Goal: Task Accomplishment & Management: Manage account settings

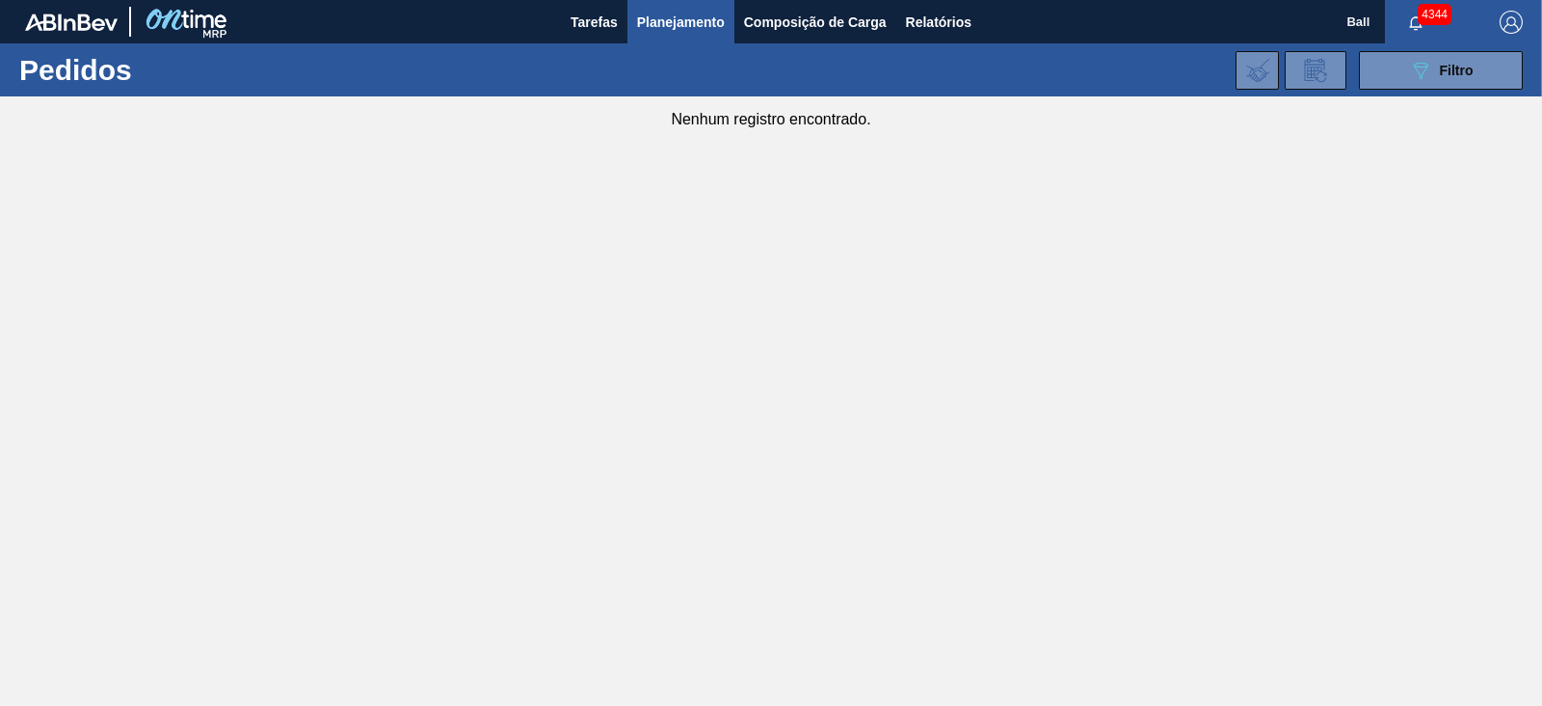
click at [915, 311] on main "Tarefas Planejamento Composição de Carga Relatórios Ball 4344 Marcar todas como…" at bounding box center [771, 353] width 1542 height 706
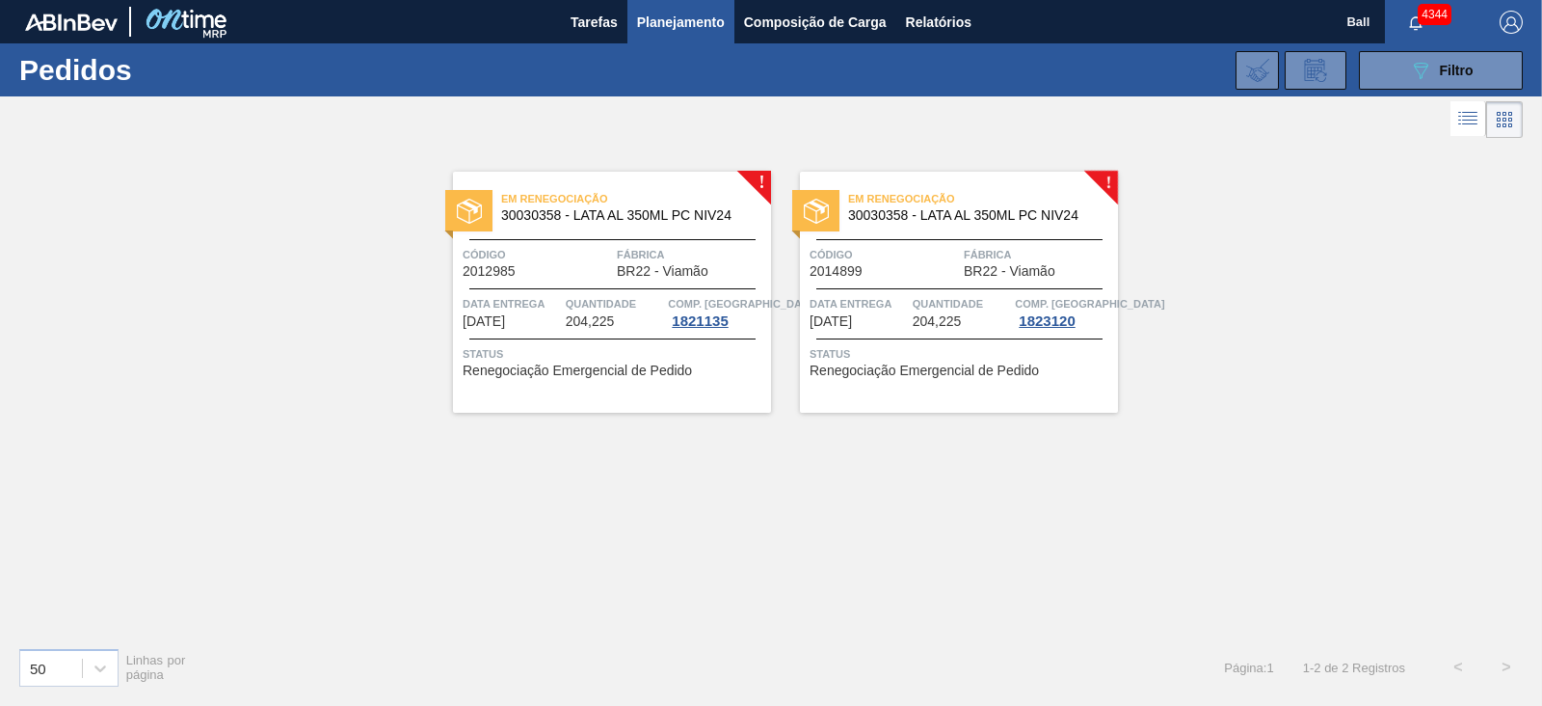
click at [991, 524] on div "! Em renegociação 30030358 - LATA AL 350ML PC NIV24 Código 2012985 Fábrica BR22…" at bounding box center [771, 387] width 1542 height 489
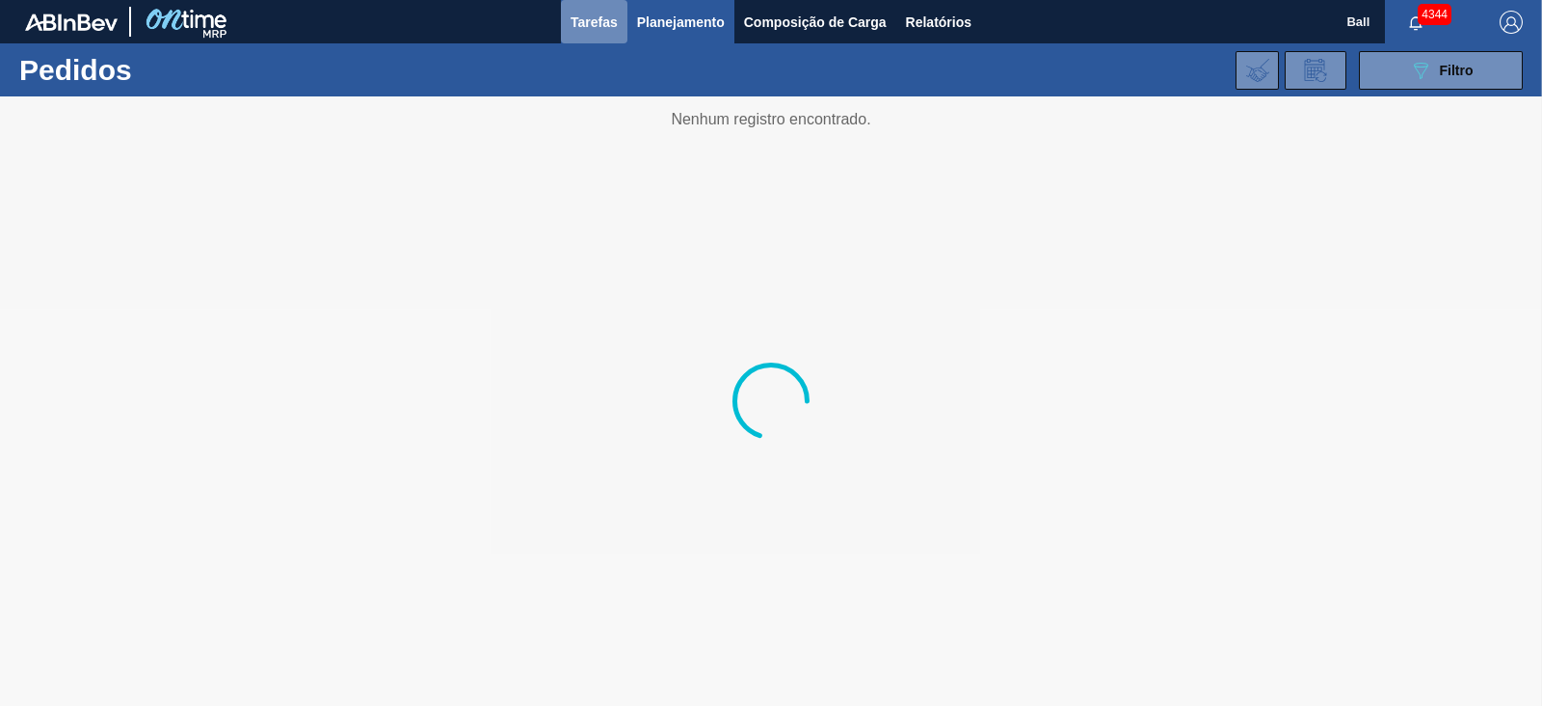
click at [595, 21] on span "Tarefas" at bounding box center [594, 22] width 47 height 23
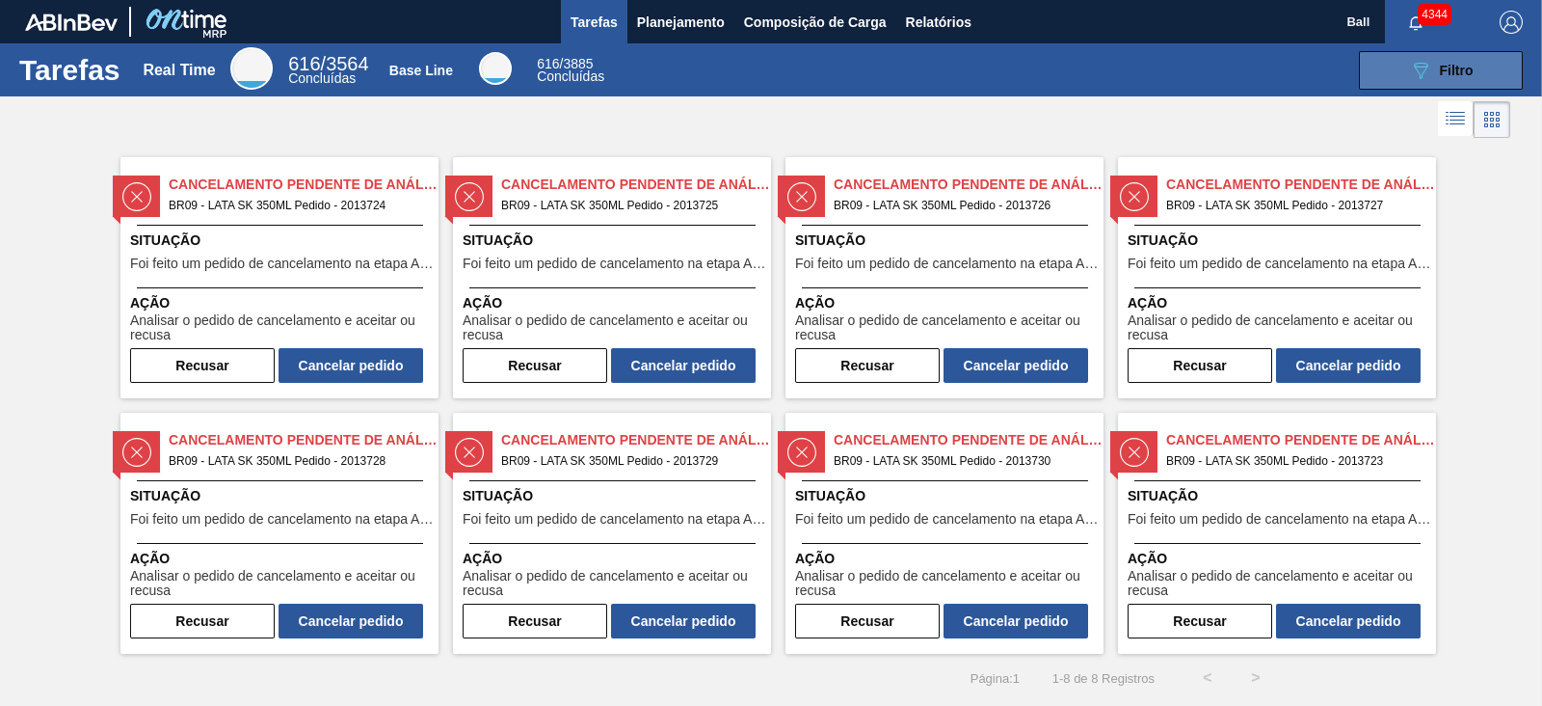
click at [1425, 59] on icon "089F7B8B-B2A5-4AFE-B5C0-19BA573D28AC" at bounding box center [1420, 70] width 23 height 23
click at [1451, 124] on icon at bounding box center [1457, 123] width 15 height 1
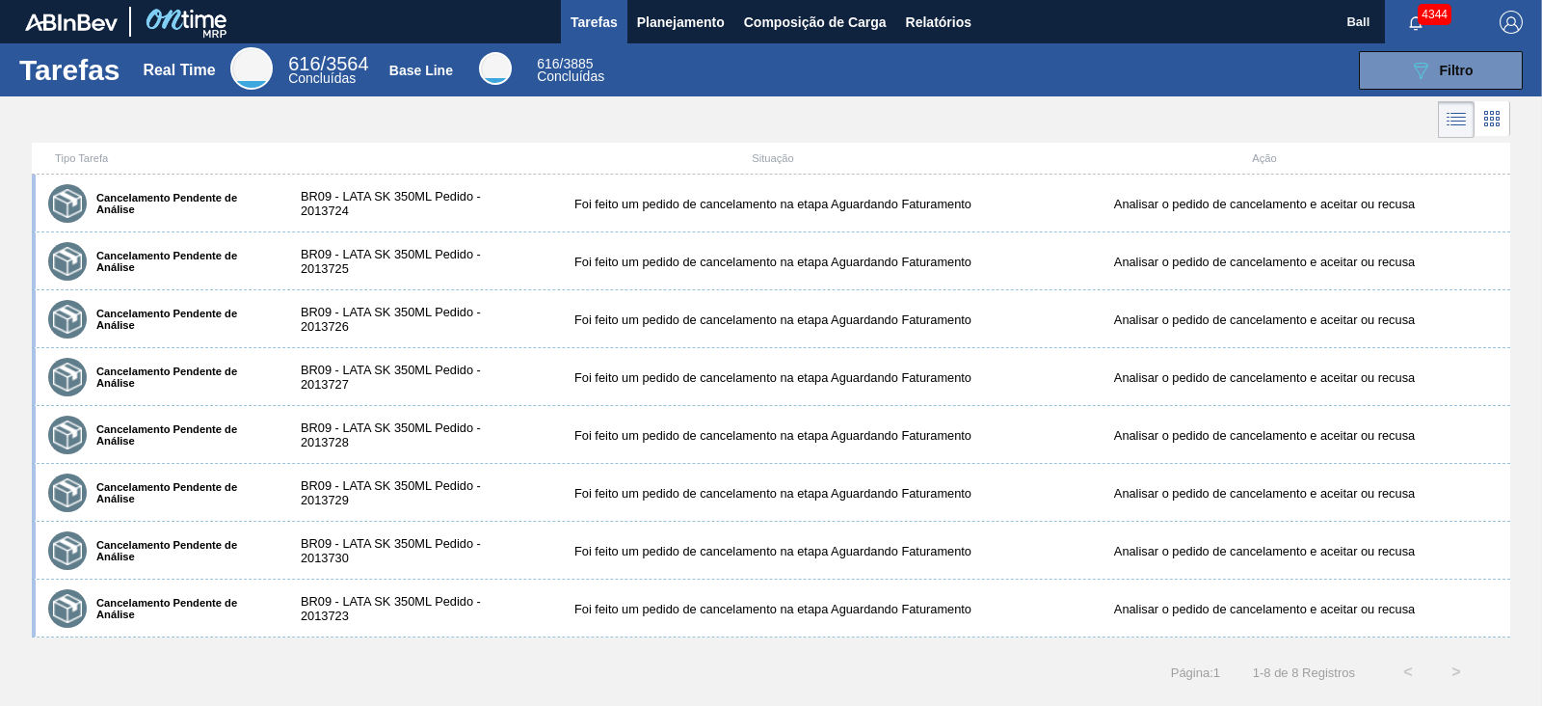
click at [1504, 111] on icon at bounding box center [1492, 118] width 23 height 23
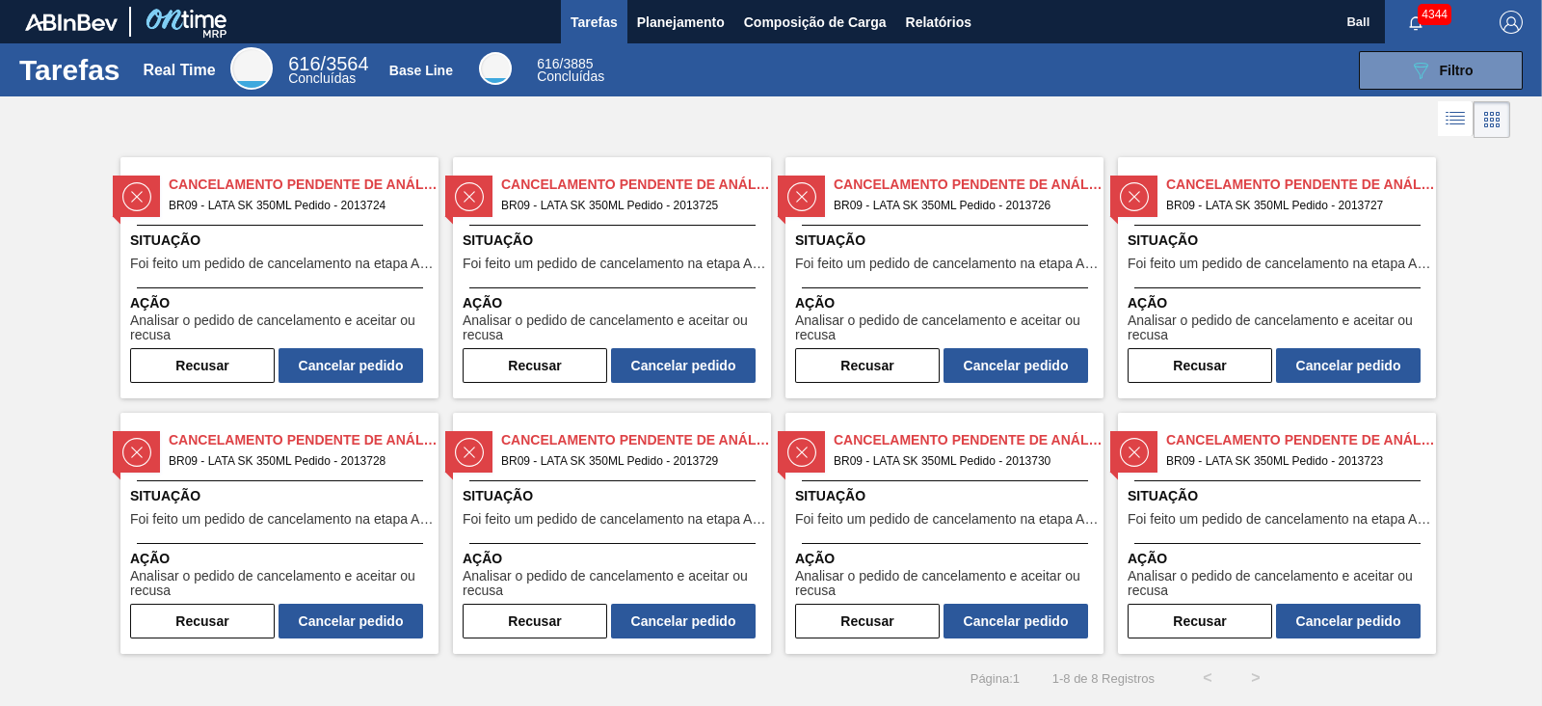
click at [948, 85] on div "089F7B8B-B2A5-4AFE-B5C0-19BA573D28AC Filtro" at bounding box center [1075, 70] width 915 height 39
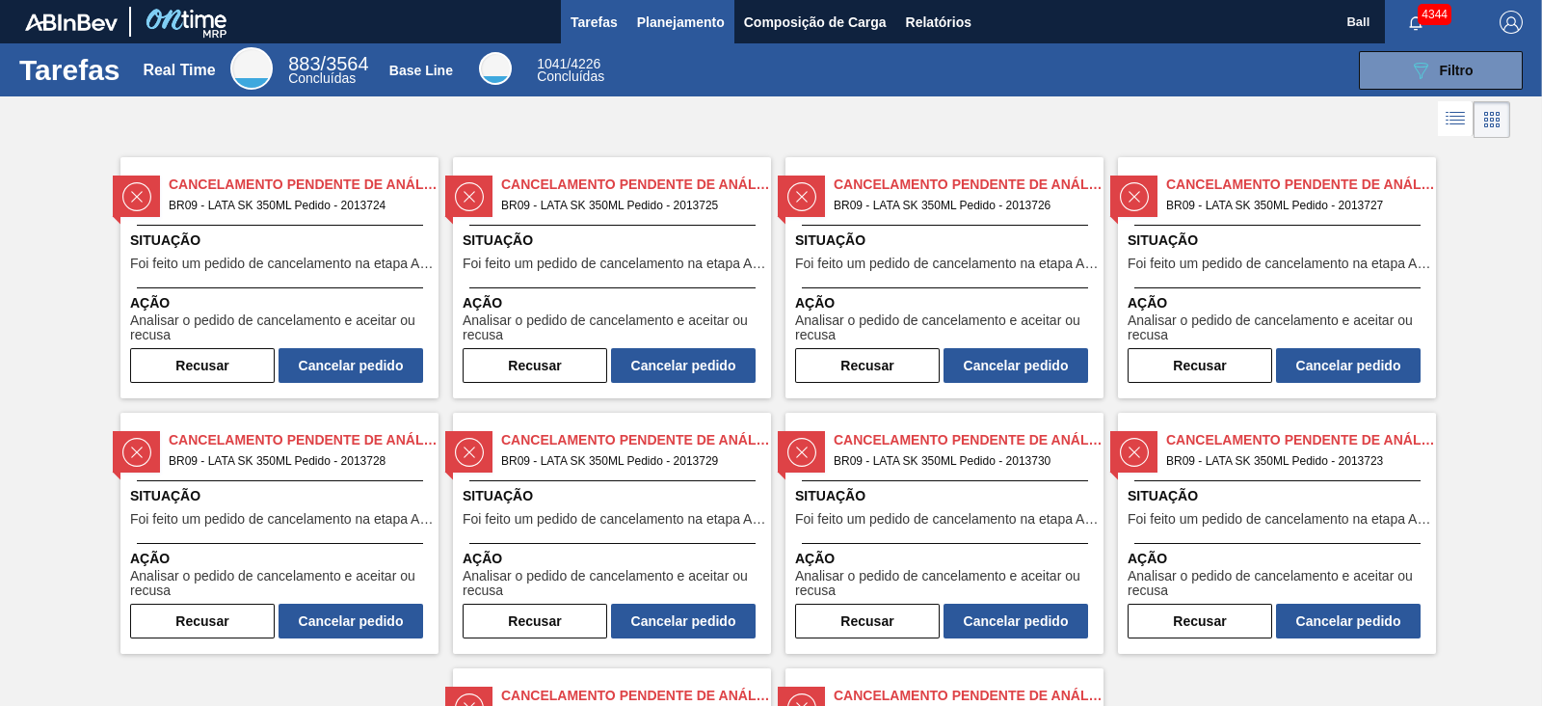
click at [685, 25] on span "Planejamento" at bounding box center [681, 22] width 88 height 23
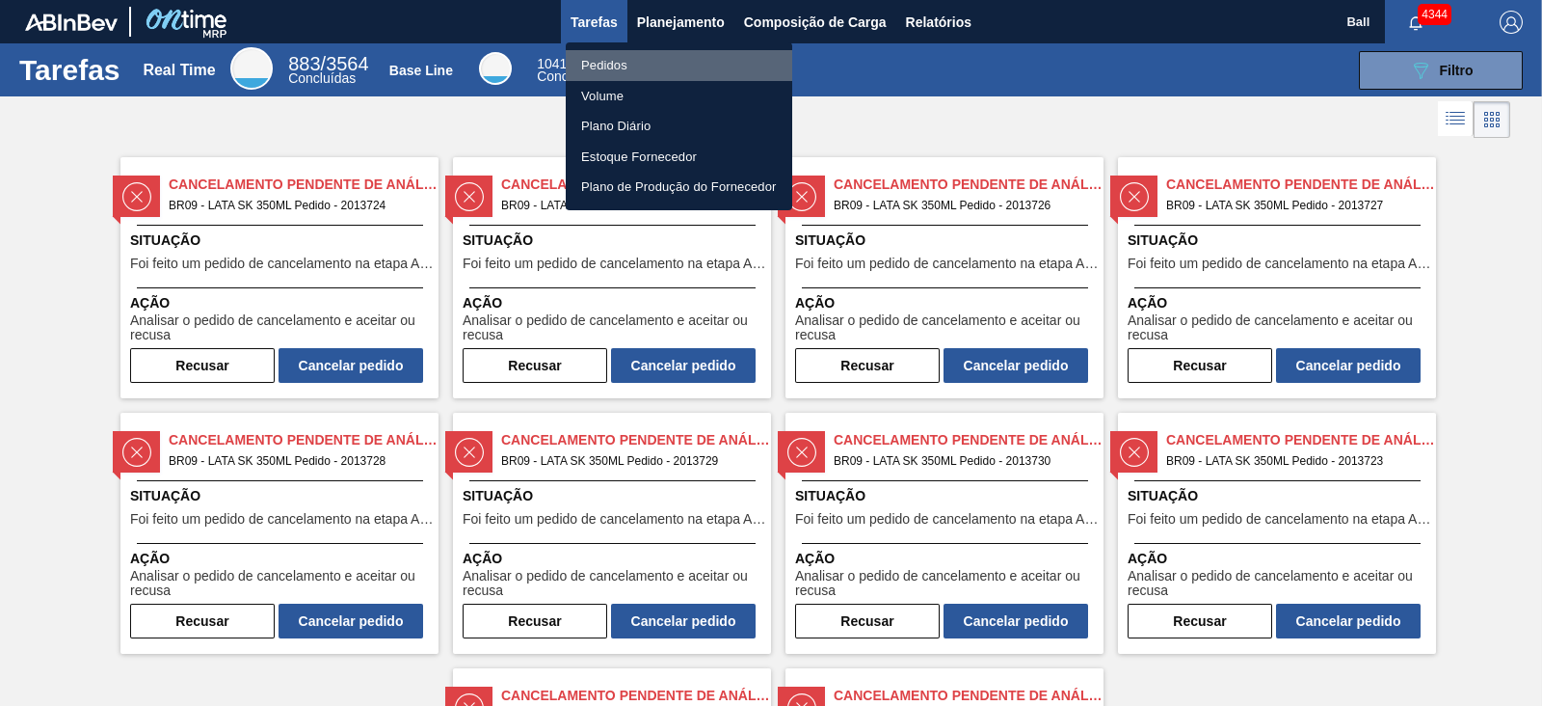
click at [622, 65] on li "Pedidos" at bounding box center [679, 65] width 227 height 31
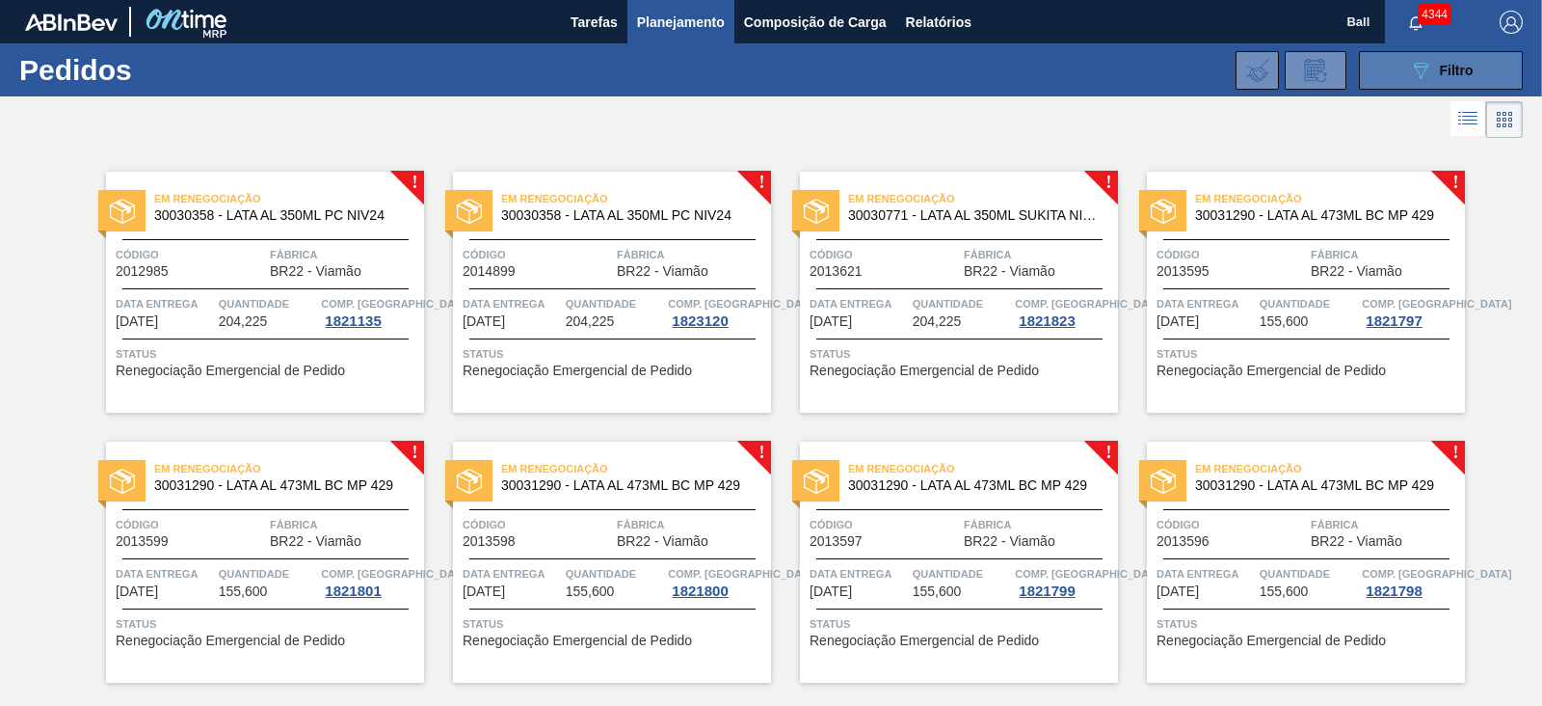
click at [1451, 63] on span "Filtro" at bounding box center [1457, 70] width 34 height 15
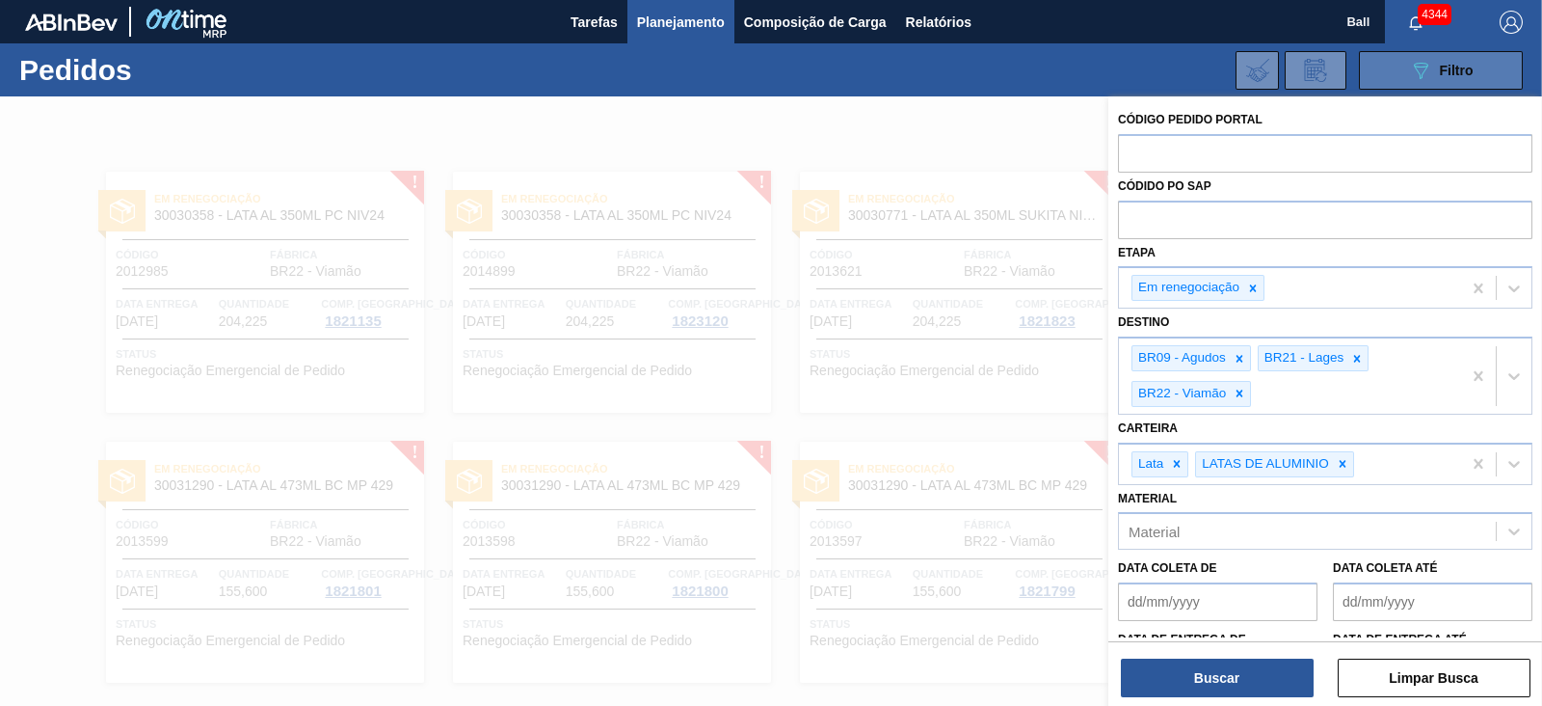
click at [1451, 63] on span "Filtro" at bounding box center [1457, 70] width 34 height 15
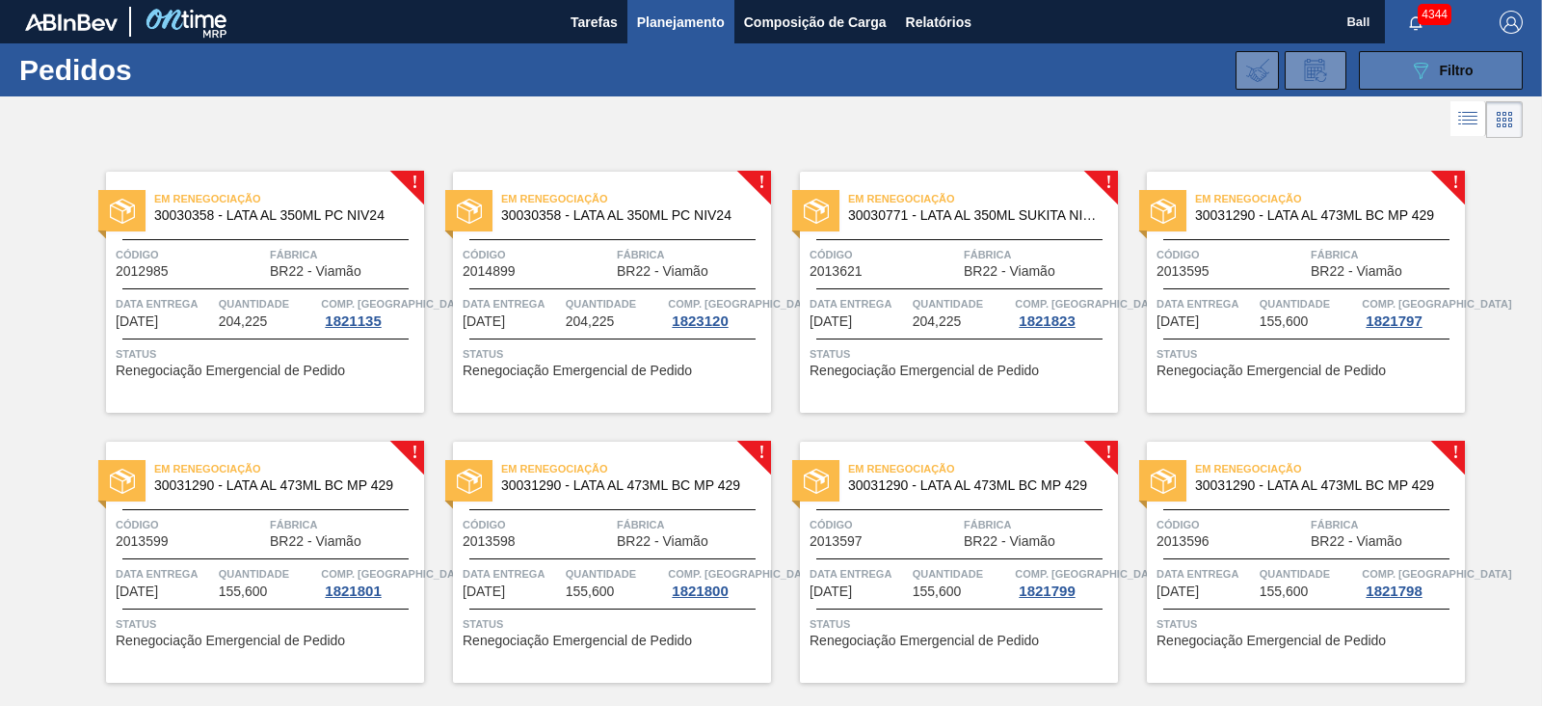
click at [1451, 63] on span "Filtro" at bounding box center [1457, 70] width 34 height 15
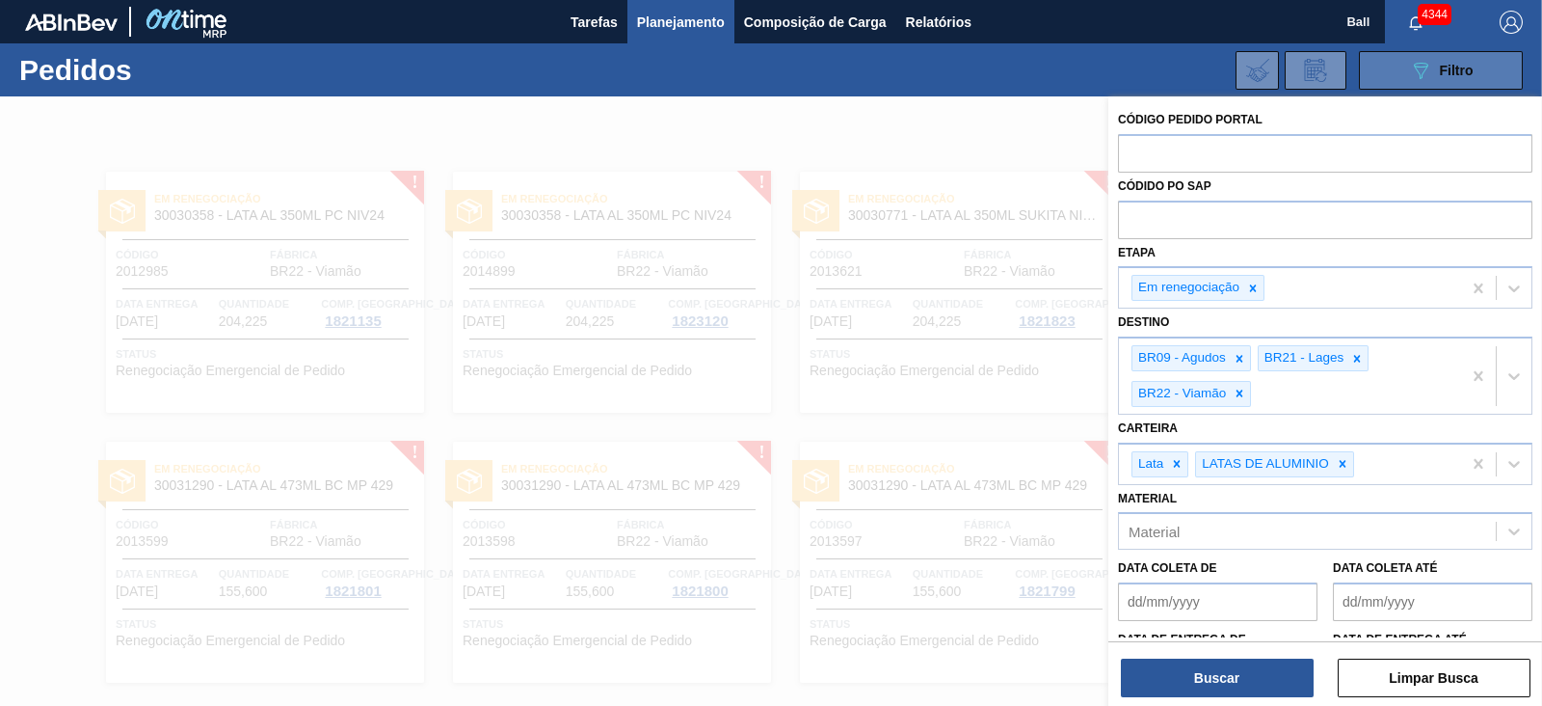
click at [1451, 63] on span "Filtro" at bounding box center [1457, 70] width 34 height 15
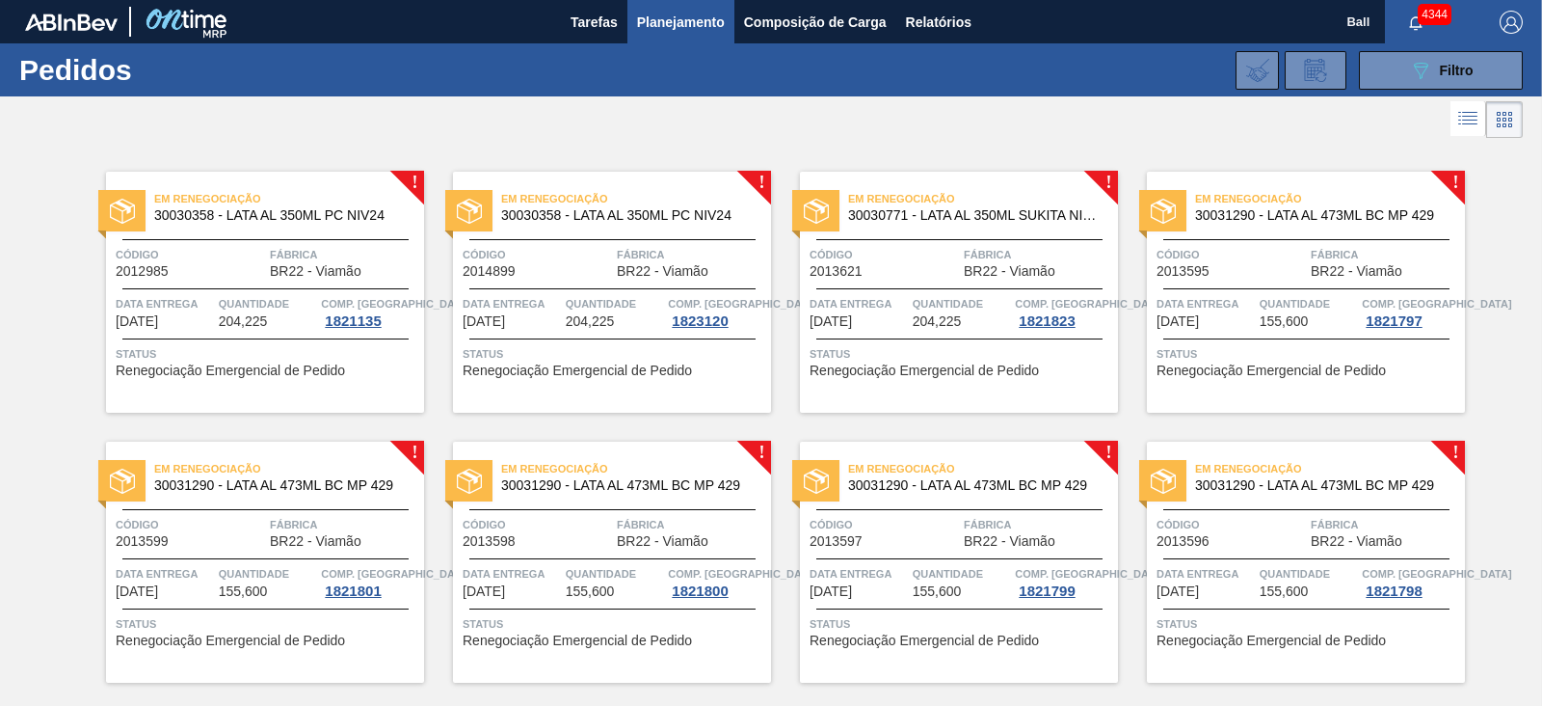
click at [680, 29] on span "Planejamento" at bounding box center [681, 22] width 88 height 23
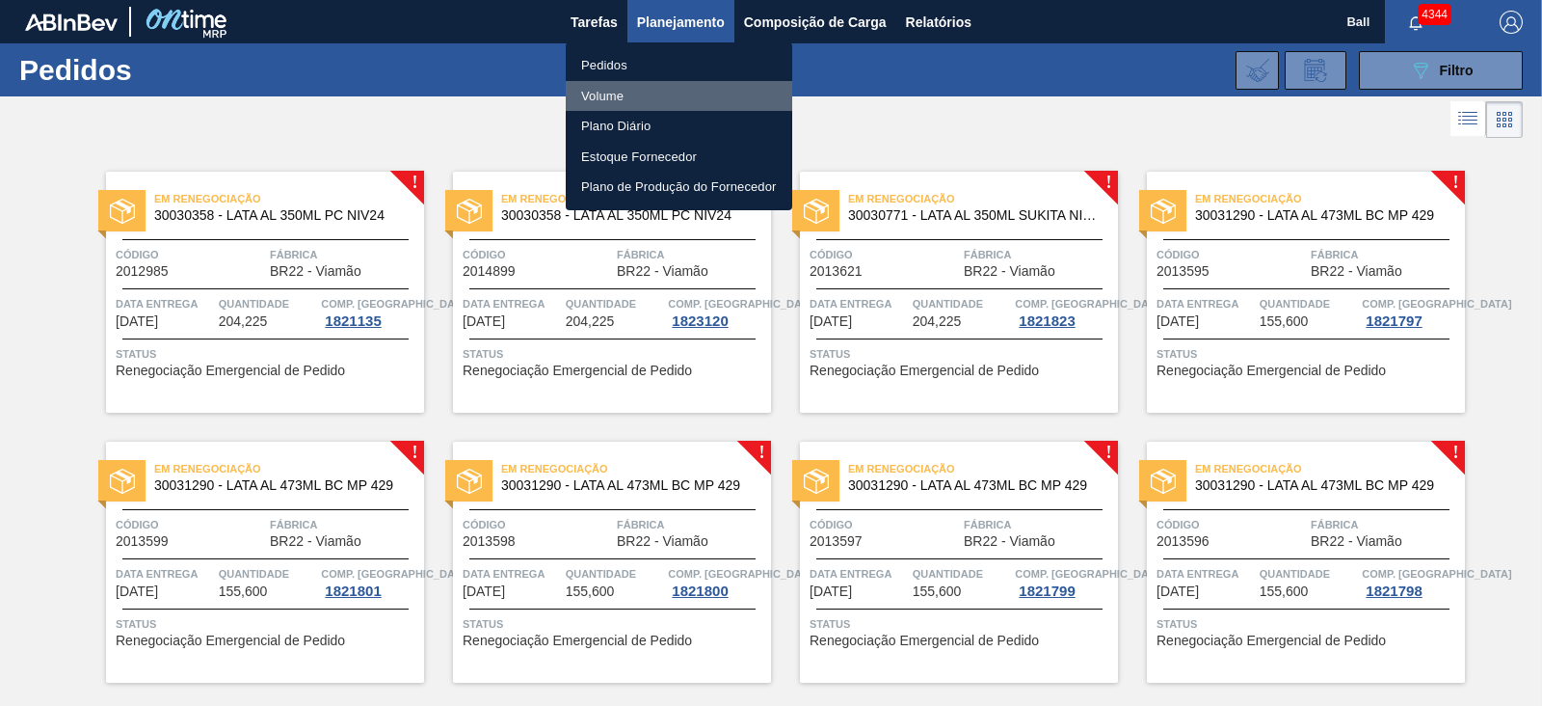
click at [640, 93] on li "Volume" at bounding box center [679, 96] width 227 height 31
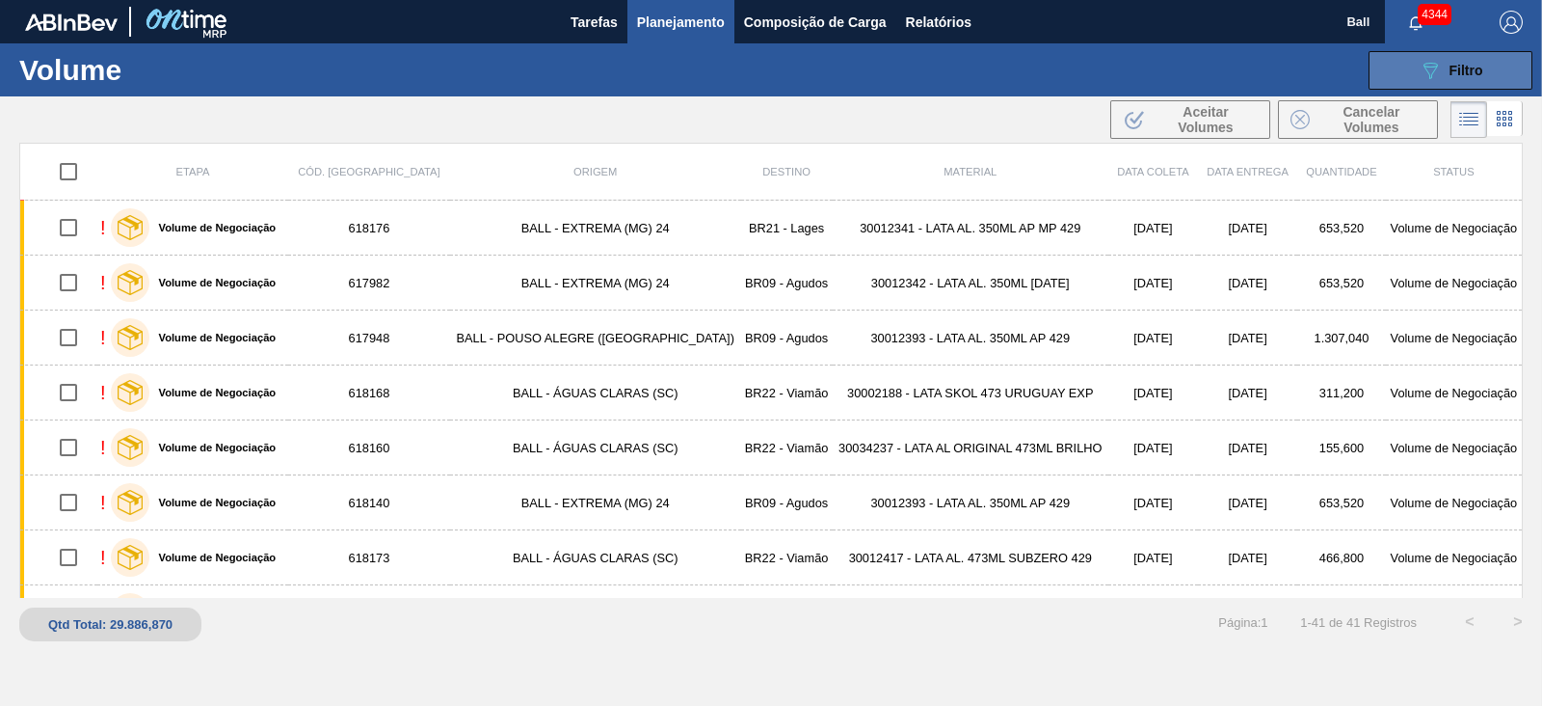
click at [1436, 62] on icon "089F7B8B-B2A5-4AFE-B5C0-19BA573D28AC" at bounding box center [1430, 70] width 23 height 23
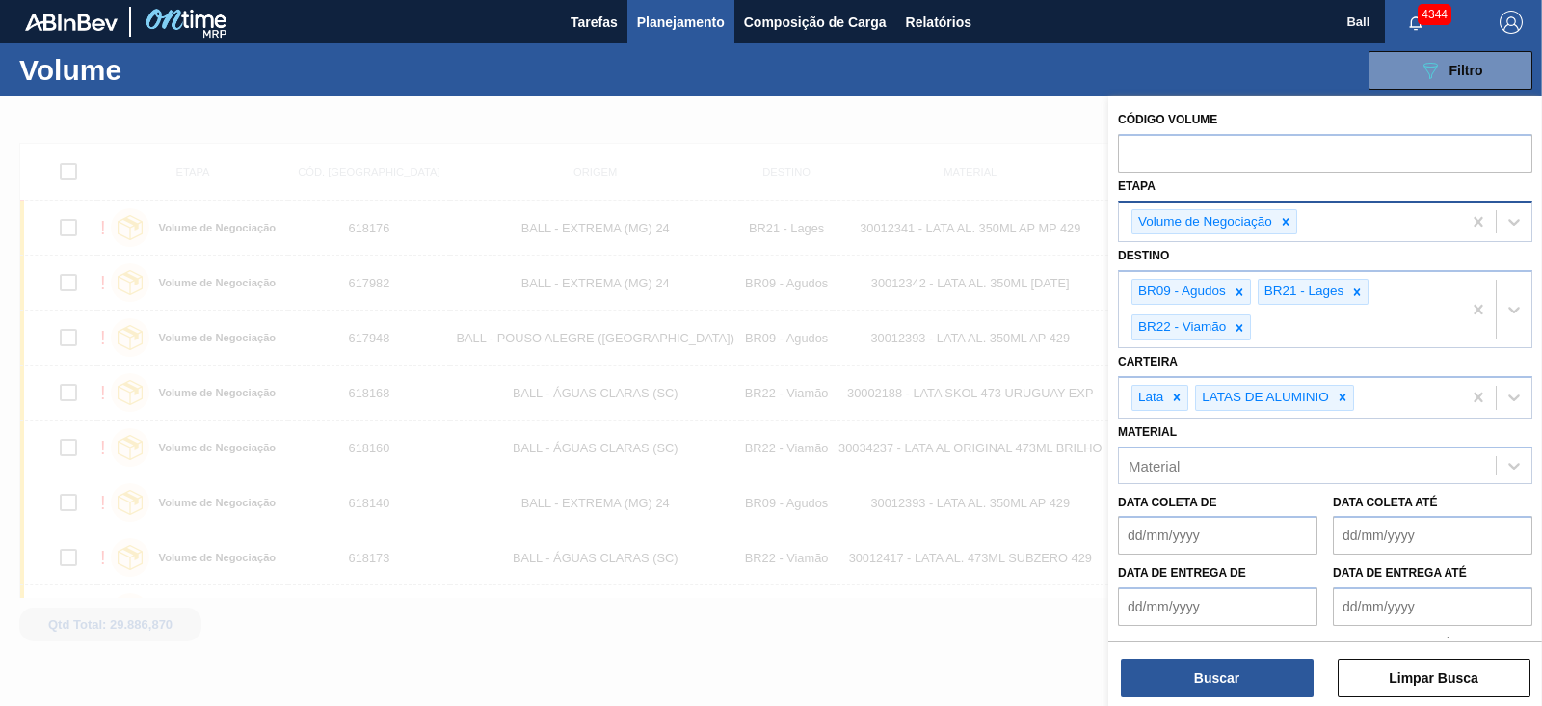
click at [1407, 221] on div "Volume de Negociação" at bounding box center [1290, 222] width 342 height 40
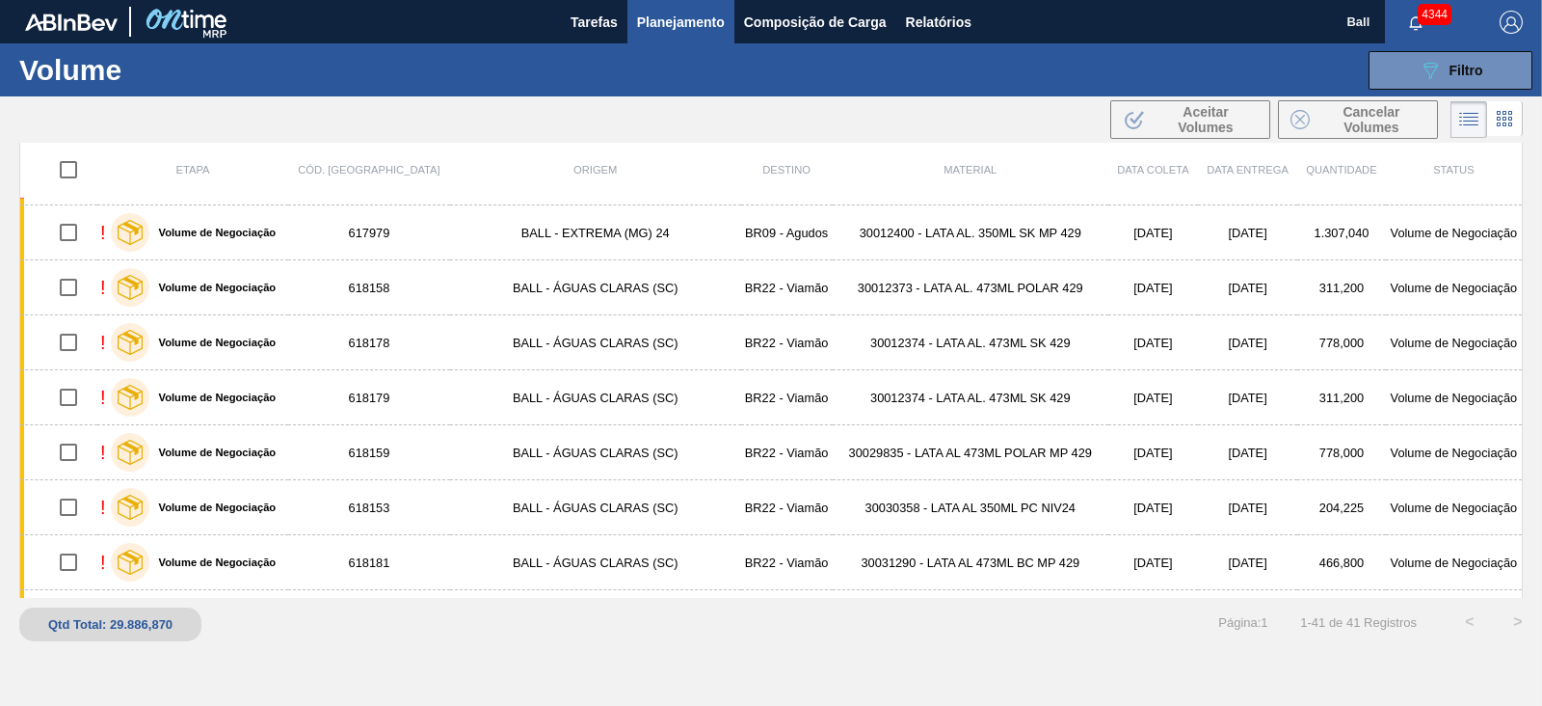
scroll to position [1848, 0]
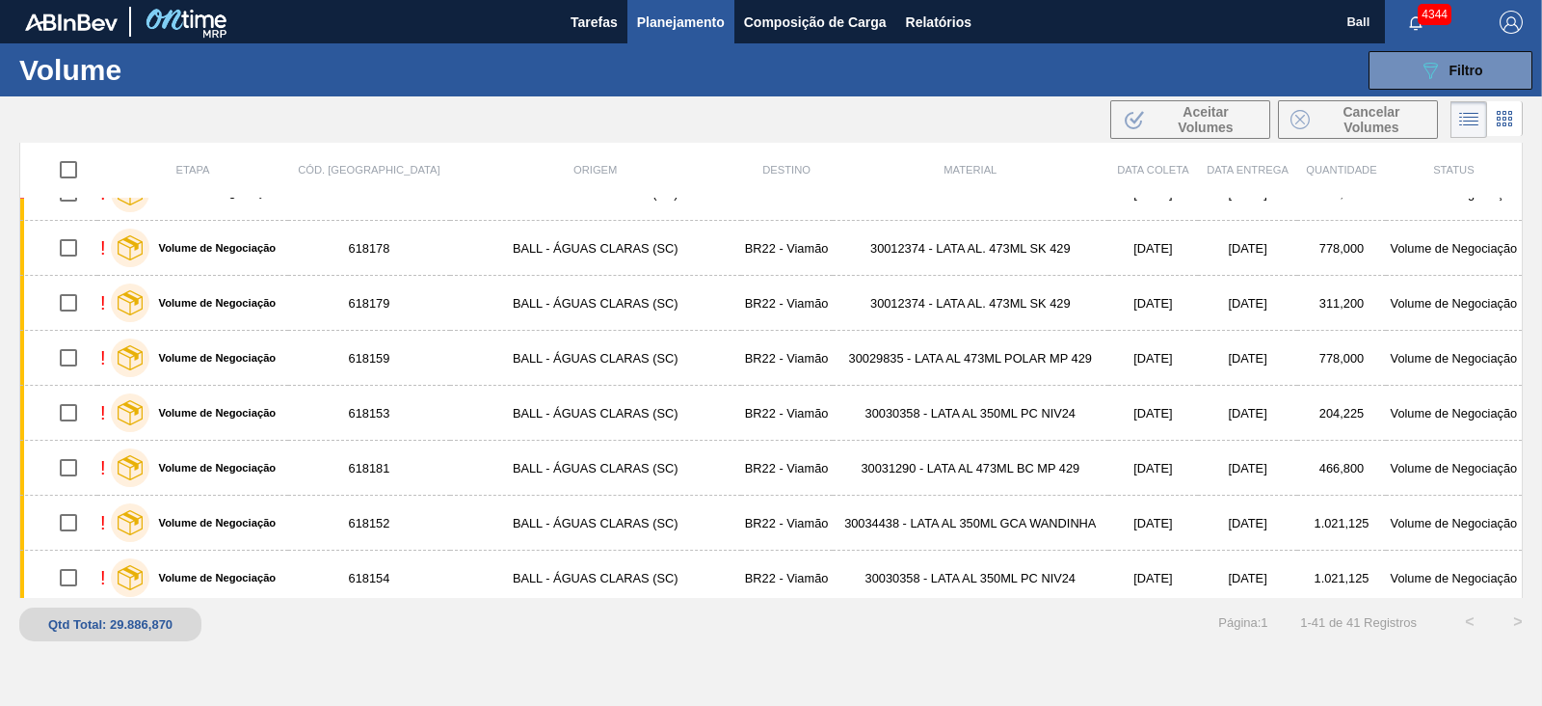
drag, startPoint x: 984, startPoint y: 113, endPoint x: 957, endPoint y: 130, distance: 32.1
click at [984, 113] on div ".b{fill:var(--color-action-default)} Aceitar Volumes Cancelar Volumes" at bounding box center [771, 119] width 1542 height 46
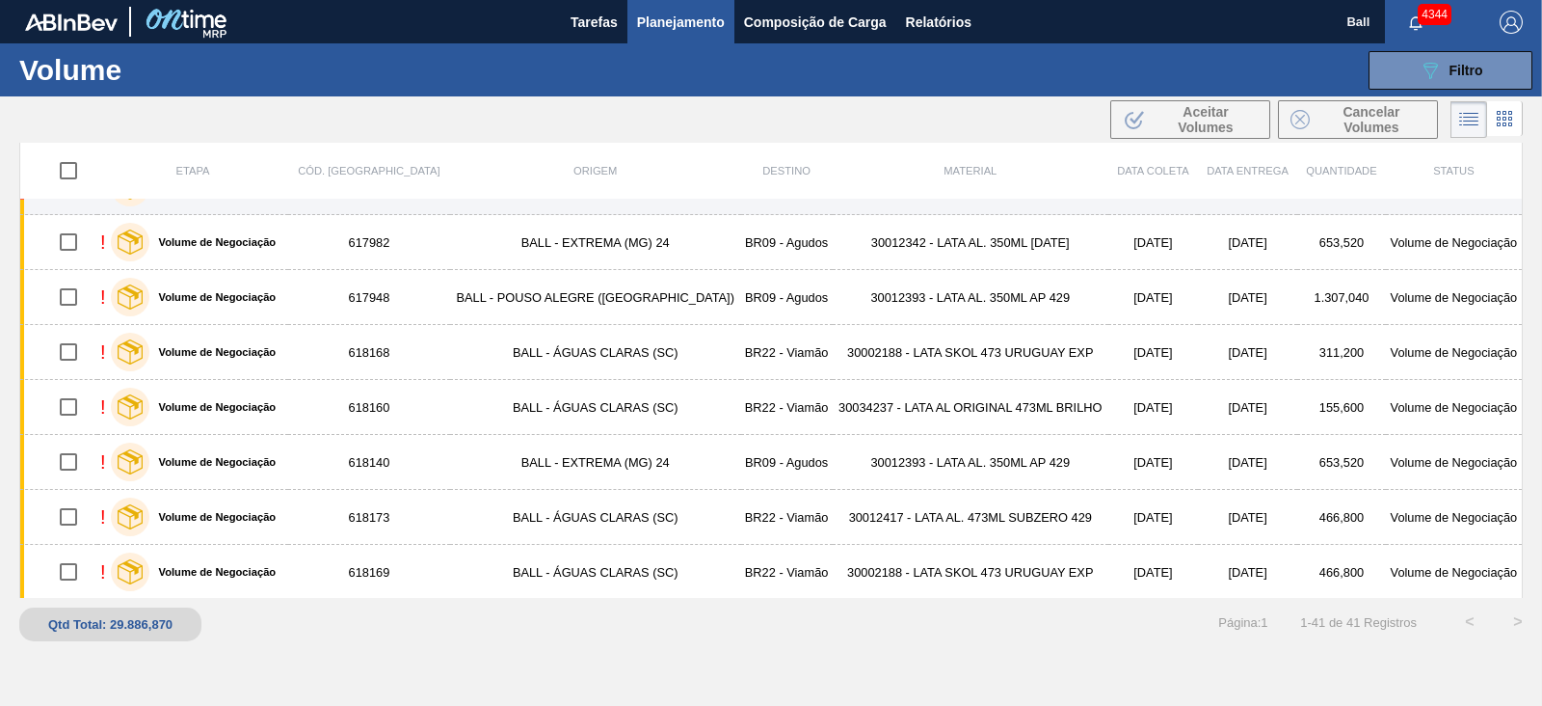
scroll to position [0, 0]
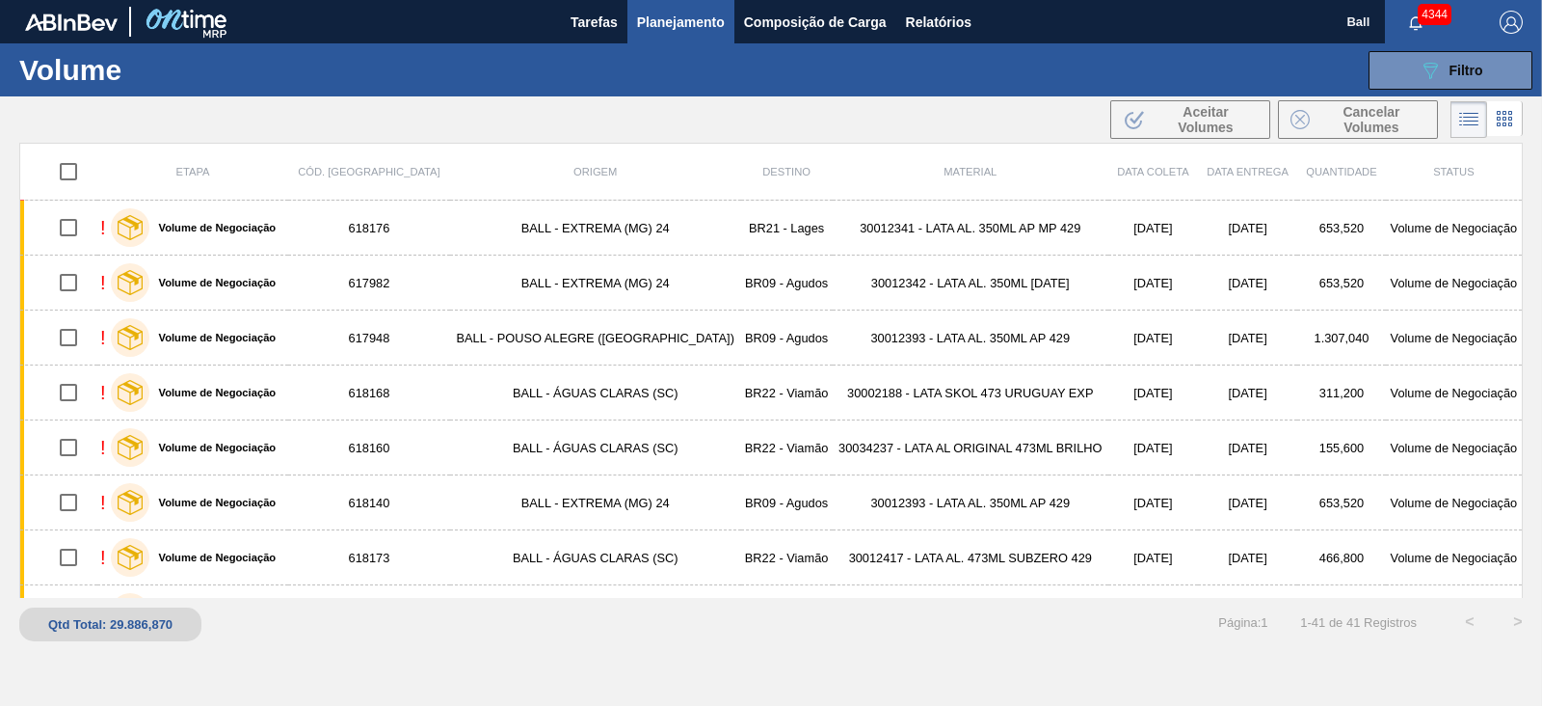
click at [744, 113] on div ".b{fill:var(--color-action-default)} Aceitar Volumes Cancelar Volumes" at bounding box center [771, 119] width 1542 height 46
click at [1452, 64] on span "Filtro" at bounding box center [1467, 70] width 34 height 15
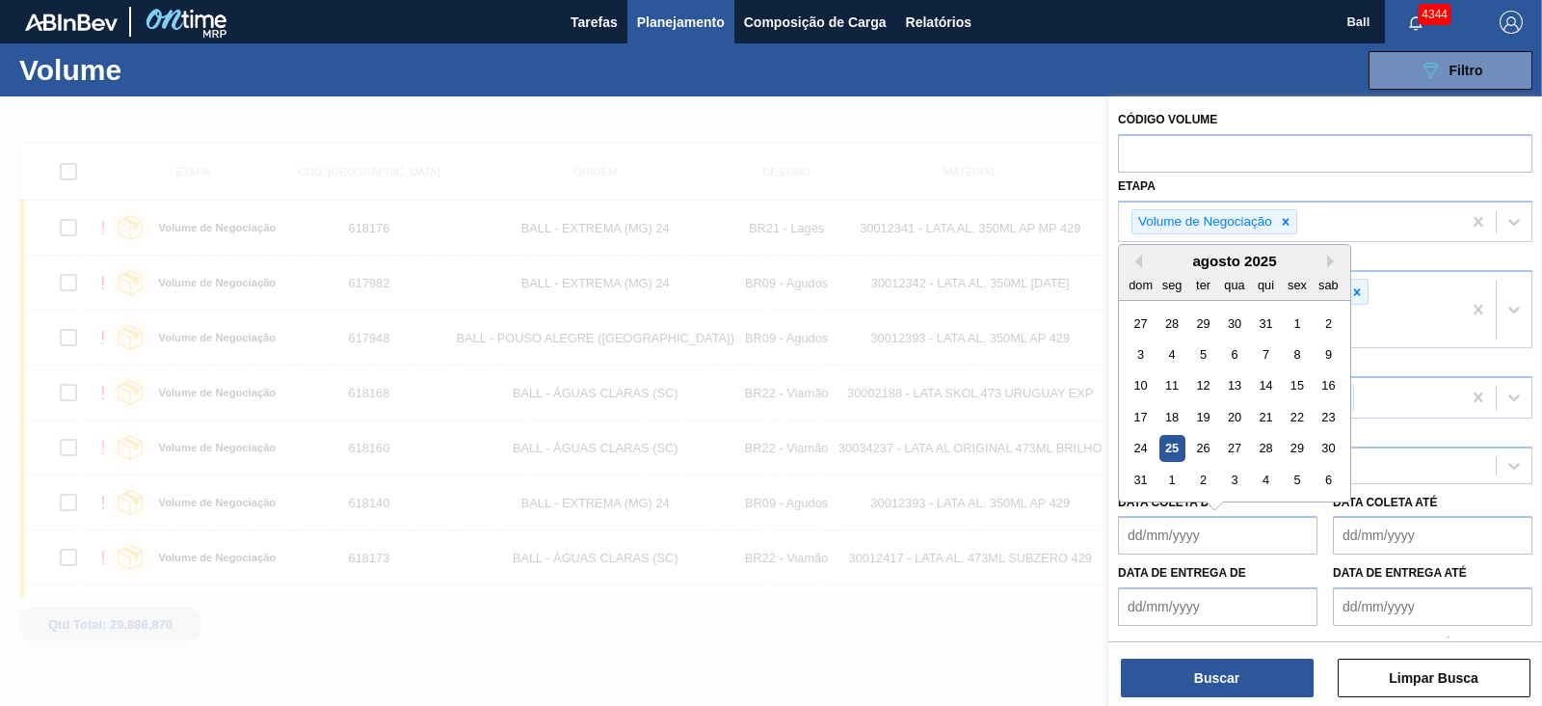
click at [1257, 549] on de "Data coleta de" at bounding box center [1218, 535] width 200 height 39
click at [1145, 475] on div "31" at bounding box center [1141, 480] width 26 height 26
type de "[DATE]"
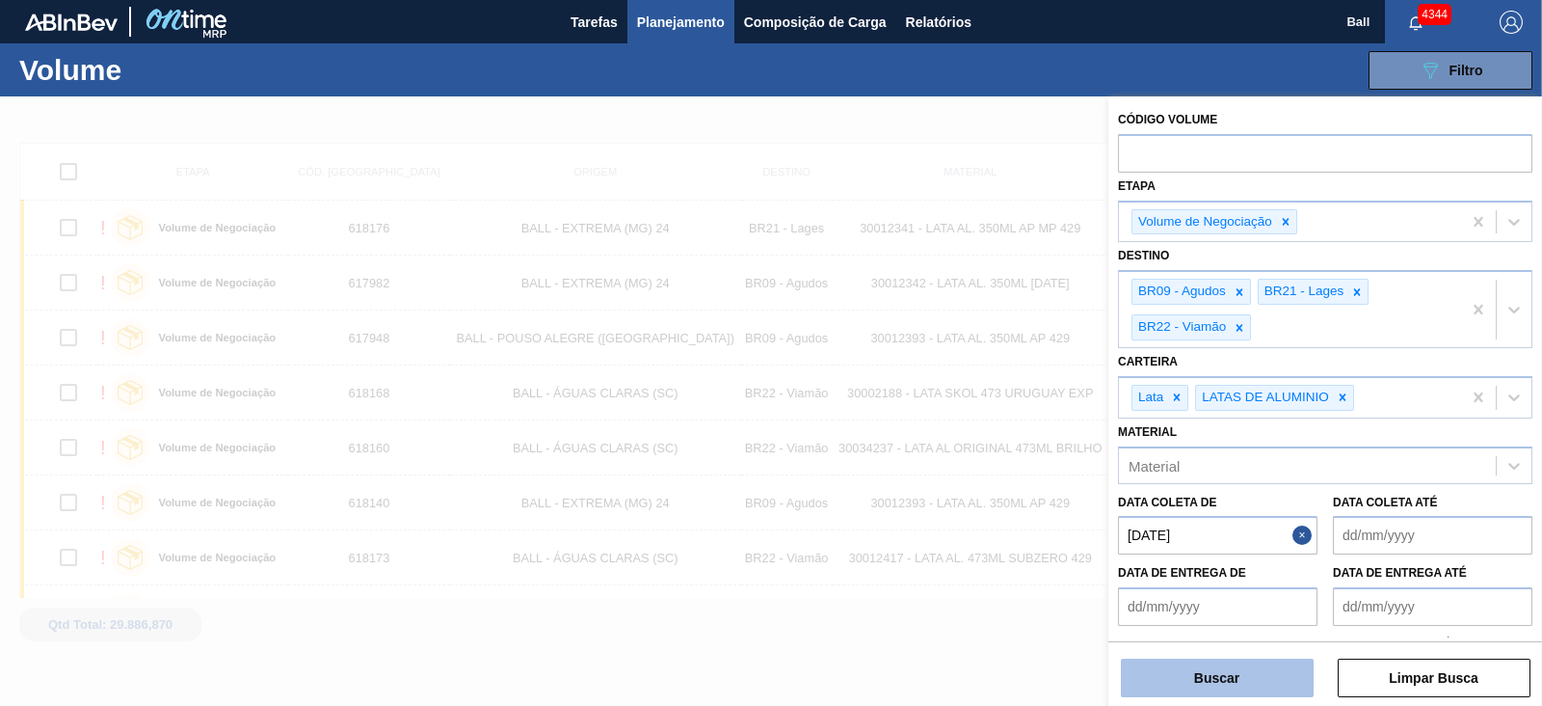
click at [1233, 677] on button "Buscar" at bounding box center [1217, 677] width 193 height 39
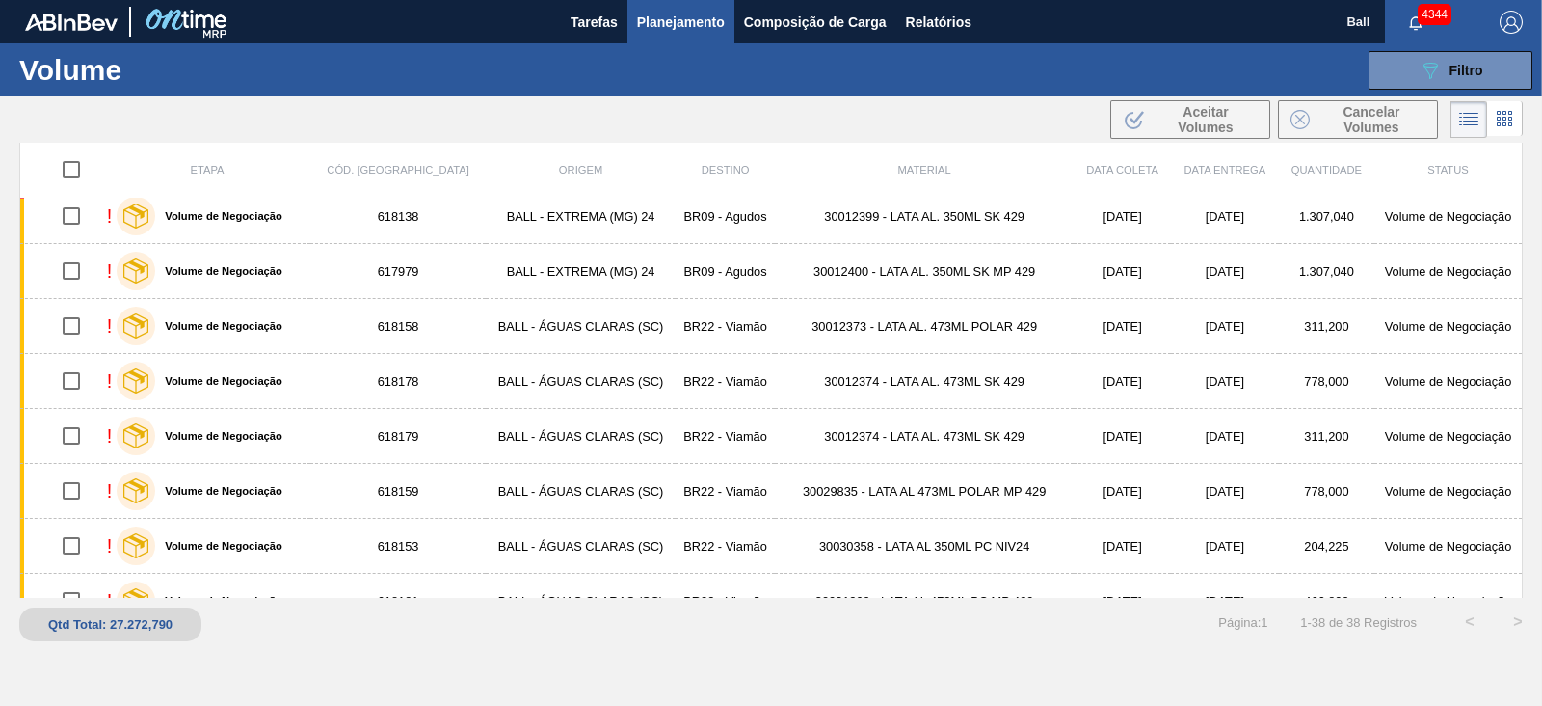
scroll to position [1684, 0]
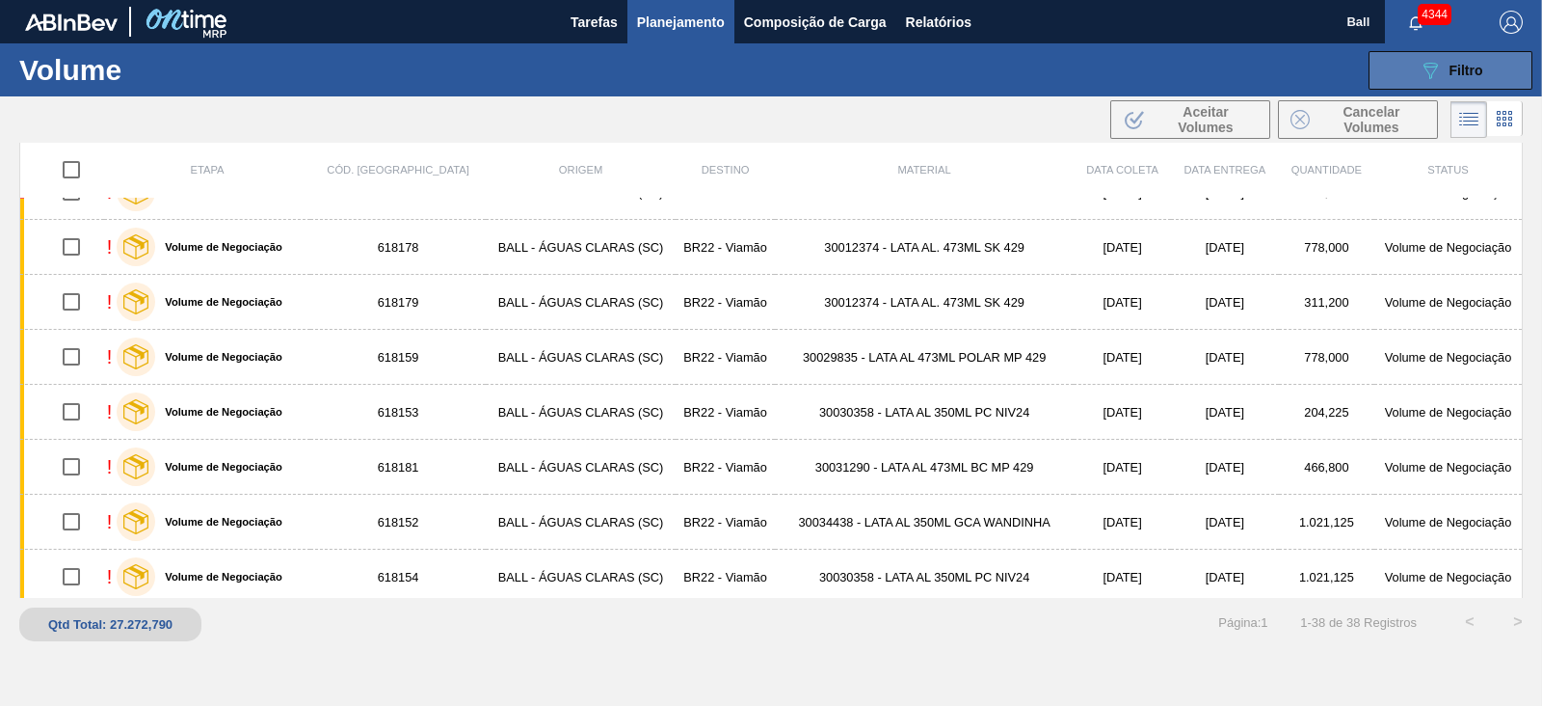
click at [1415, 79] on button "089F7B8B-B2A5-4AFE-B5C0-19BA573D28AC Filtro" at bounding box center [1451, 70] width 164 height 39
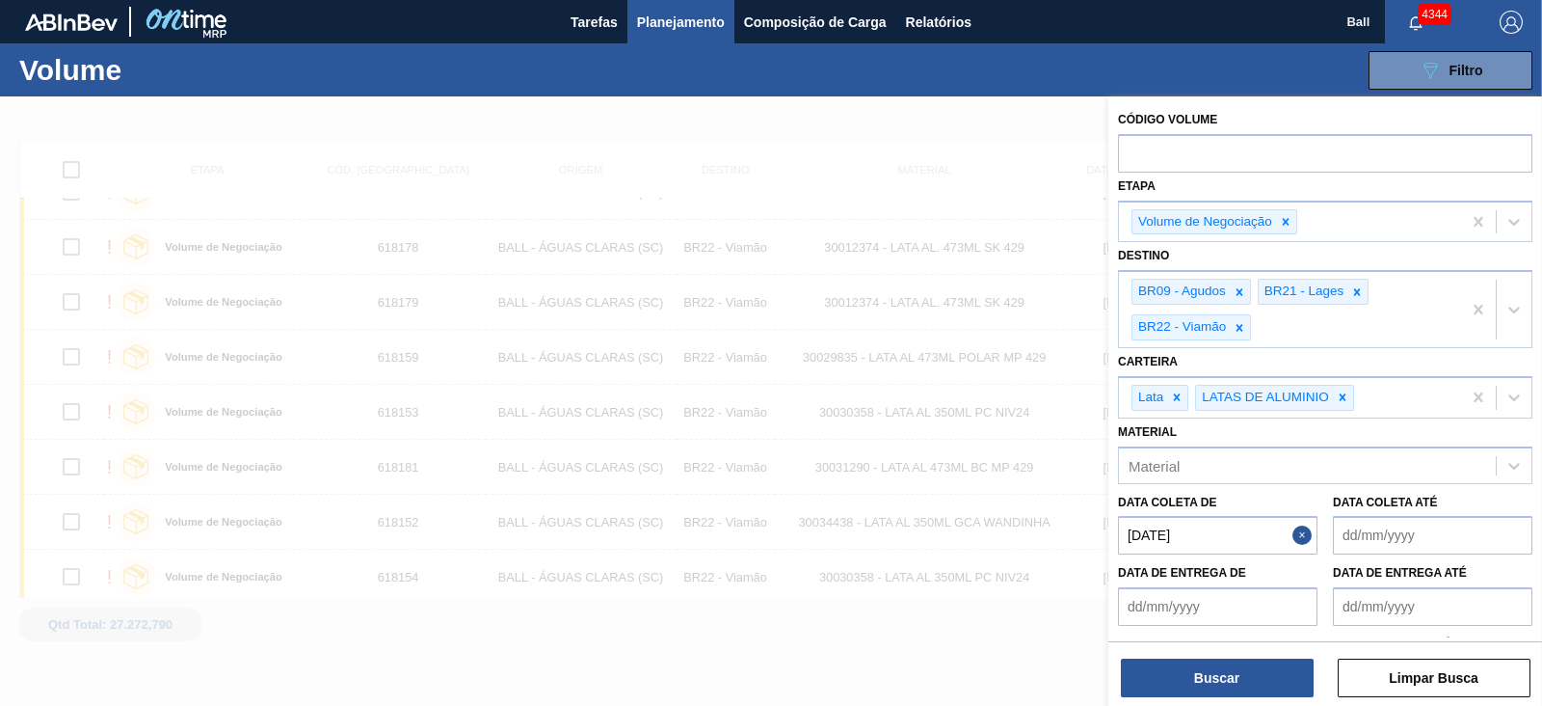
click at [1305, 531] on button "Close" at bounding box center [1305, 535] width 25 height 39
click at [1465, 532] on até "Data coleta até" at bounding box center [1433, 535] width 200 height 39
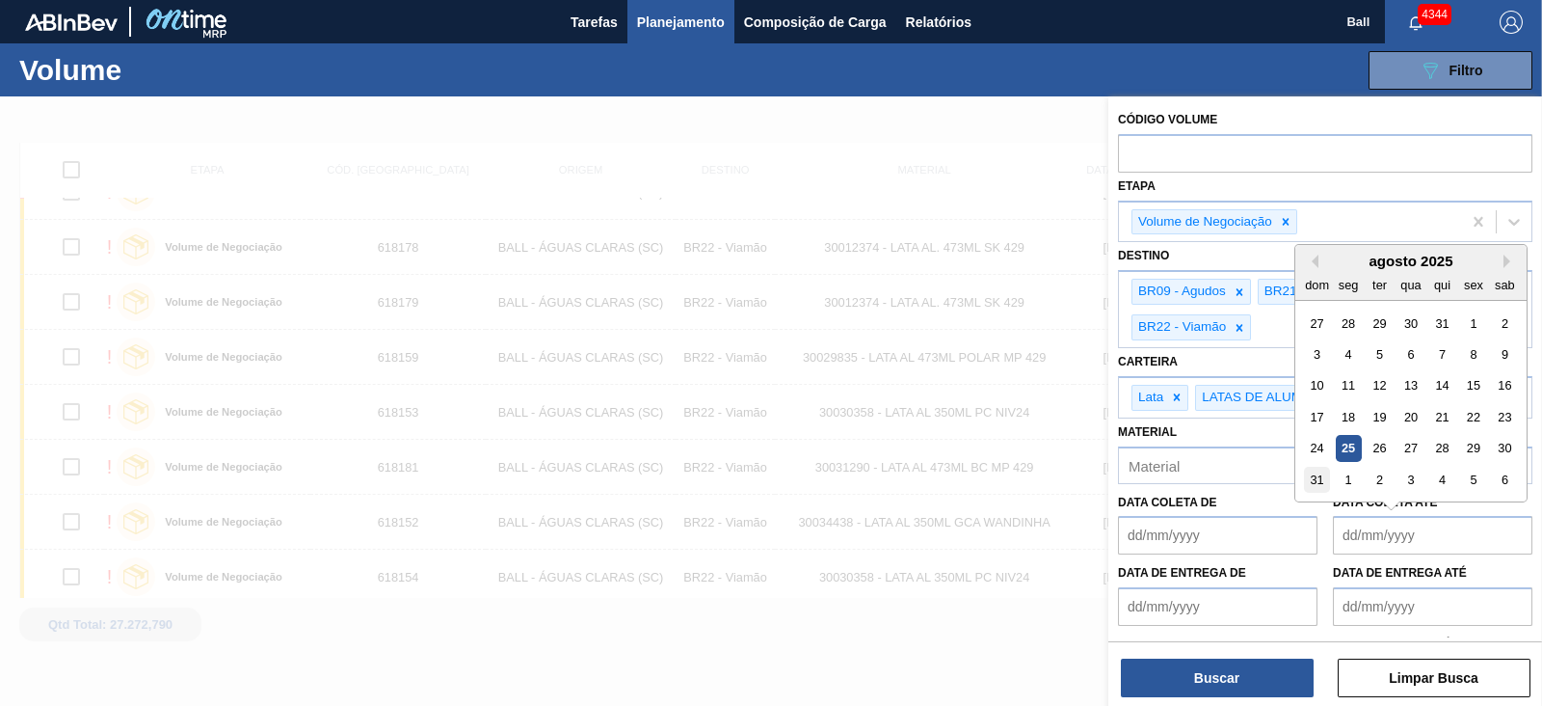
click at [1312, 474] on div "31" at bounding box center [1317, 480] width 26 height 26
type até "[DATE]"
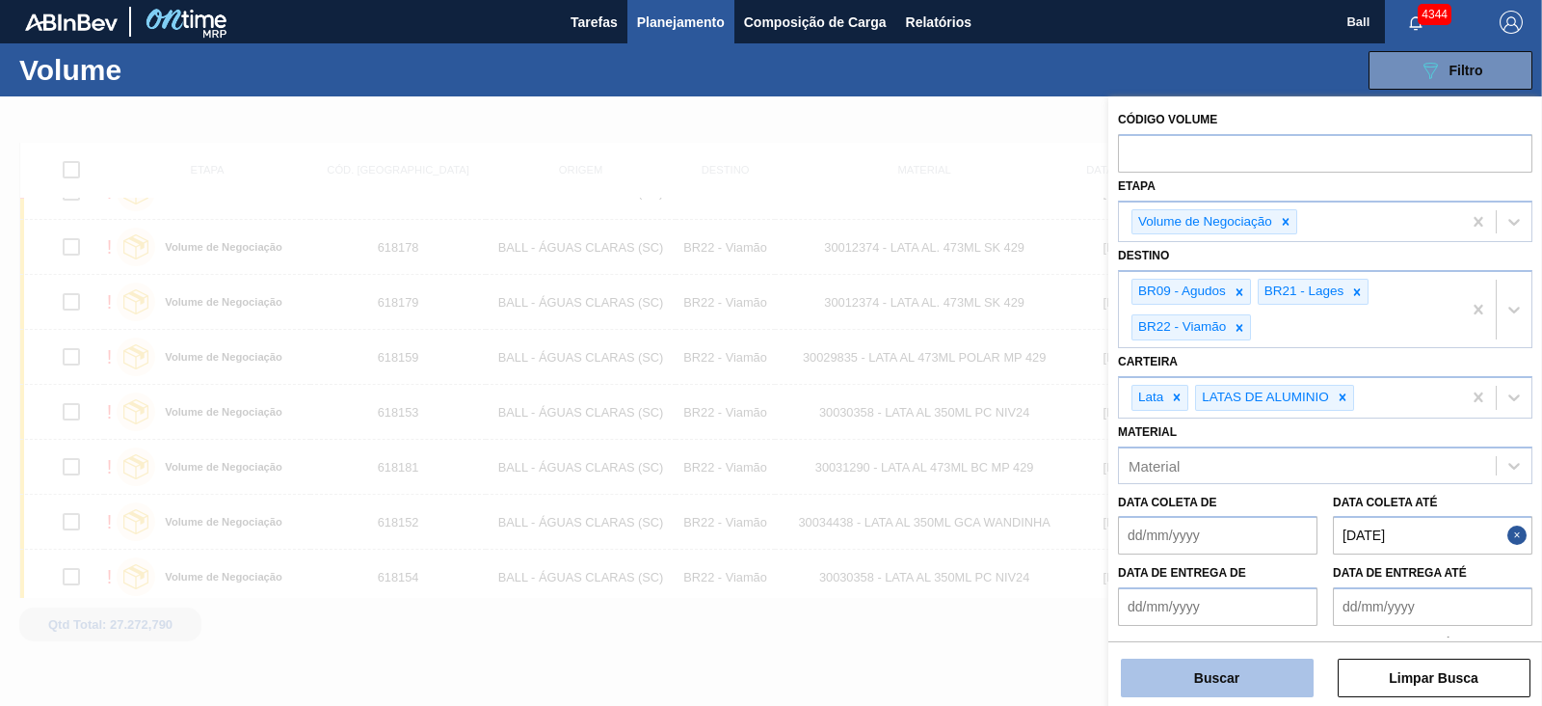
click at [1242, 683] on button "Buscar" at bounding box center [1217, 677] width 193 height 39
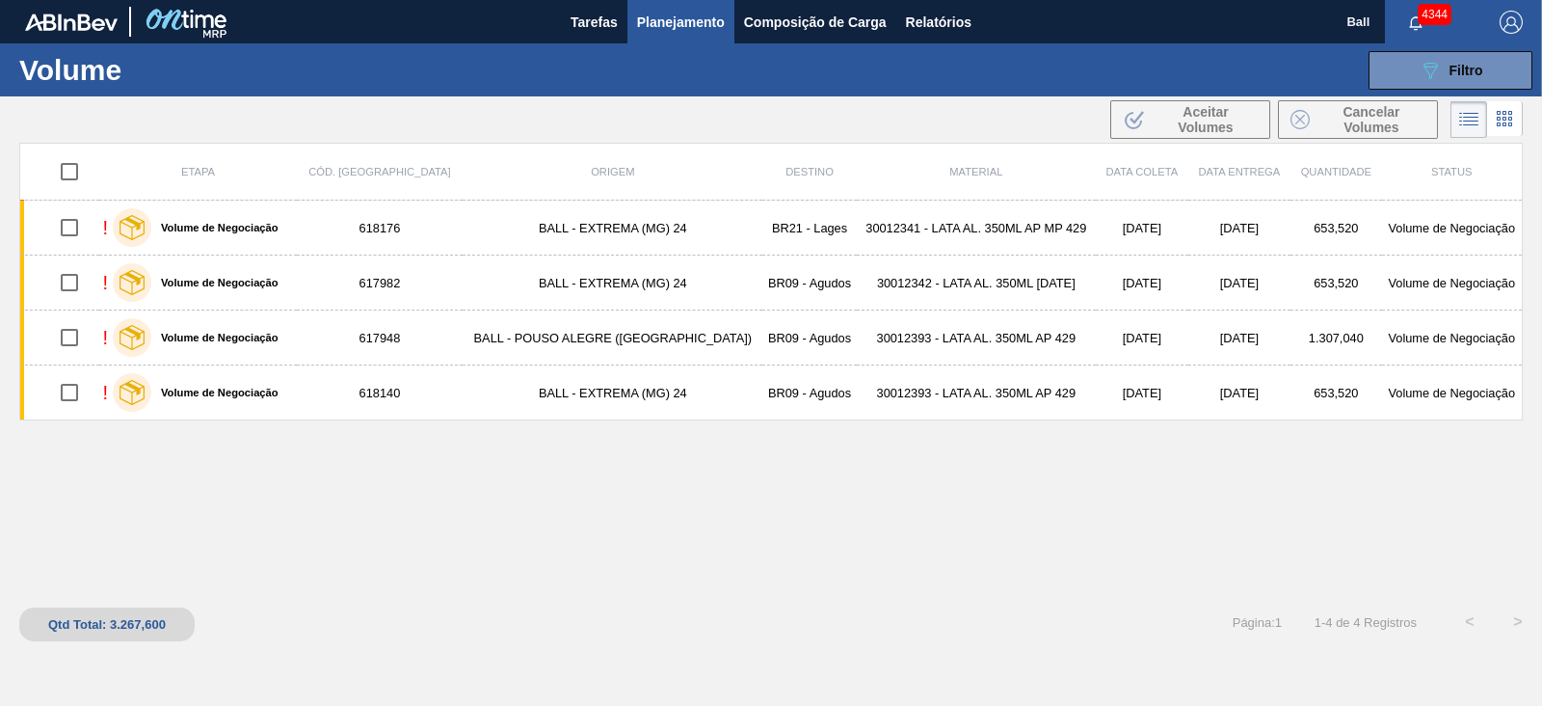
scroll to position [0, 0]
click at [930, 32] on span "Relatórios" at bounding box center [939, 22] width 66 height 23
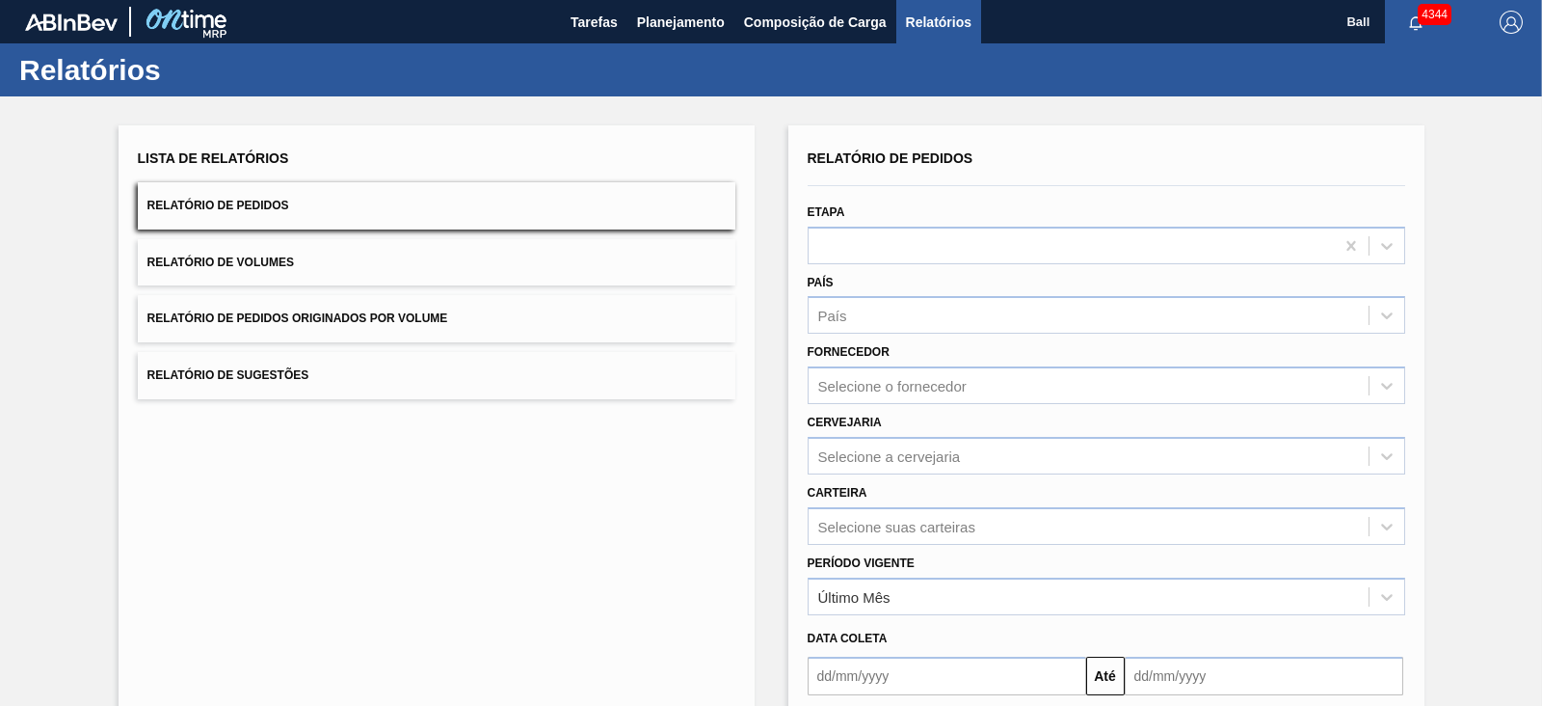
click at [342, 270] on button "Relatório de Volumes" at bounding box center [437, 262] width 598 height 47
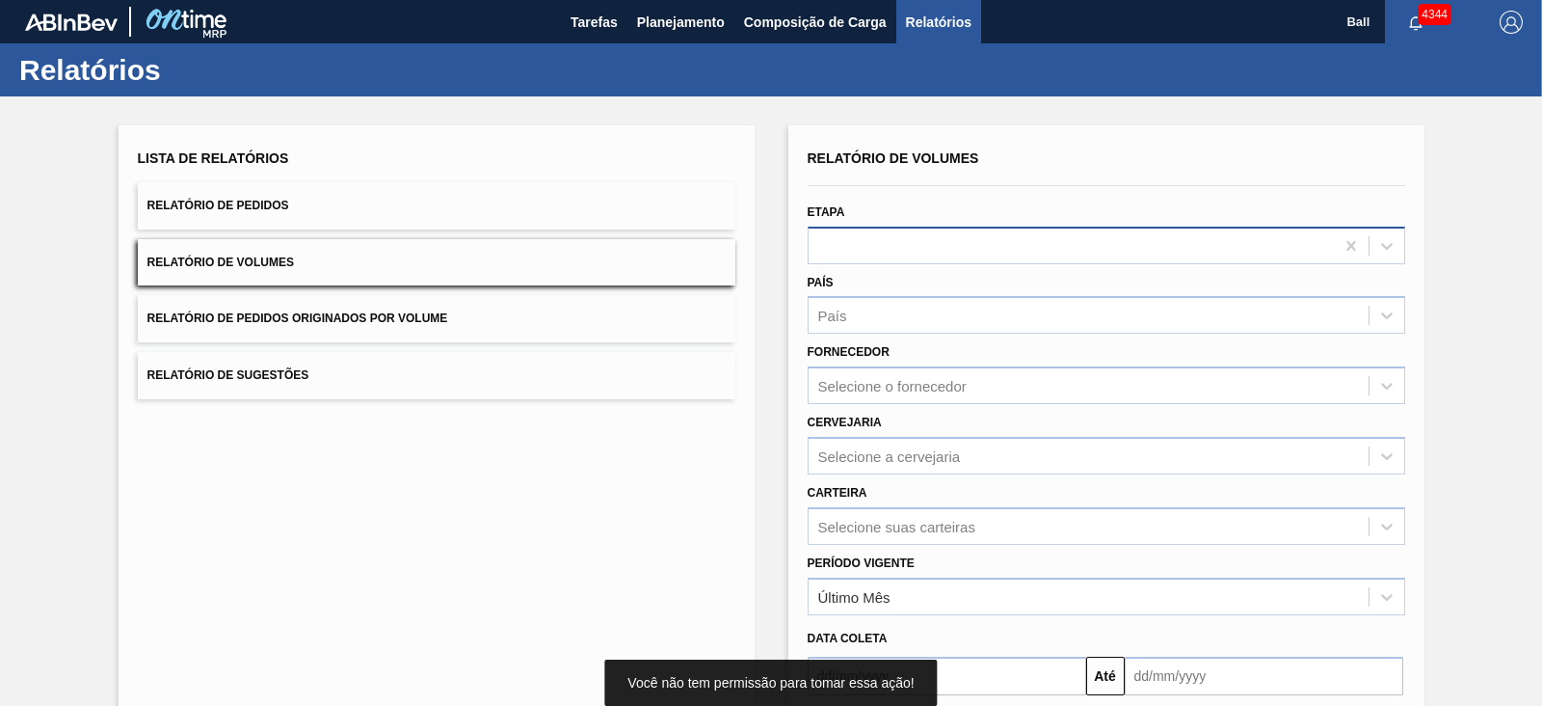
click at [1022, 248] on div at bounding box center [1071, 245] width 525 height 28
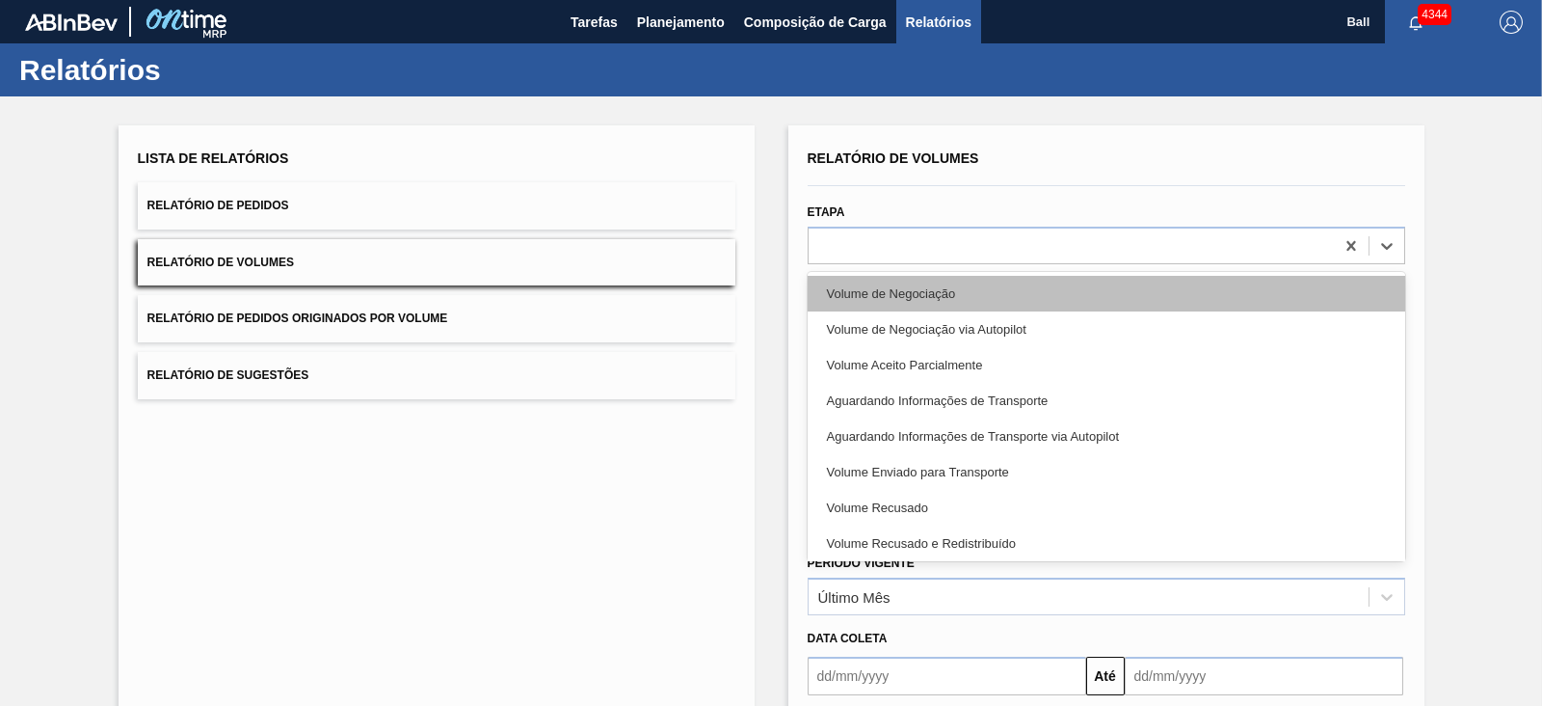
click at [992, 291] on div "Volume de Negociação" at bounding box center [1107, 294] width 598 height 36
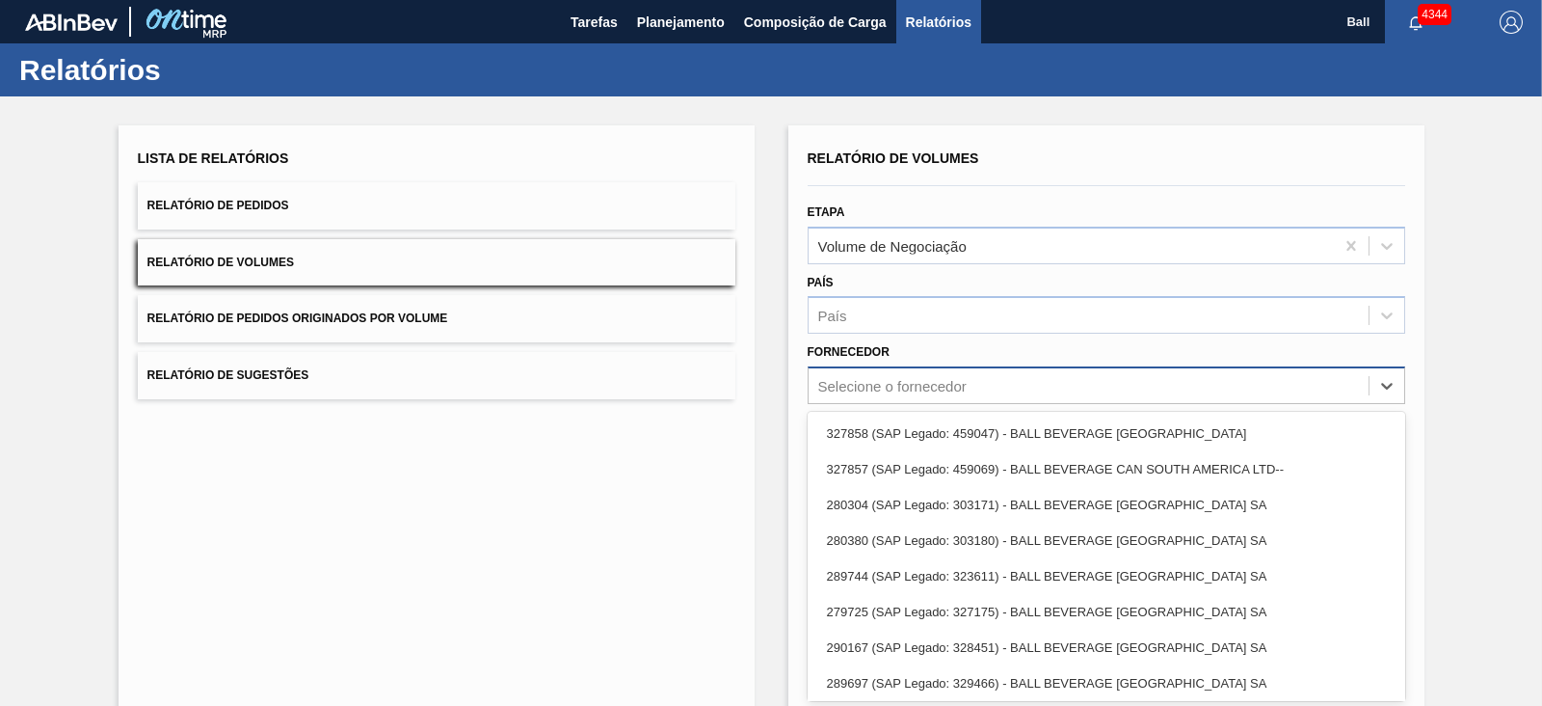
click at [908, 389] on div "Selecione o fornecedor" at bounding box center [892, 386] width 148 height 16
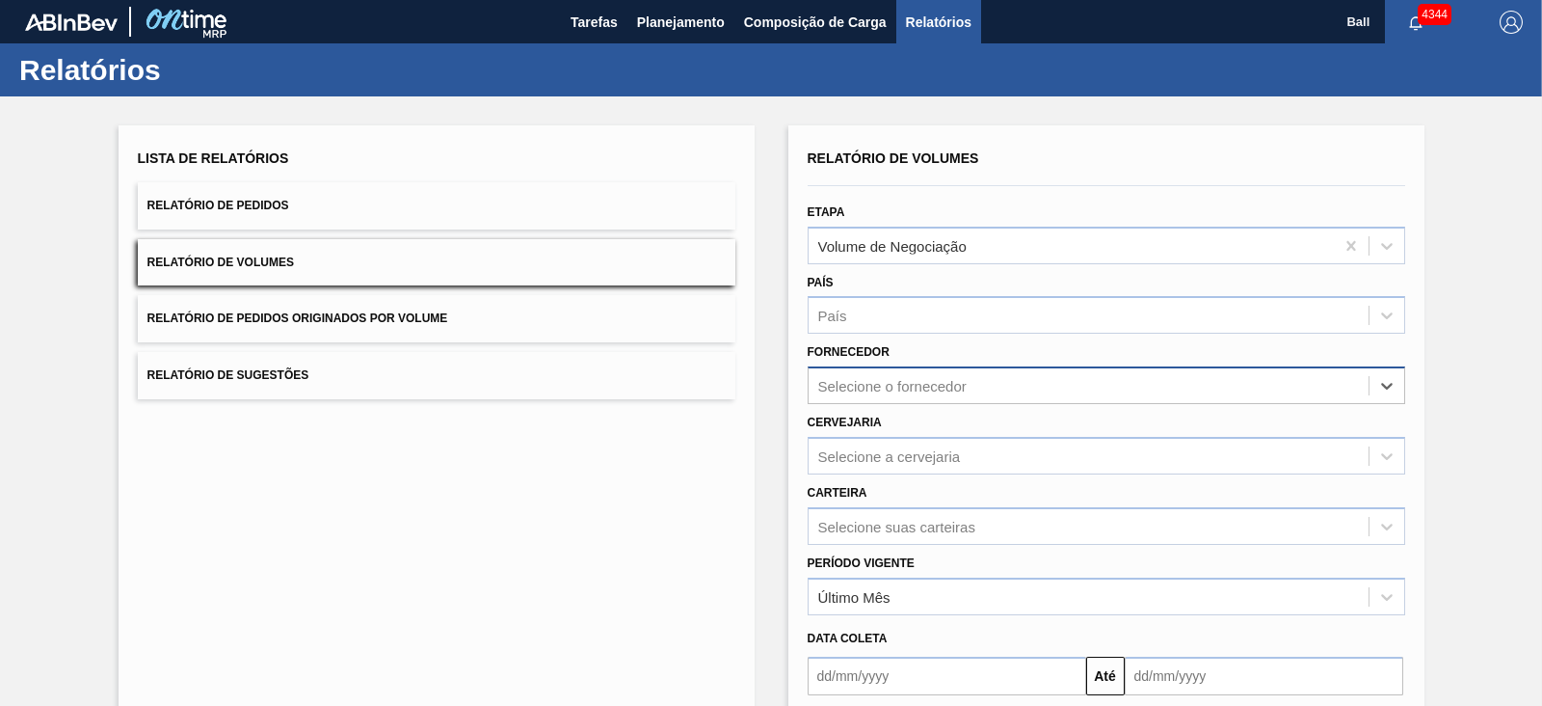
click at [908, 389] on div "Selecione o fornecedor" at bounding box center [892, 386] width 148 height 16
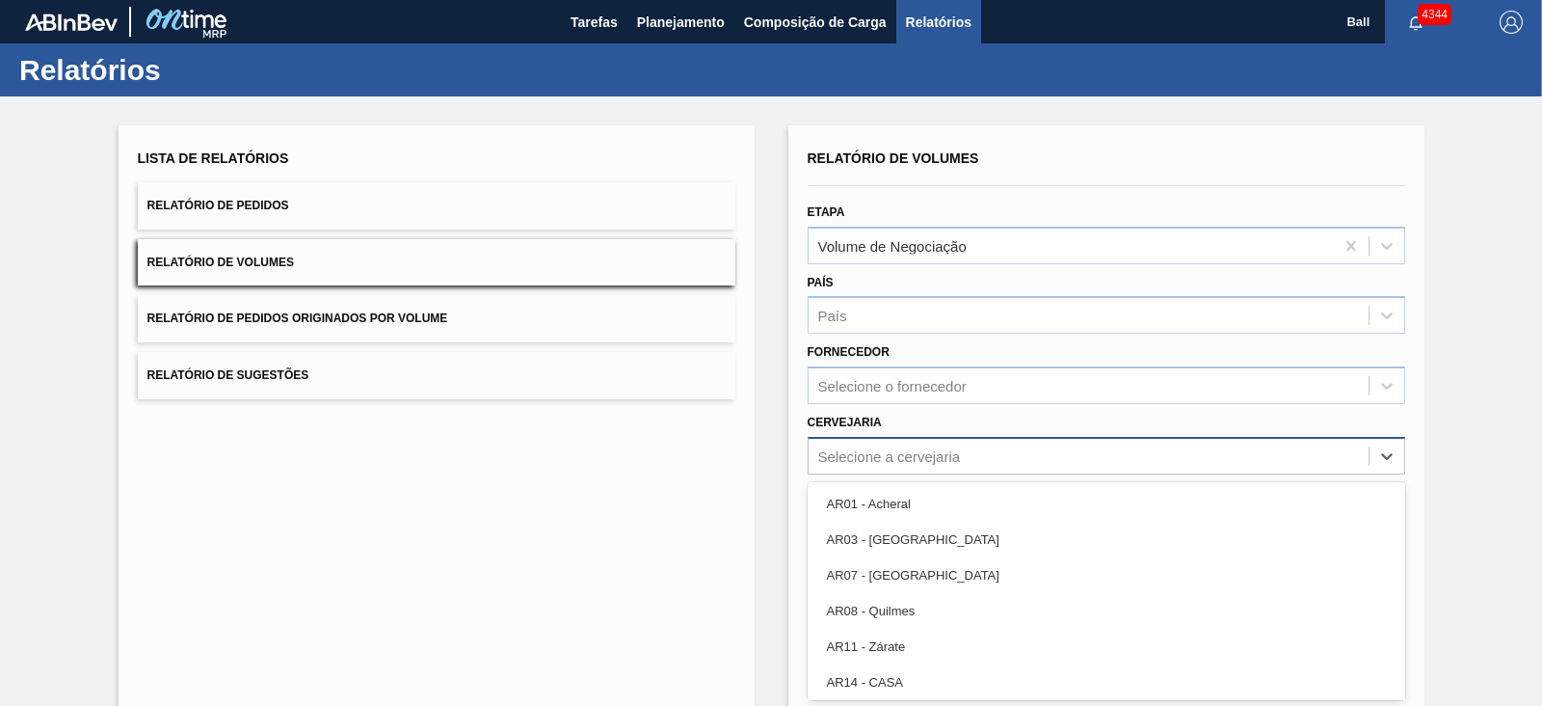
click at [898, 453] on div "option AR01 - Acheral focused, 1 of 92. 92 results available. Use Up and Down t…" at bounding box center [1107, 456] width 598 height 38
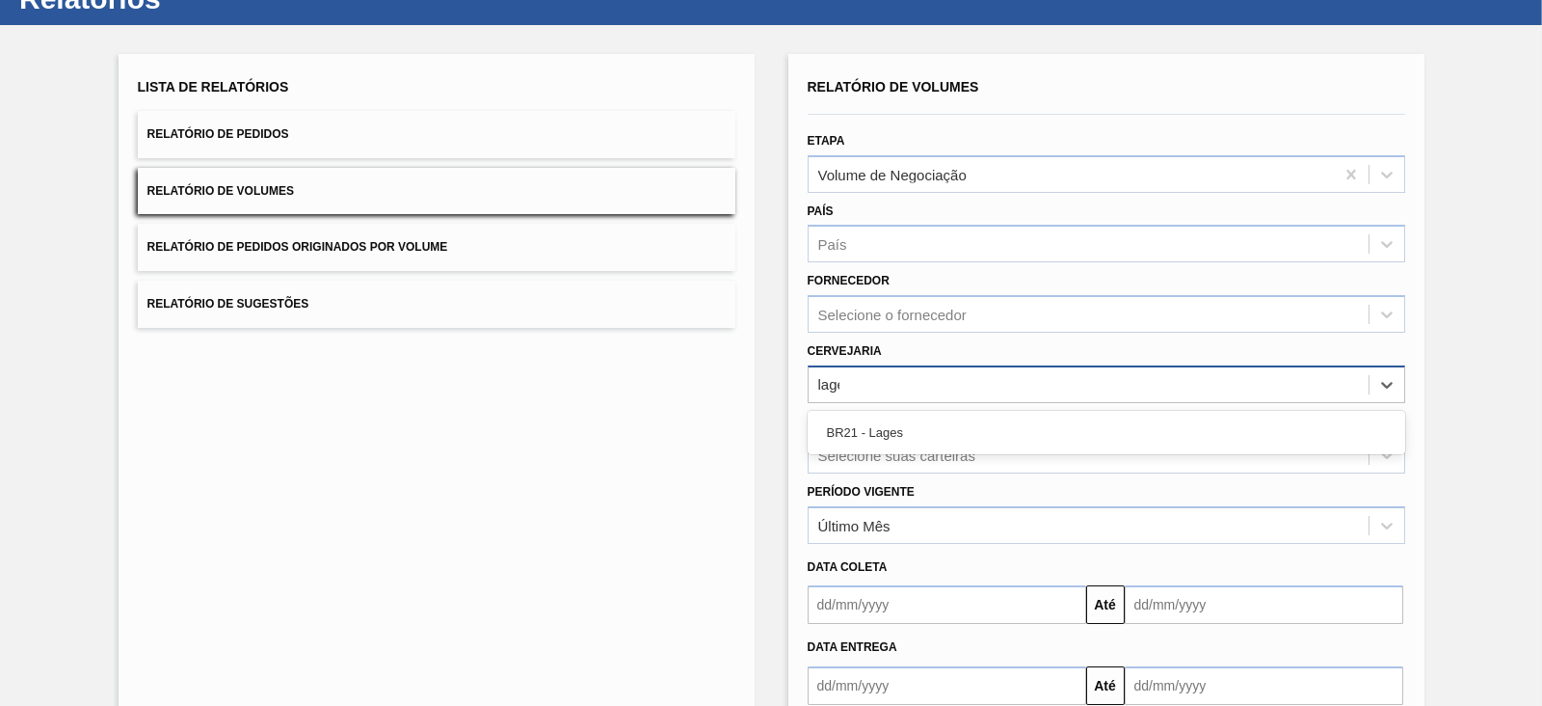
type input "lages"
type input "agudo"
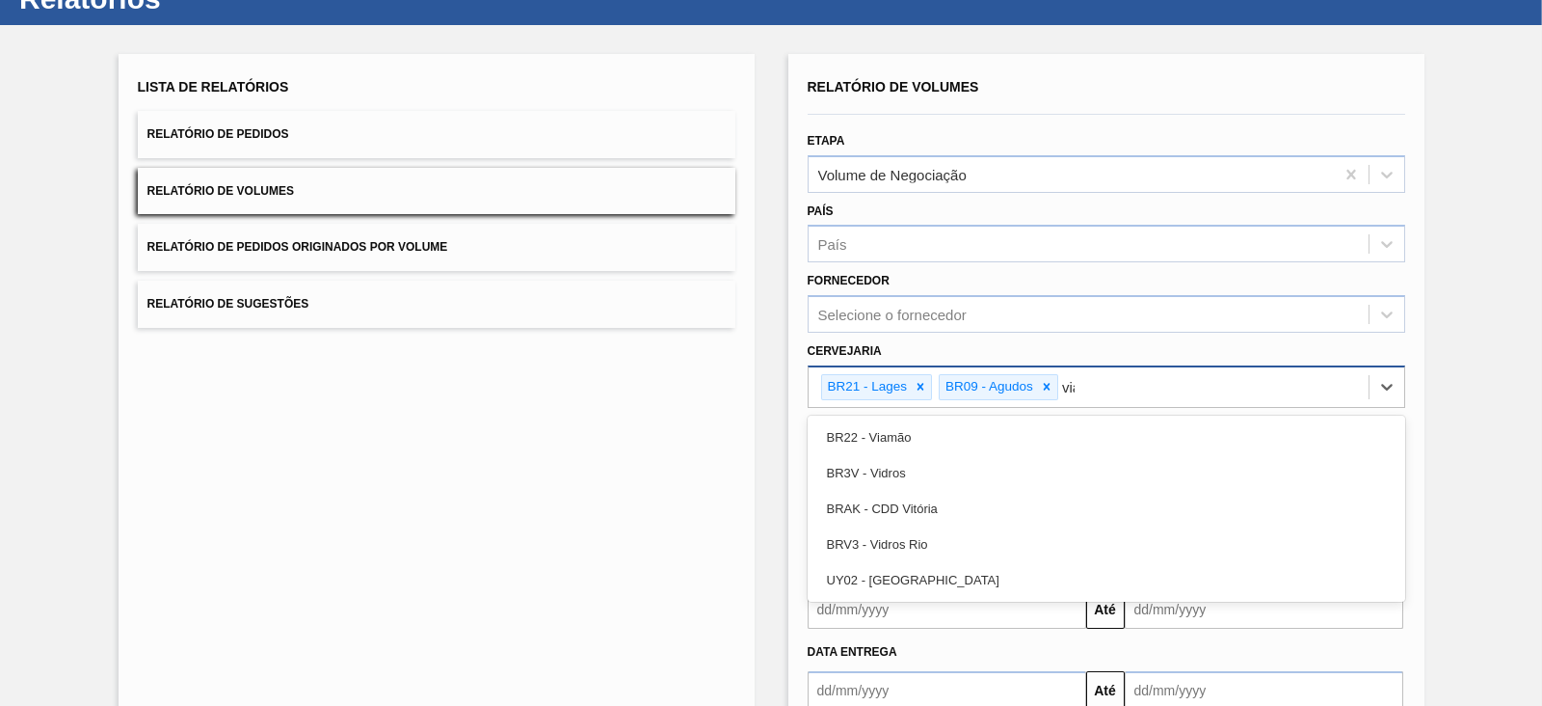
type input "viam"
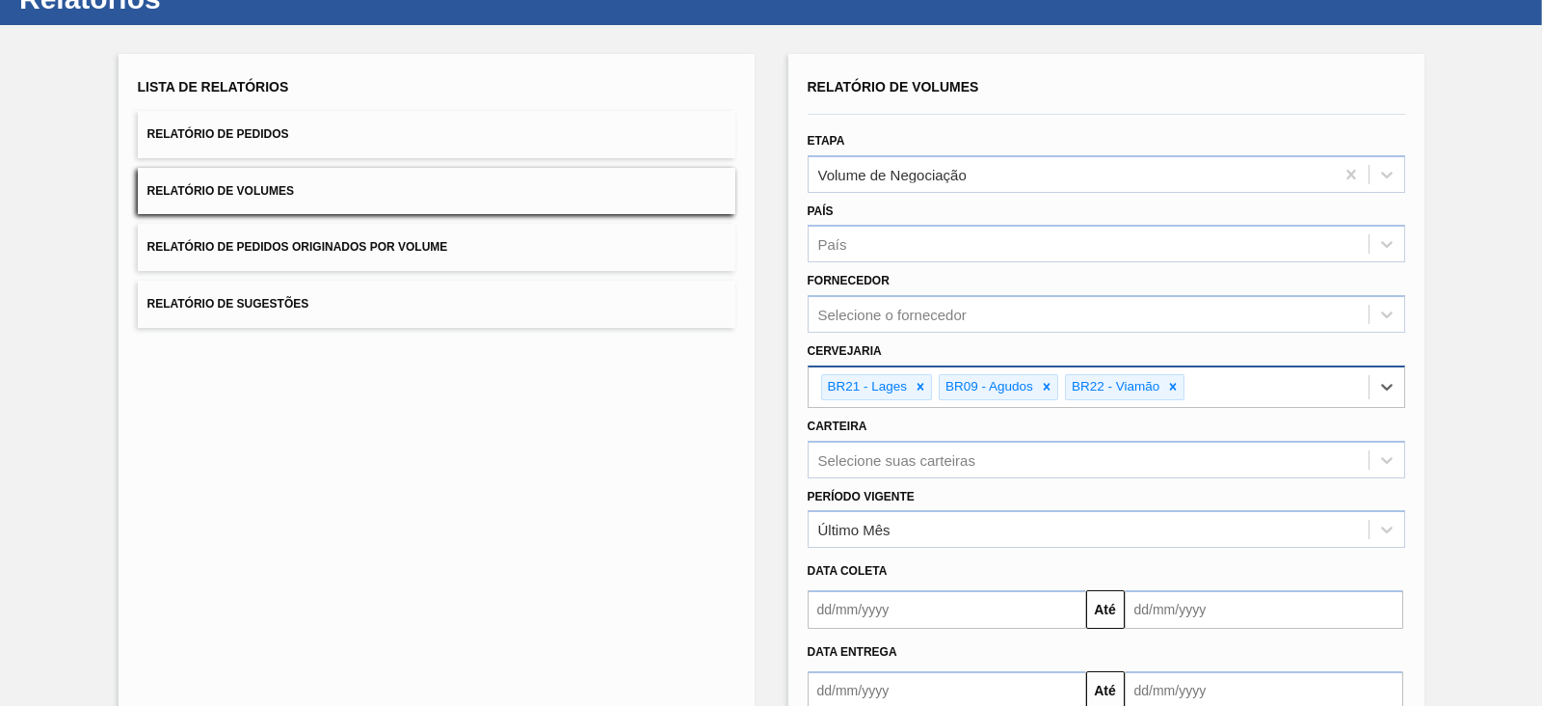
click at [865, 595] on input "text" at bounding box center [947, 609] width 279 height 39
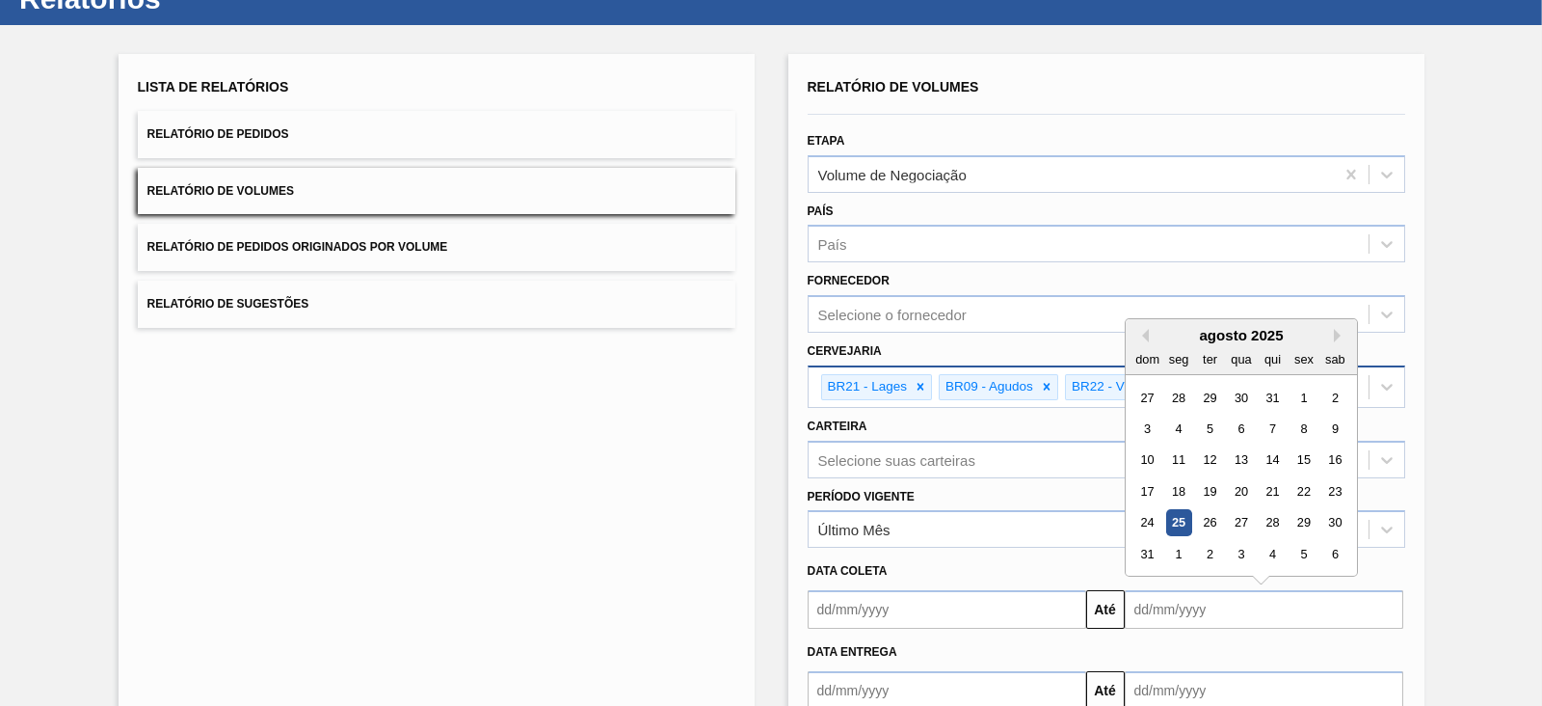
click at [1272, 614] on input "text" at bounding box center [1264, 609] width 279 height 39
click at [1148, 547] on div "31" at bounding box center [1148, 554] width 26 height 26
type input "[DATE]"
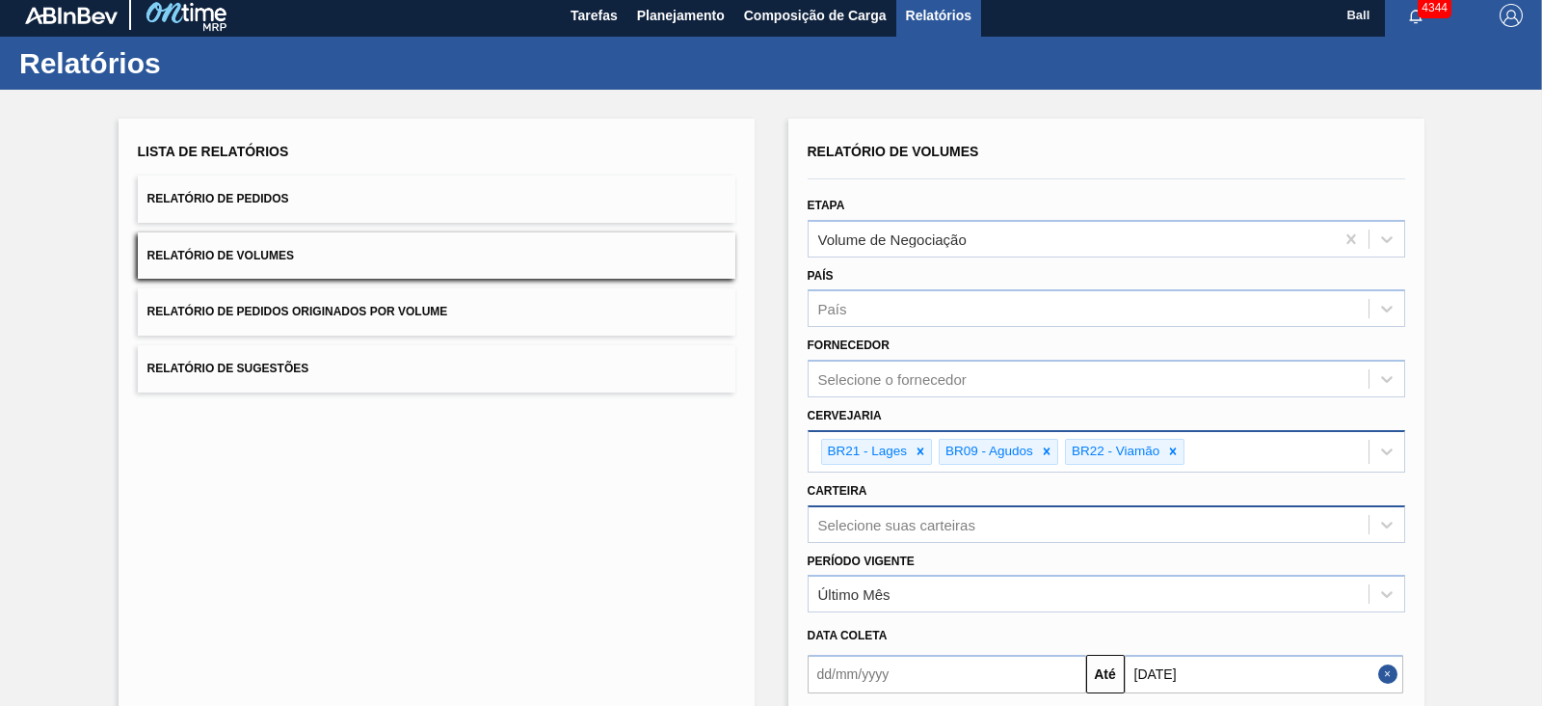
scroll to position [0, 0]
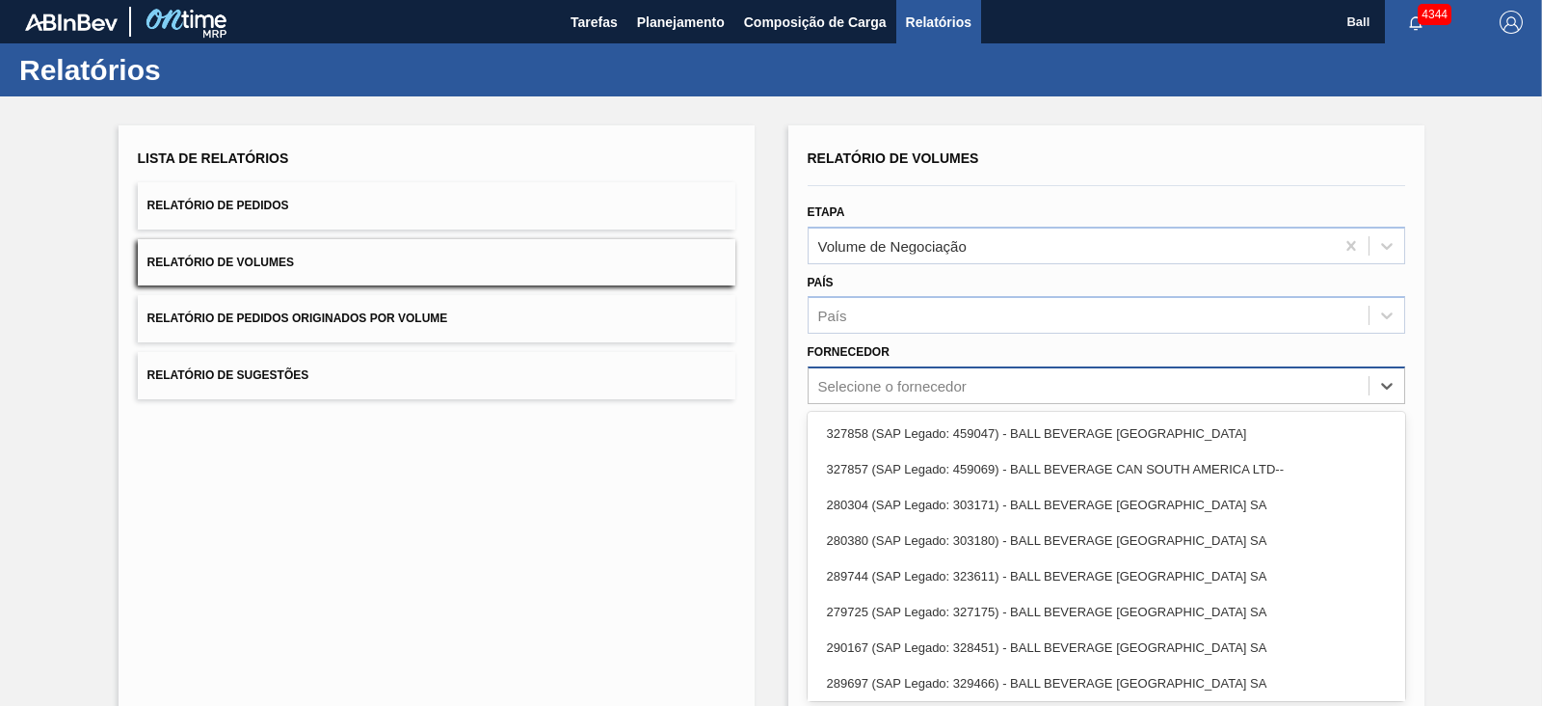
click at [944, 390] on div "Selecione o fornecedor" at bounding box center [892, 386] width 148 height 16
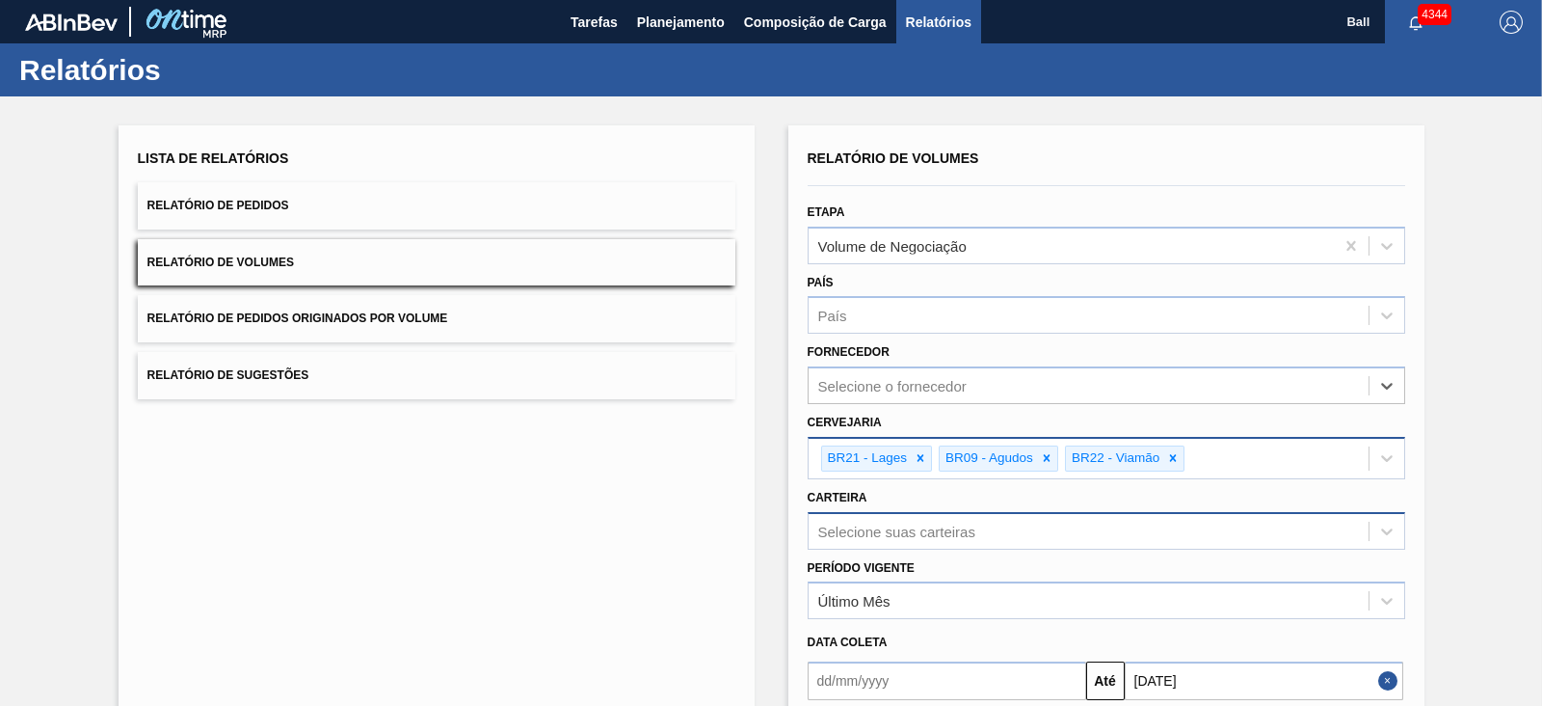
click at [954, 531] on div "Selecione suas carteiras" at bounding box center [1107, 531] width 598 height 38
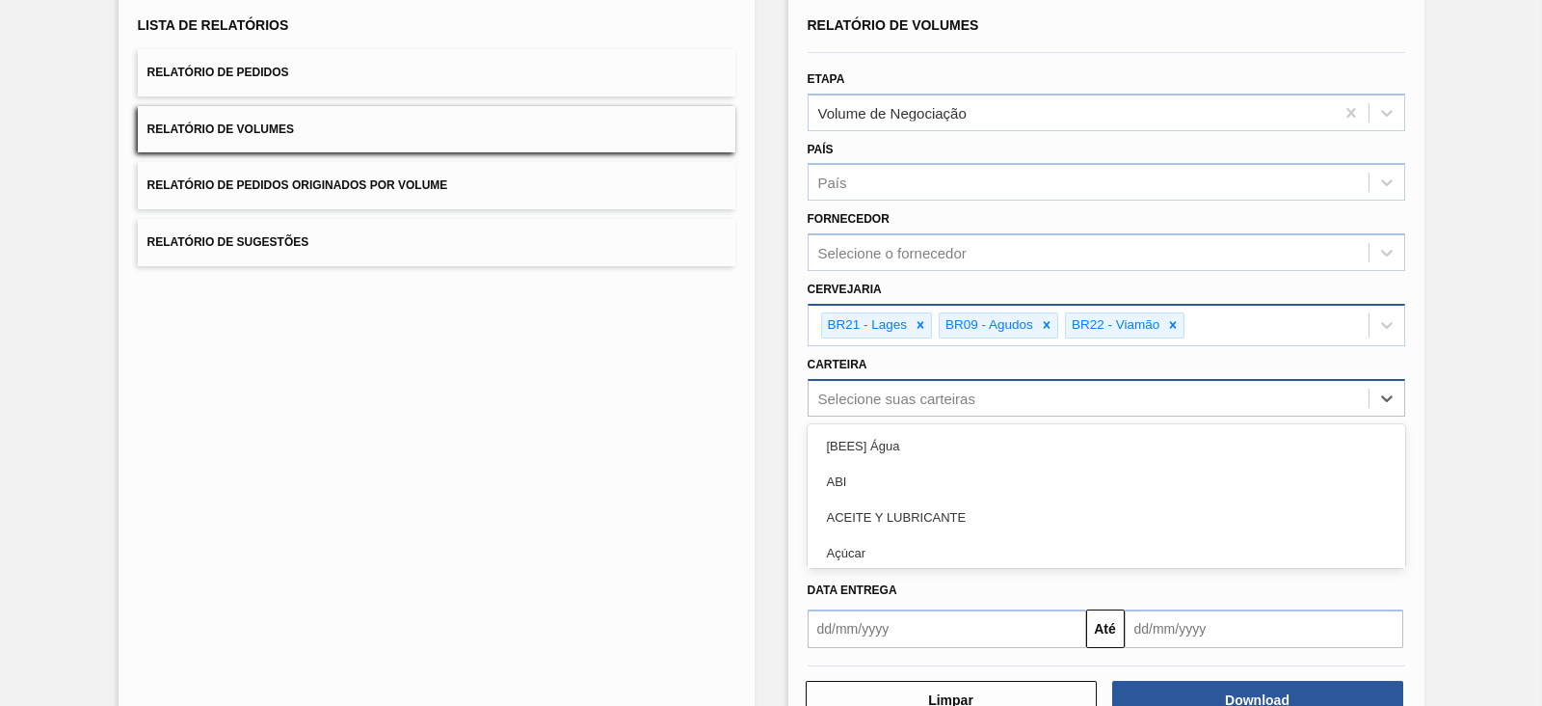
scroll to position [145, 0]
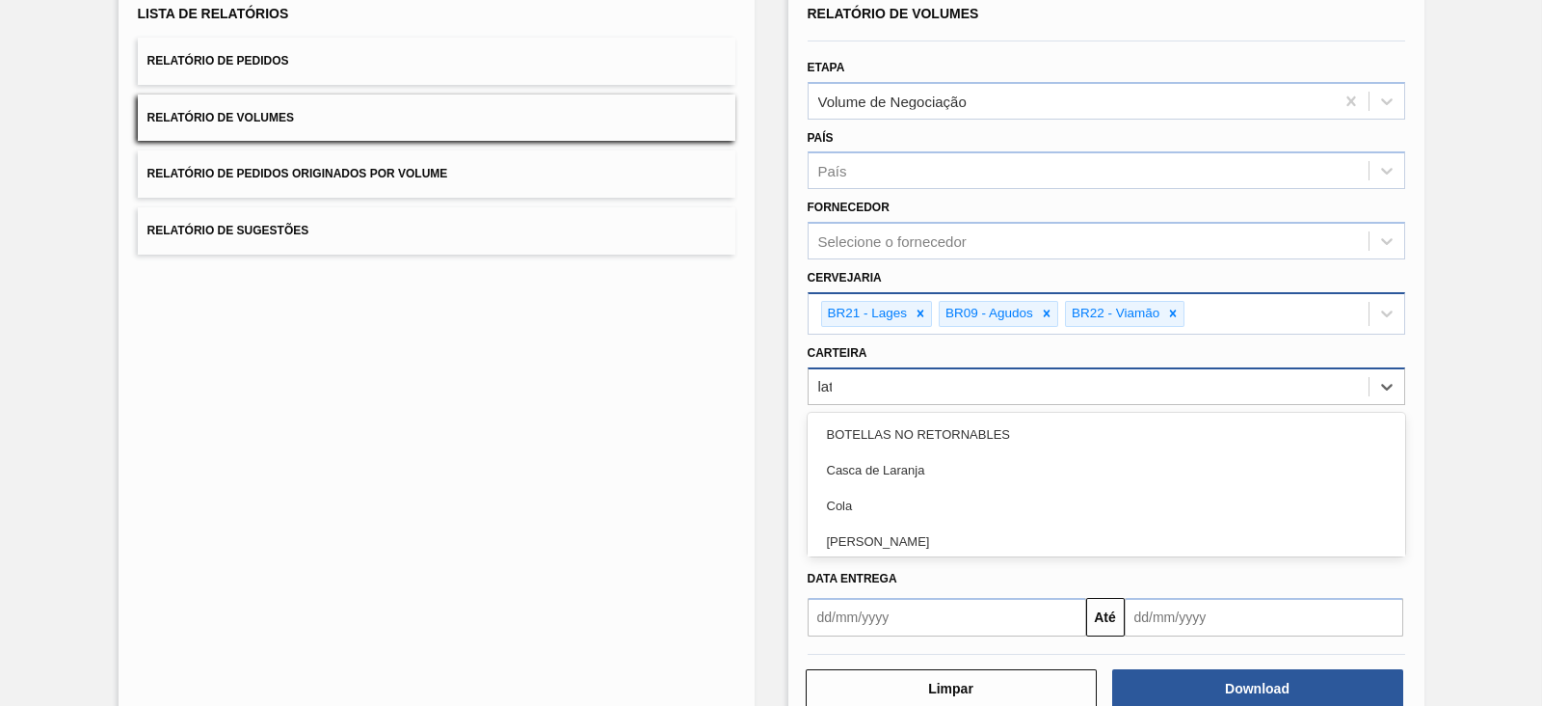
type input "lata"
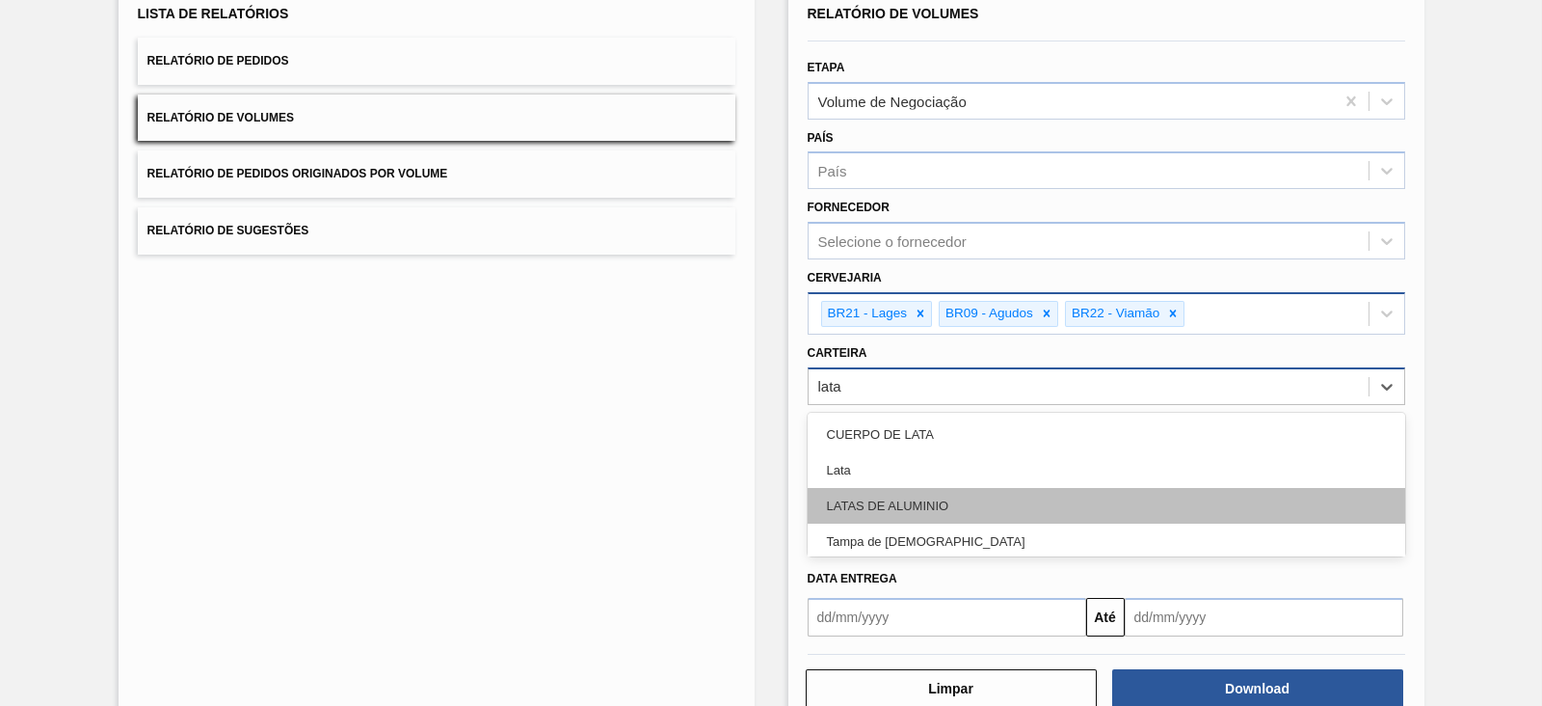
click at [925, 491] on div "LATAS DE ALUMINIO" at bounding box center [1107, 506] width 598 height 36
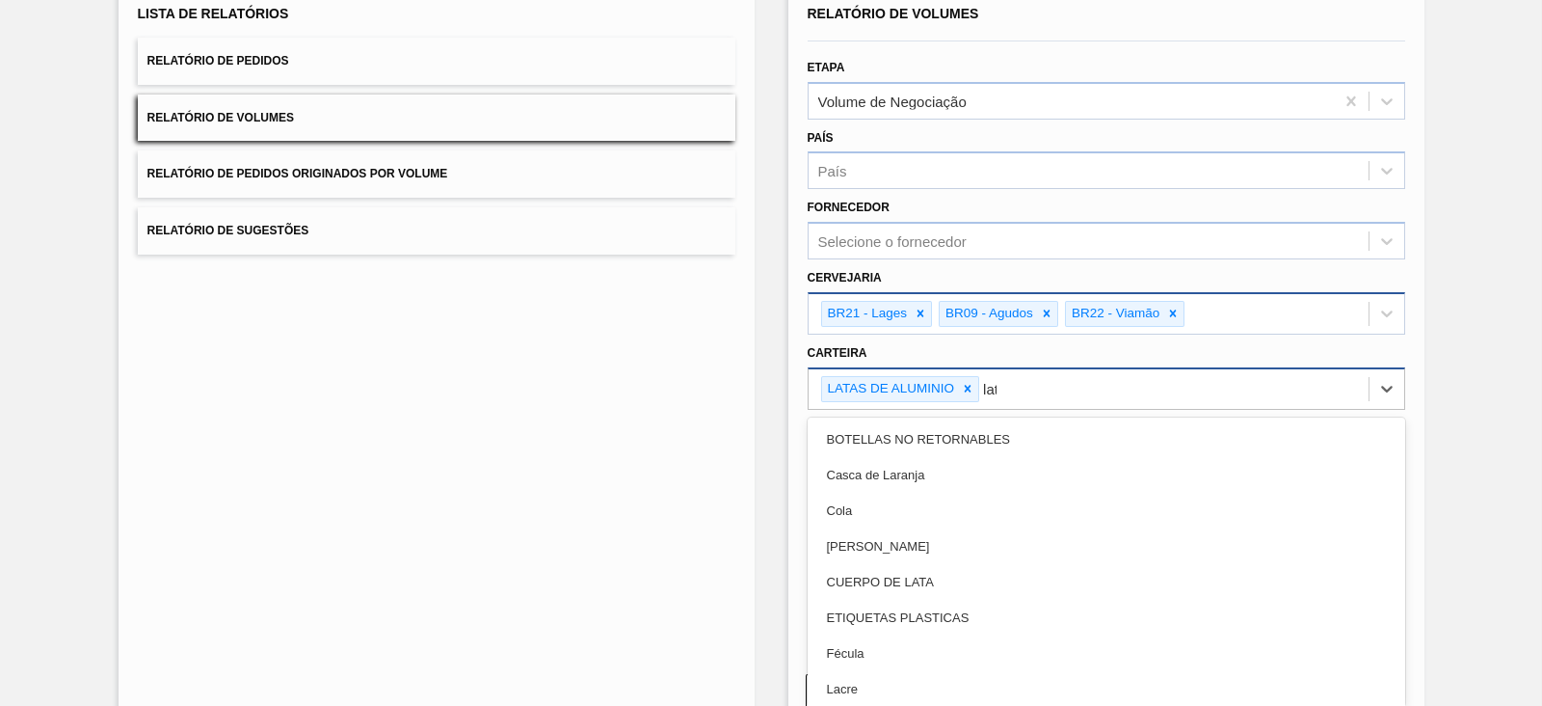
type input "lata"
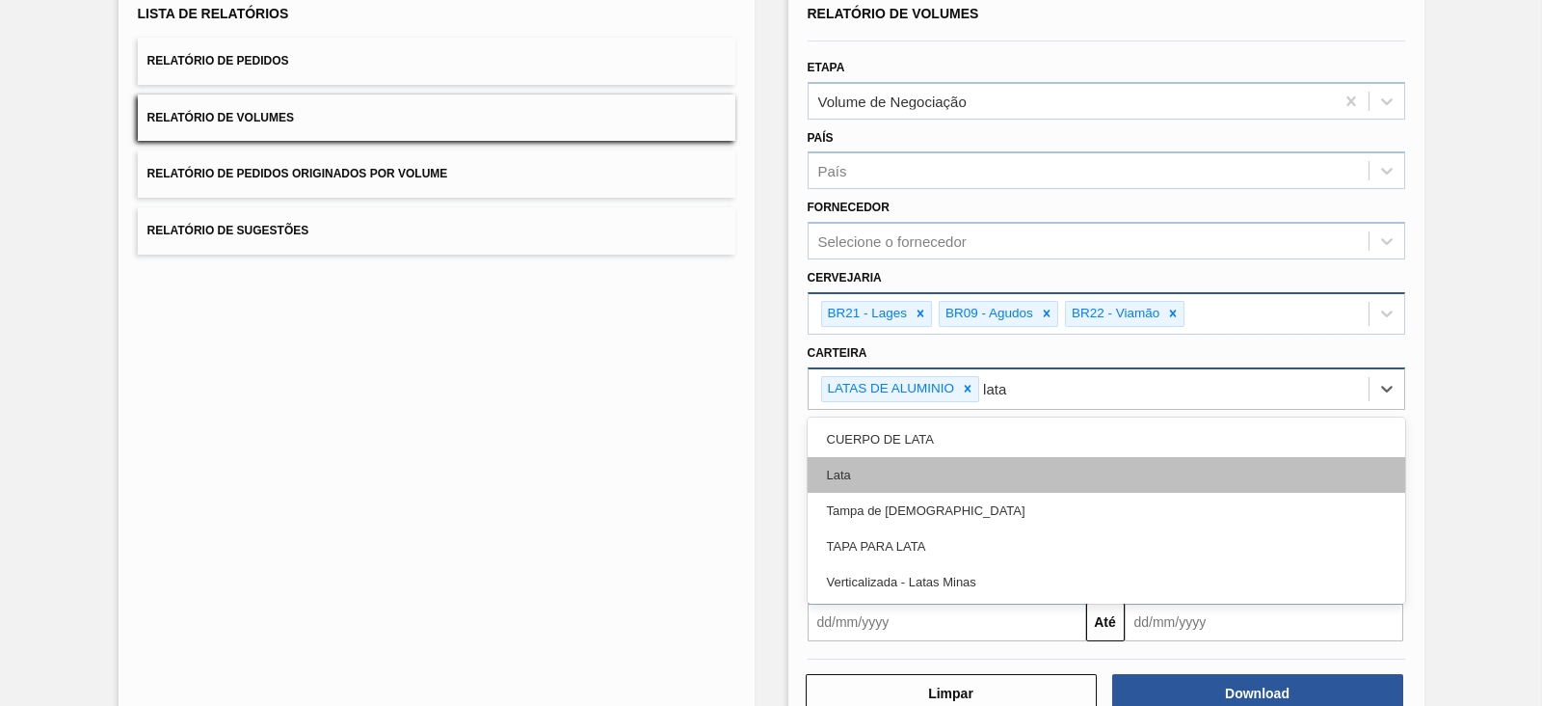
drag, startPoint x: 924, startPoint y: 450, endPoint x: 919, endPoint y: 463, distance: 13.8
click at [919, 463] on div "CUERPO DE LATA Lata Tampa de Lata TAPA PARA LATA Verticalizada - Latas Minas" at bounding box center [1107, 510] width 598 height 186
click at [919, 463] on div "Lata" at bounding box center [1107, 475] width 598 height 36
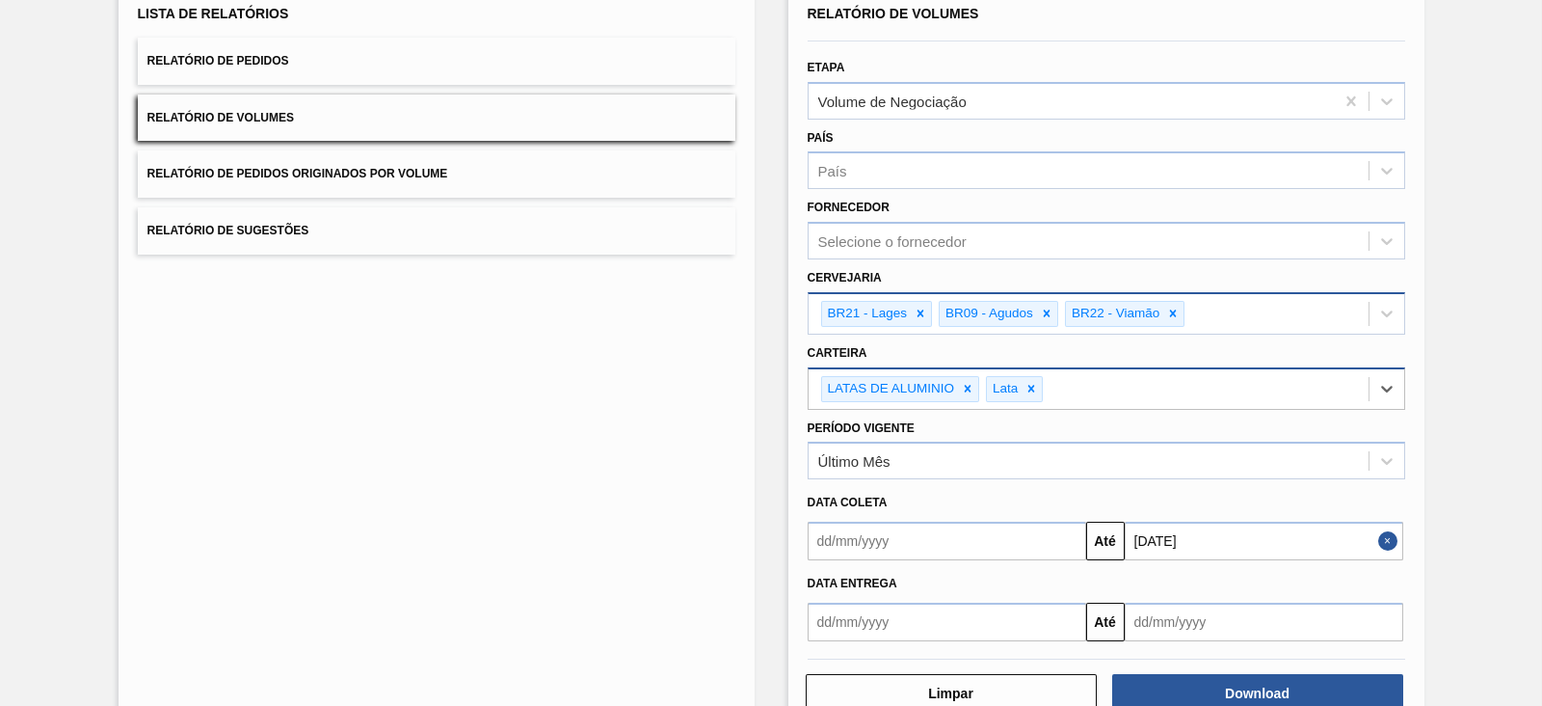
click at [635, 500] on div "Lista de Relatórios Relatório de Pedidos Relatório de Volumes Relatório de Pedi…" at bounding box center [437, 357] width 636 height 753
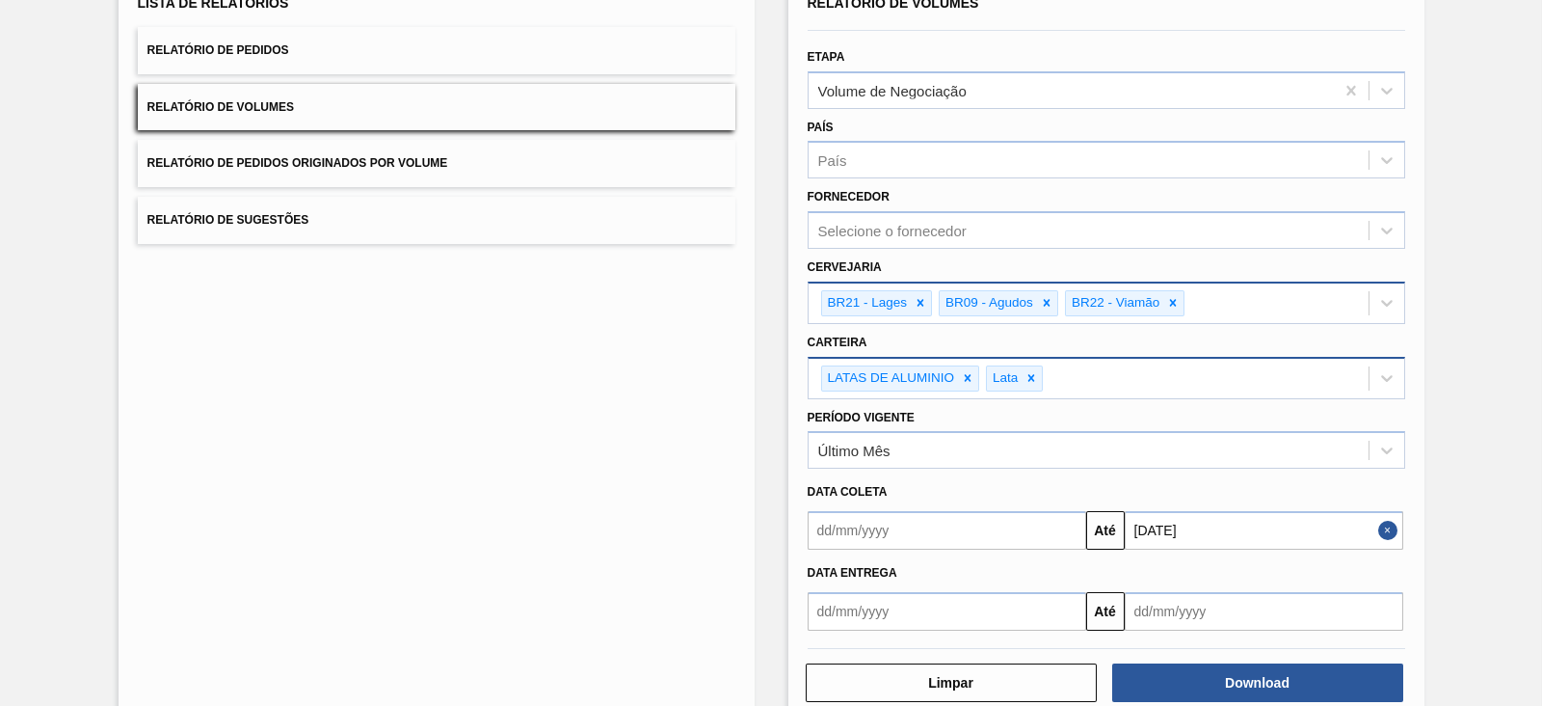
scroll to position [193, 0]
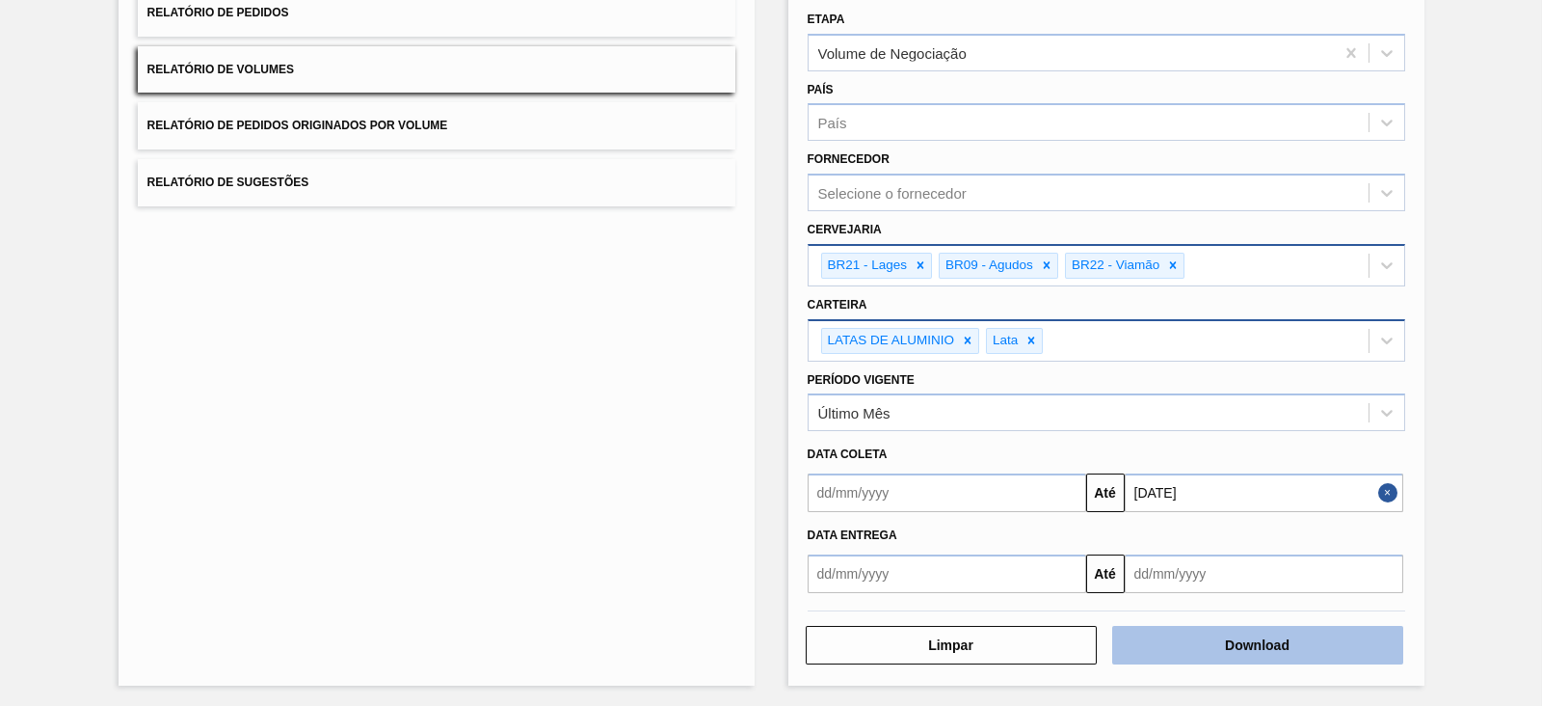
click at [1249, 651] on button "Download" at bounding box center [1257, 645] width 291 height 39
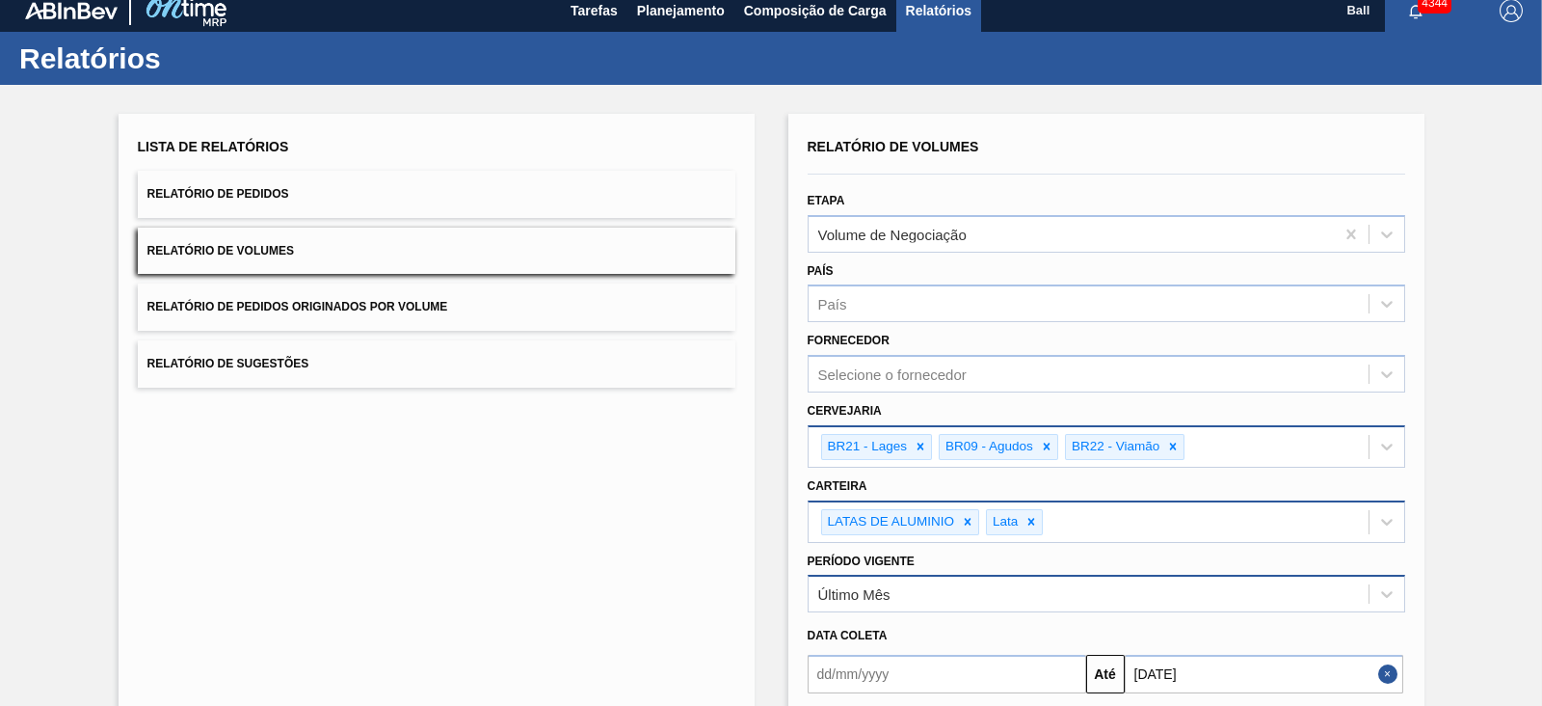
scroll to position [0, 0]
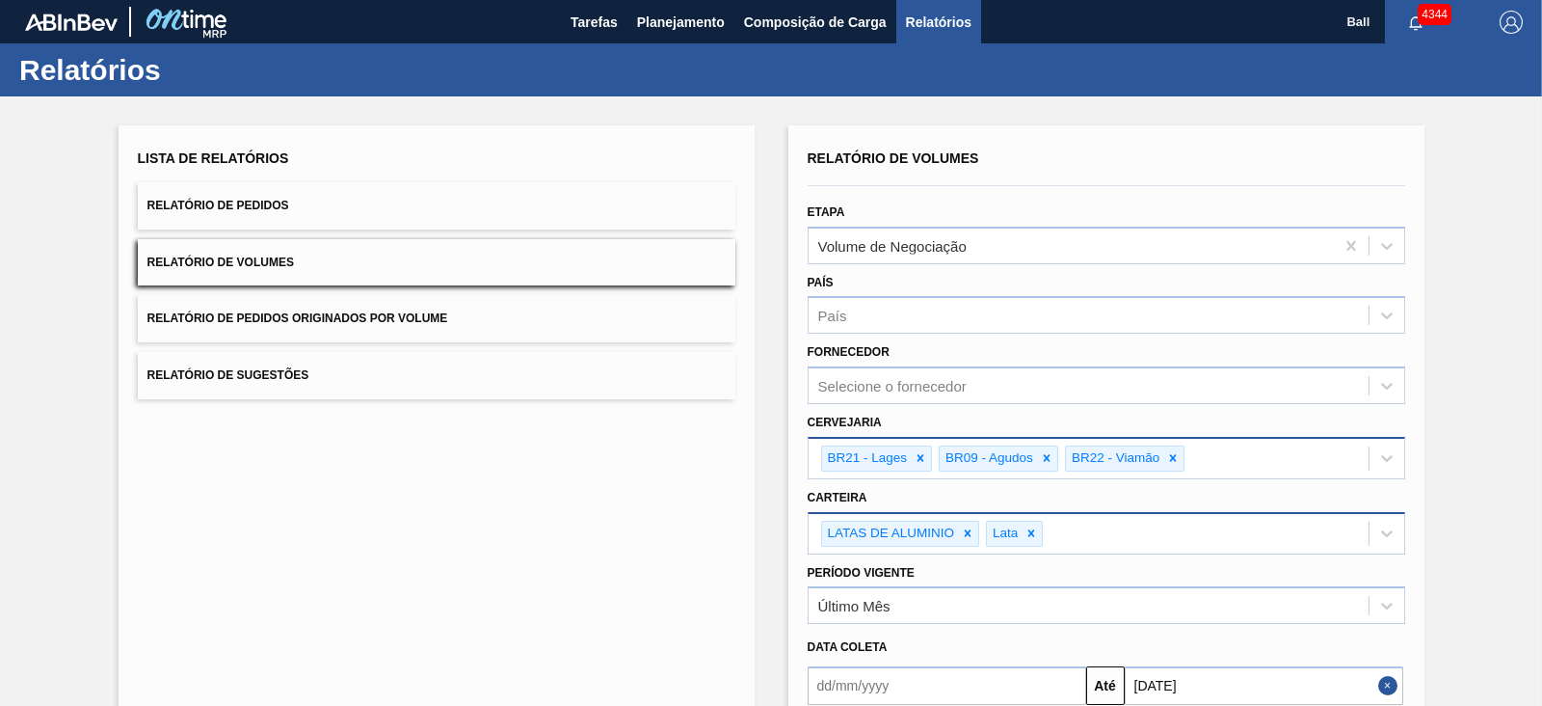
click at [307, 195] on button "Relatório de Pedidos" at bounding box center [437, 205] width 598 height 47
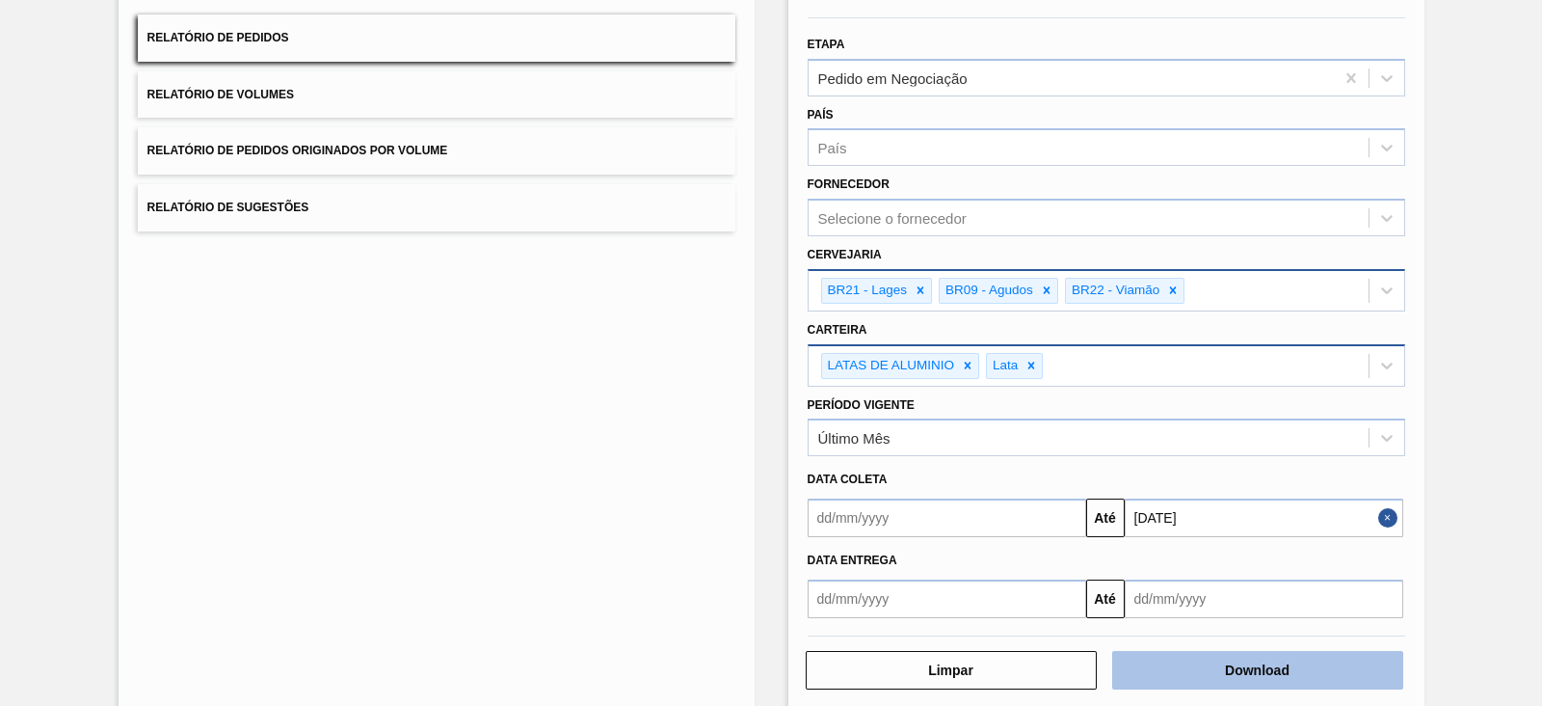
scroll to position [193, 0]
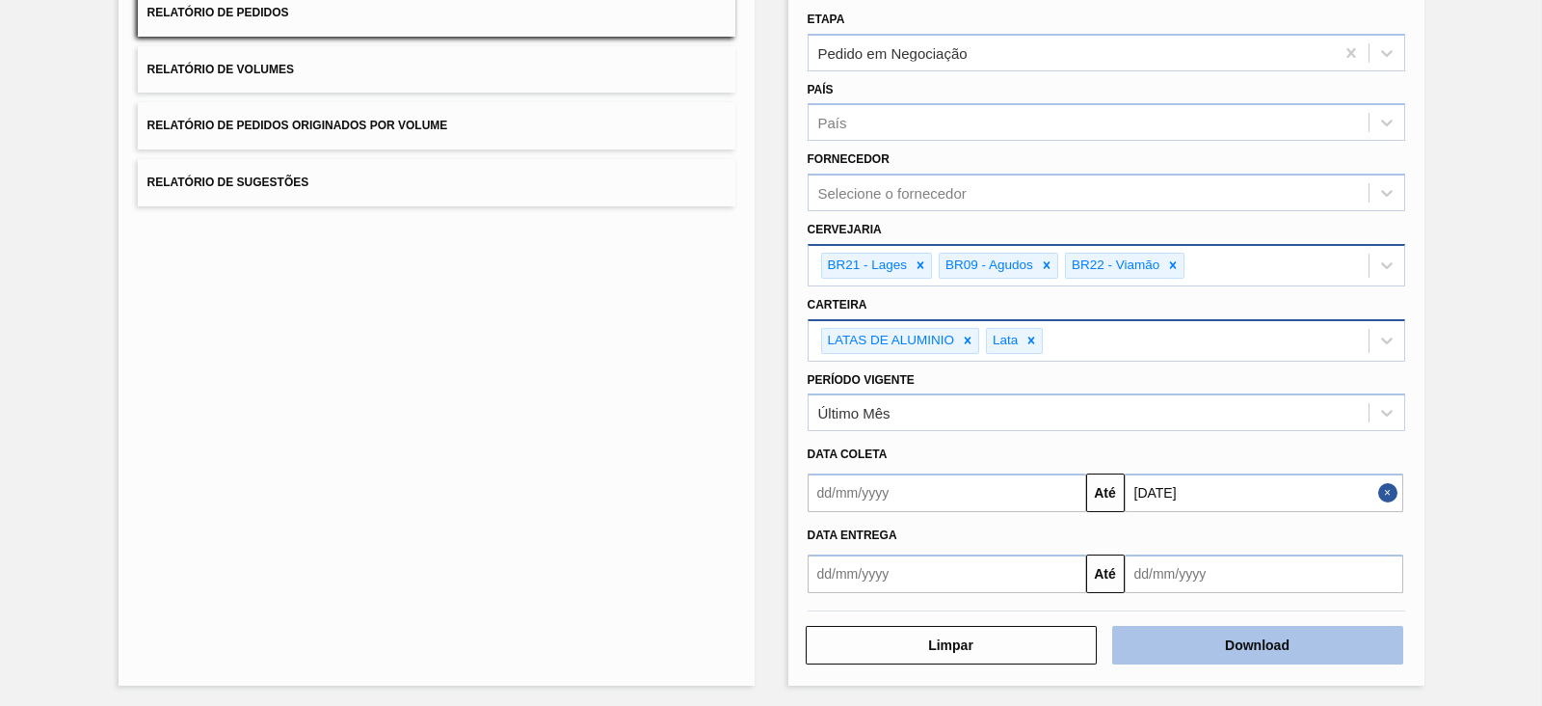
click at [1255, 645] on button "Download" at bounding box center [1257, 645] width 291 height 39
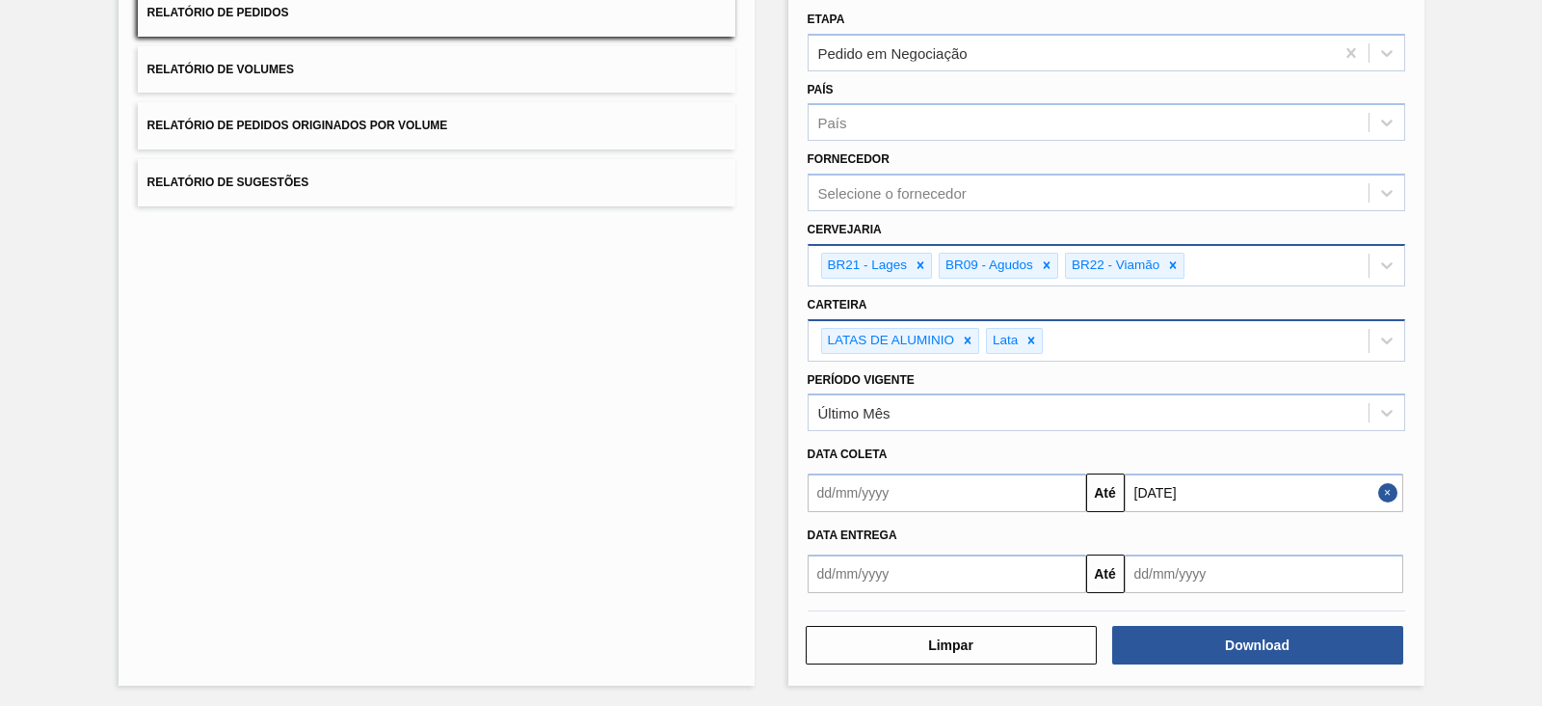
scroll to position [0, 0]
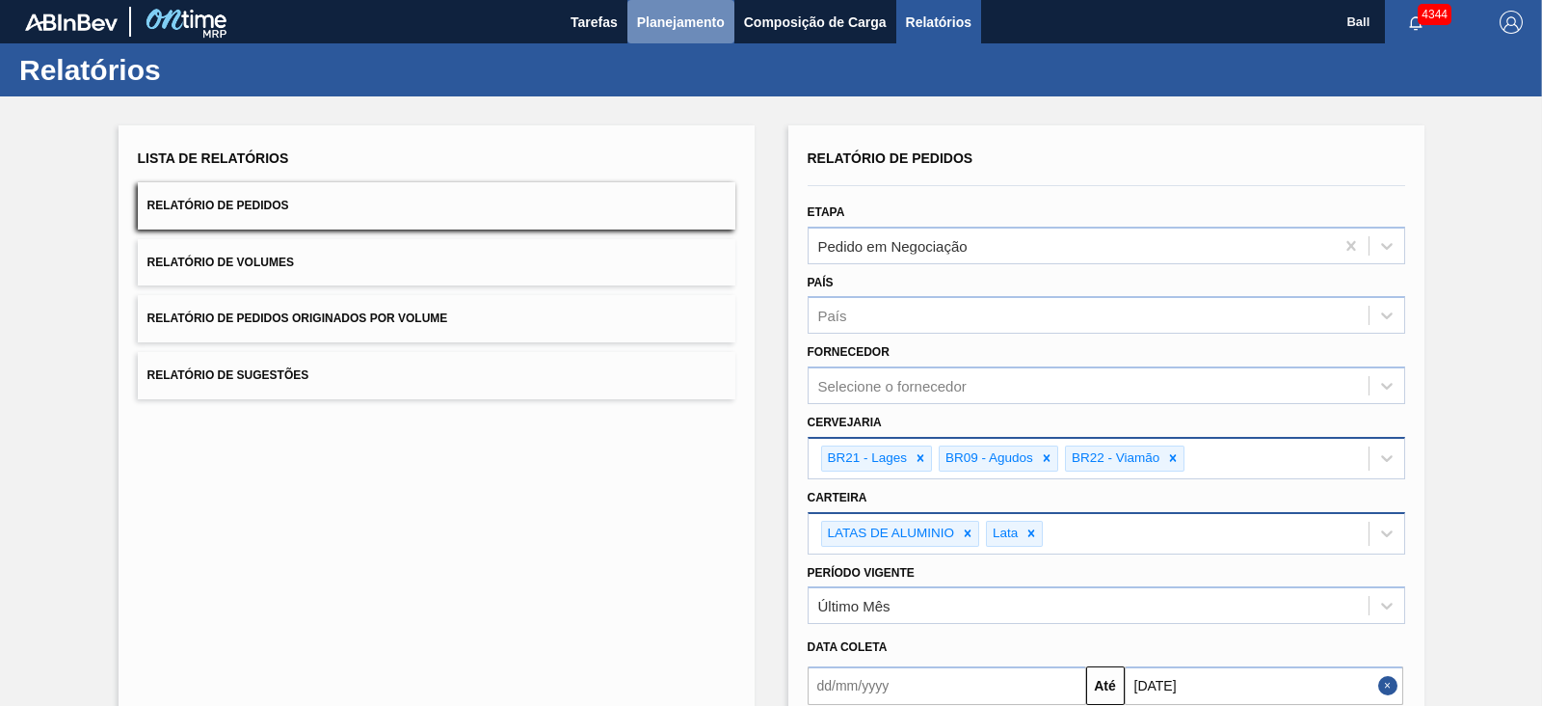
click at [645, 31] on span "Planejamento" at bounding box center [681, 22] width 88 height 23
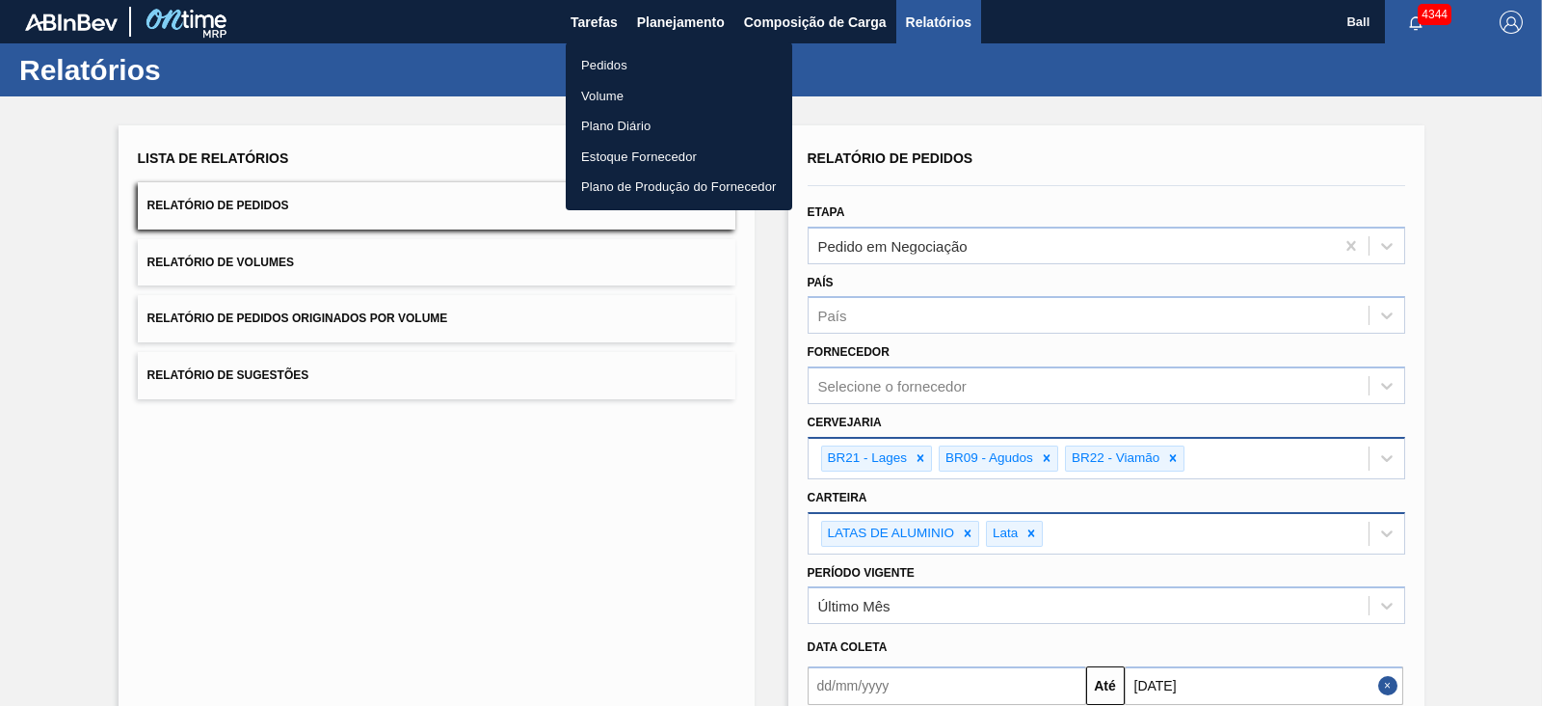
click at [632, 93] on li "Volume" at bounding box center [679, 96] width 227 height 31
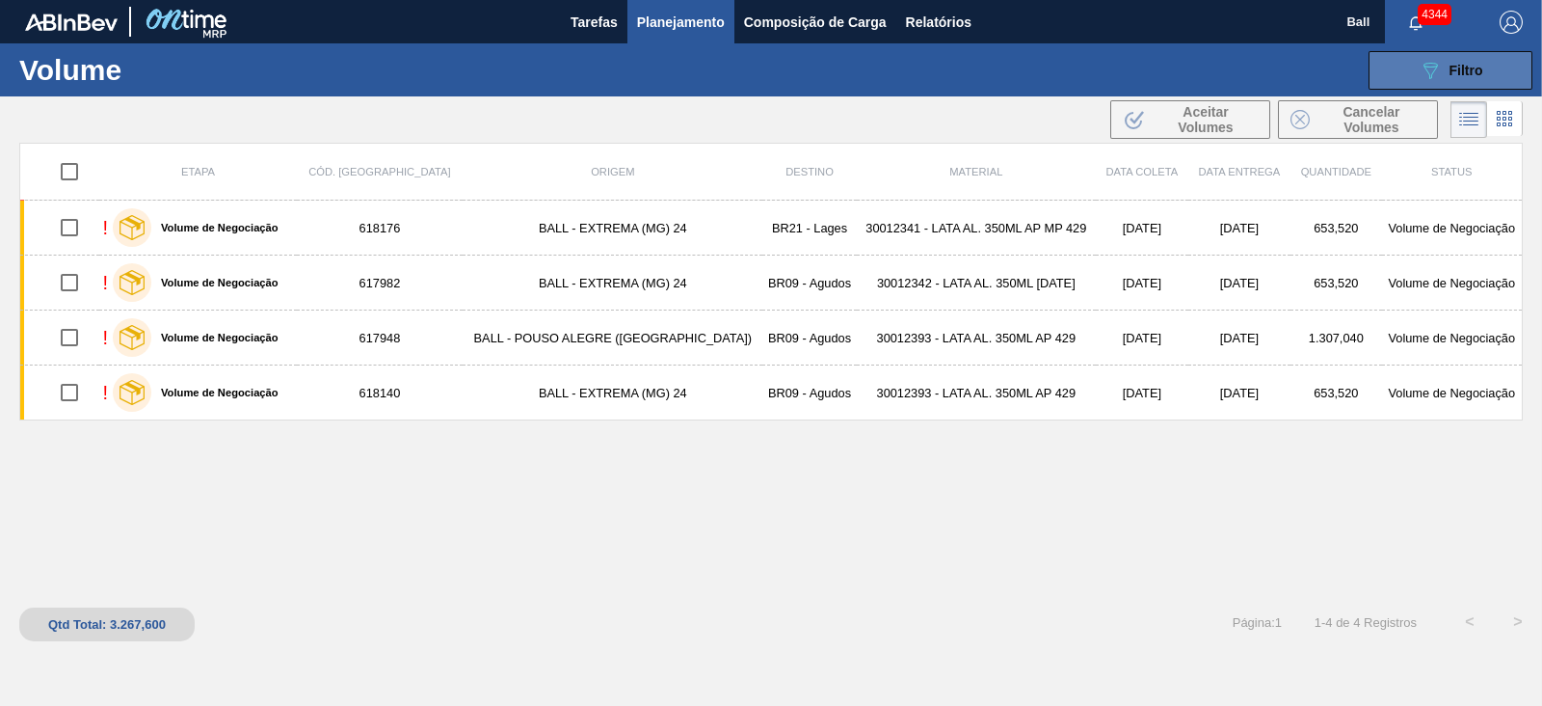
click at [1436, 64] on icon at bounding box center [1431, 71] width 14 height 16
click at [690, 24] on span "Planejamento" at bounding box center [681, 22] width 88 height 23
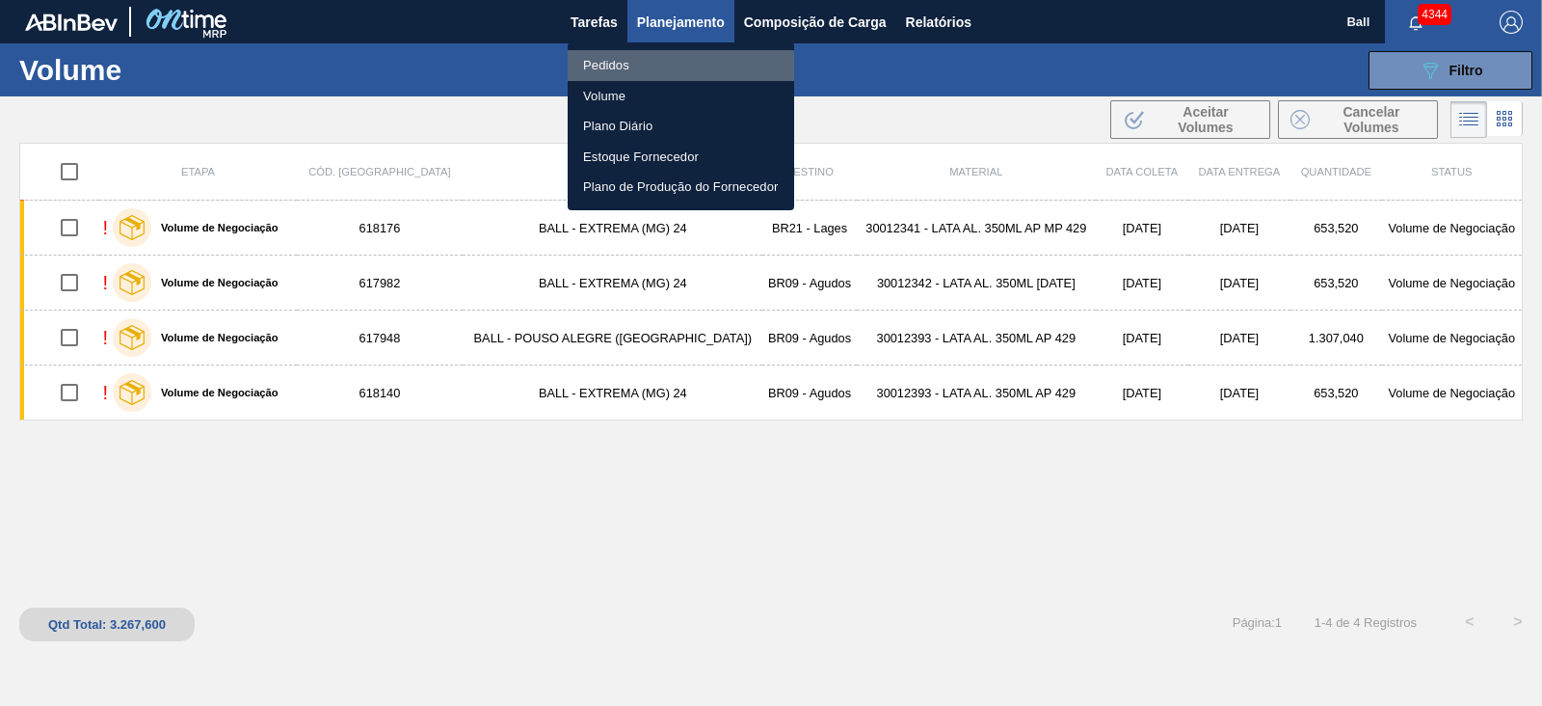
click at [608, 66] on li "Pedidos" at bounding box center [681, 65] width 227 height 31
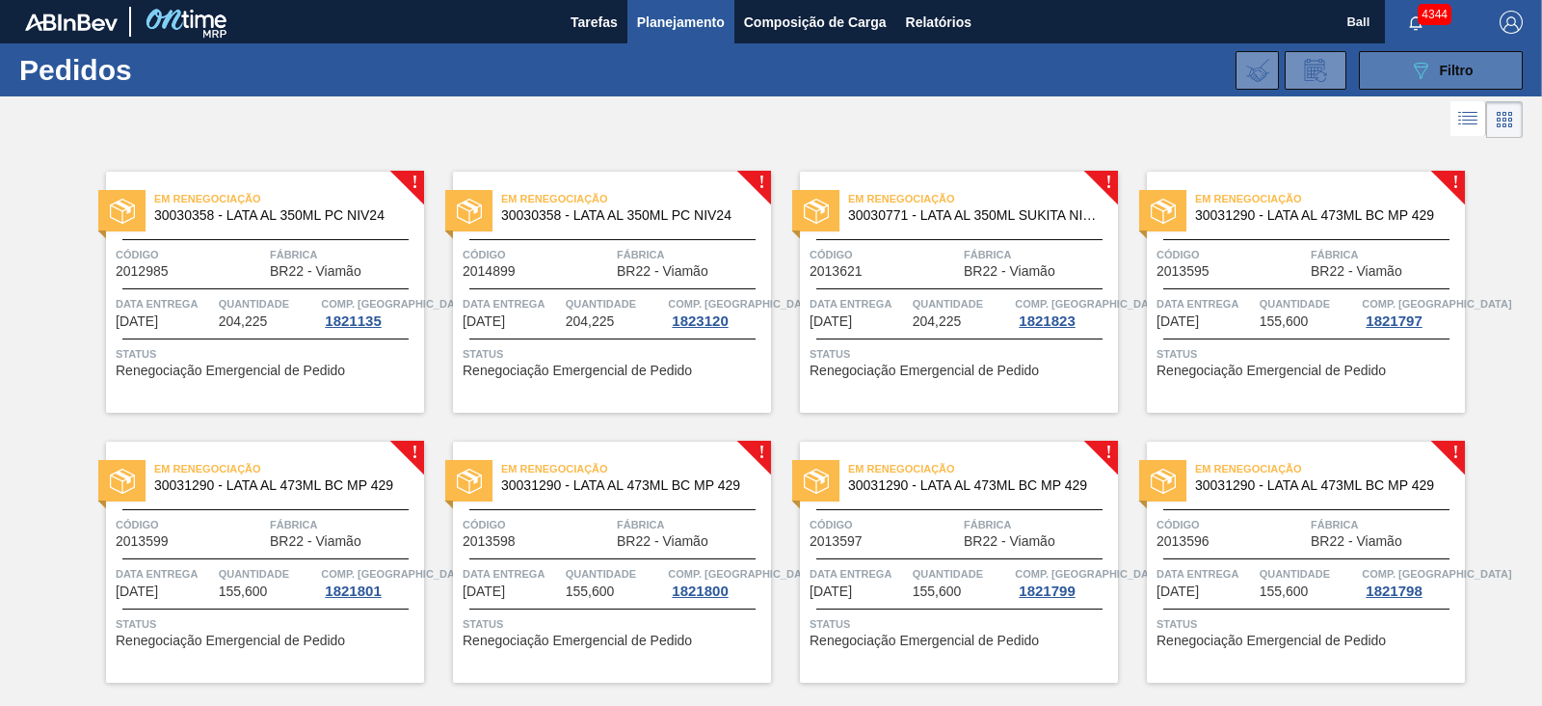
click at [1403, 56] on button "089F7B8B-B2A5-4AFE-B5C0-19BA573D28AC Filtro" at bounding box center [1441, 70] width 164 height 39
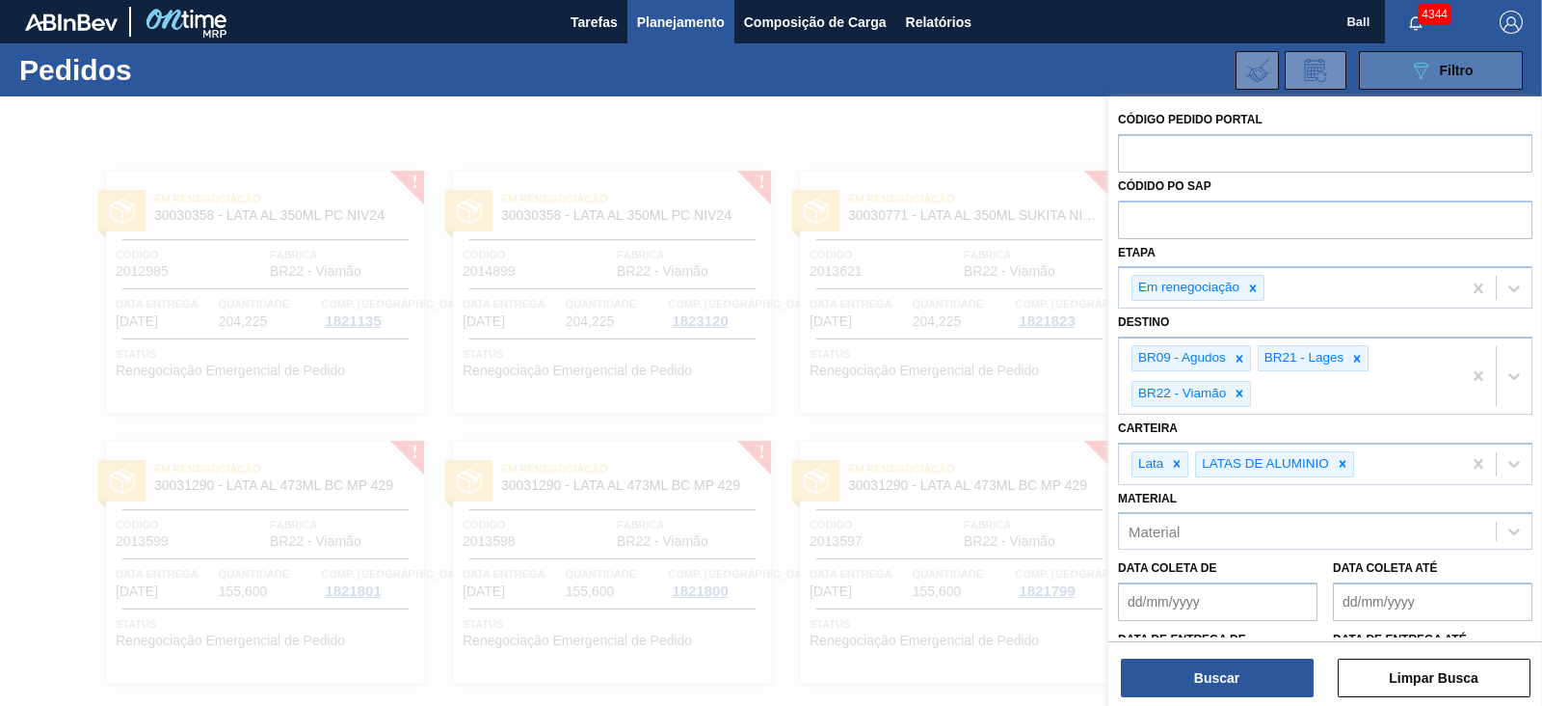
click at [1403, 56] on button "089F7B8B-B2A5-4AFE-B5C0-19BA573D28AC Filtro" at bounding box center [1441, 70] width 164 height 39
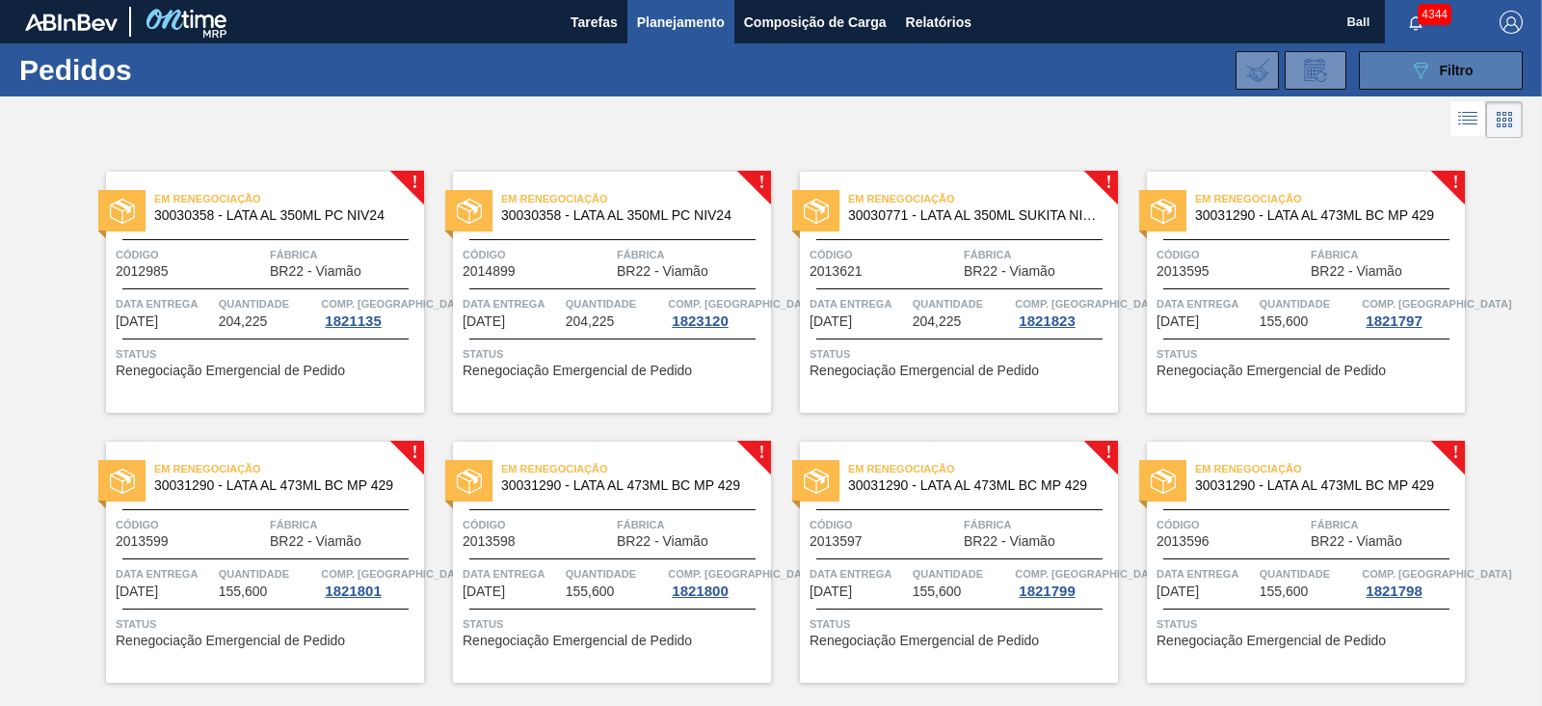
click at [1470, 60] on div "089F7B8B-B2A5-4AFE-B5C0-19BA573D28AC Filtro" at bounding box center [1441, 70] width 65 height 23
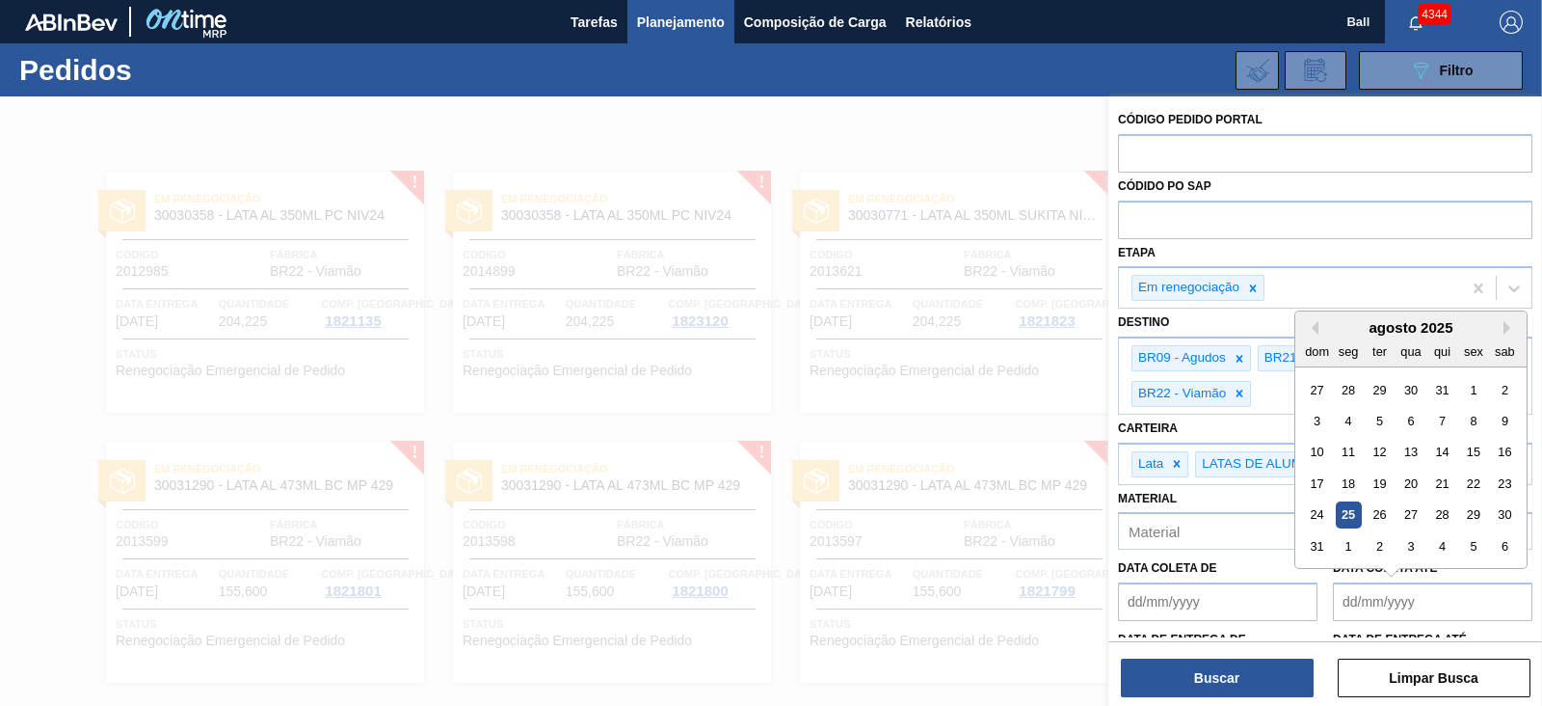
click at [1478, 595] on até "Data coleta até" at bounding box center [1433, 601] width 200 height 39
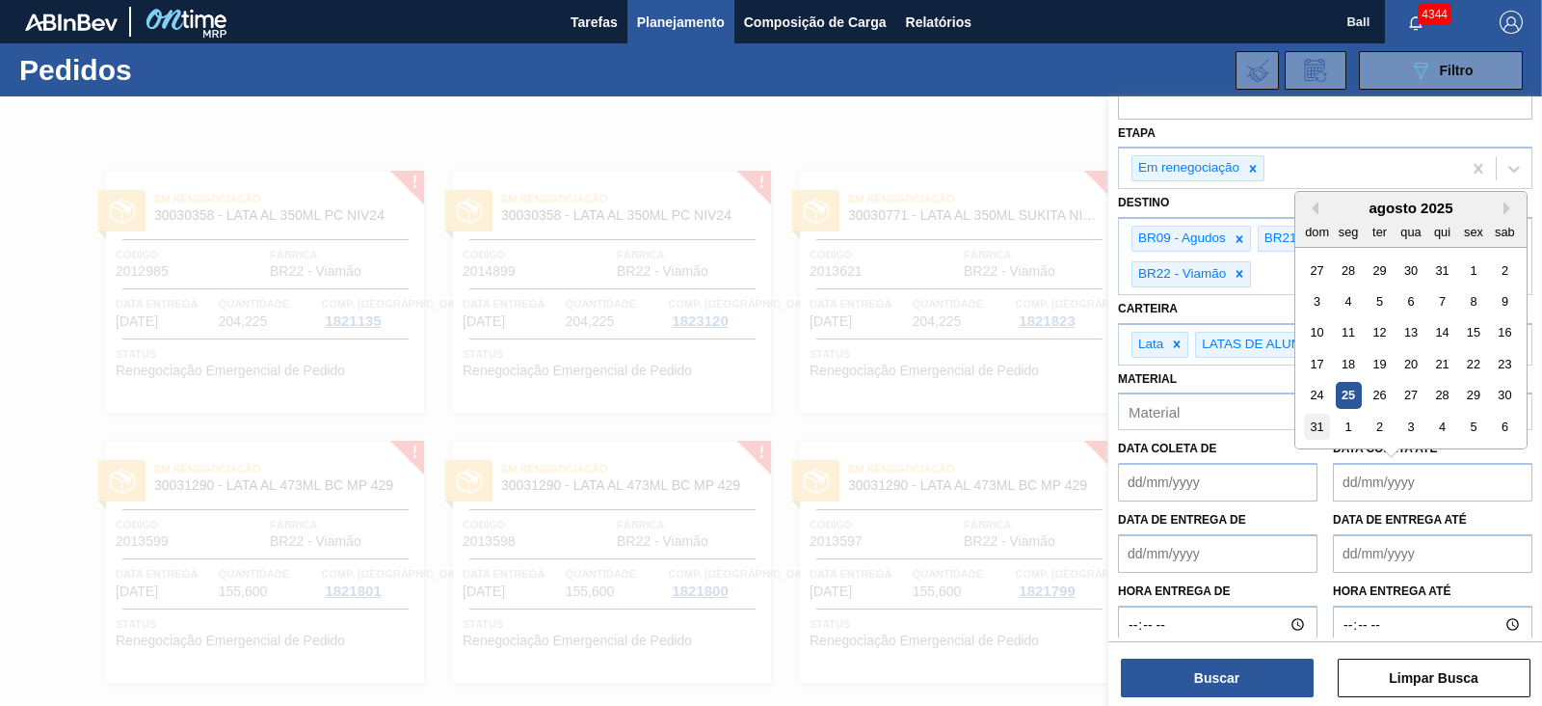
click at [1322, 425] on div "31" at bounding box center [1317, 427] width 26 height 26
type até "[DATE]"
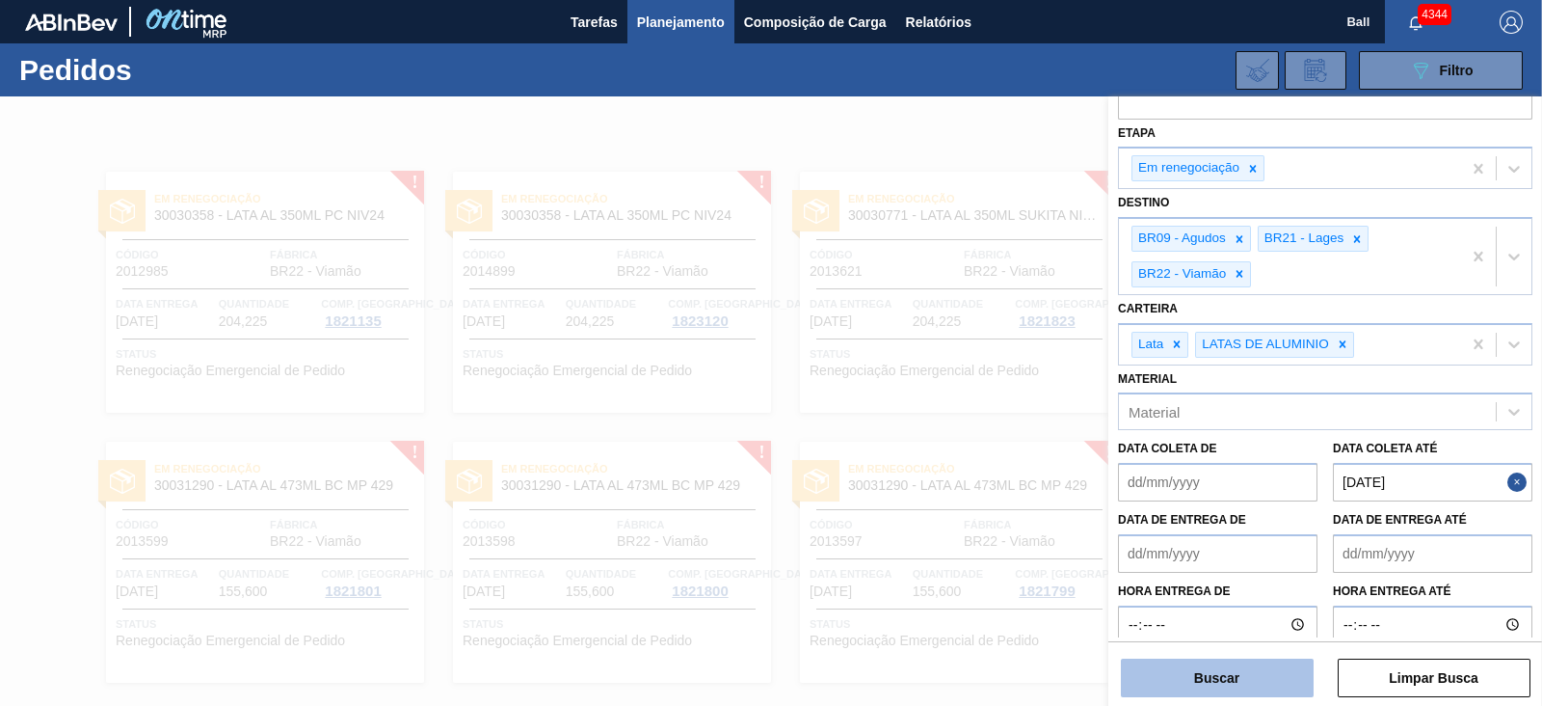
click at [1173, 669] on button "Buscar" at bounding box center [1217, 677] width 193 height 39
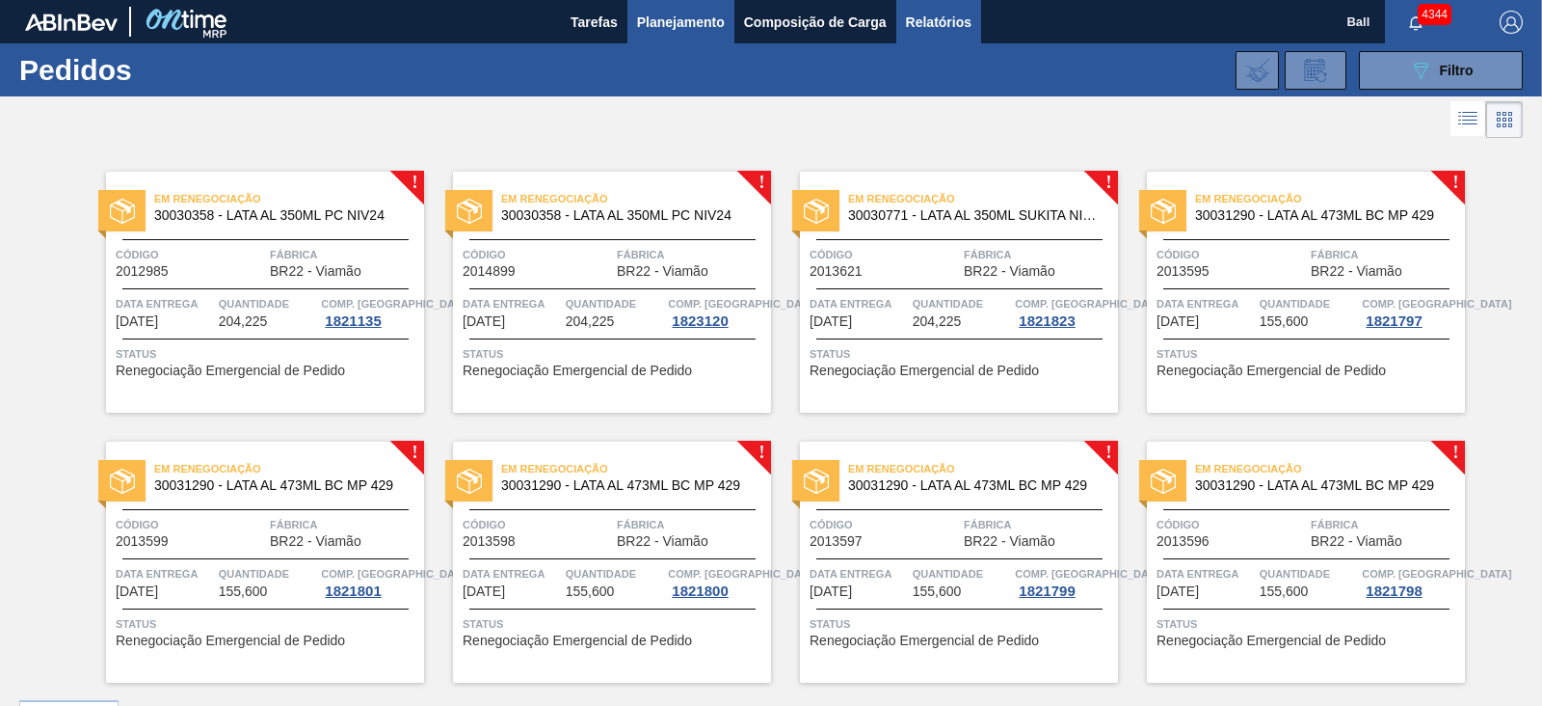
click at [915, 20] on span "Relatórios" at bounding box center [939, 22] width 66 height 23
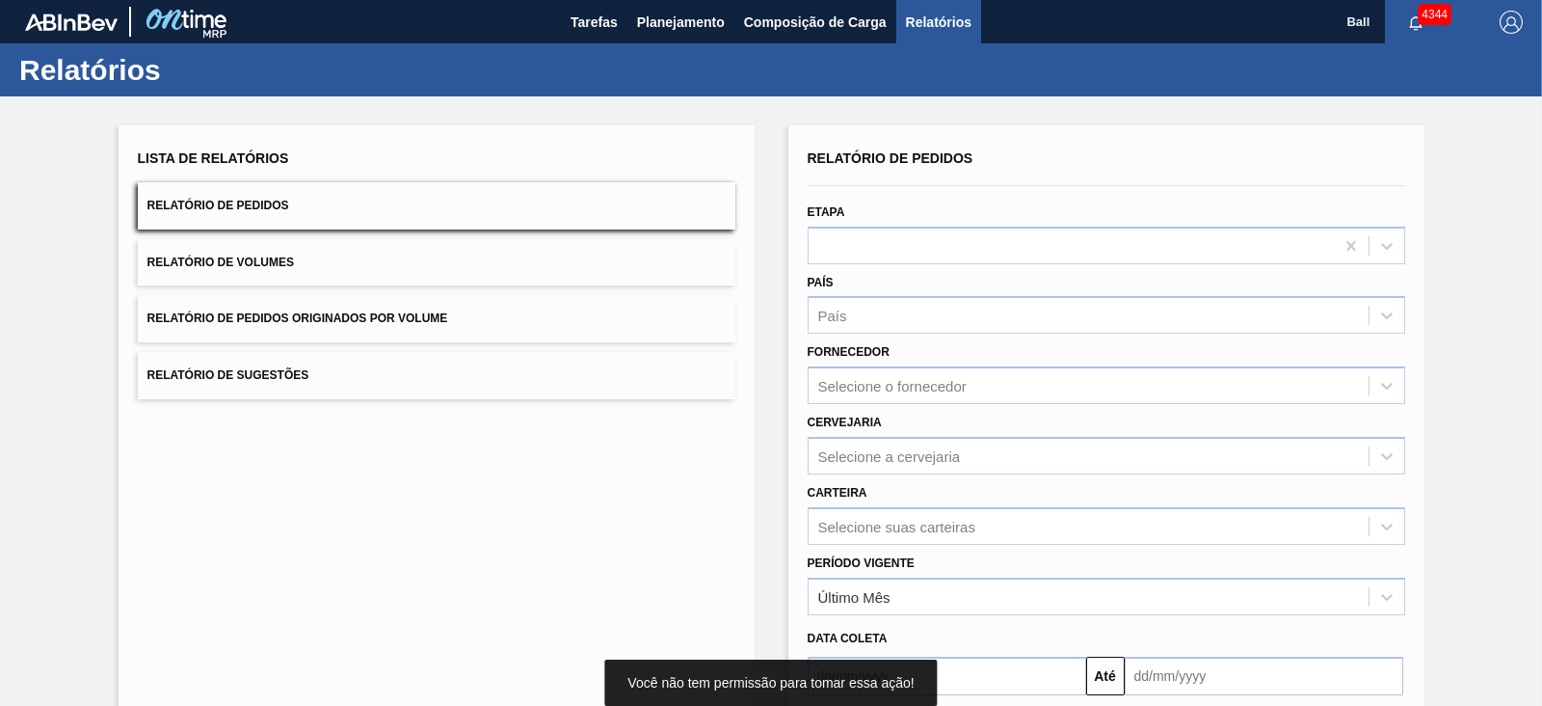
click at [432, 202] on button "Relatório de Pedidos" at bounding box center [437, 205] width 598 height 47
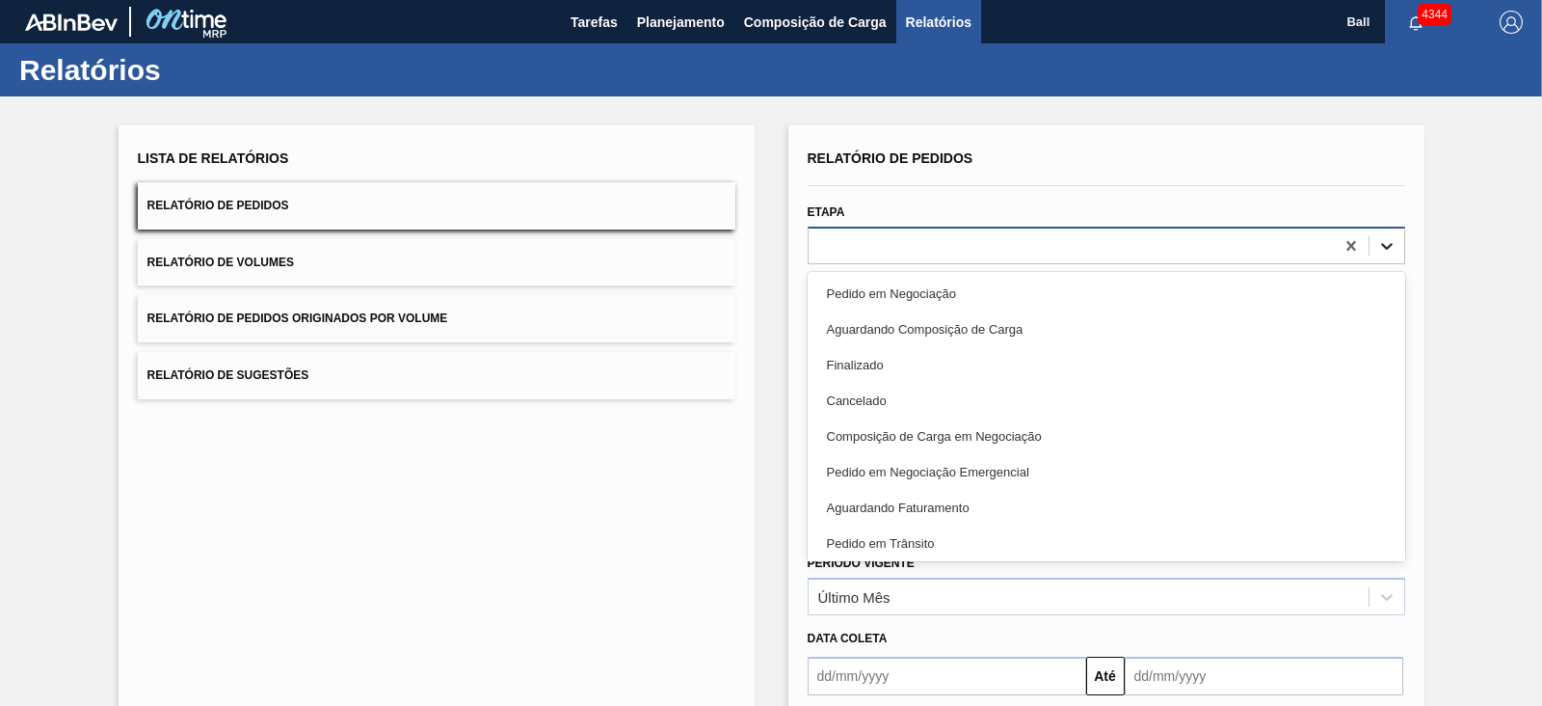
click at [1370, 254] on div at bounding box center [1387, 245] width 35 height 35
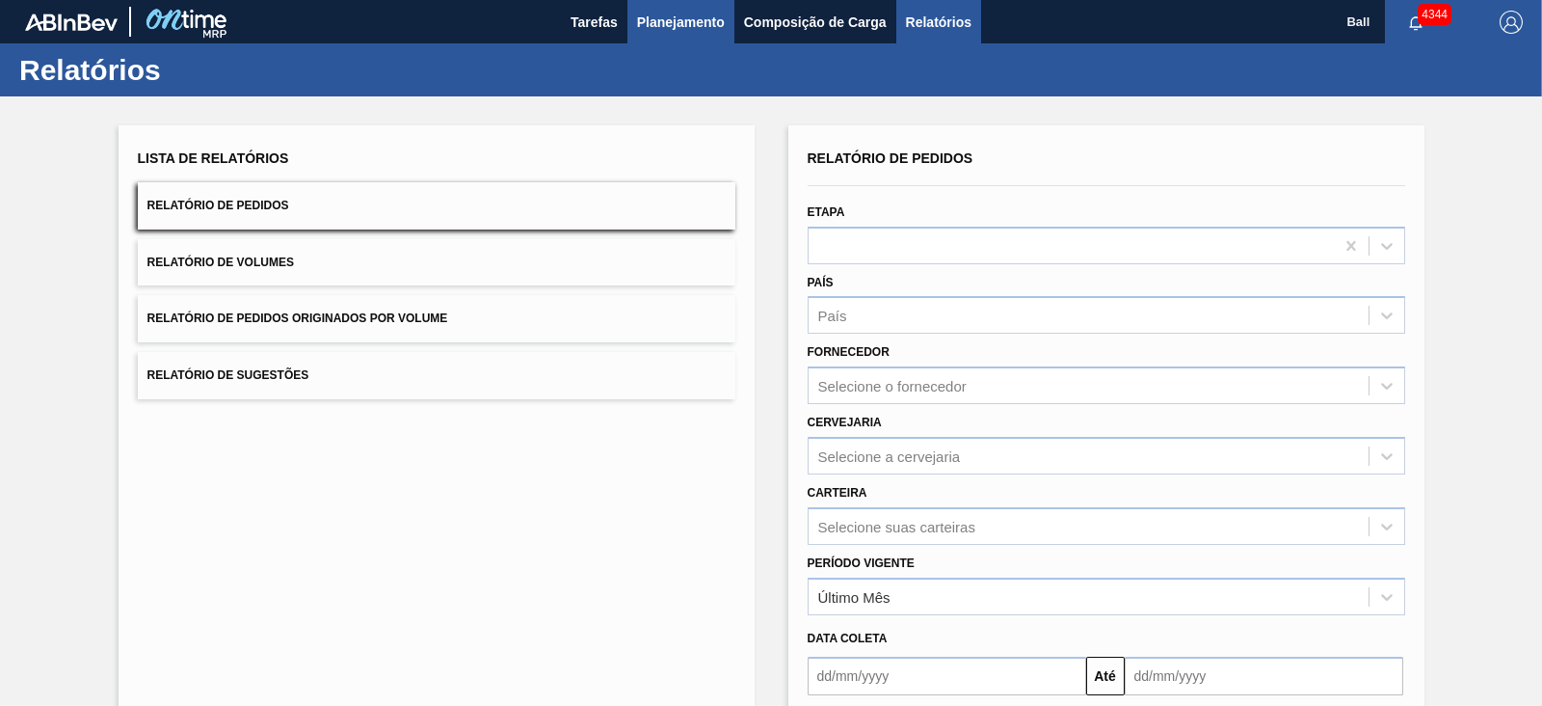
click at [675, 1] on button "Planejamento" at bounding box center [681, 21] width 107 height 43
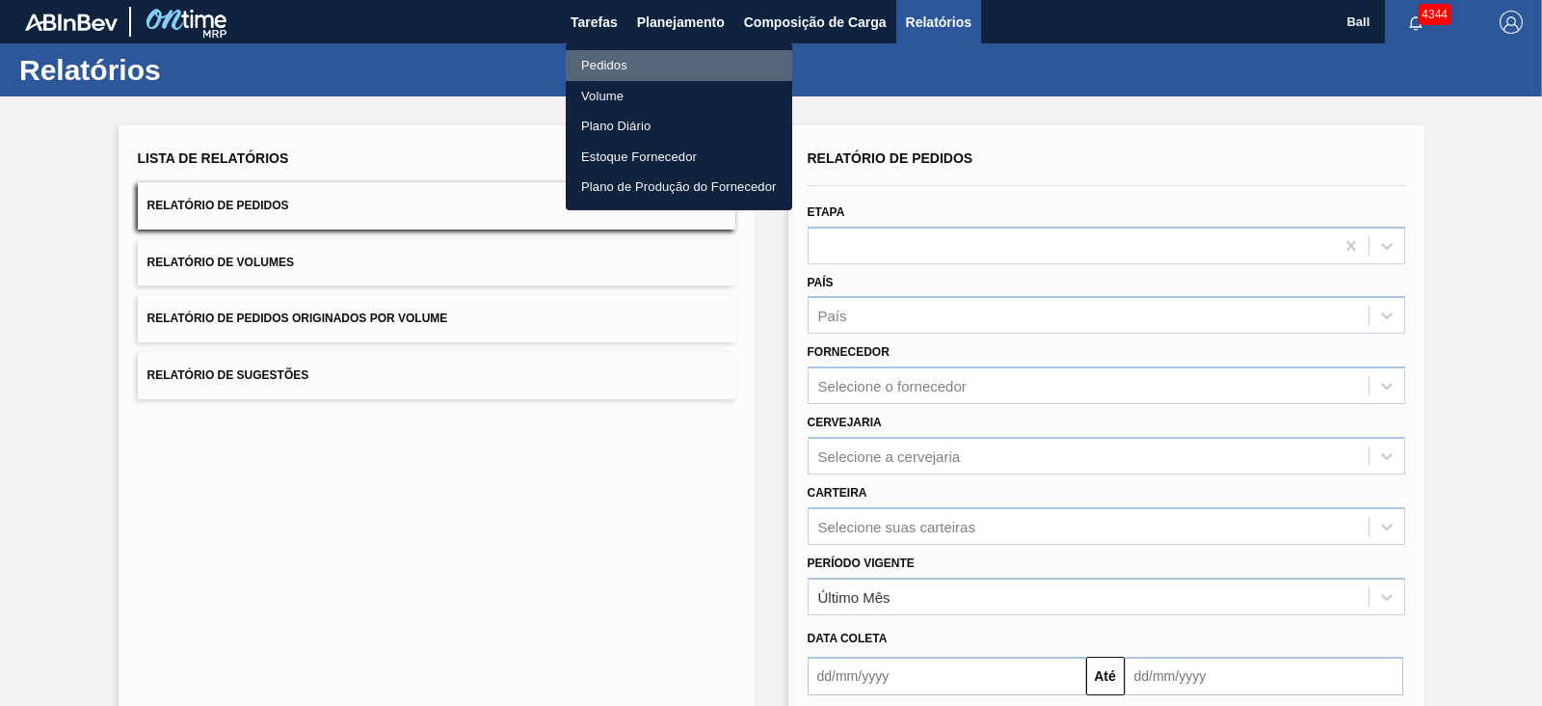
click at [629, 63] on li "Pedidos" at bounding box center [679, 65] width 227 height 31
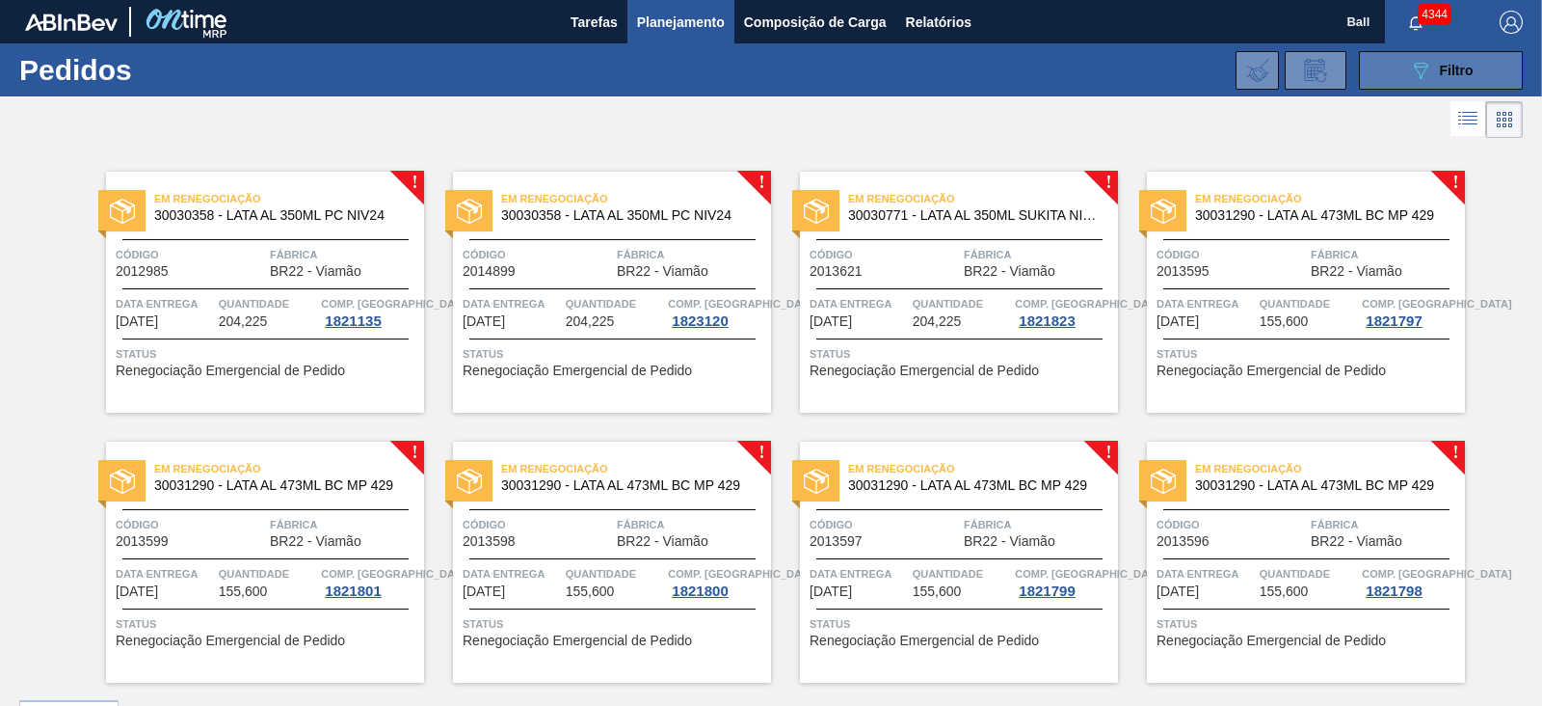
click at [1426, 68] on icon "089F7B8B-B2A5-4AFE-B5C0-19BA573D28AC" at bounding box center [1420, 70] width 23 height 23
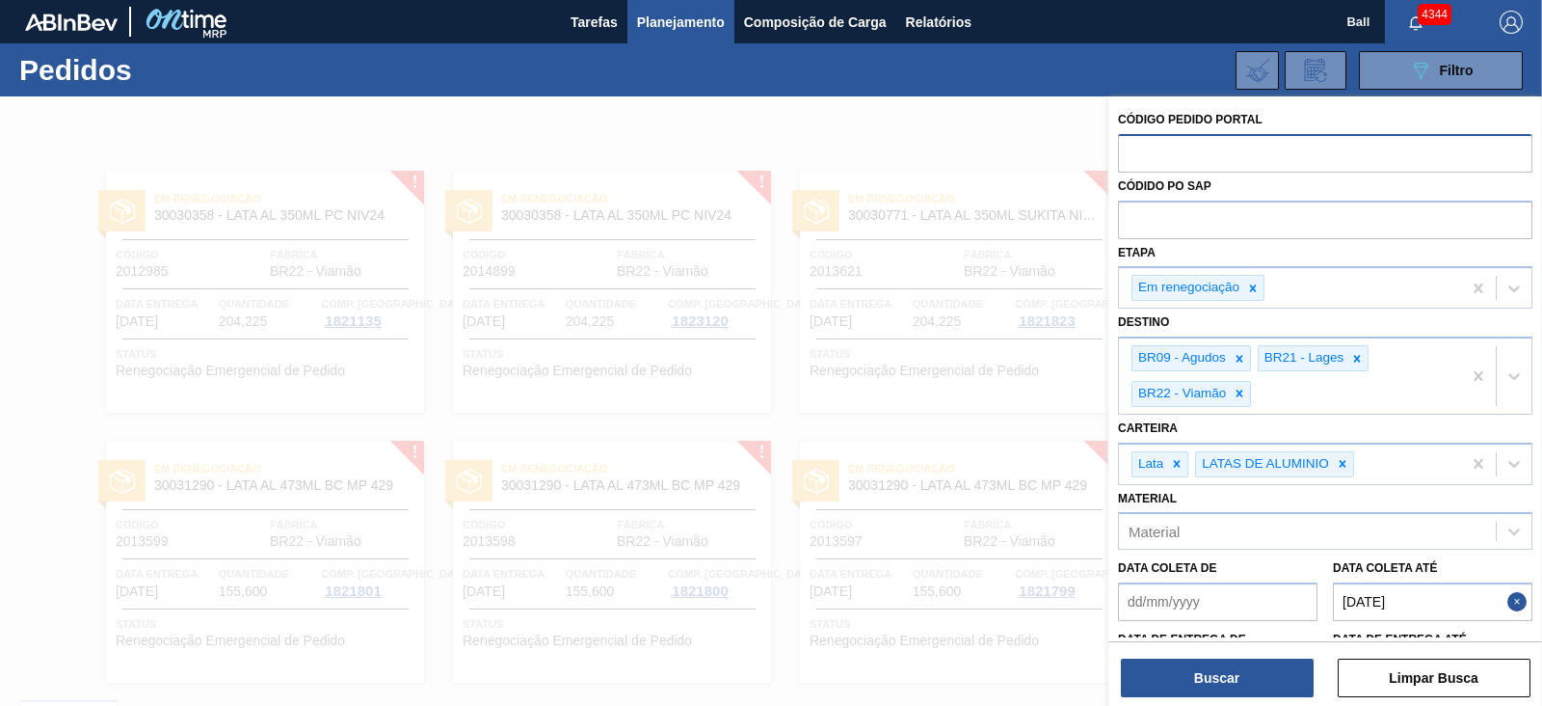
click at [1242, 160] on input "text" at bounding box center [1325, 152] width 414 height 37
click at [945, 24] on span "Relatórios" at bounding box center [939, 22] width 66 height 23
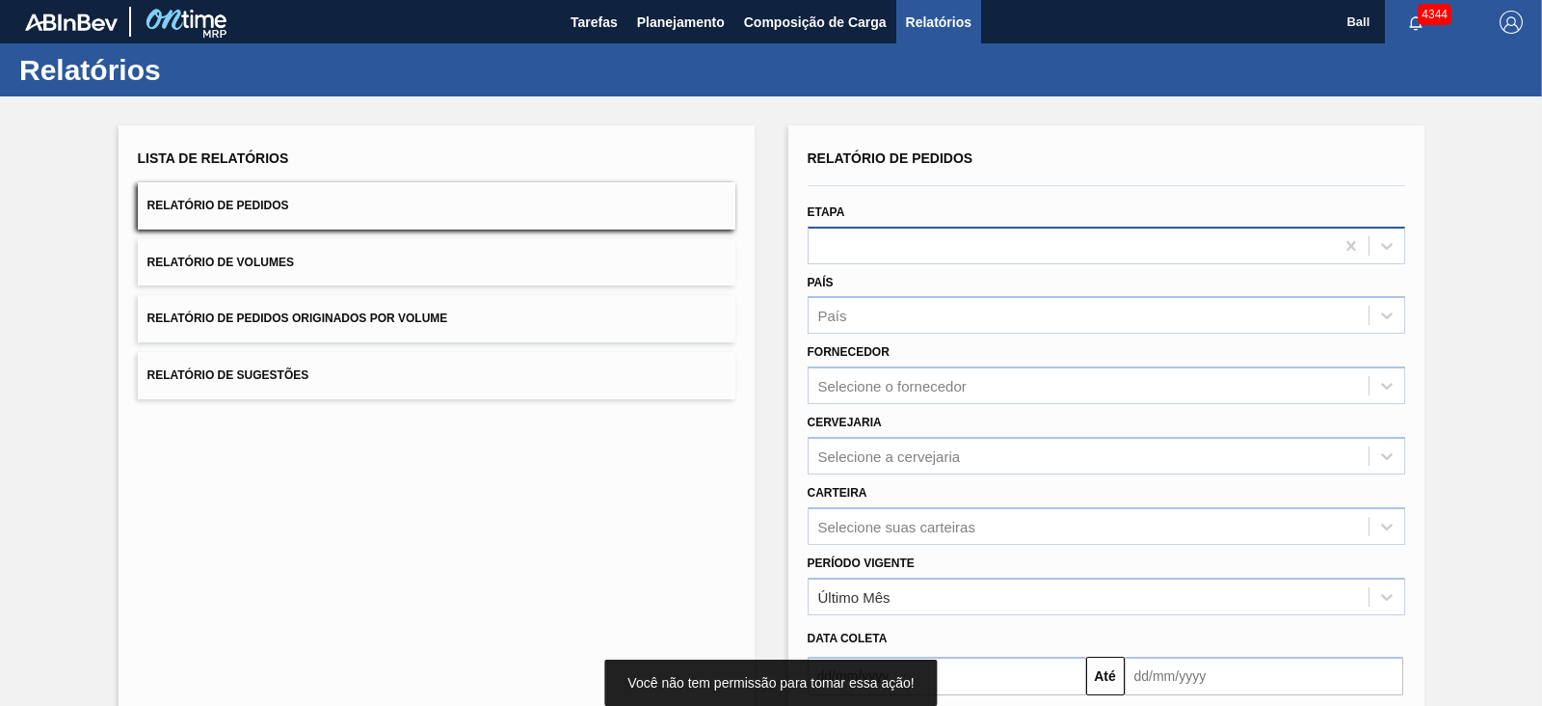
click at [925, 249] on div at bounding box center [1071, 245] width 525 height 28
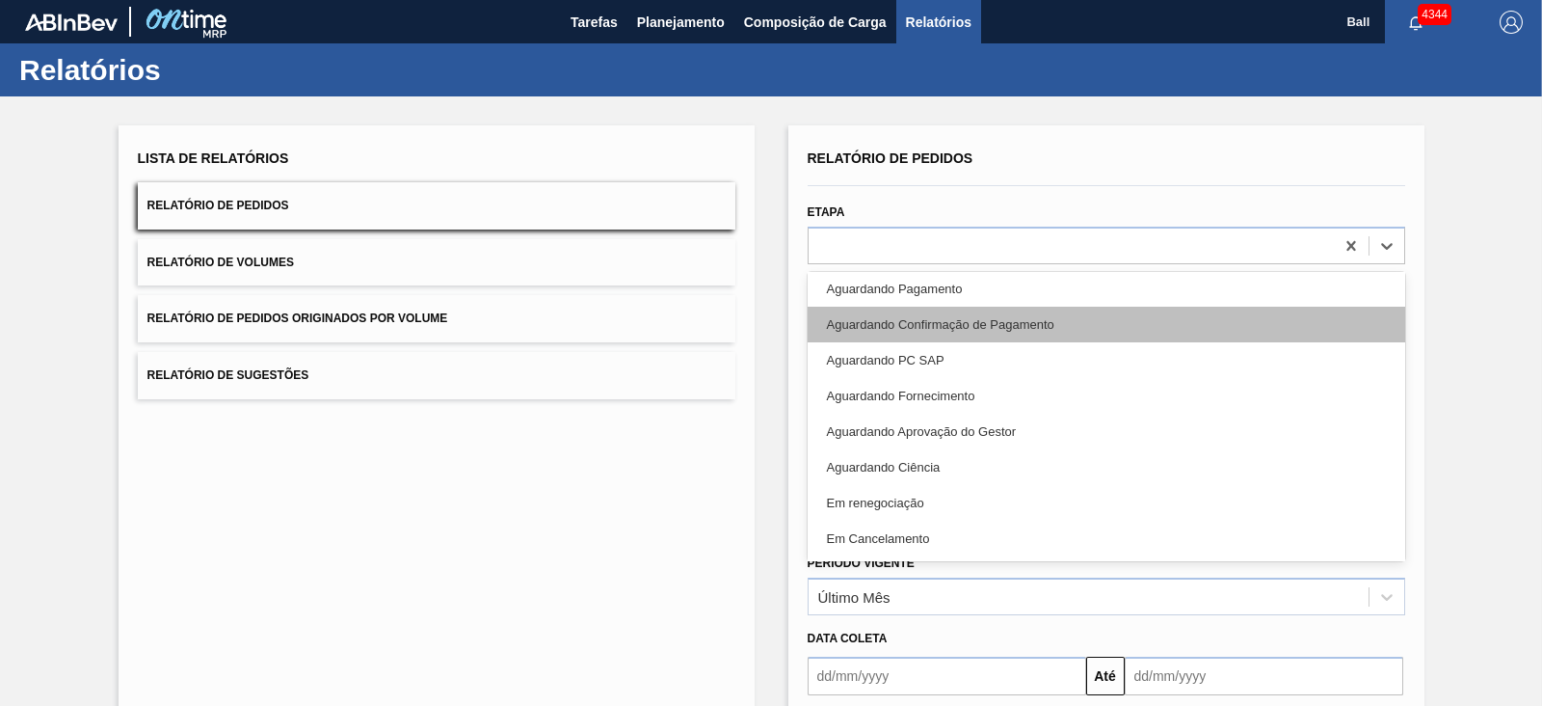
scroll to position [431, 0]
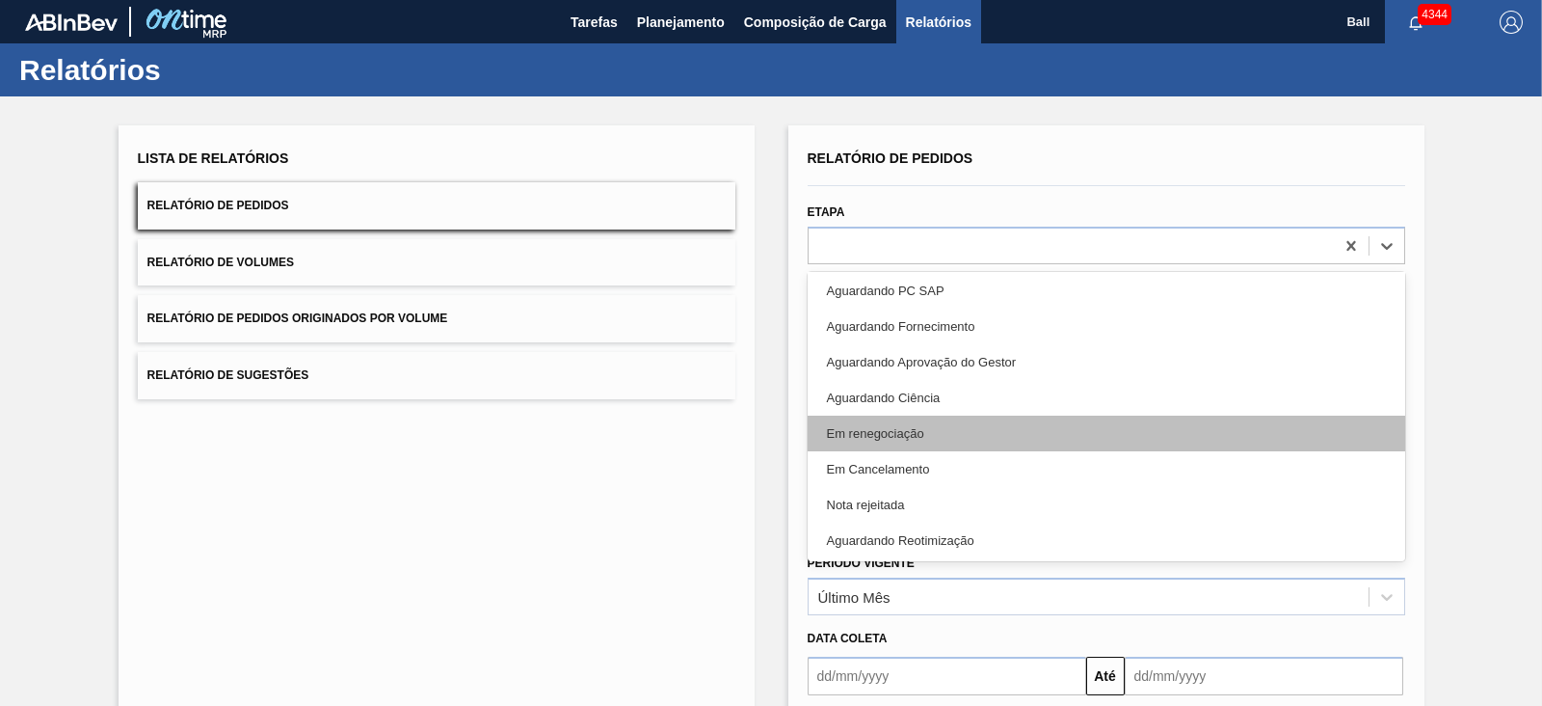
click at [981, 436] on div "Em renegociação" at bounding box center [1107, 433] width 598 height 36
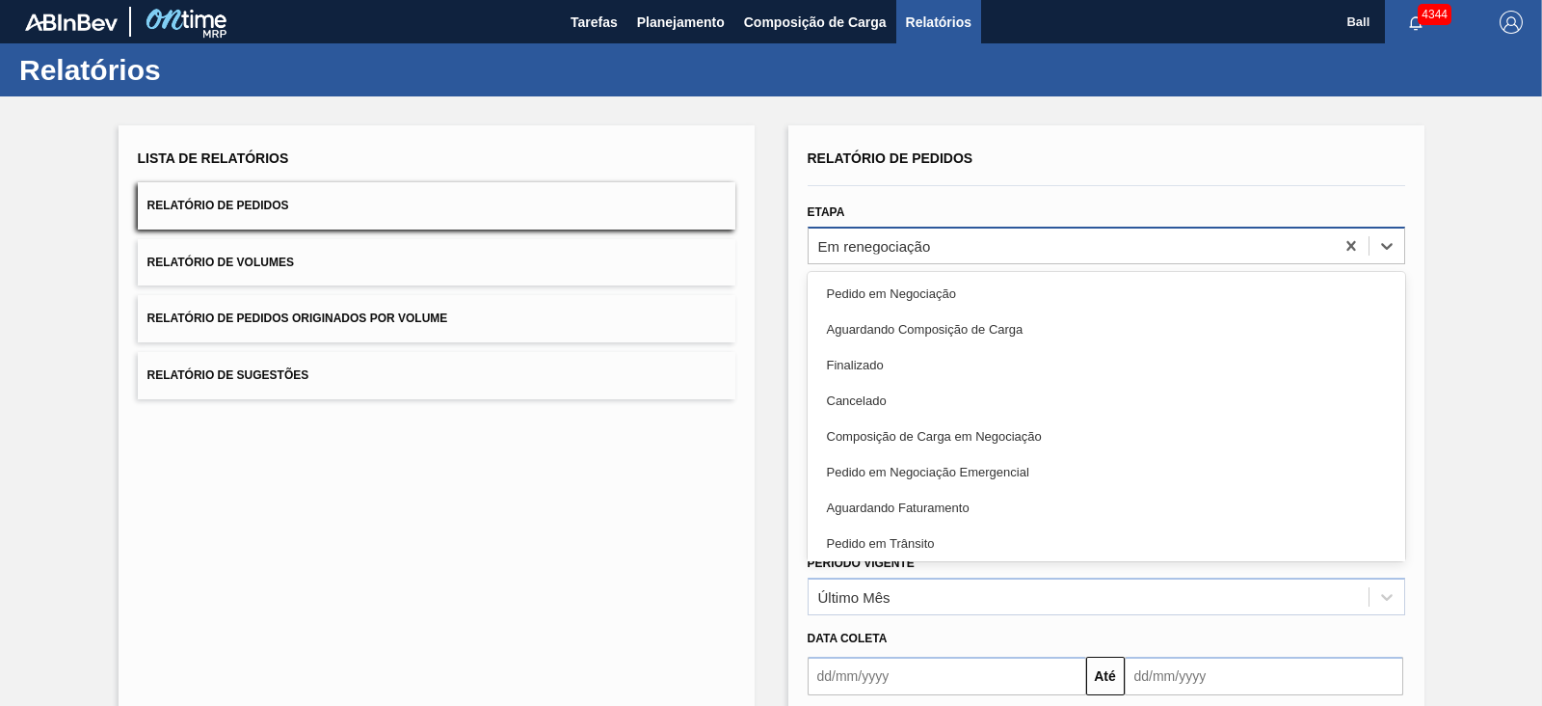
click at [1000, 246] on div "Em renegociação" at bounding box center [1071, 245] width 525 height 28
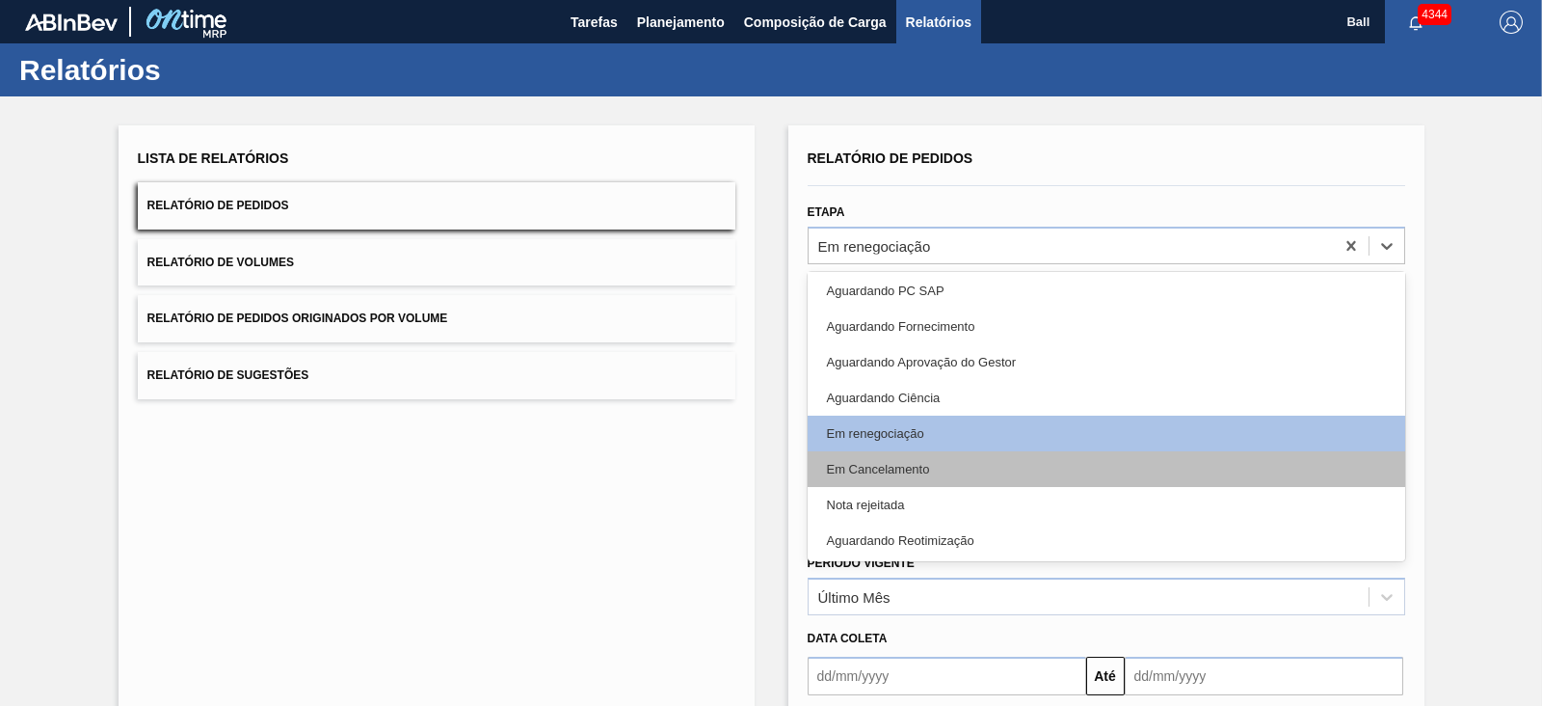
click at [928, 452] on div "Em Cancelamento" at bounding box center [1107, 469] width 598 height 36
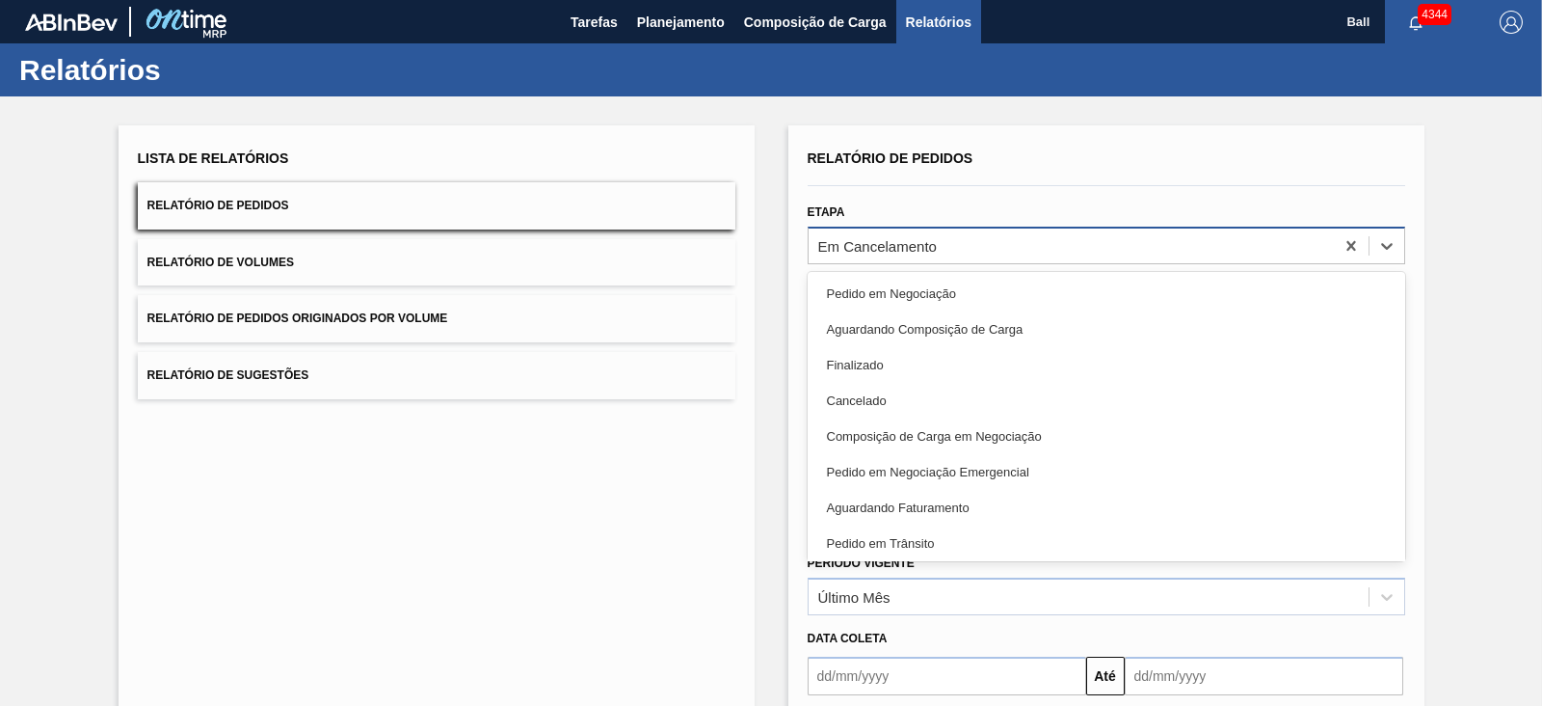
click at [1033, 243] on div "Em Cancelamento" at bounding box center [1071, 245] width 525 height 28
click at [964, 256] on div "Em Cancelamento" at bounding box center [1071, 245] width 525 height 28
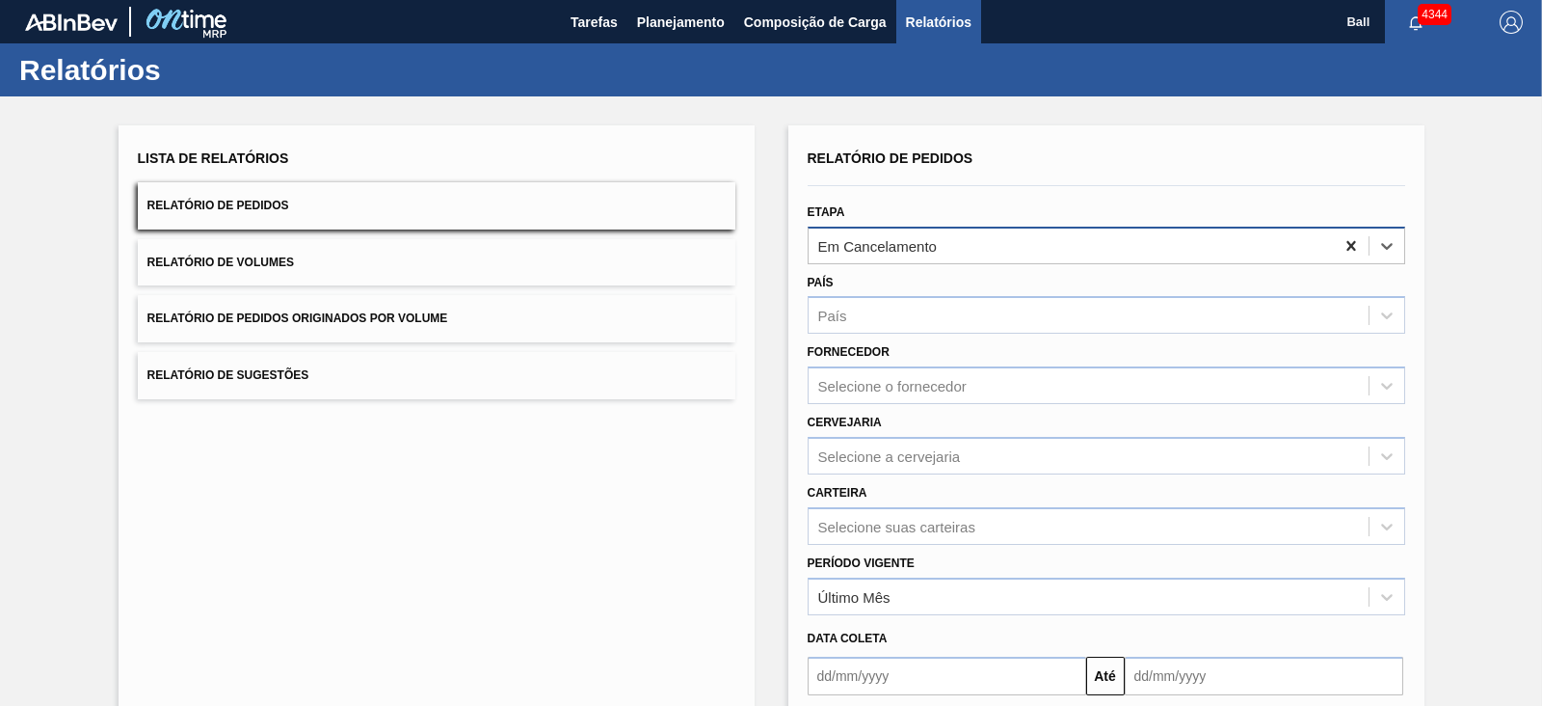
click at [1348, 248] on icon at bounding box center [1351, 245] width 19 height 19
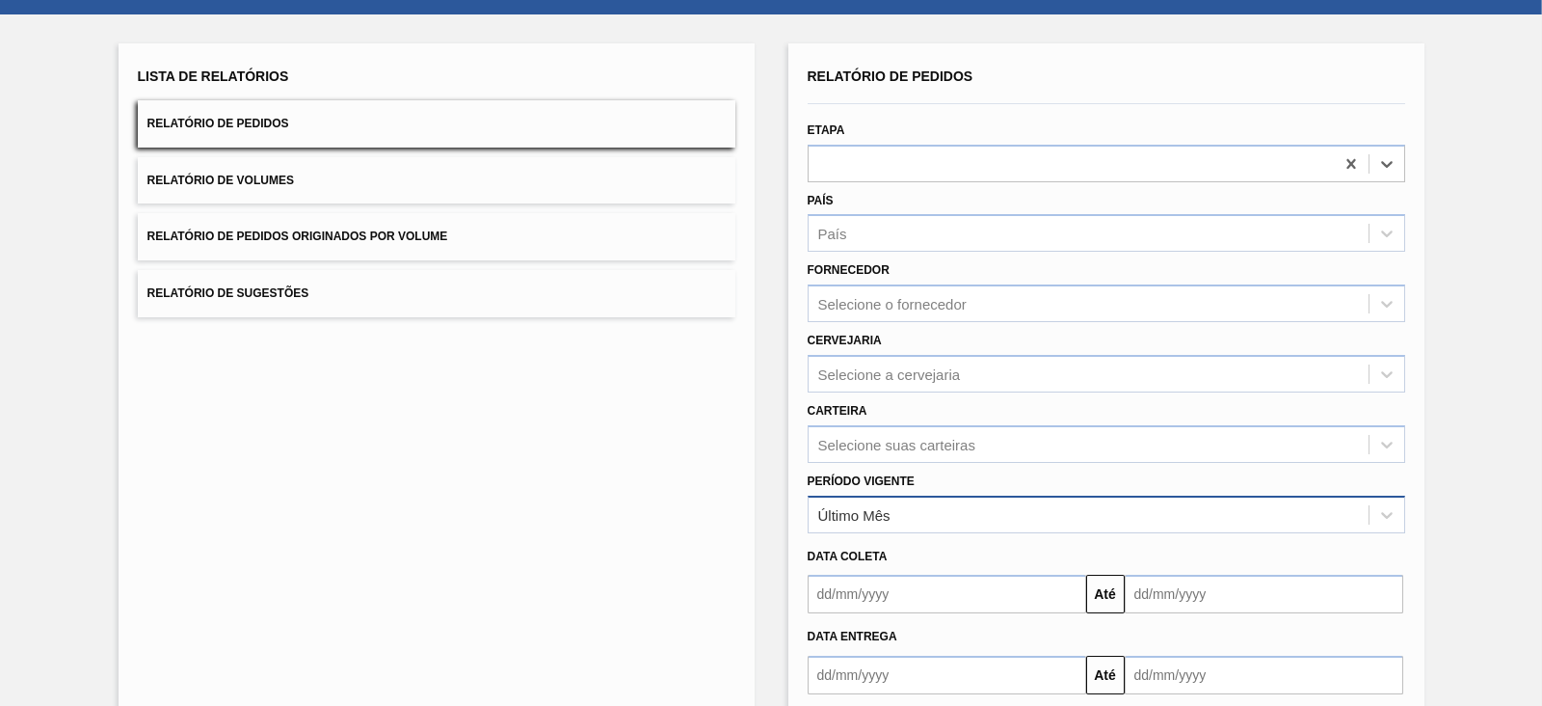
scroll to position [120, 0]
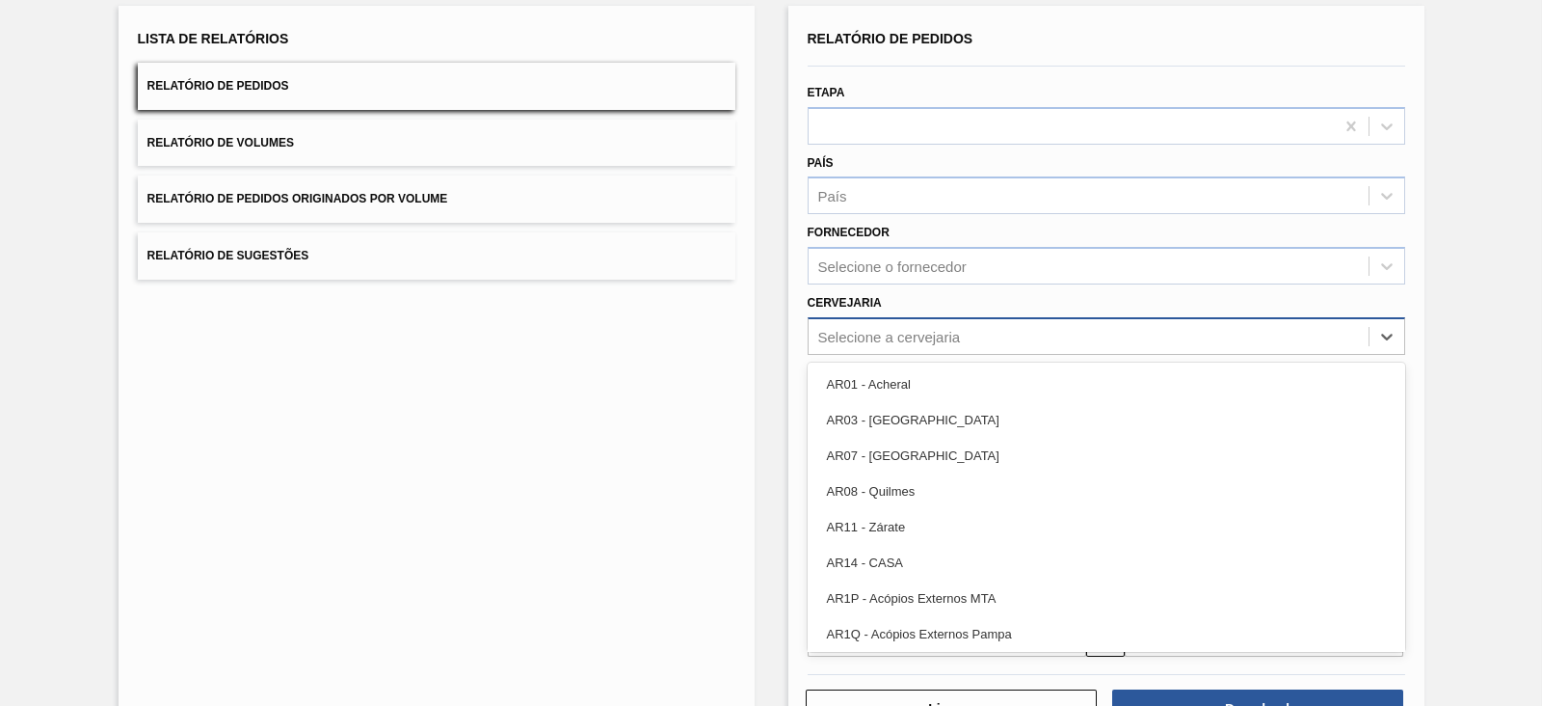
click at [971, 335] on div "Selecione a cervejaria" at bounding box center [1089, 336] width 560 height 28
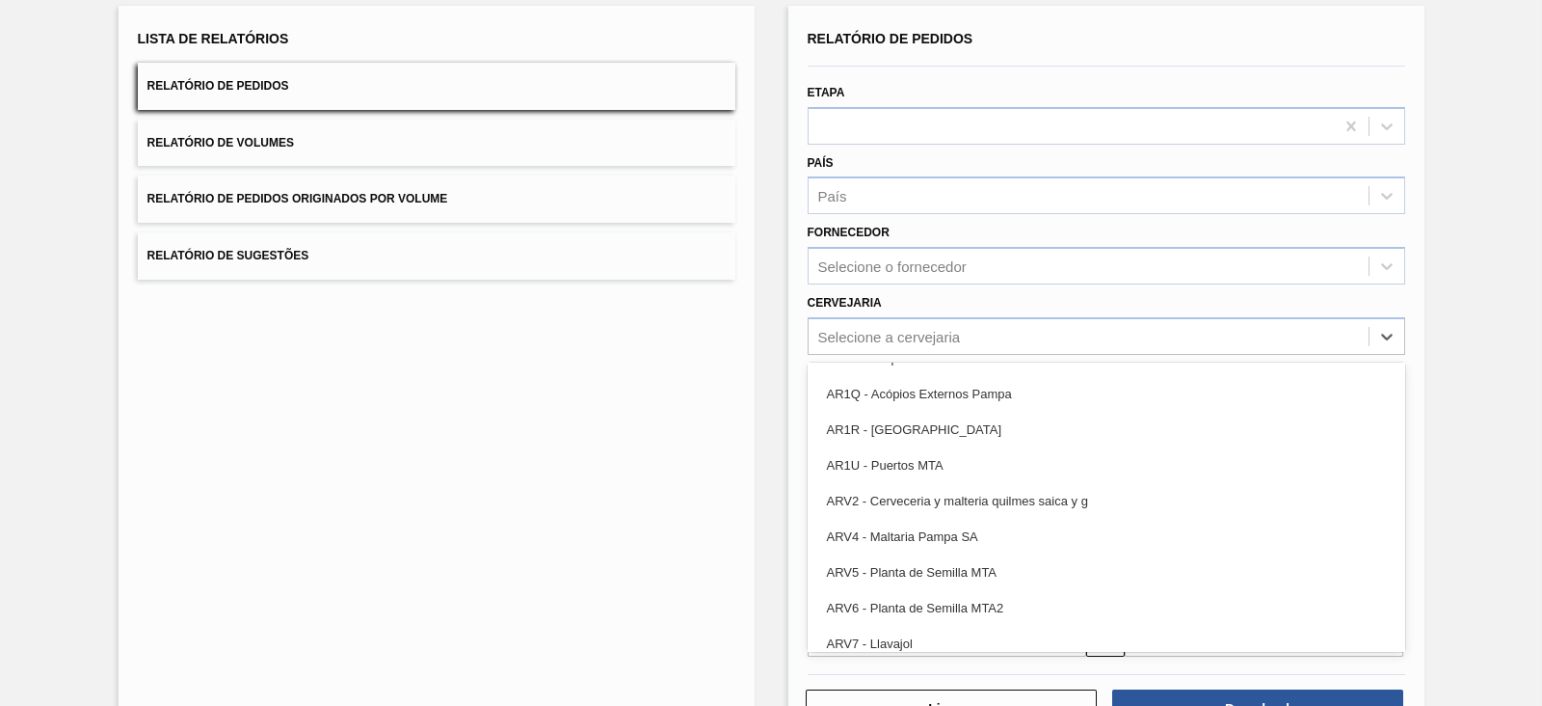
scroll to position [0, 0]
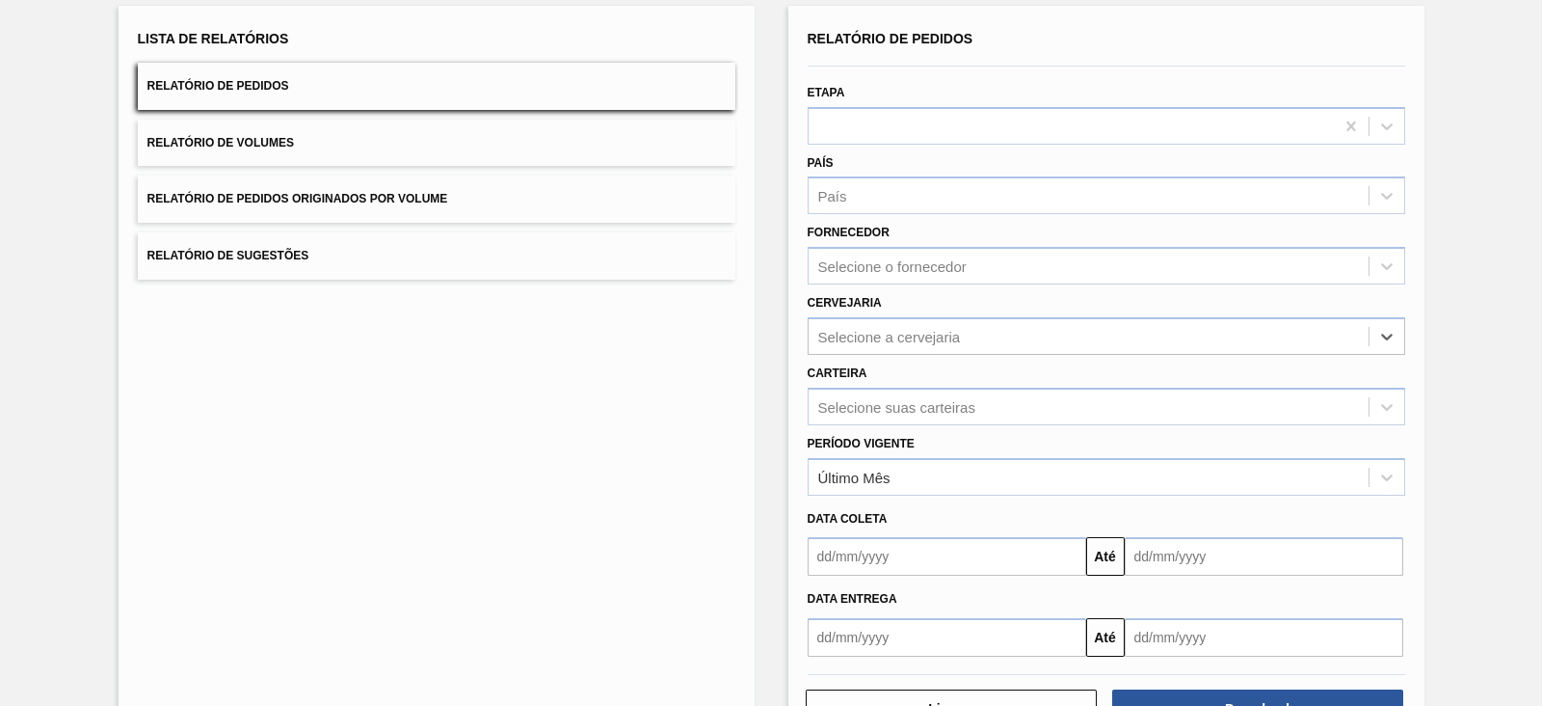
click at [934, 382] on div "Carteira Selecione suas carteiras" at bounding box center [1107, 393] width 598 height 66
click at [932, 412] on div "Relatório de Pedidos Etapa País País Fornecedor Selecione o fornecedor Cervejar…" at bounding box center [1107, 340] width 598 height 631
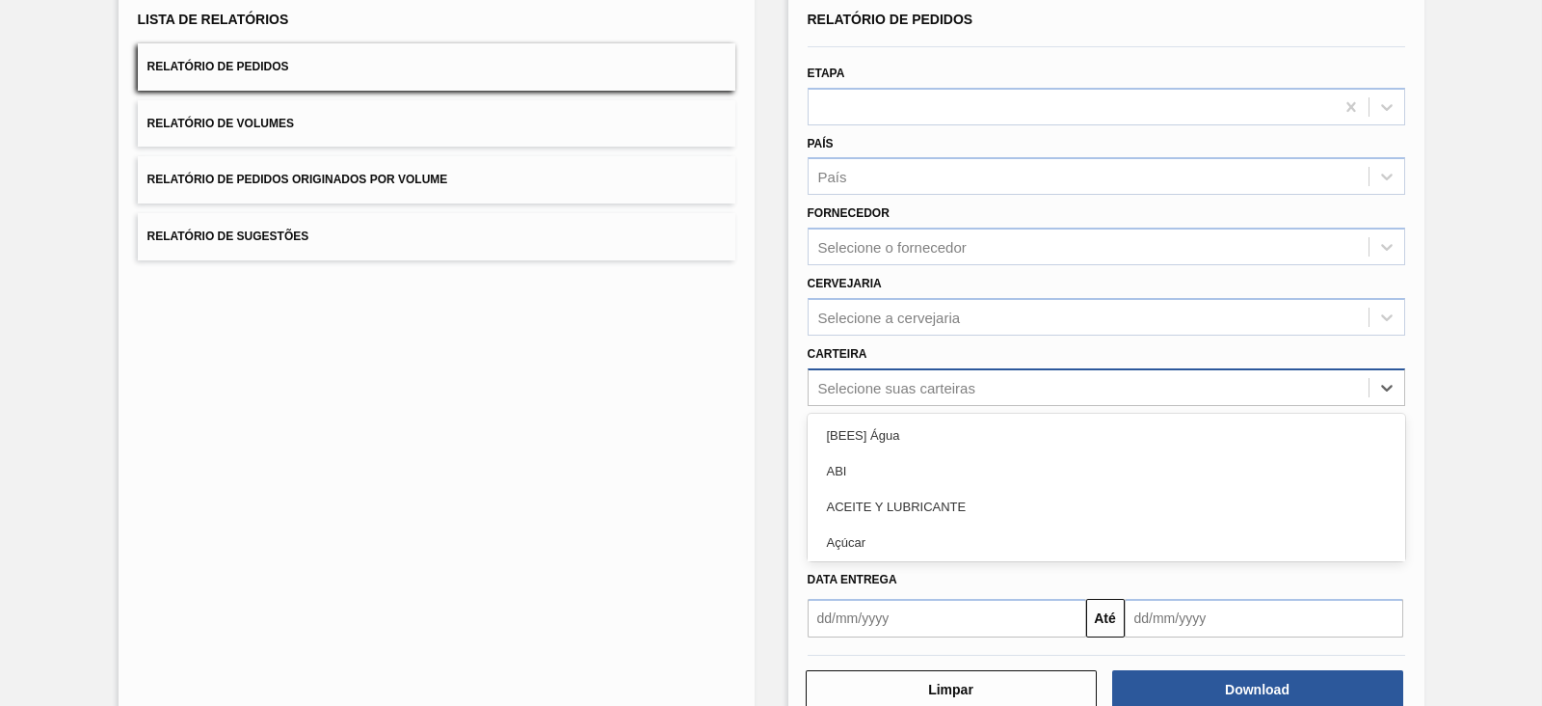
scroll to position [140, 0]
type input "lata"
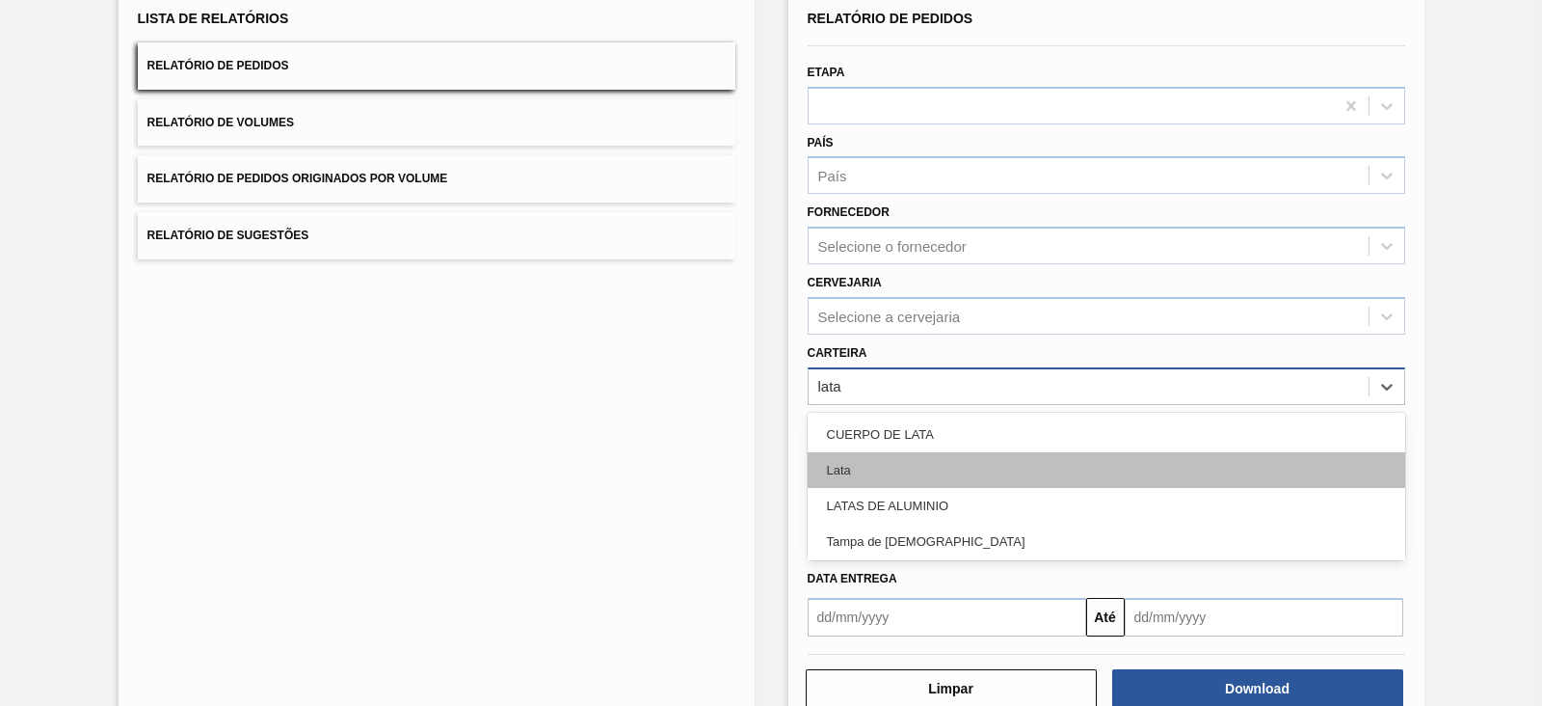
click at [895, 460] on div "Lata" at bounding box center [1107, 470] width 598 height 36
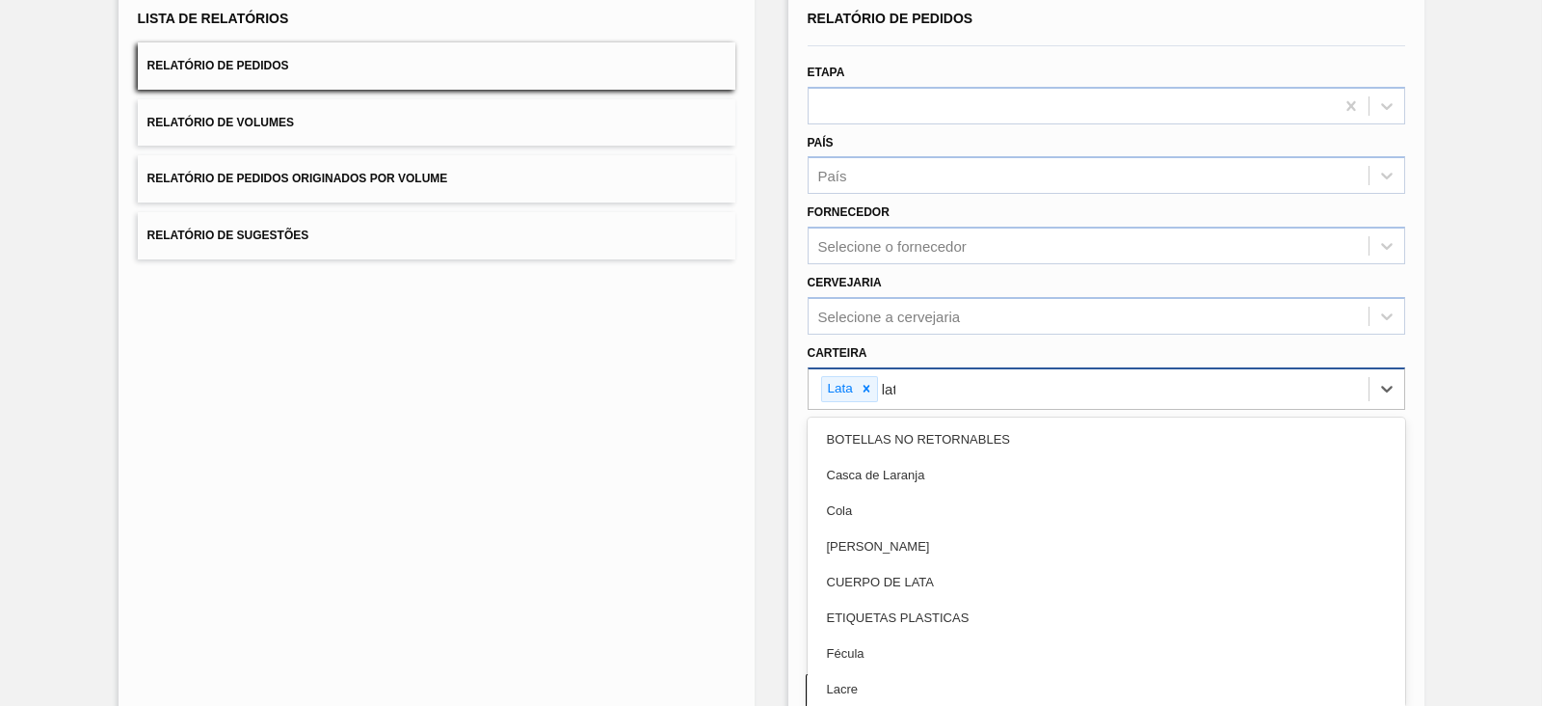
type input "lata"
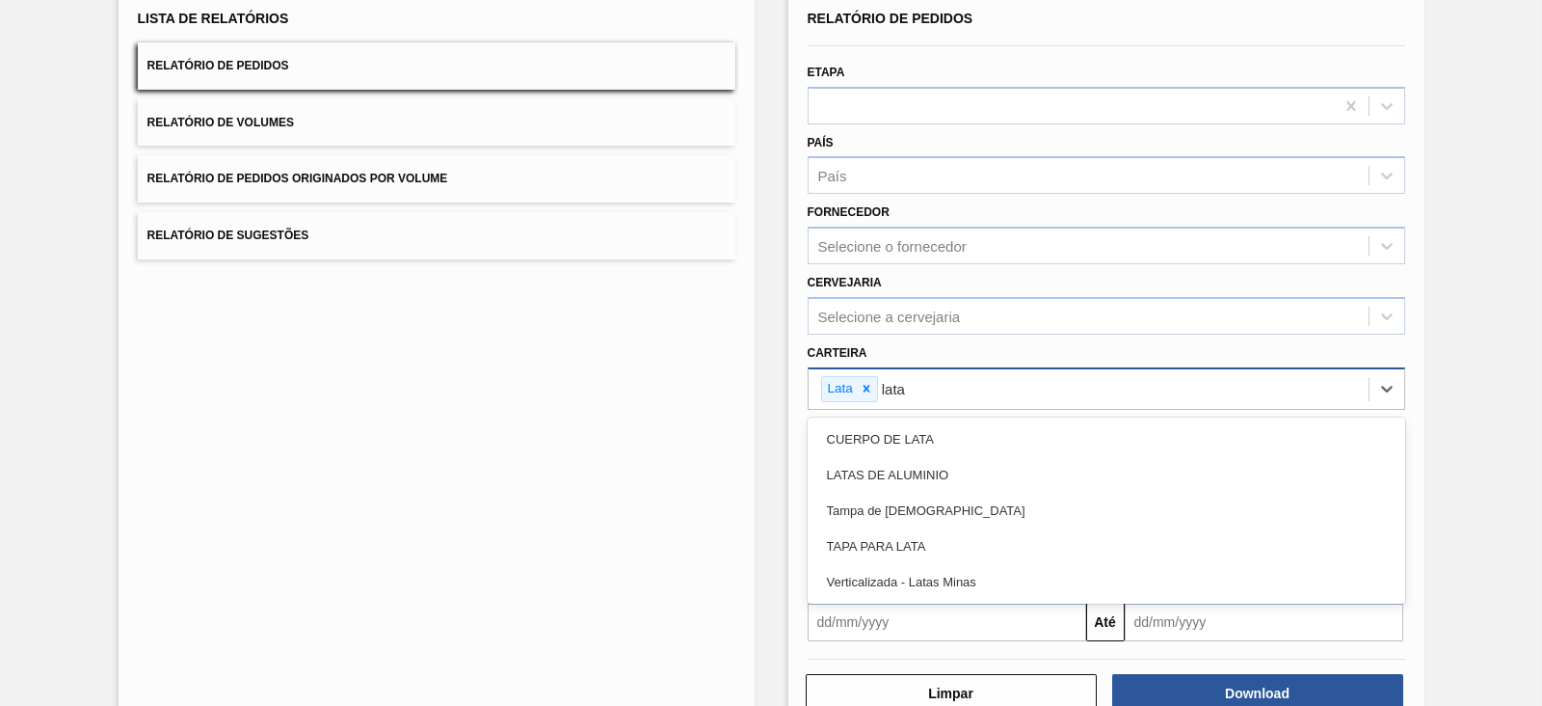
click at [895, 460] on div "LATAS DE ALUMINIO" at bounding box center [1107, 475] width 598 height 36
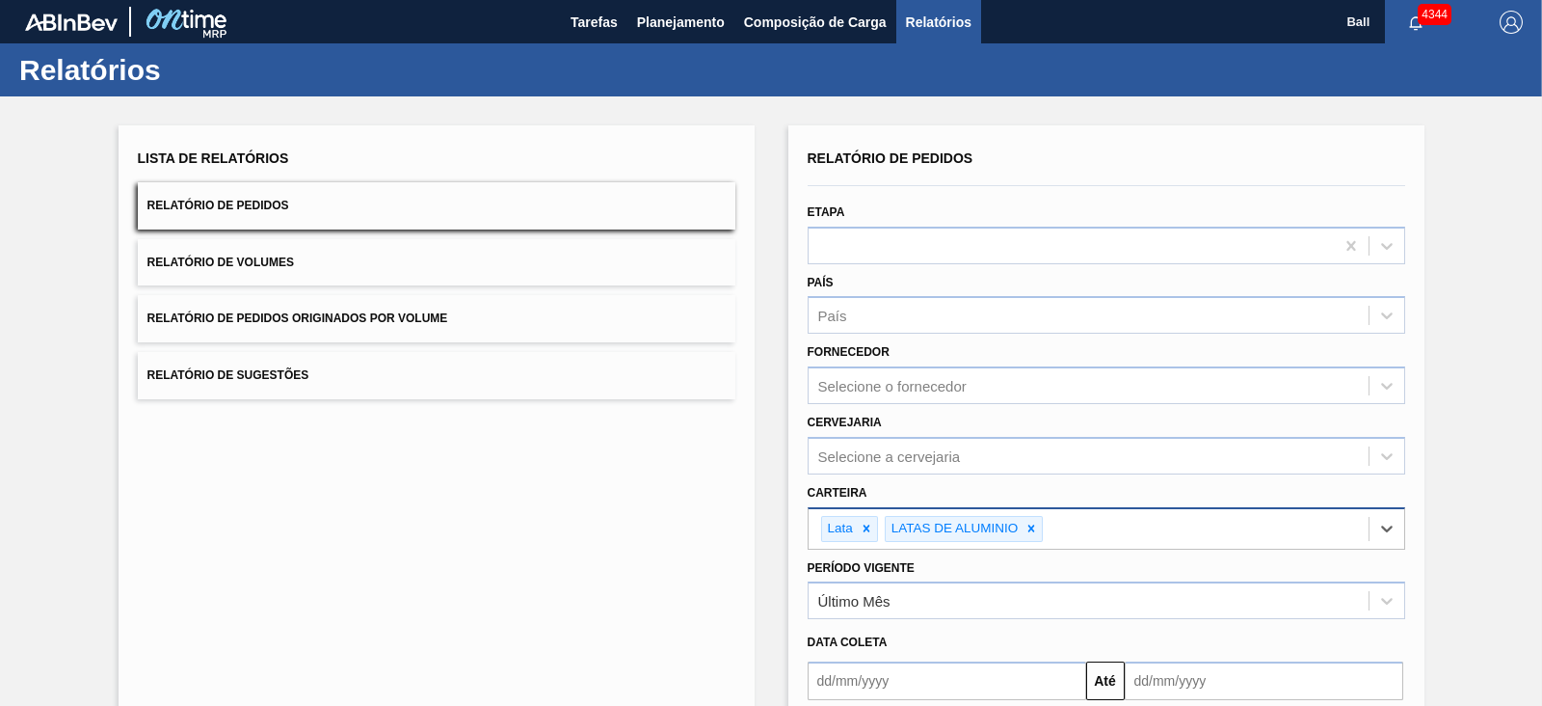
scroll to position [120, 0]
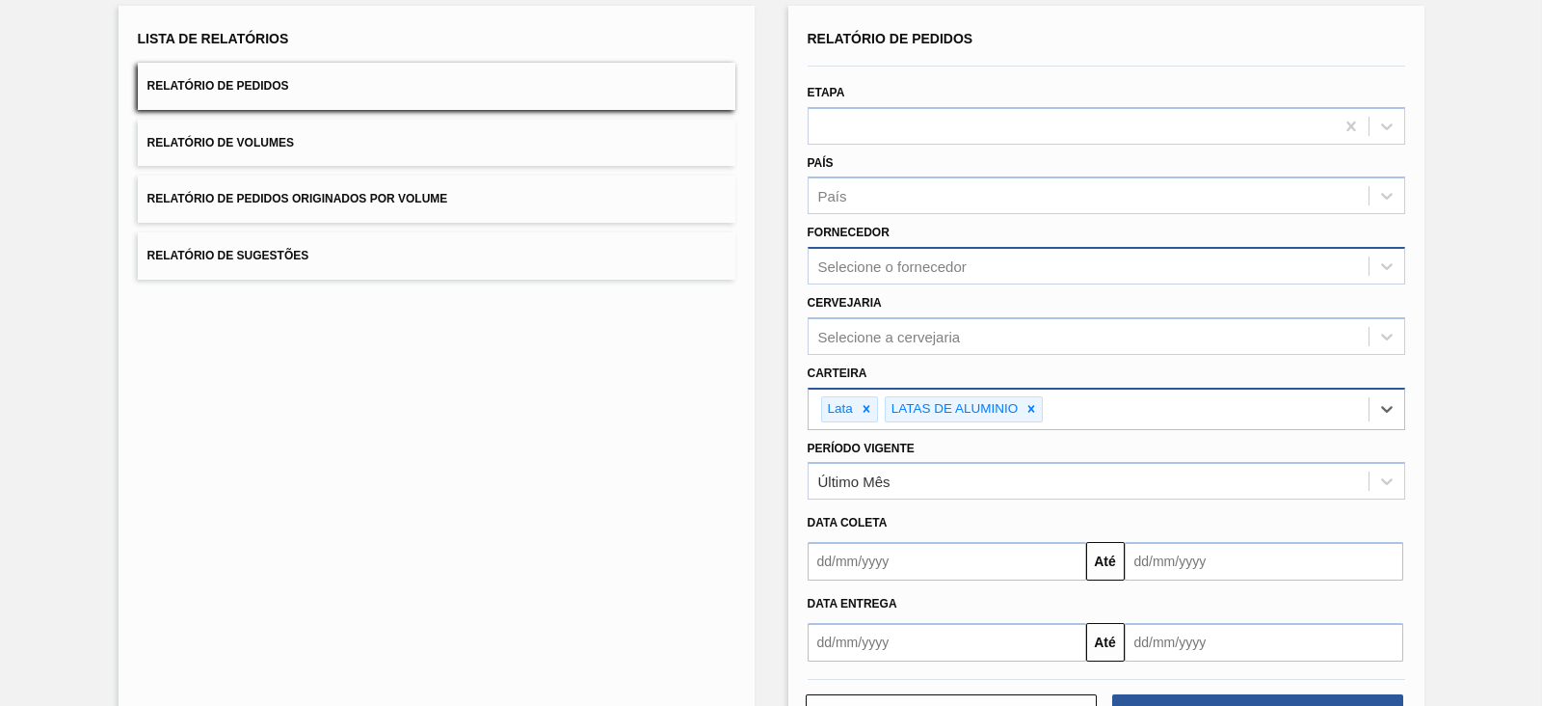
click at [1070, 268] on div "Selecione o fornecedor" at bounding box center [1089, 267] width 560 height 28
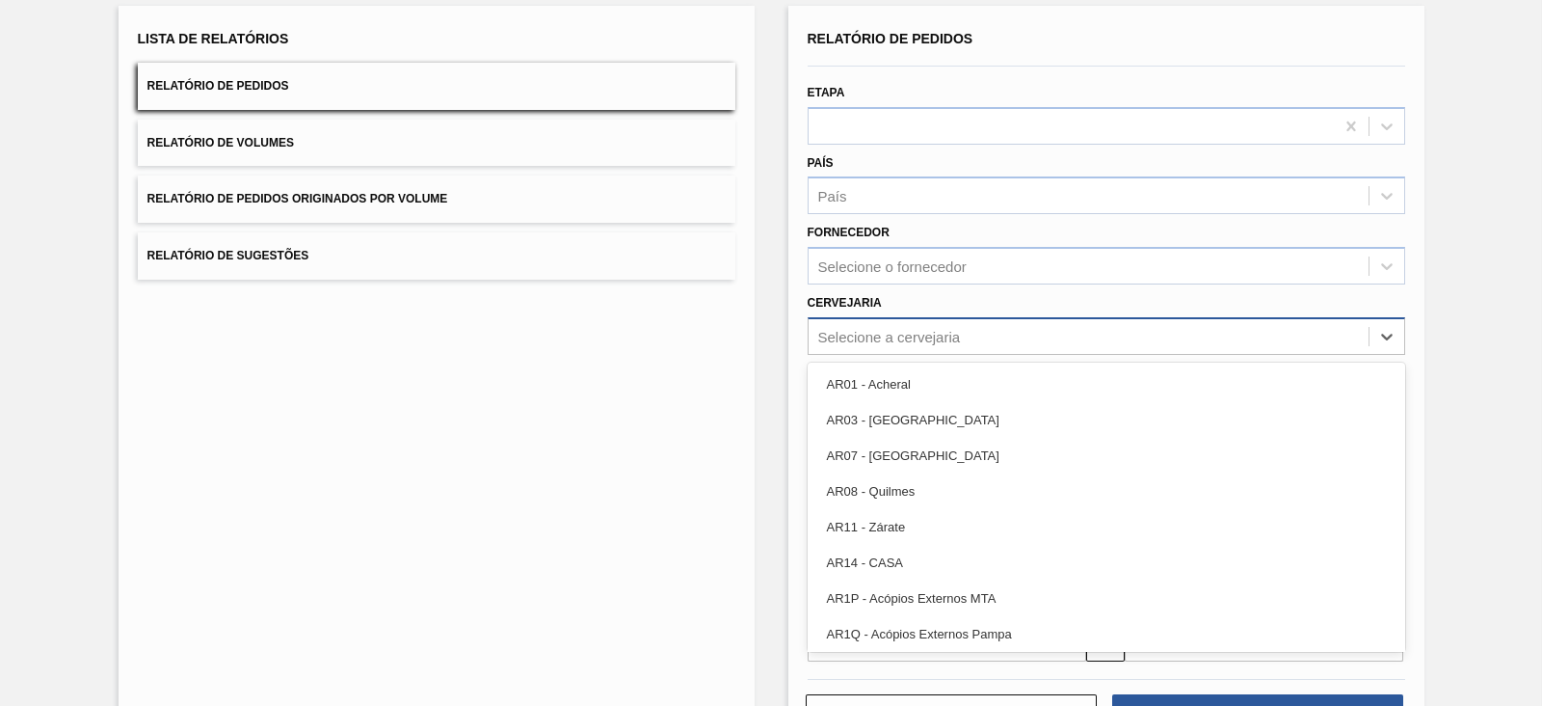
click at [998, 325] on div "Selecione a cervejaria" at bounding box center [1089, 336] width 560 height 28
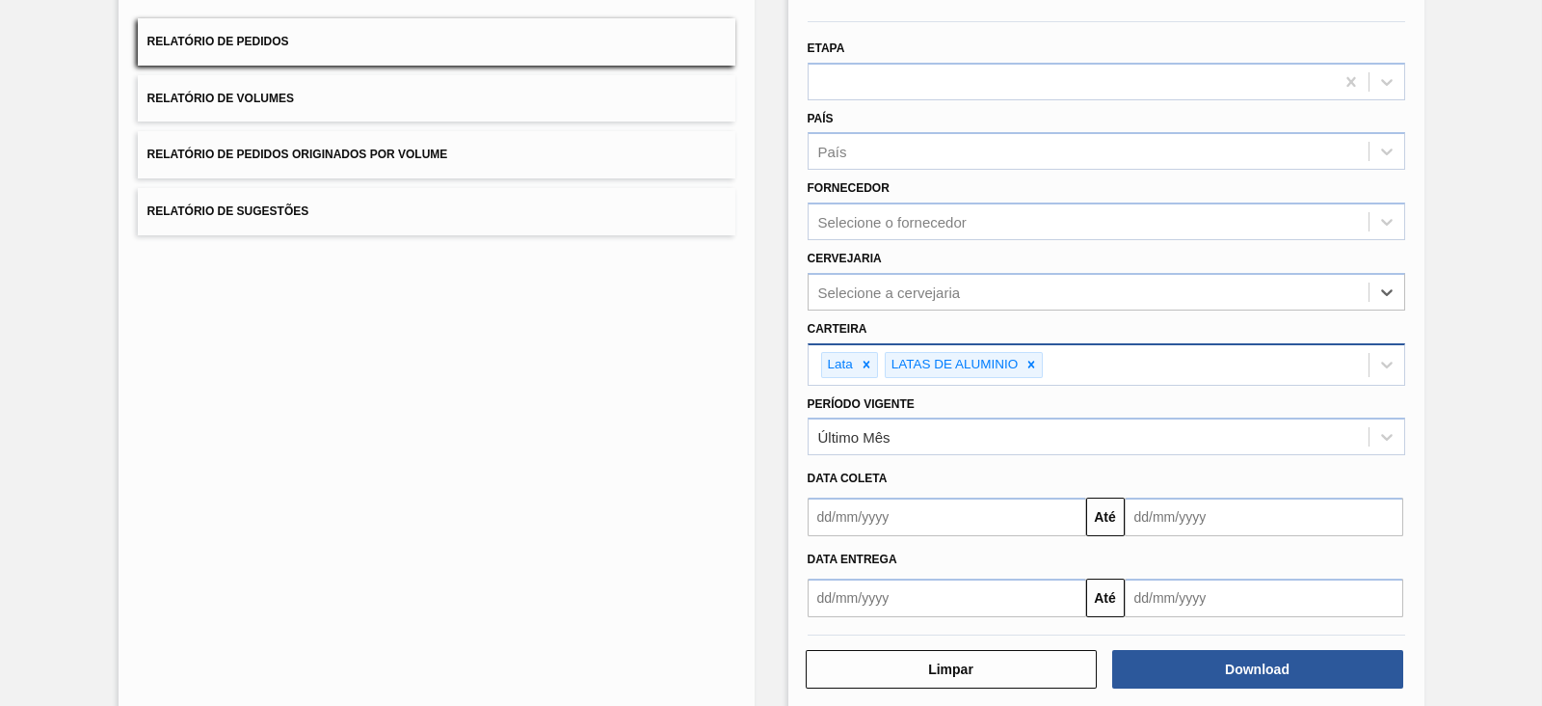
scroll to position [188, 0]
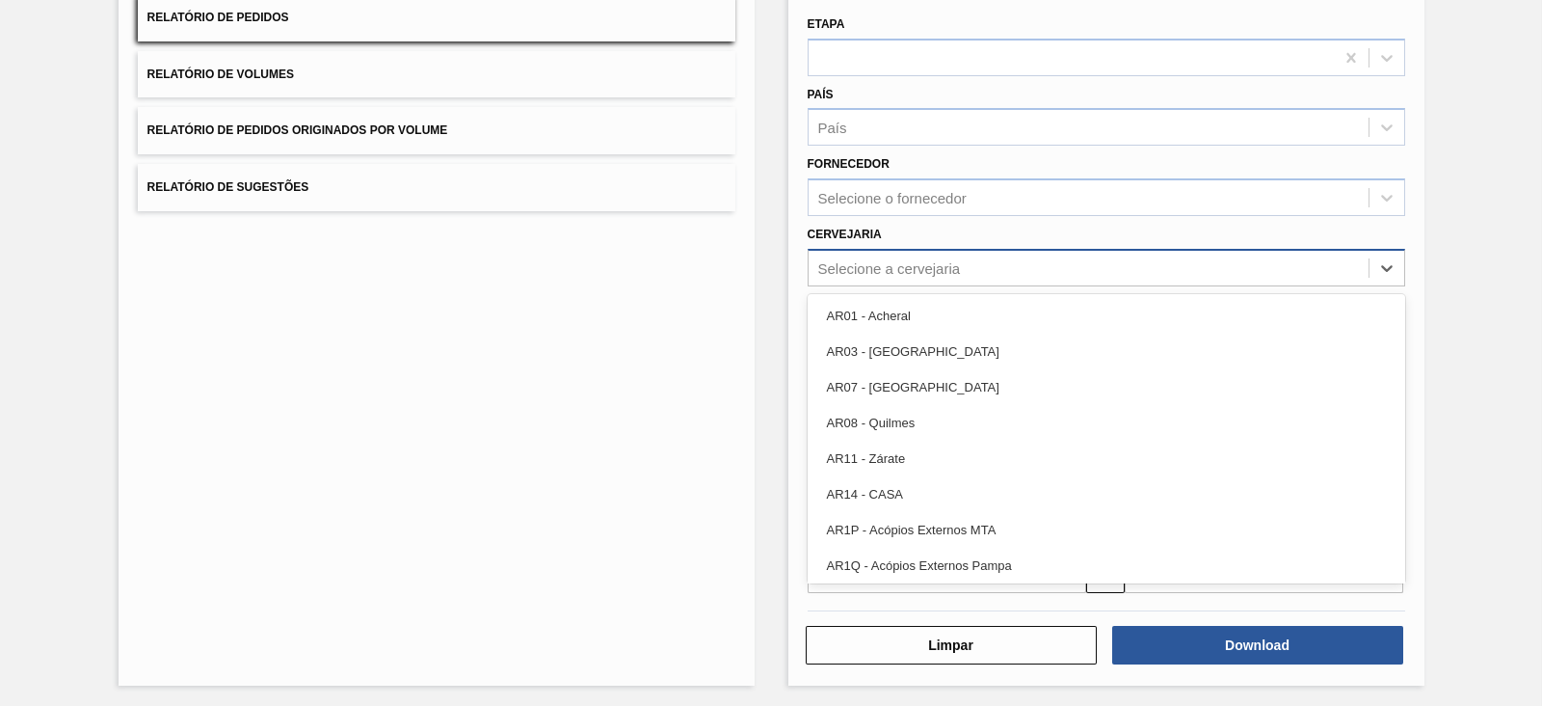
click at [964, 262] on div "Selecione a cervejaria" at bounding box center [1089, 268] width 560 height 28
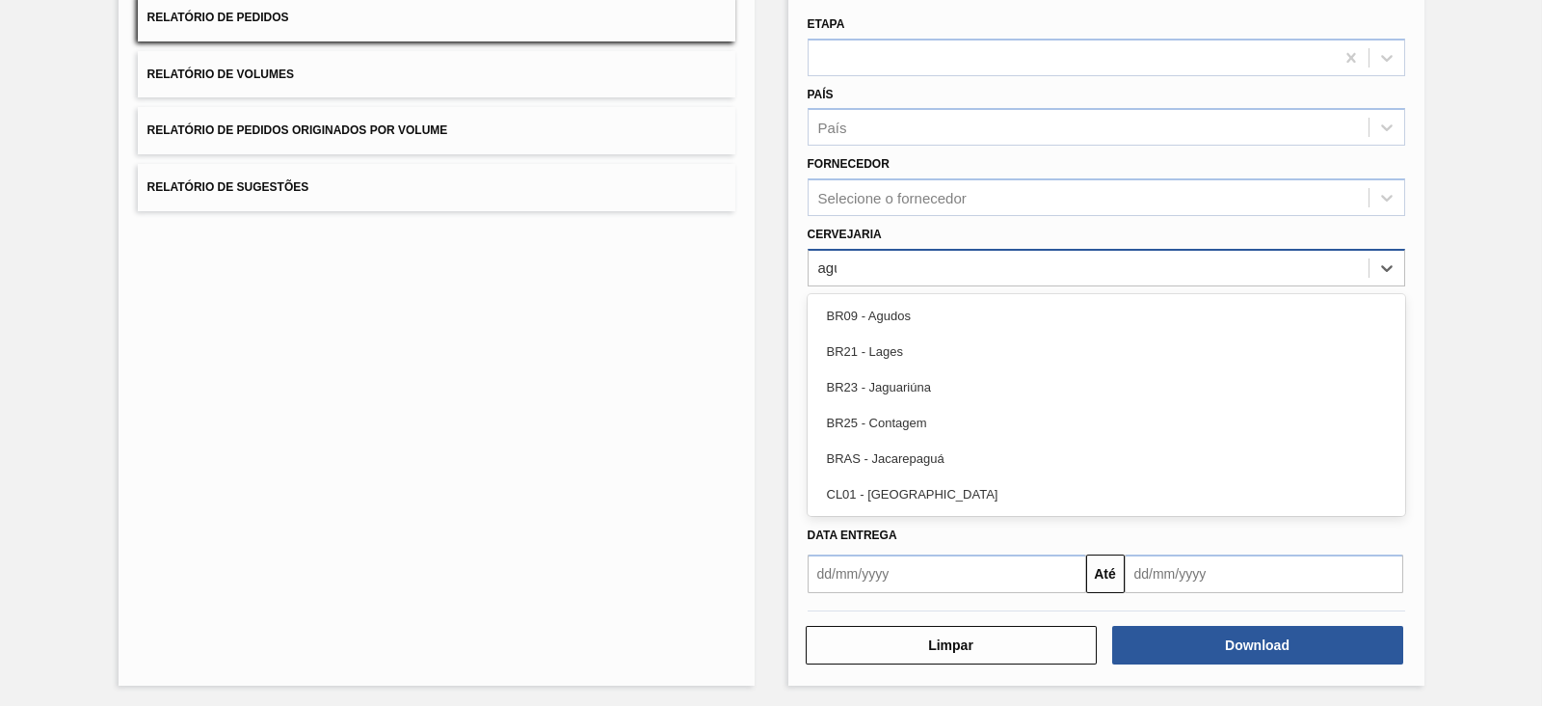
type input "agud"
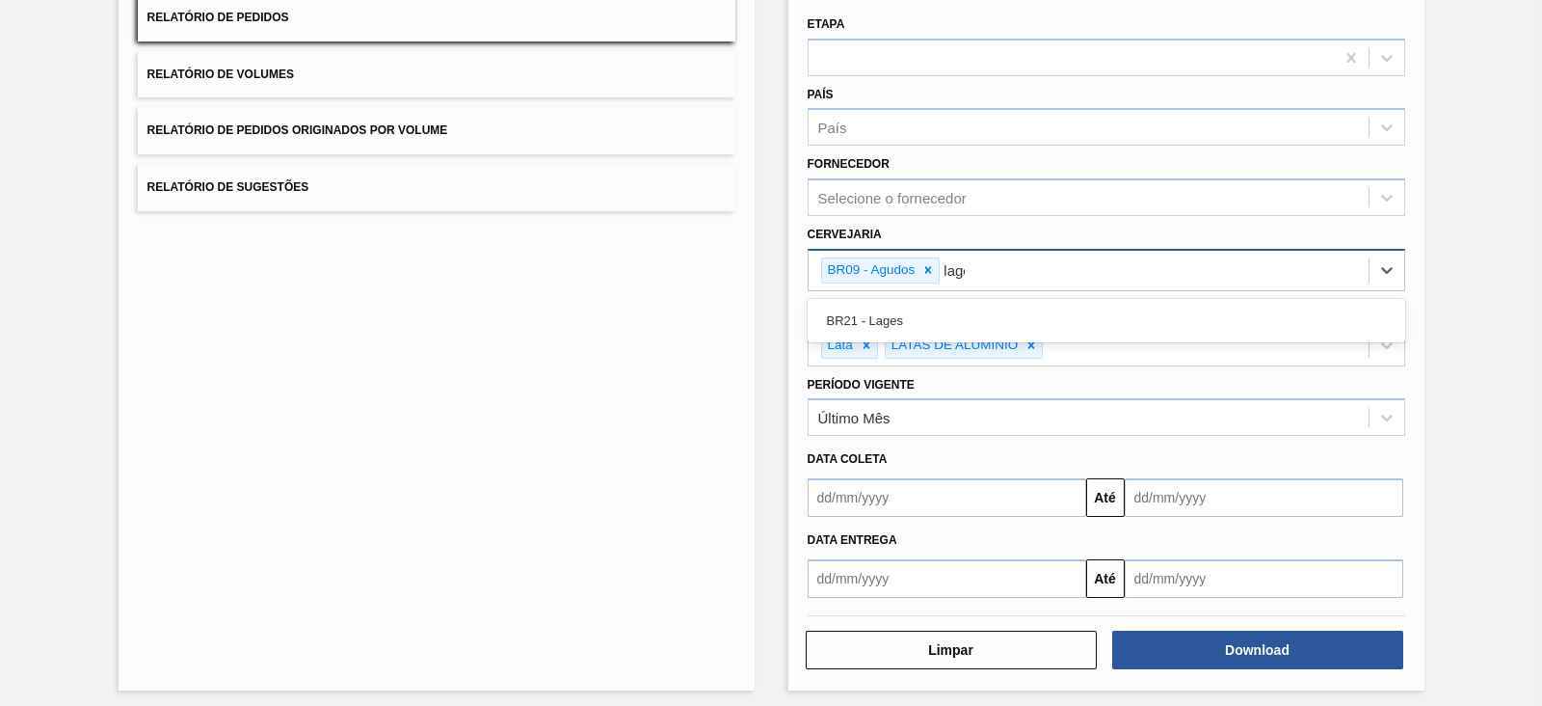
type input "lages"
type input "viam"
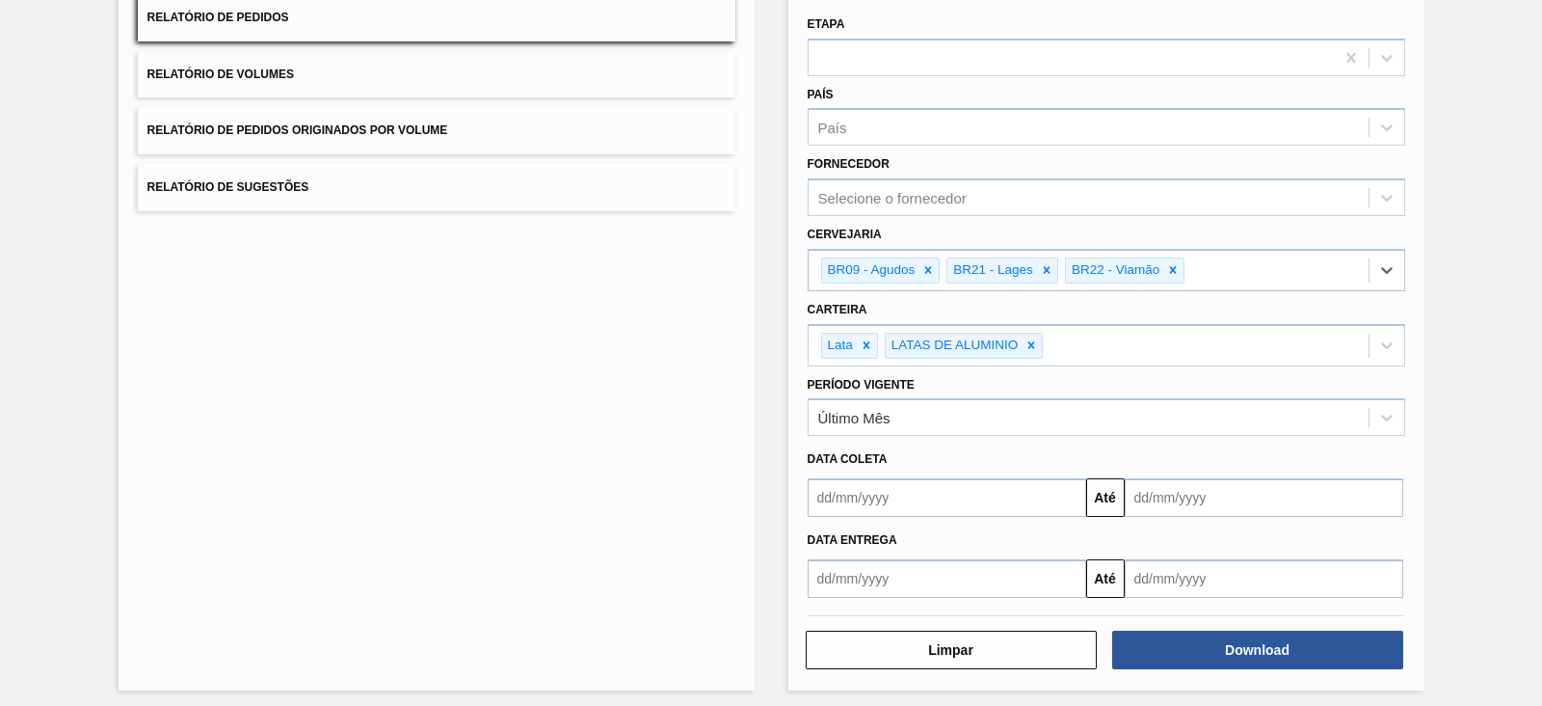
click at [1183, 505] on input "text" at bounding box center [1264, 497] width 279 height 39
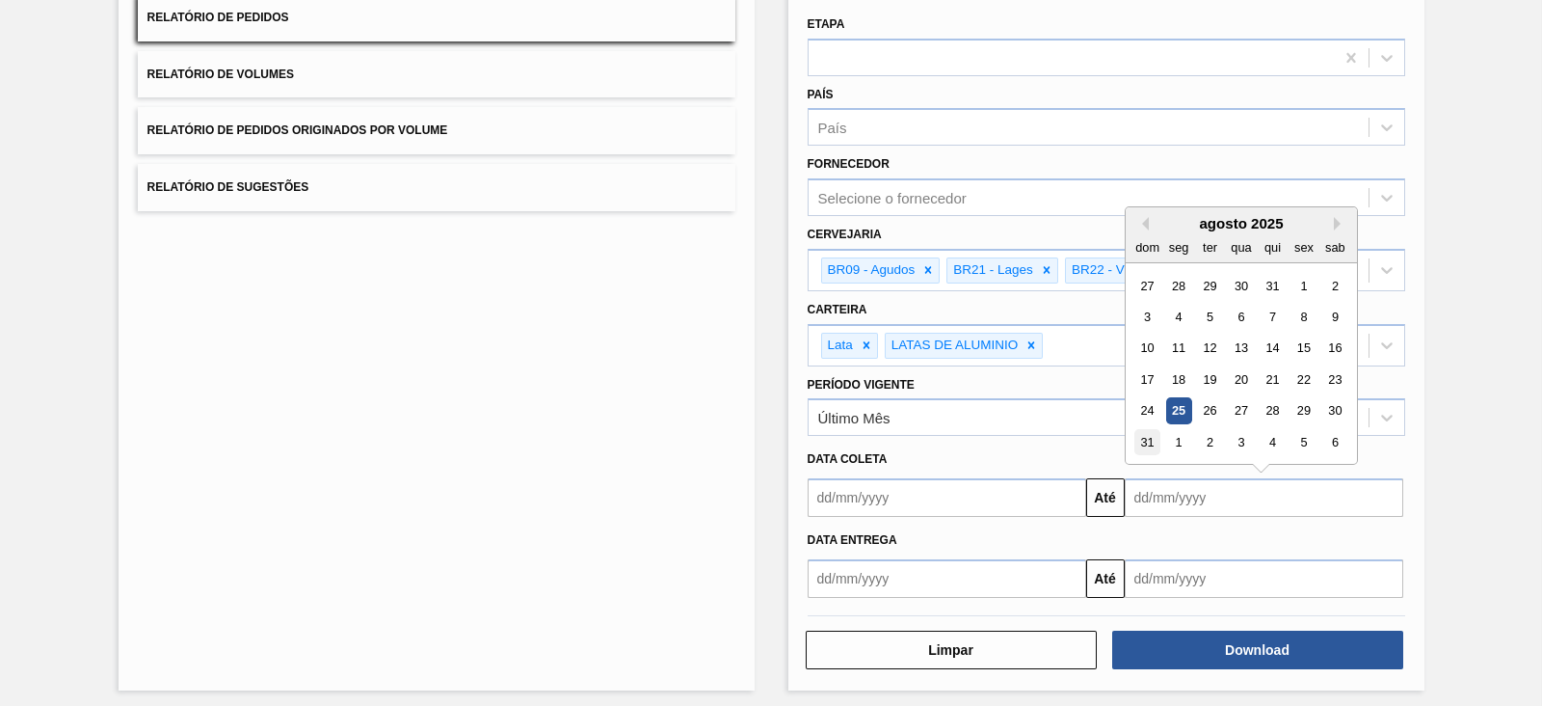
click at [1142, 437] on div "31" at bounding box center [1148, 442] width 26 height 26
type input "[DATE]"
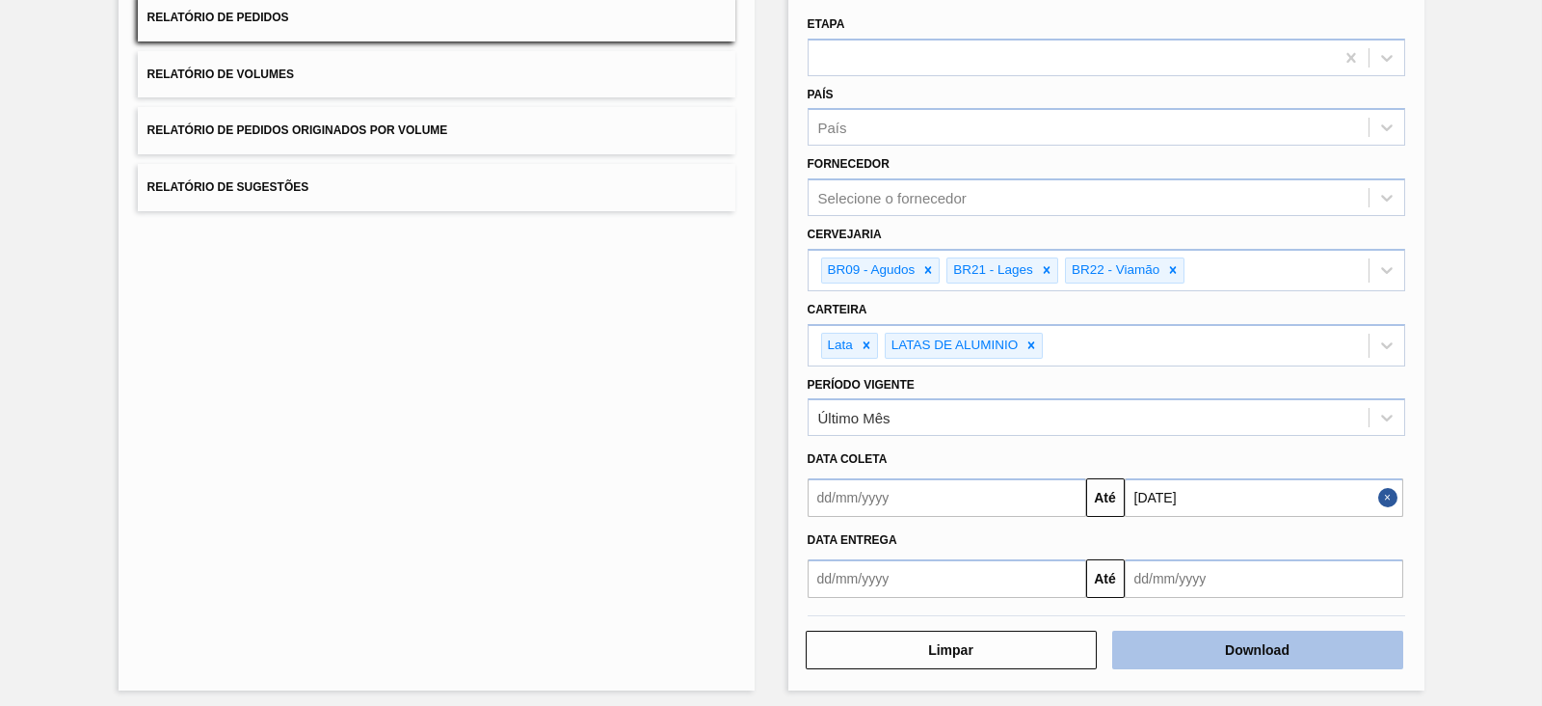
click at [1285, 645] on button "Download" at bounding box center [1257, 649] width 291 height 39
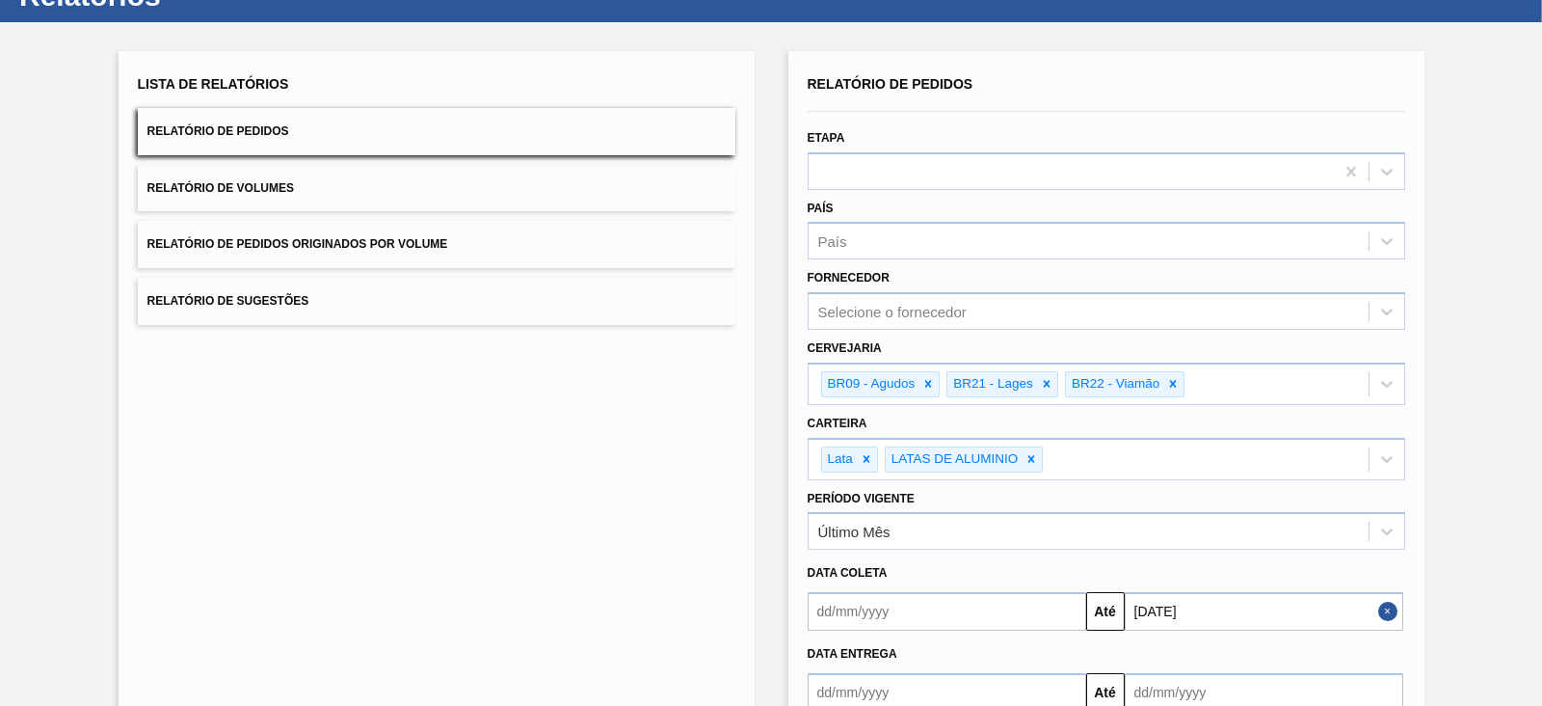
scroll to position [0, 0]
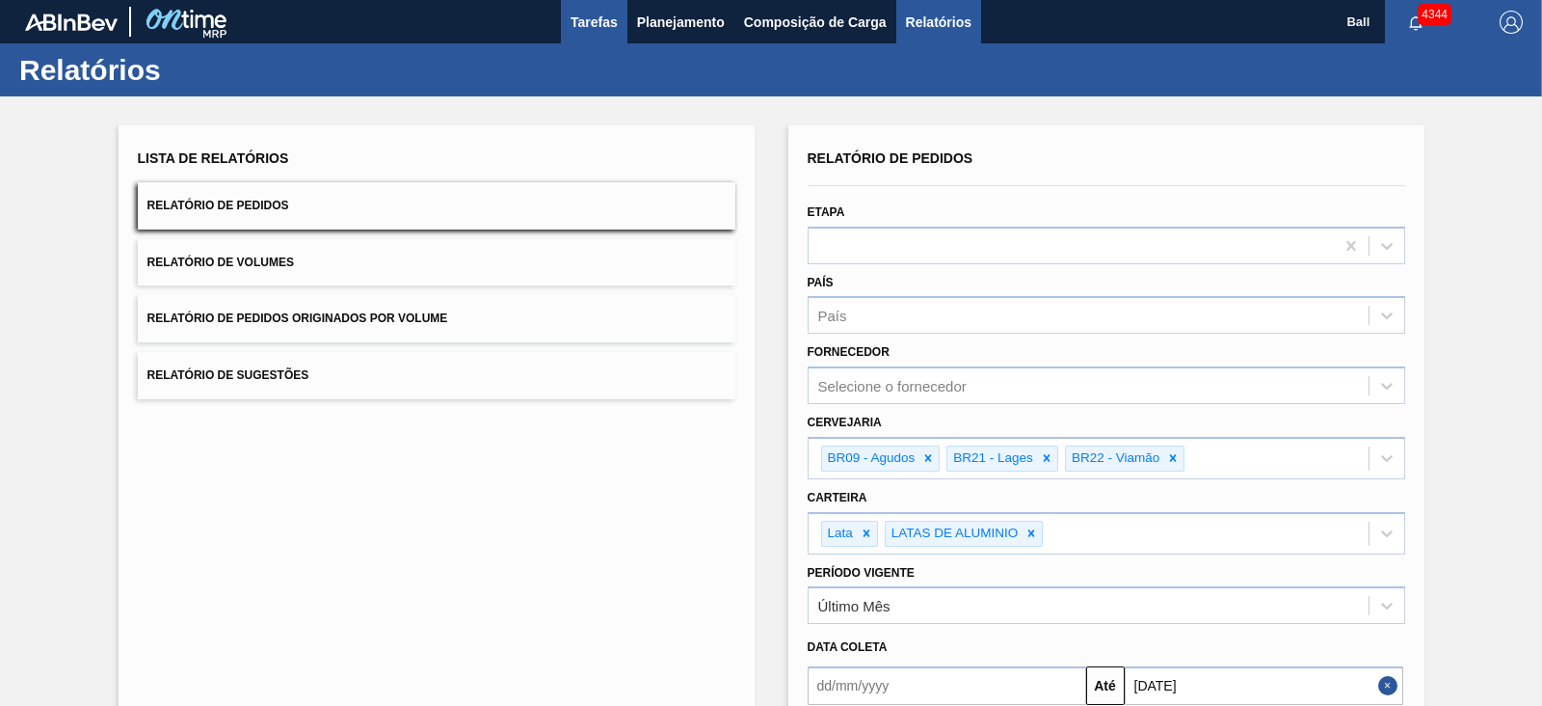
click at [571, 27] on span "Tarefas" at bounding box center [594, 22] width 47 height 23
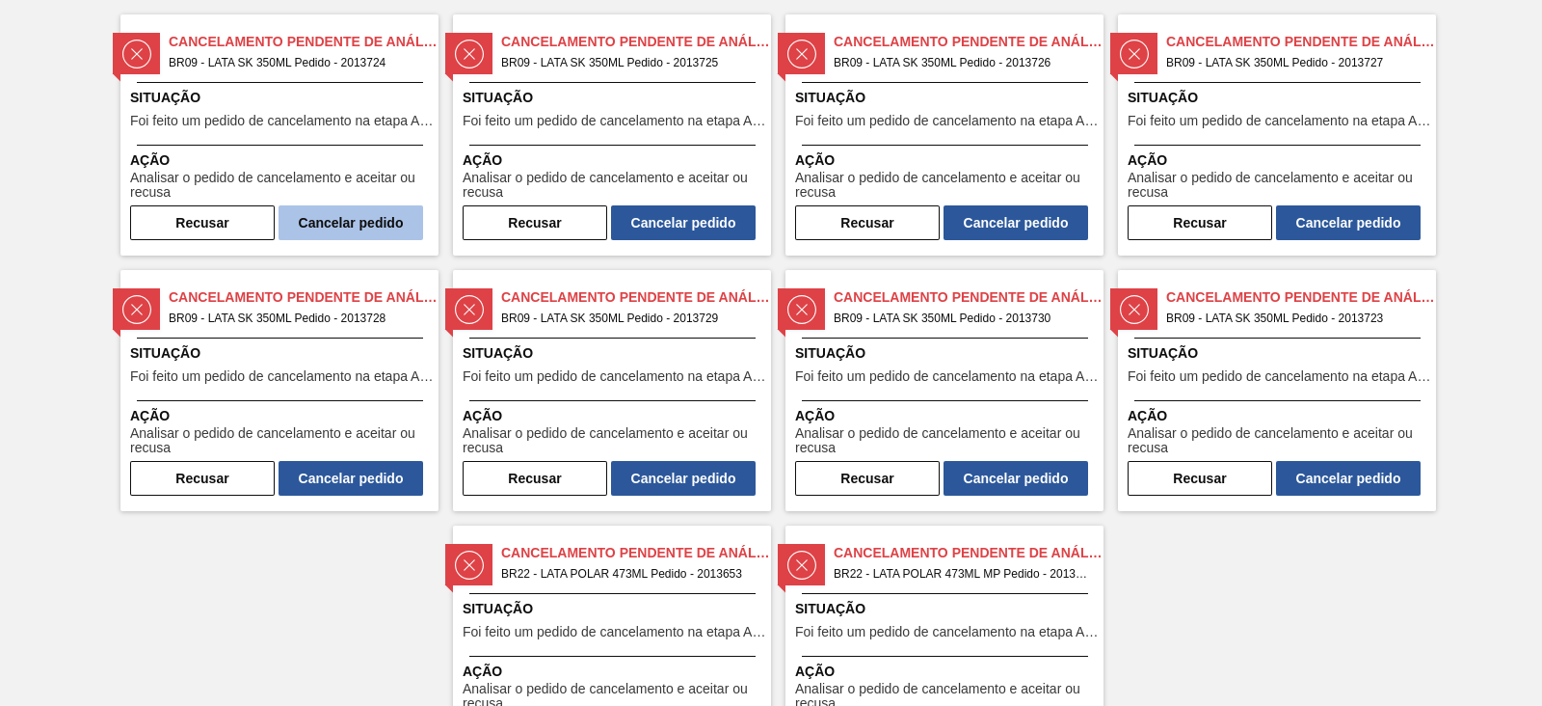
scroll to position [120, 0]
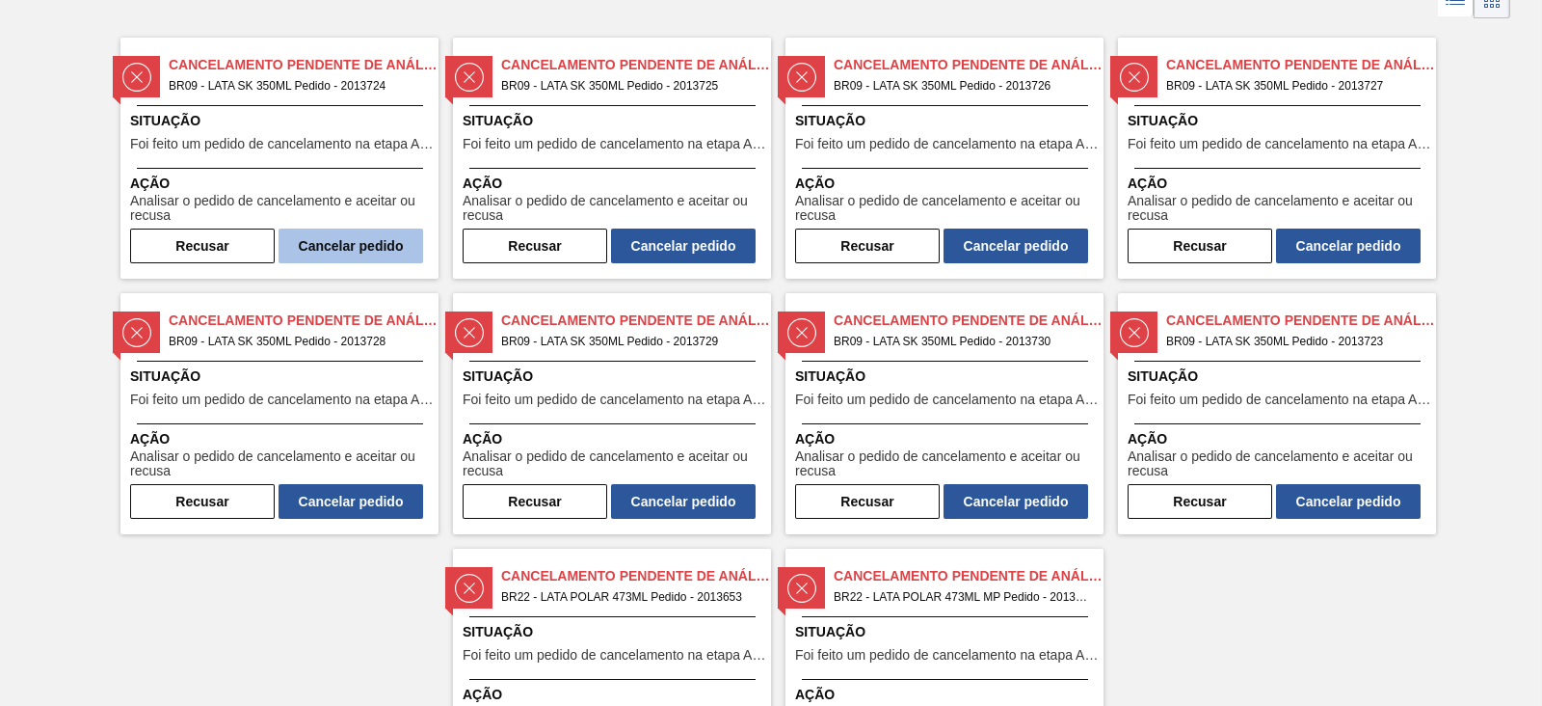
click at [347, 251] on button "Cancelar pedido" at bounding box center [351, 245] width 145 height 35
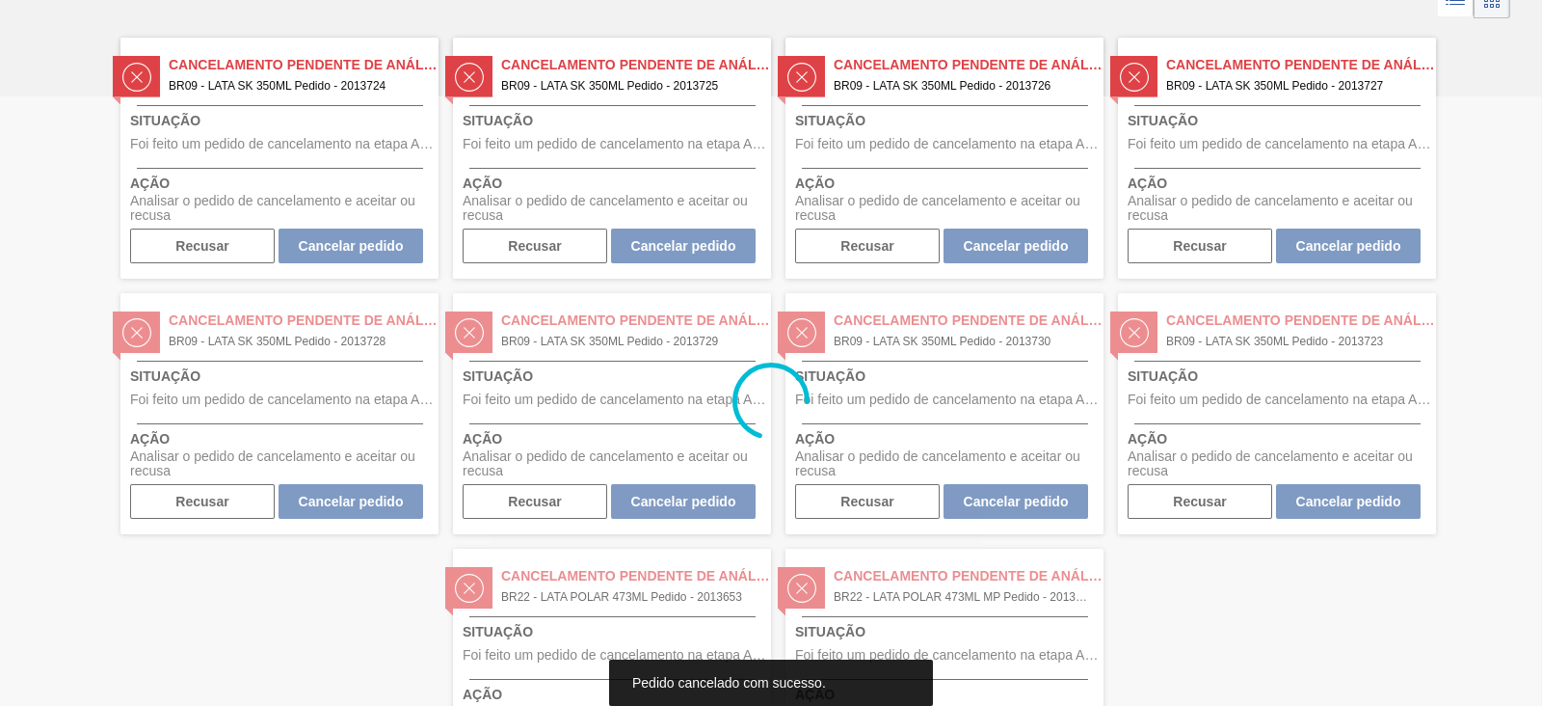
scroll to position [0, 0]
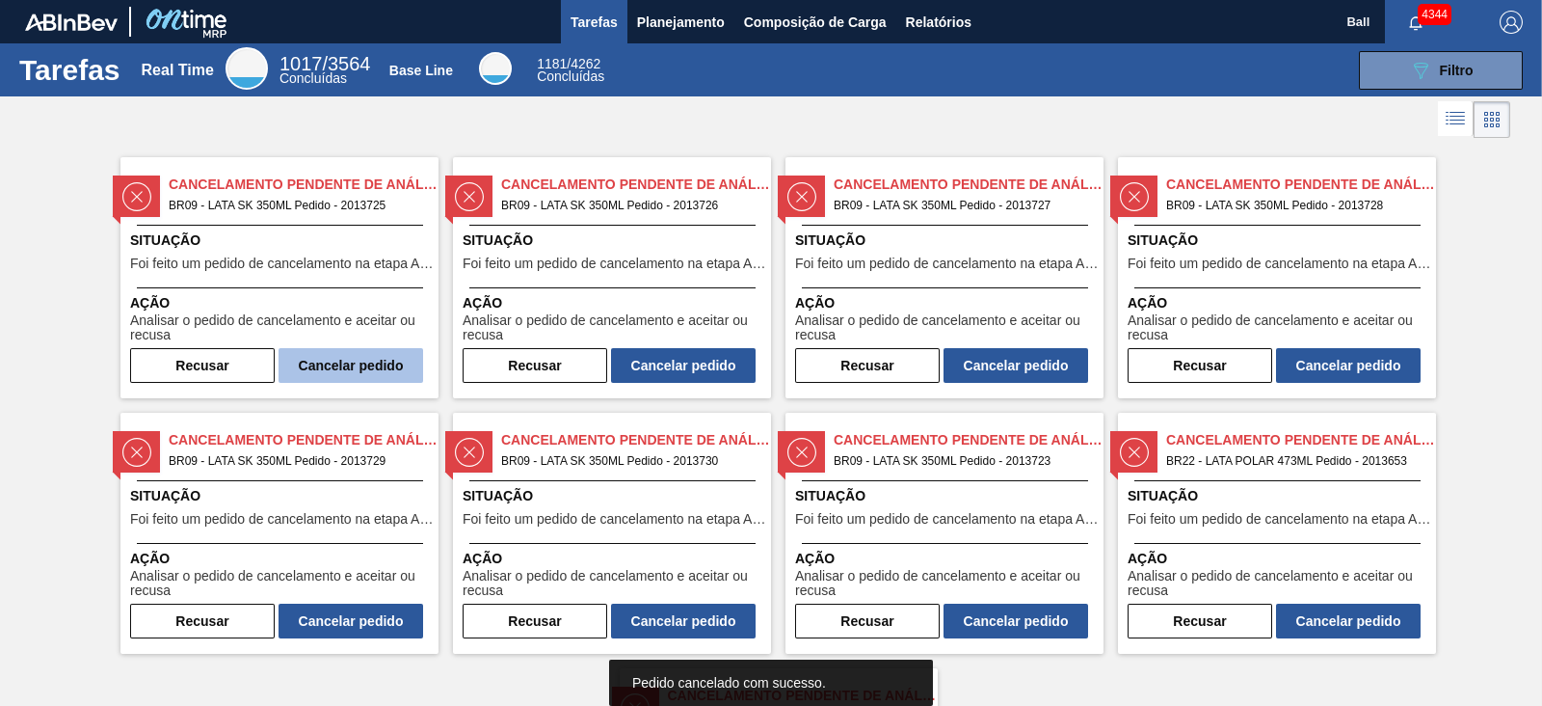
click at [388, 372] on button "Cancelar pedido" at bounding box center [351, 365] width 145 height 35
click at [347, 367] on button "Cancelar pedido" at bounding box center [351, 365] width 145 height 35
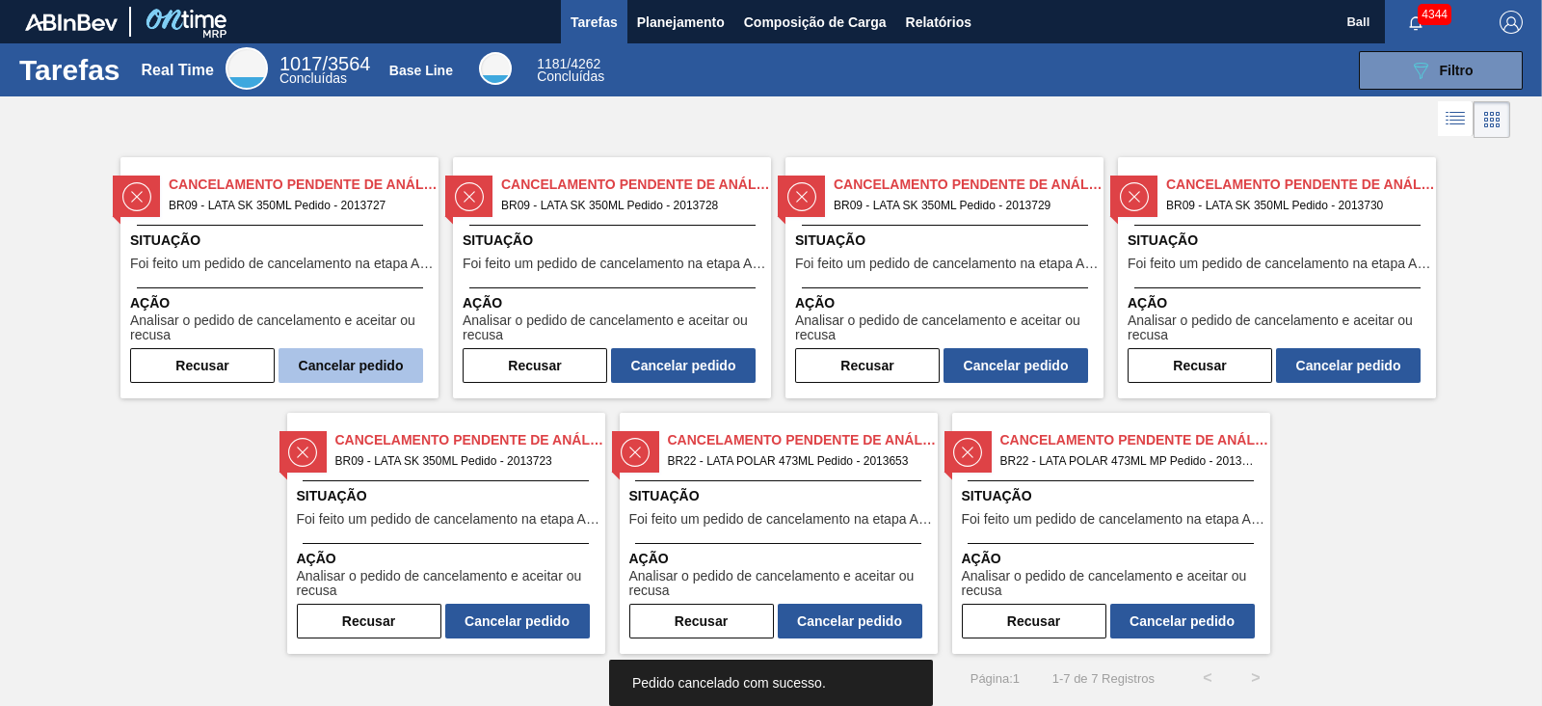
click at [358, 373] on button "Cancelar pedido" at bounding box center [351, 365] width 145 height 35
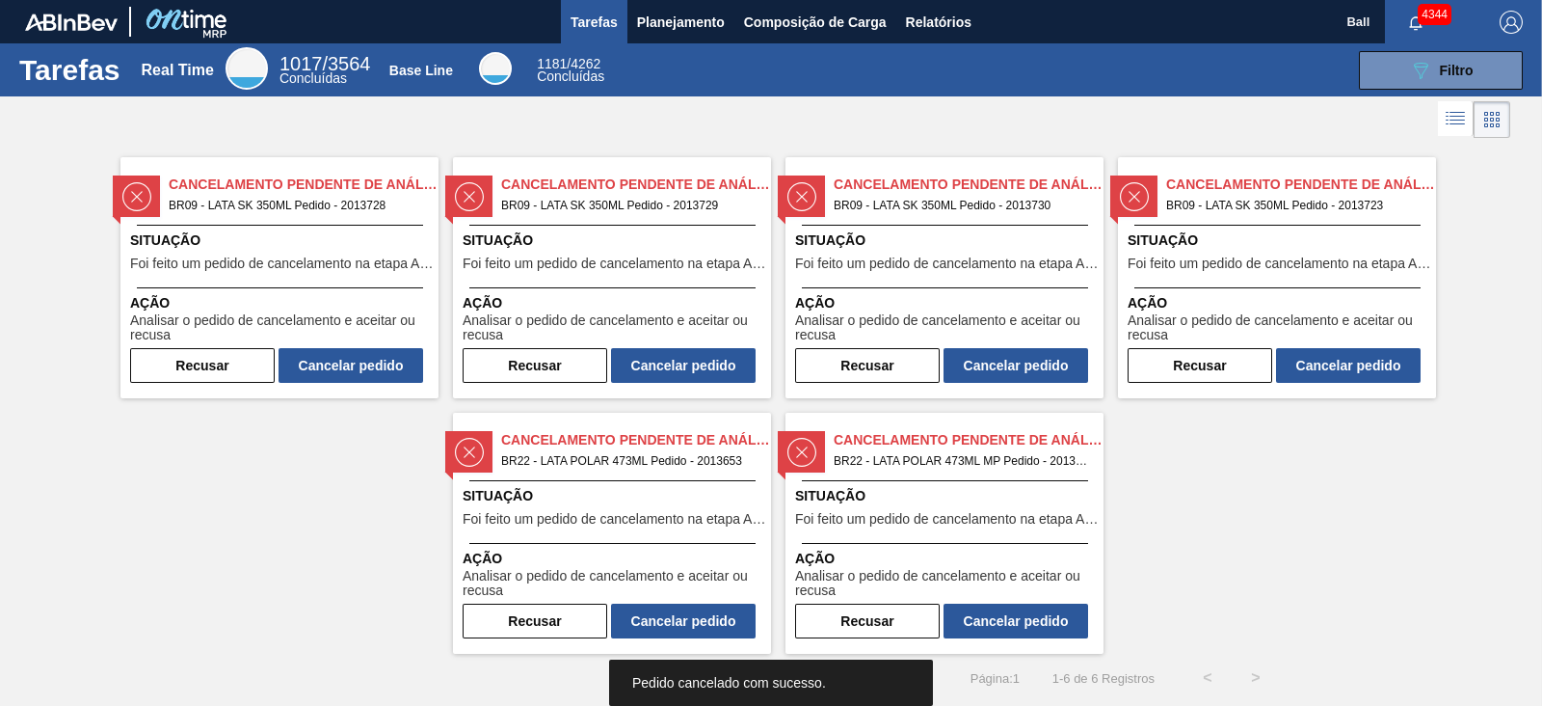
click at [347, 364] on button "Cancelar pedido" at bounding box center [351, 365] width 145 height 35
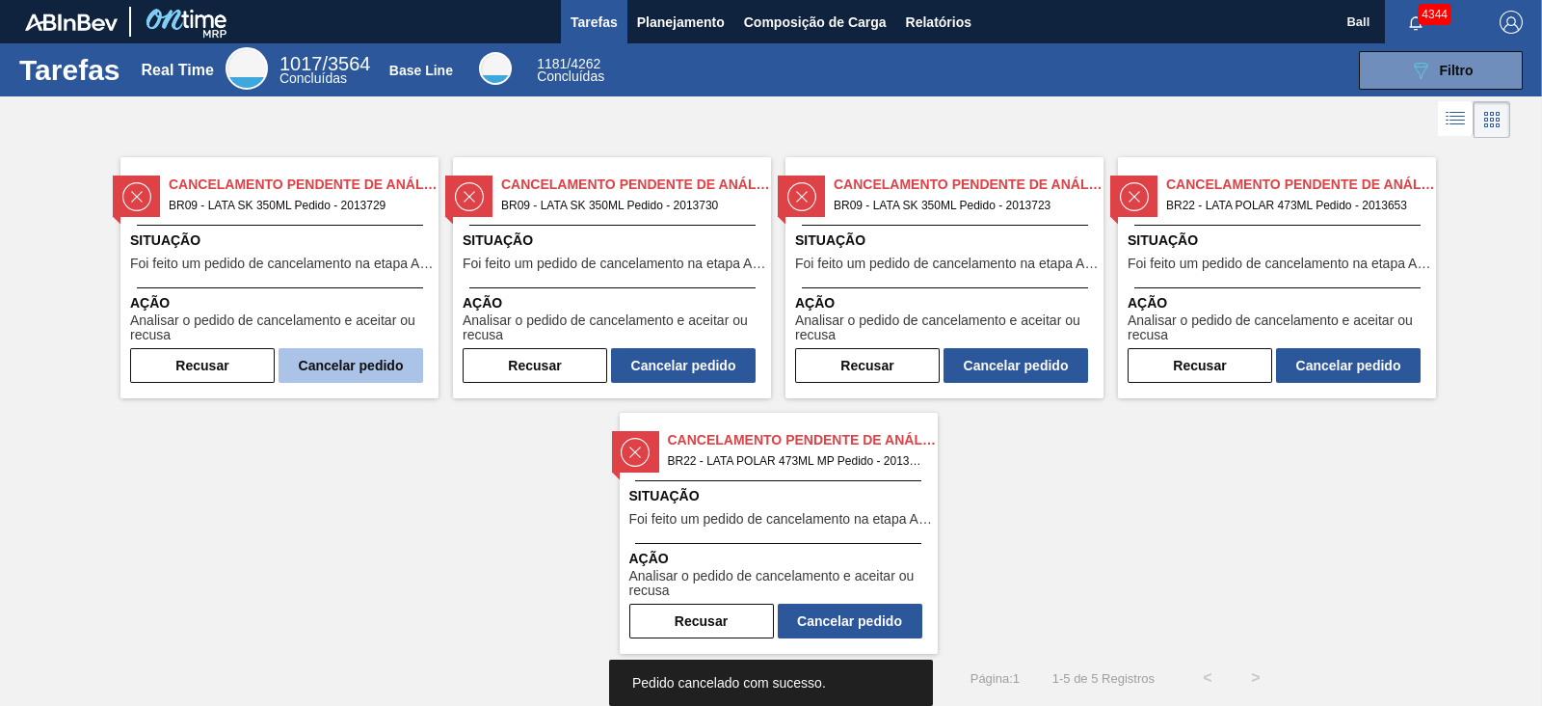
click at [332, 373] on button "Cancelar pedido" at bounding box center [351, 365] width 145 height 35
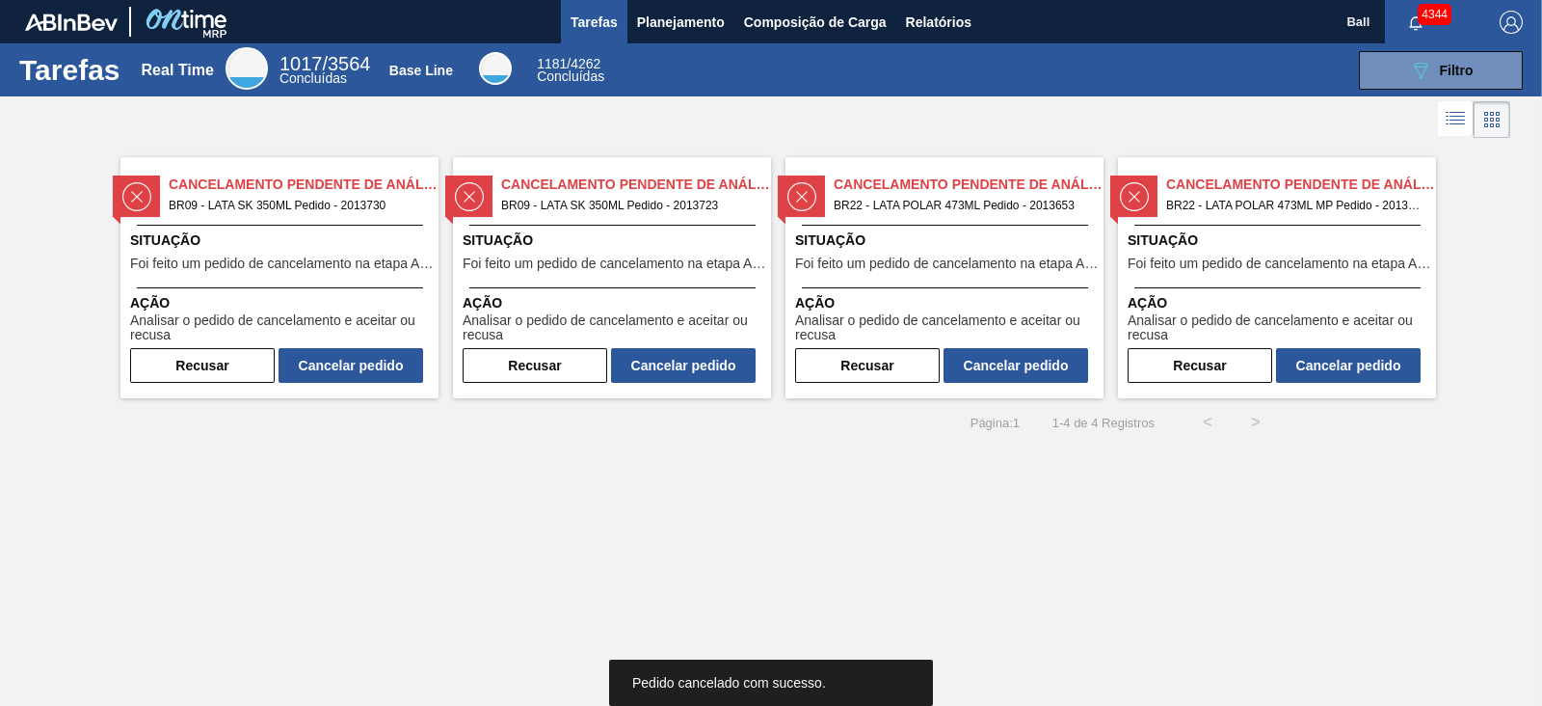
click at [332, 374] on button "Cancelar pedido" at bounding box center [351, 365] width 145 height 35
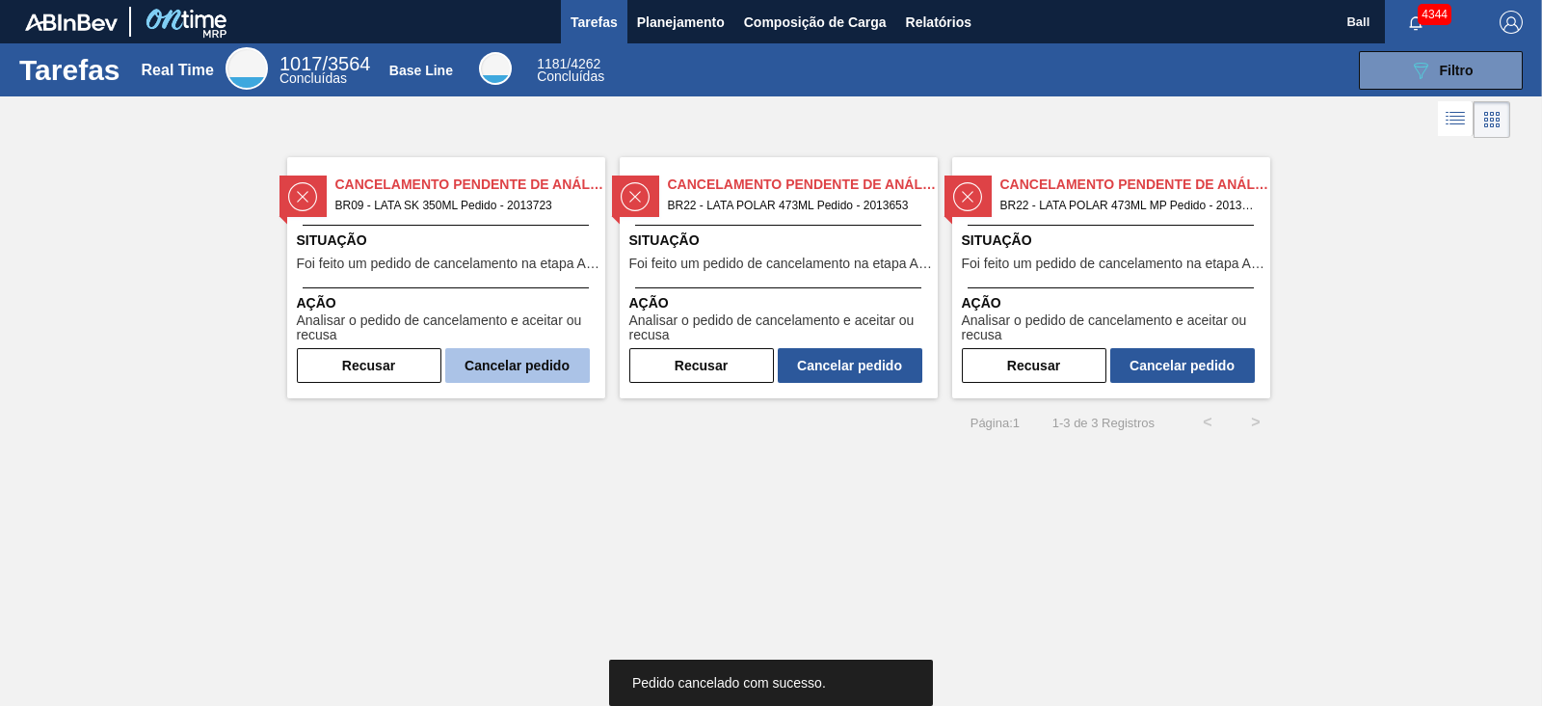
click at [535, 372] on button "Cancelar pedido" at bounding box center [517, 365] width 145 height 35
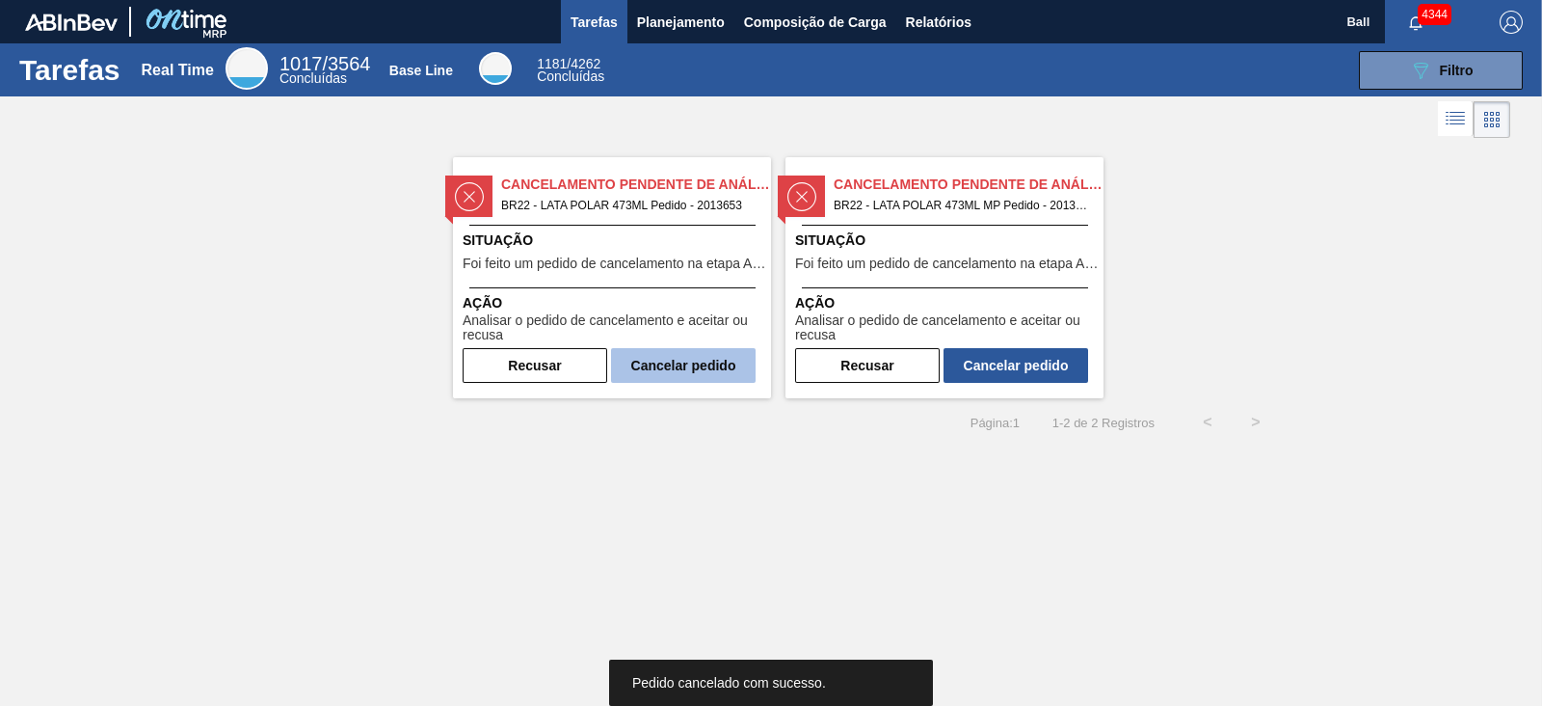
click at [654, 360] on button "Cancelar pedido" at bounding box center [683, 365] width 145 height 35
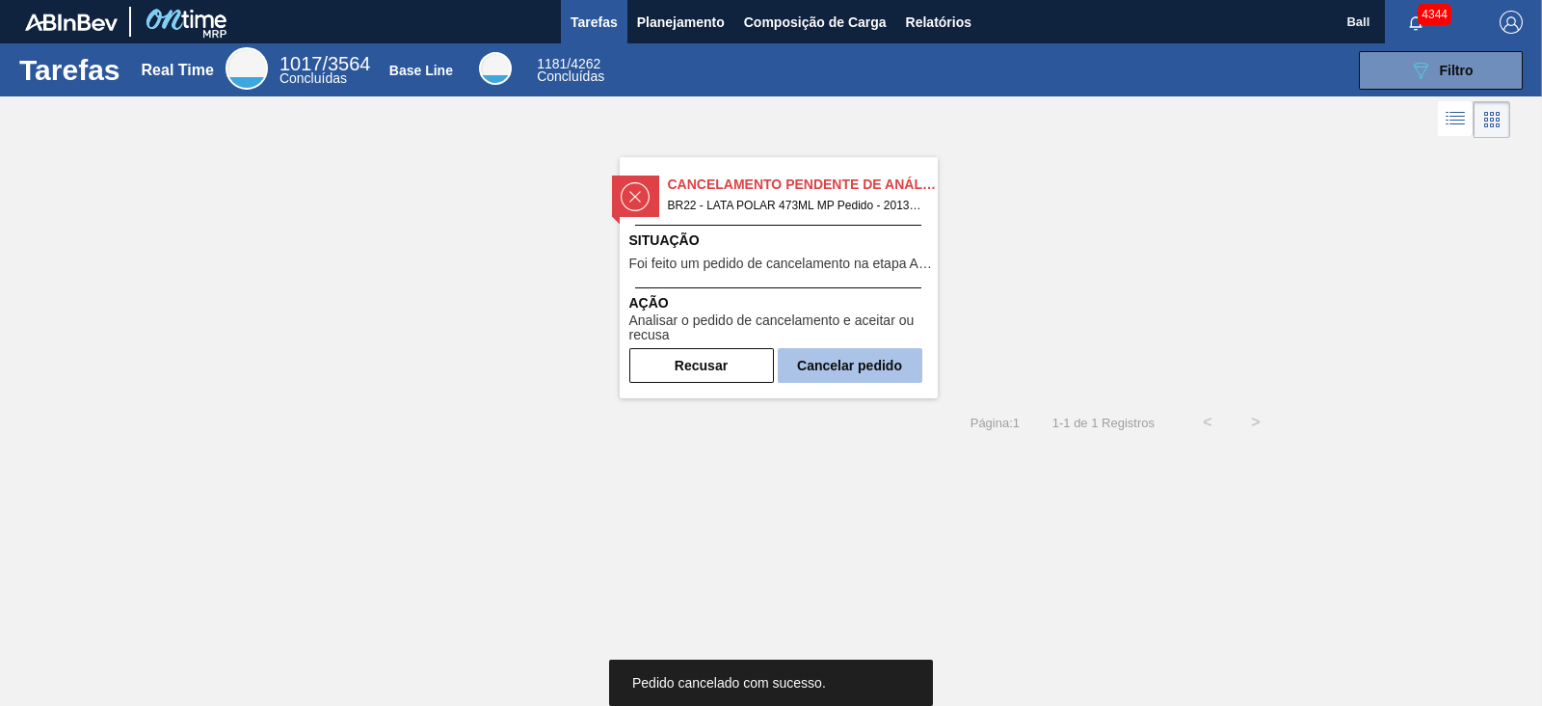
click at [884, 359] on button "Cancelar pedido" at bounding box center [850, 365] width 145 height 35
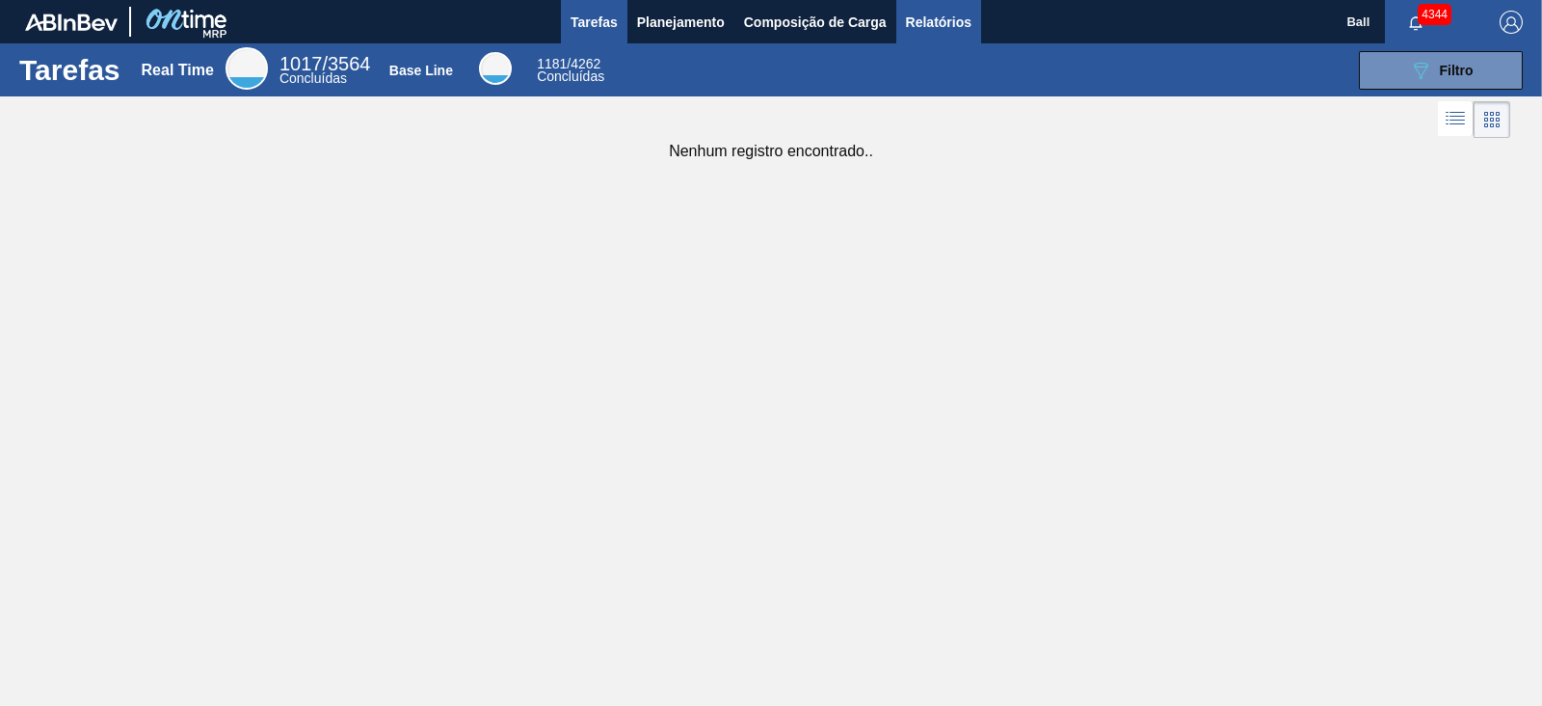
click at [946, 26] on span "Relatórios" at bounding box center [939, 22] width 66 height 23
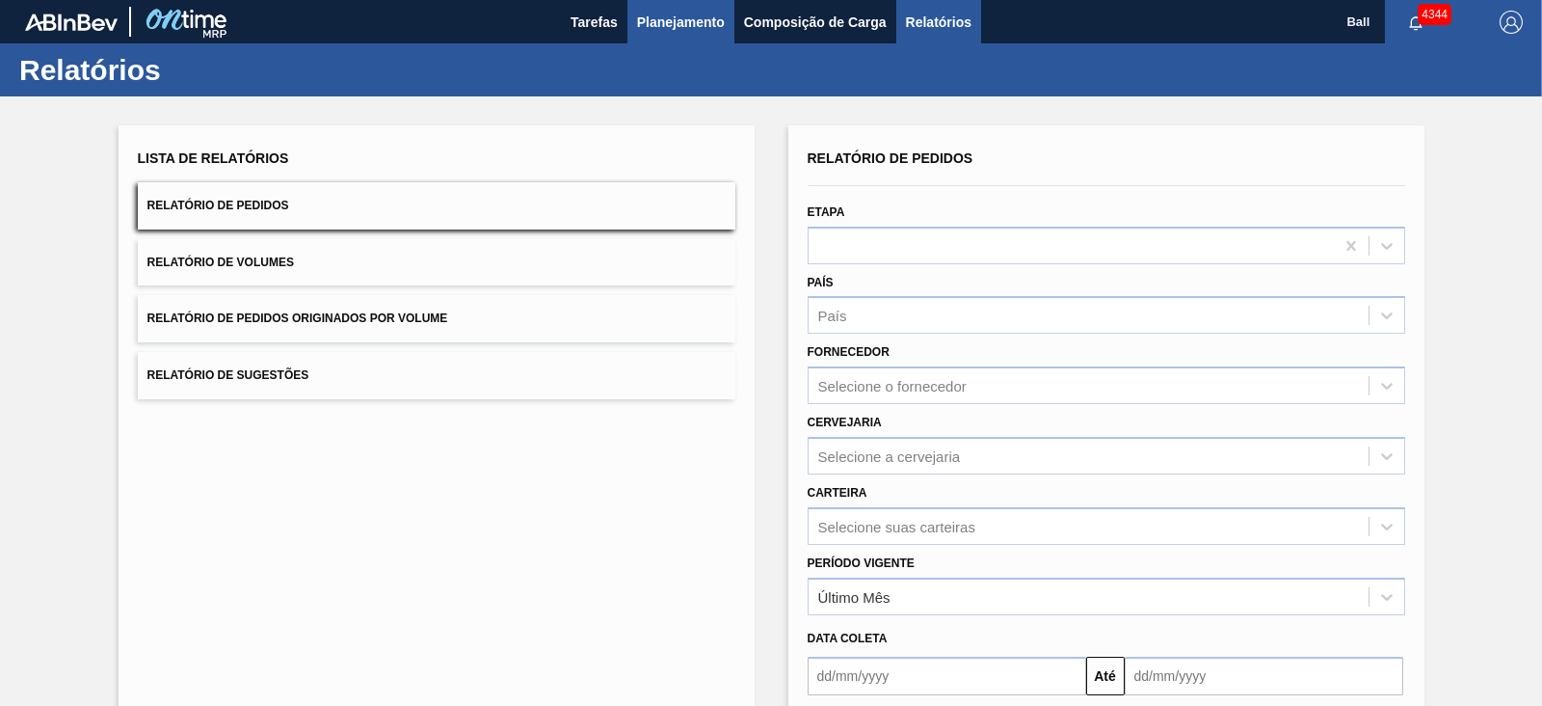
click at [684, 31] on span "Planejamento" at bounding box center [681, 22] width 88 height 23
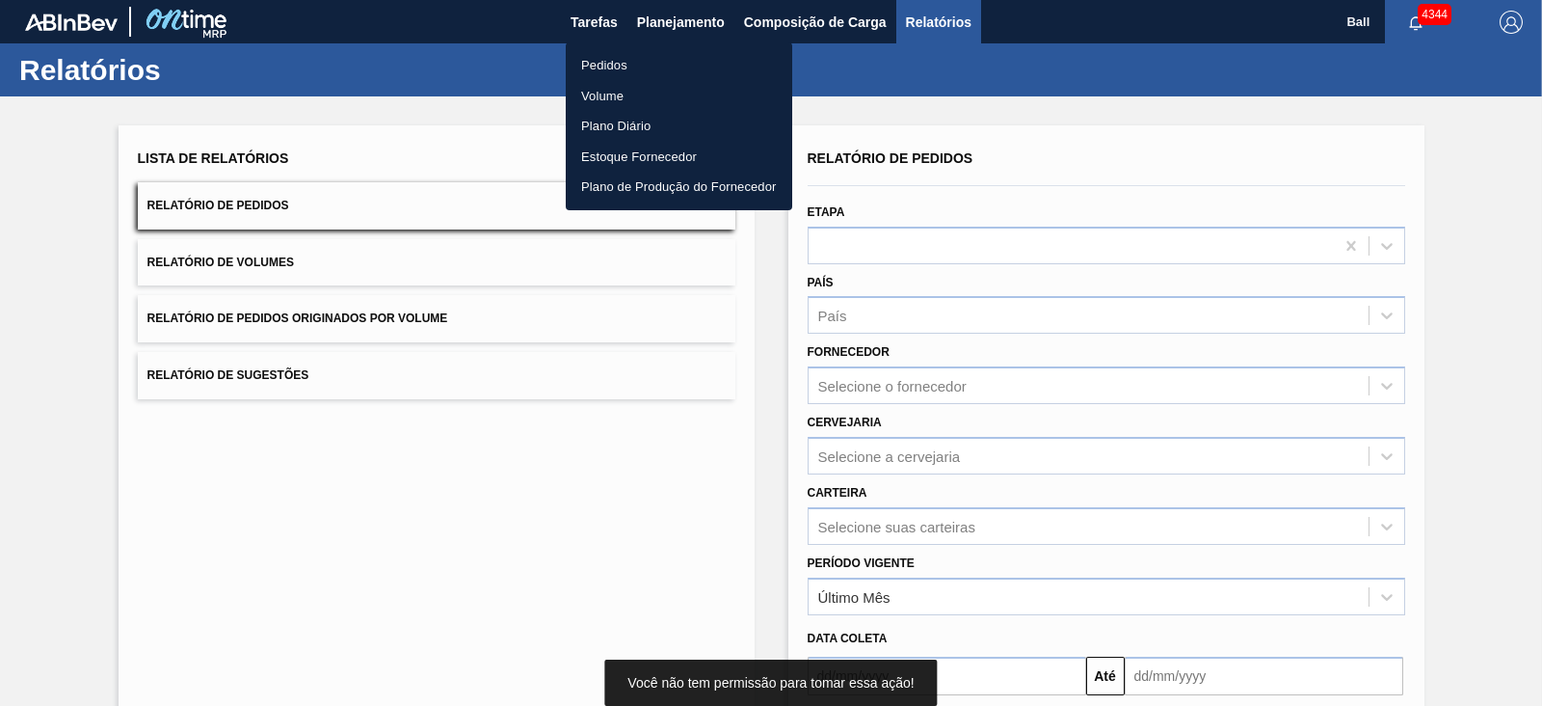
click at [620, 65] on li "Pedidos" at bounding box center [679, 65] width 227 height 31
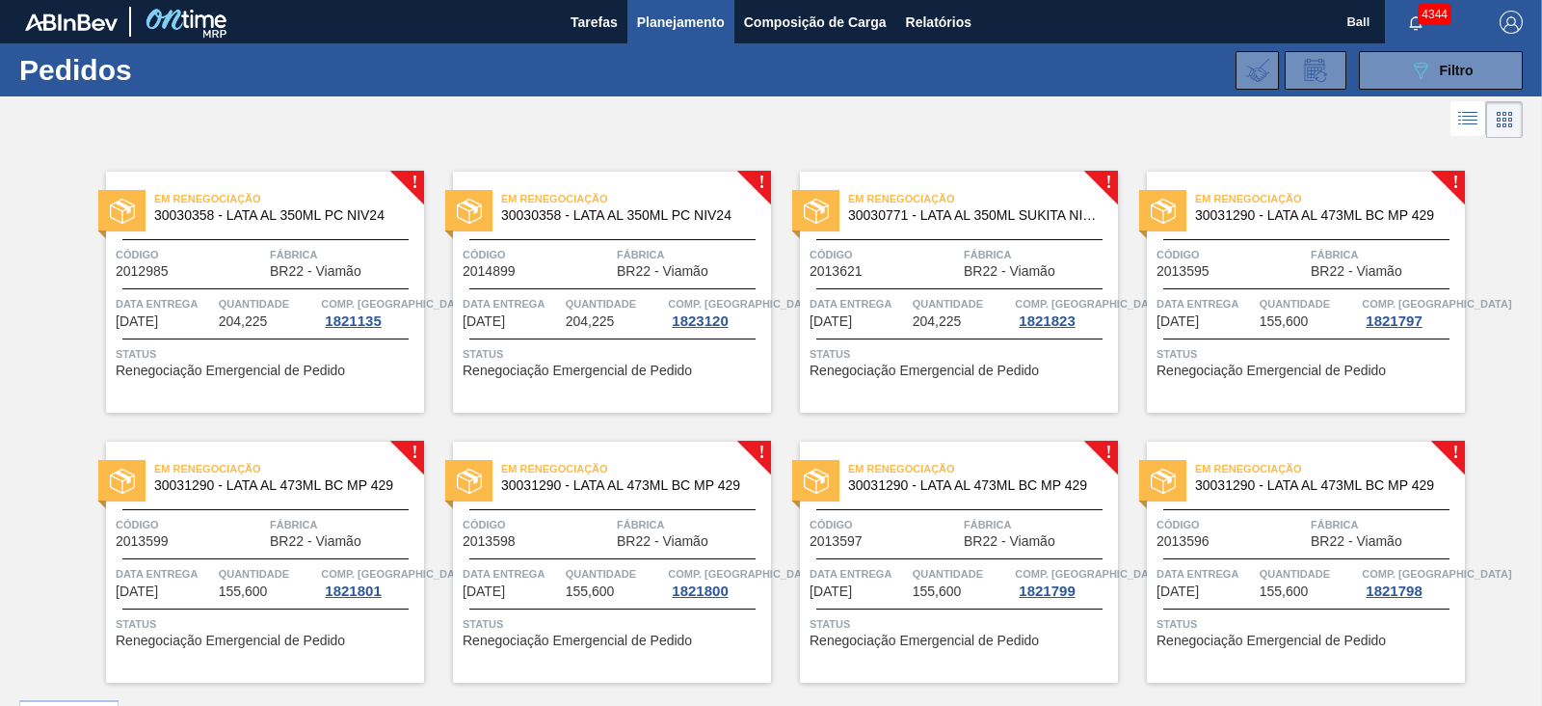
click at [1471, 115] on icon at bounding box center [1467, 118] width 23 height 23
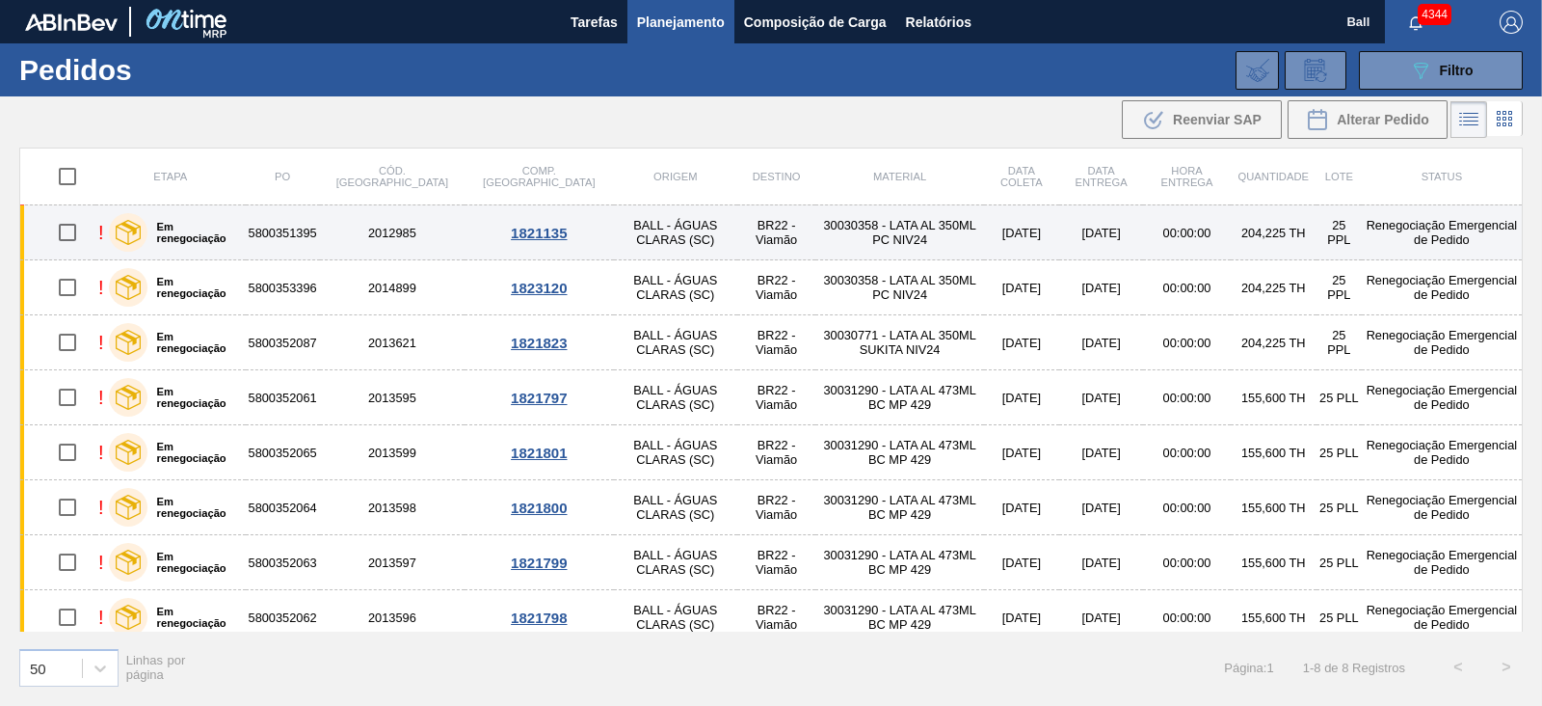
click at [208, 227] on label "Em renegociação" at bounding box center [192, 232] width 91 height 23
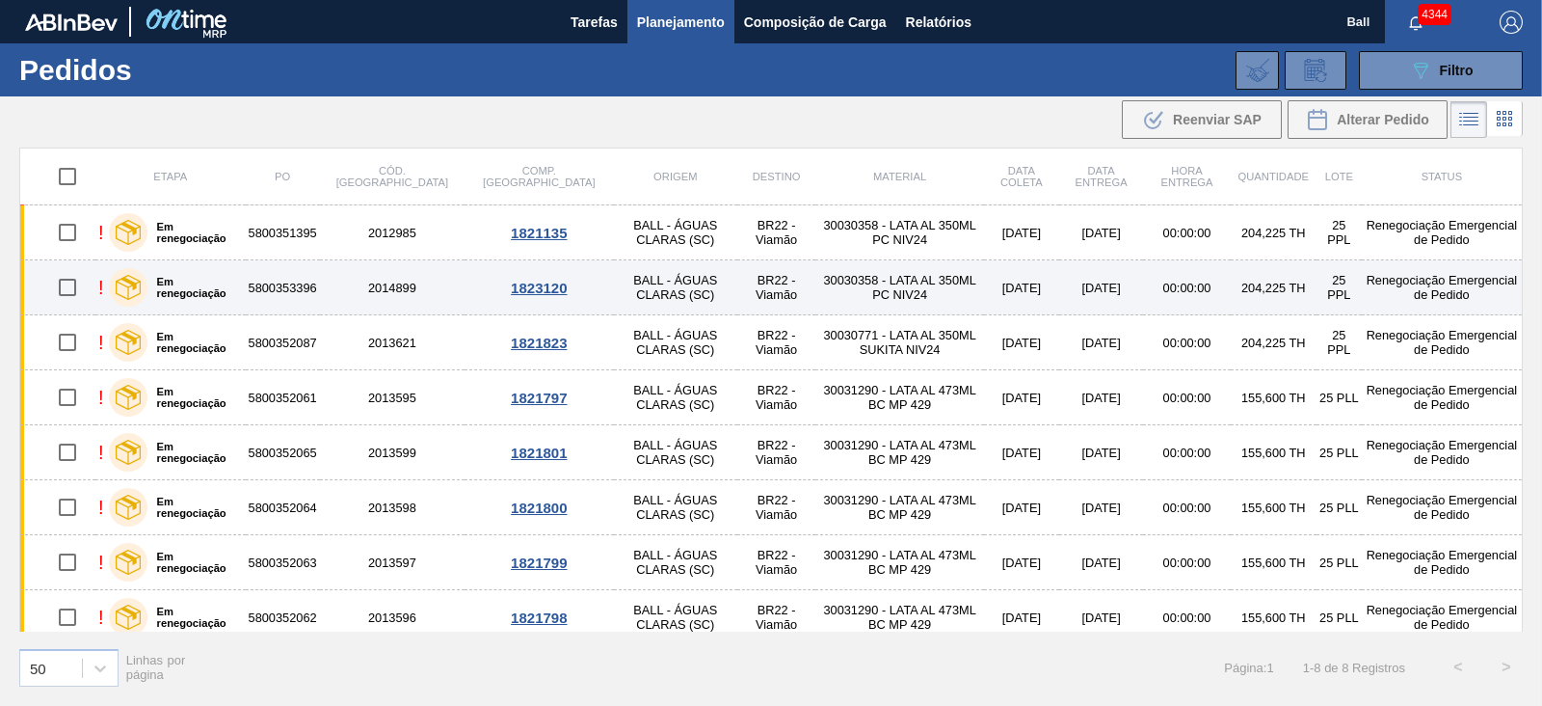
click at [232, 286] on label "Em renegociação" at bounding box center [192, 287] width 91 height 23
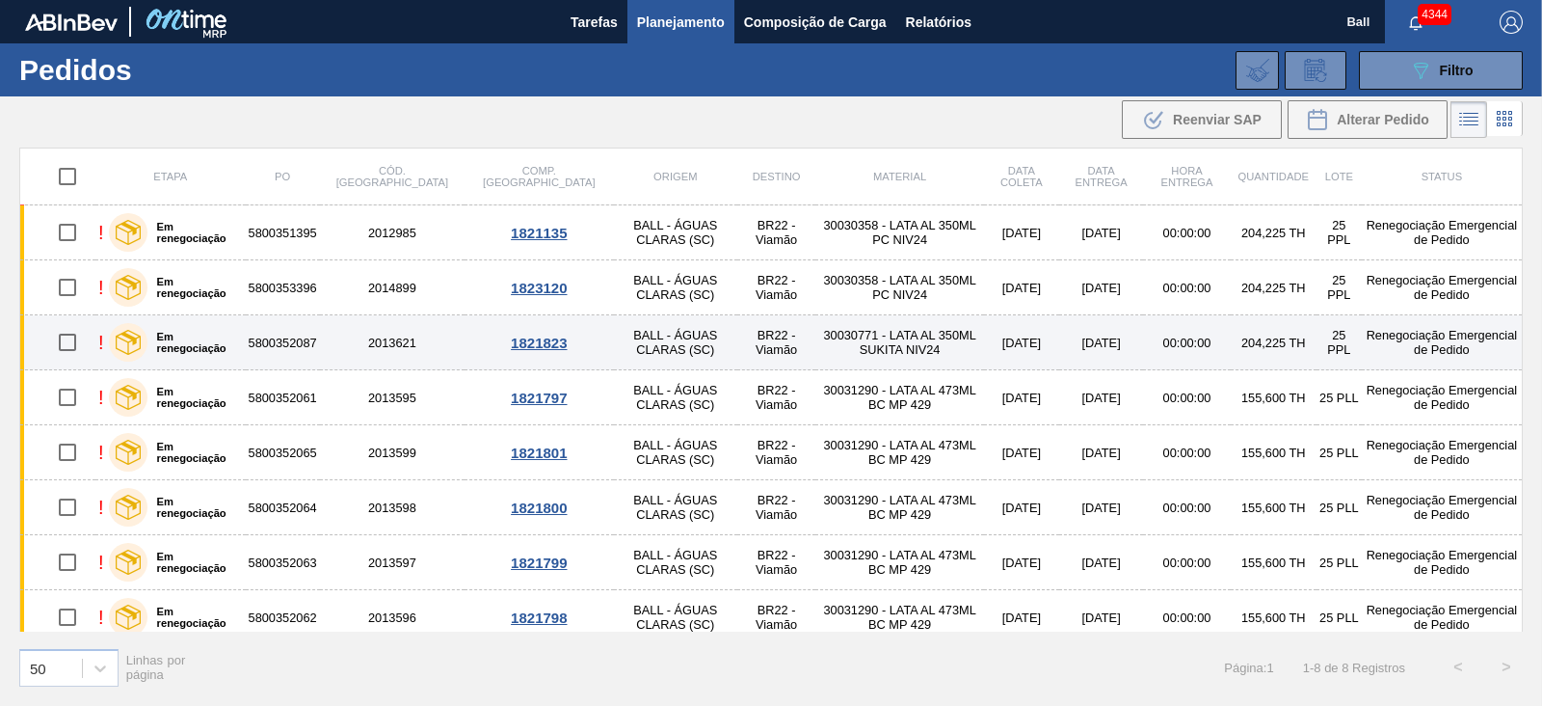
click at [213, 348] on label "Em renegociação" at bounding box center [192, 342] width 91 height 23
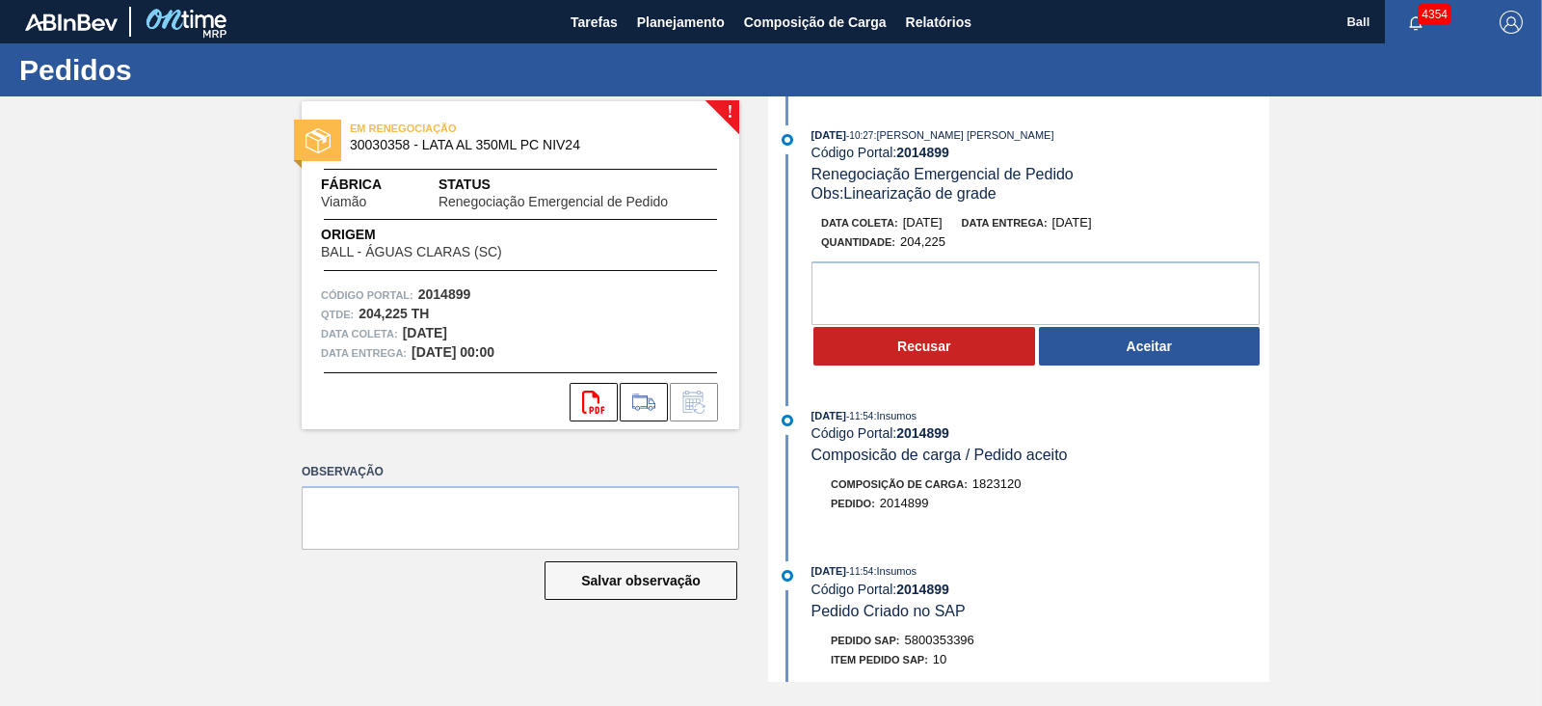
click at [941, 647] on span "5800353396" at bounding box center [939, 639] width 69 height 14
copy span "5800353396"
click at [913, 297] on textarea at bounding box center [1036, 293] width 448 height 64
click at [948, 297] on textarea "OK PARA POSTERGAÇÃO" at bounding box center [1036, 293] width 448 height 64
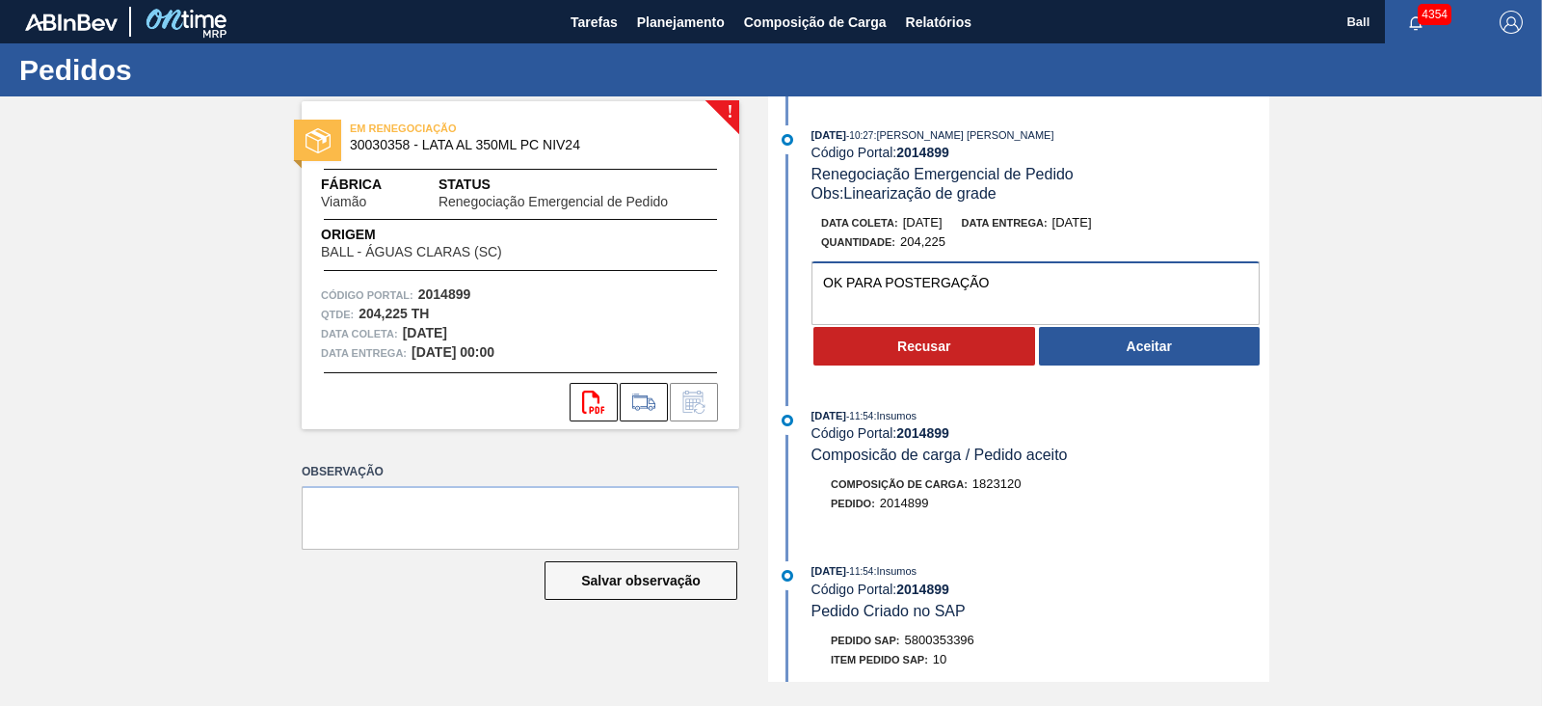
click at [948, 297] on textarea "OK PARA POSTERGAÇÃO" at bounding box center [1036, 293] width 448 height 64
click at [1144, 303] on textarea "OK PARA POSTERGAÇÃO" at bounding box center [1036, 293] width 448 height 64
click at [1144, 303] on textarea "OK PARA POSTERGAÇÃO PARA O DIA 28" at bounding box center [1036, 293] width 448 height 64
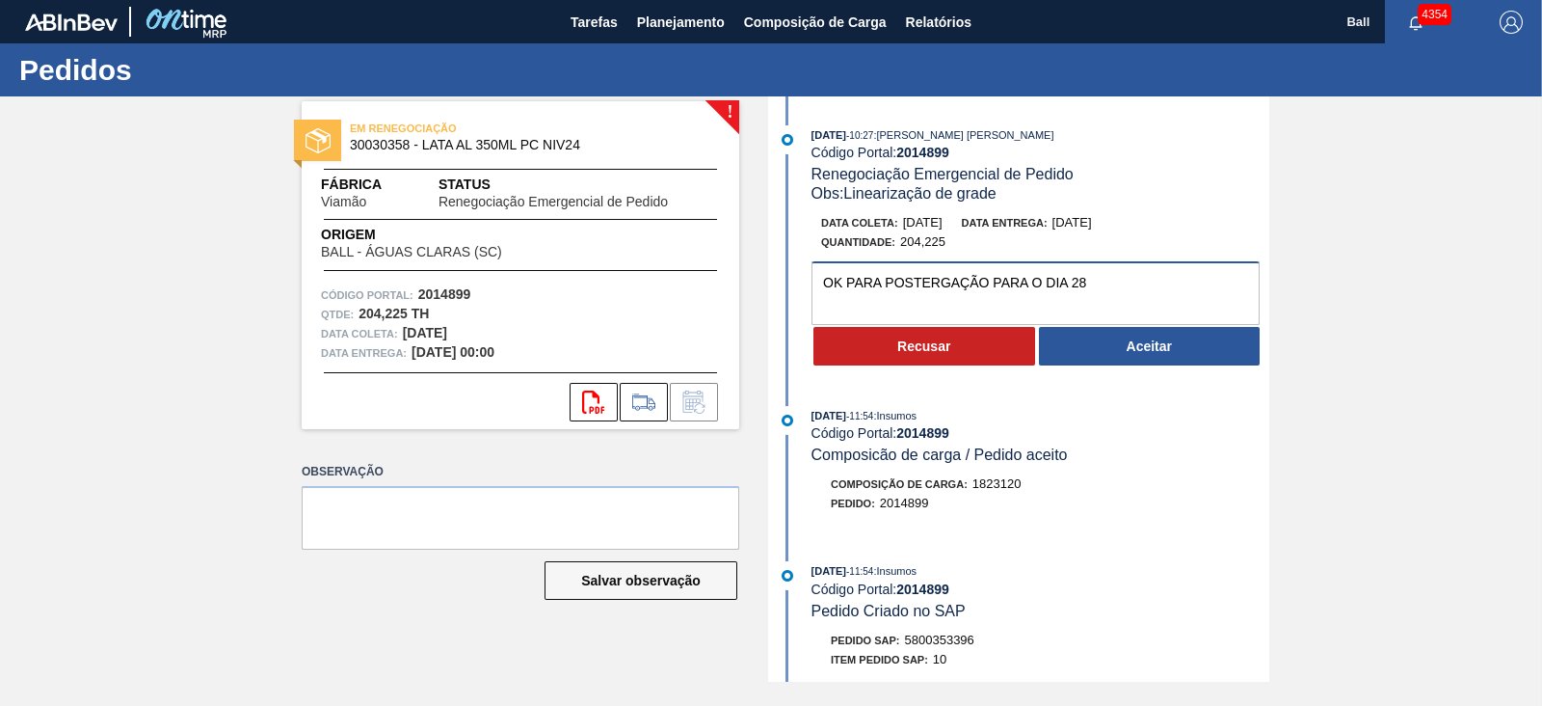
click at [1144, 303] on textarea "OK PARA POSTERGAÇÃO PARA O DIA 28" at bounding box center [1036, 293] width 448 height 64
type textarea "OK PARA POSTERGAÇÃO PARA O DIA 28"
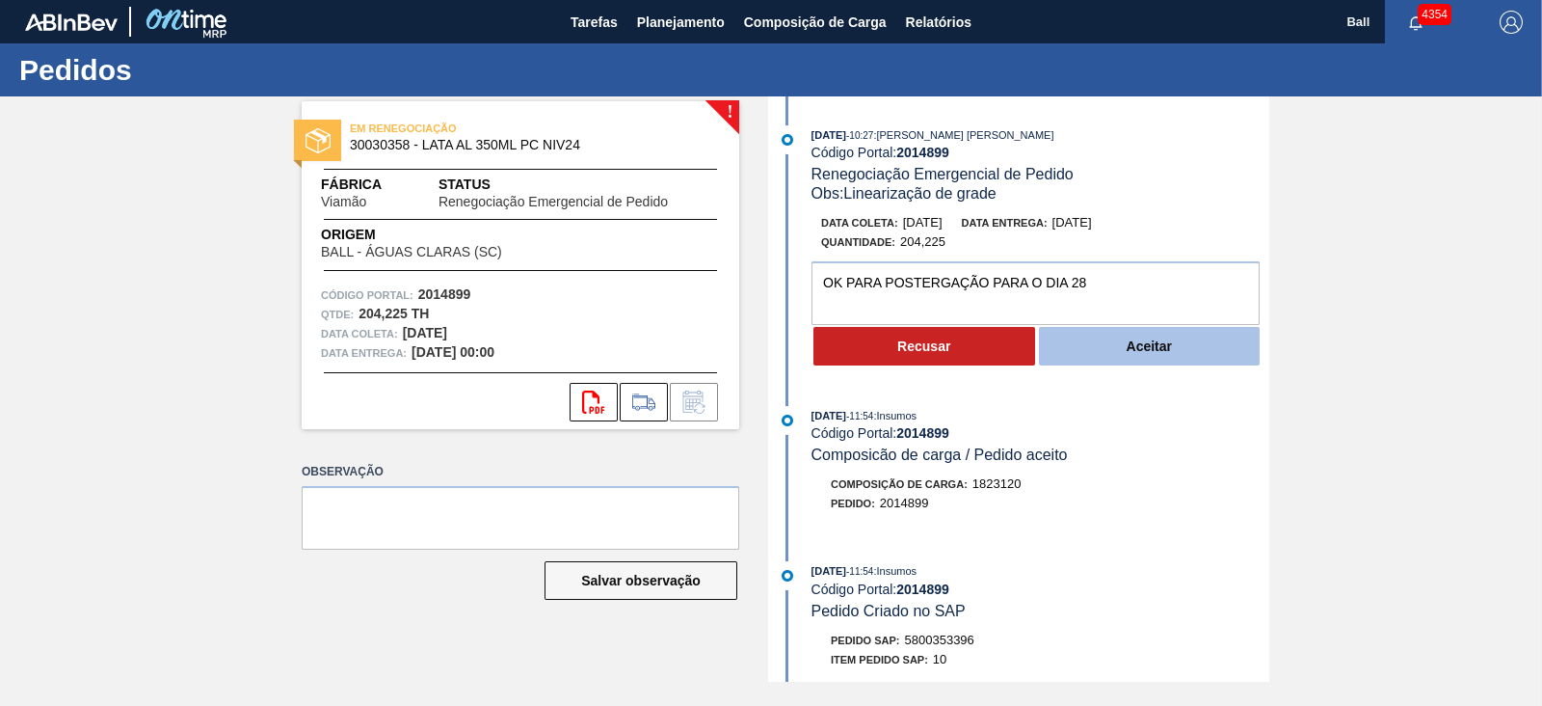
click at [1149, 355] on button "Aceitar" at bounding box center [1150, 346] width 222 height 39
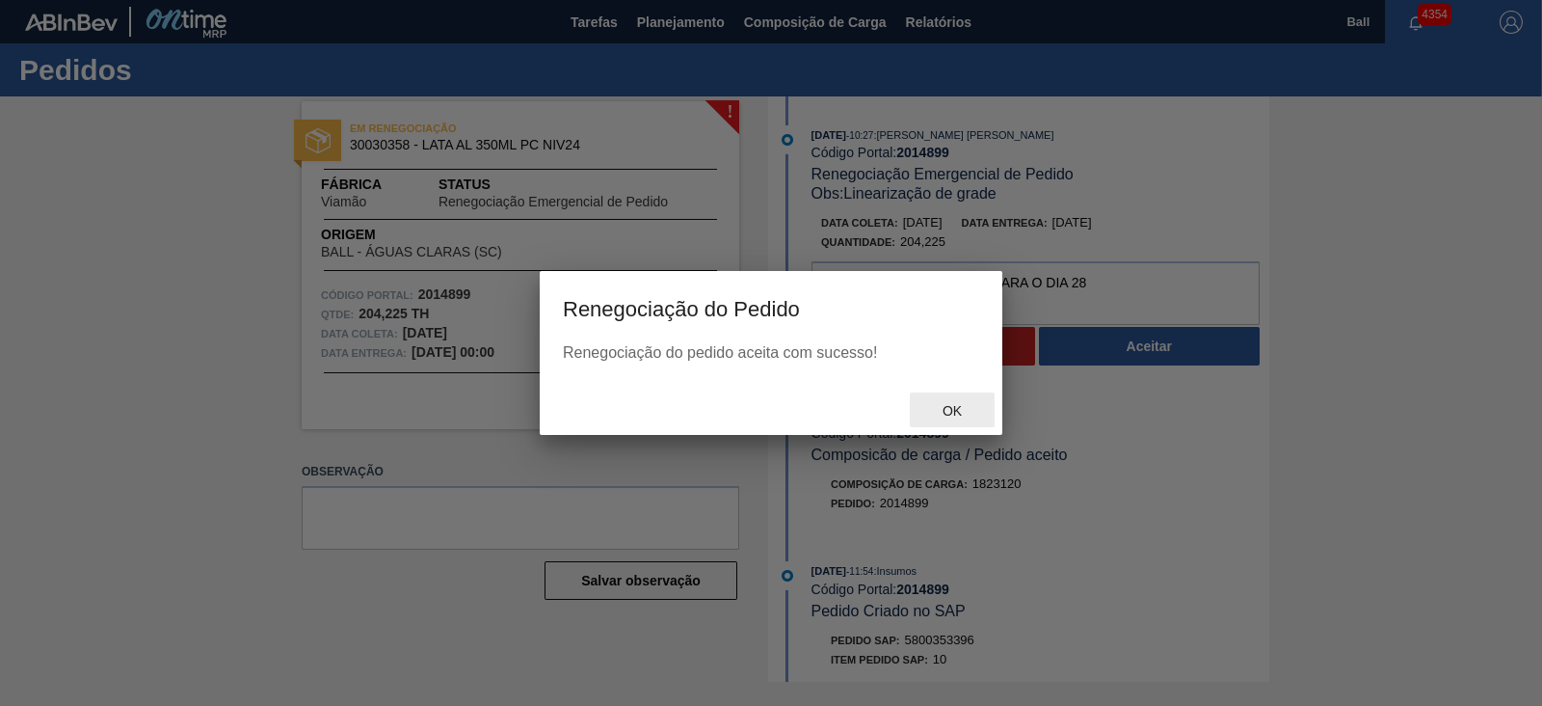
click at [953, 416] on span "Ok" at bounding box center [952, 410] width 50 height 15
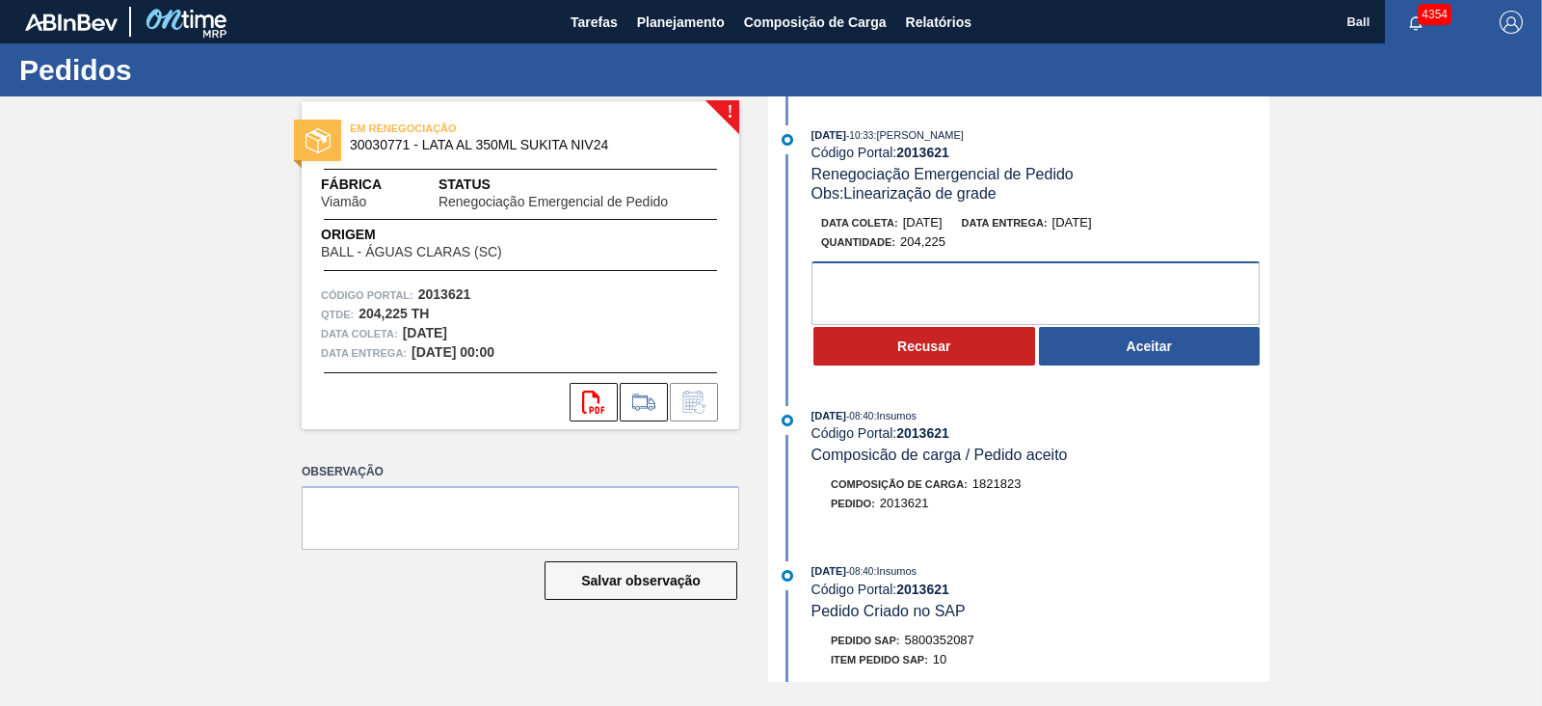
click at [989, 289] on textarea at bounding box center [1036, 293] width 448 height 64
click at [989, 289] on textarea "OK PARA POSTERGAÇÃO PARA DIA 29/08" at bounding box center [1036, 293] width 448 height 64
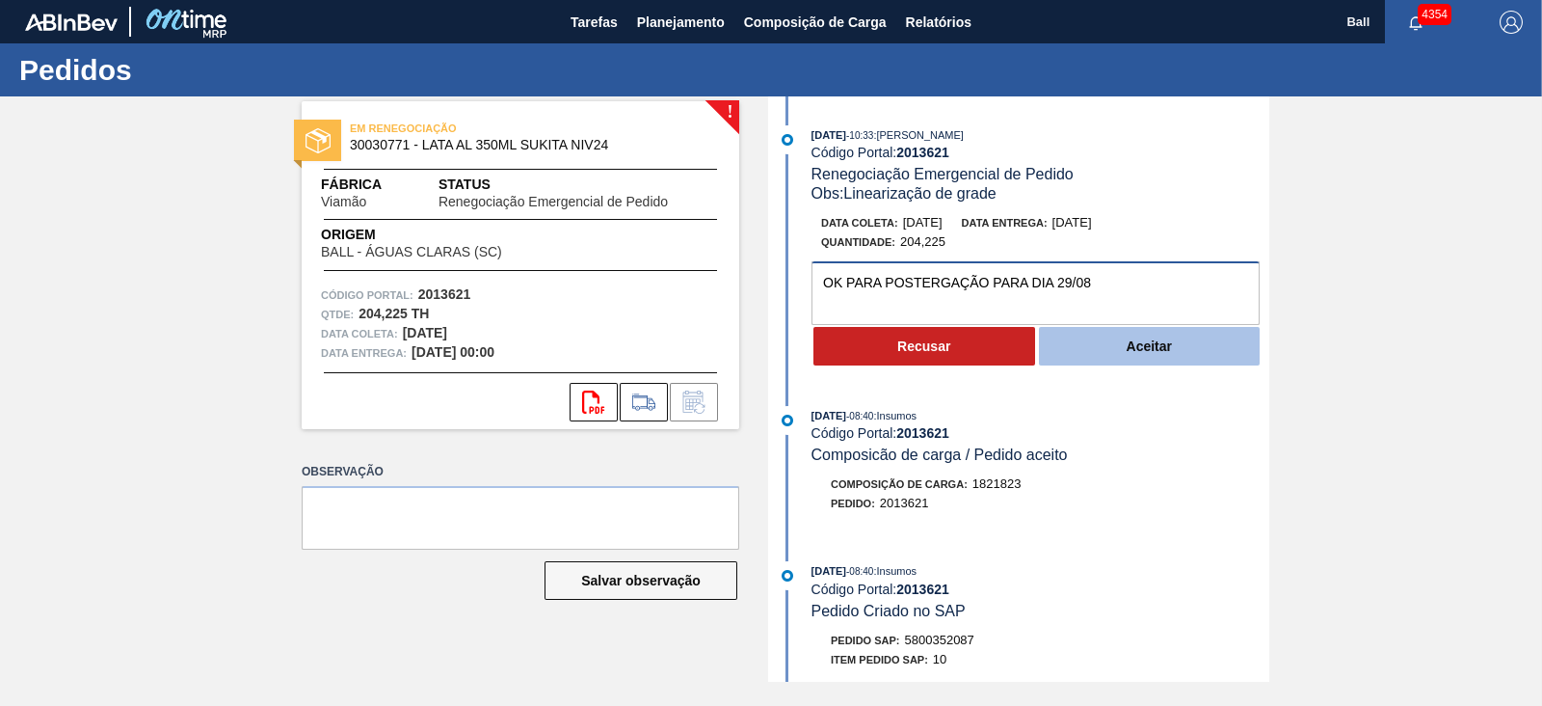
type textarea "OK PARA POSTERGAÇÃO PARA DIA 29/08"
click at [1147, 351] on button "Aceitar" at bounding box center [1150, 346] width 222 height 39
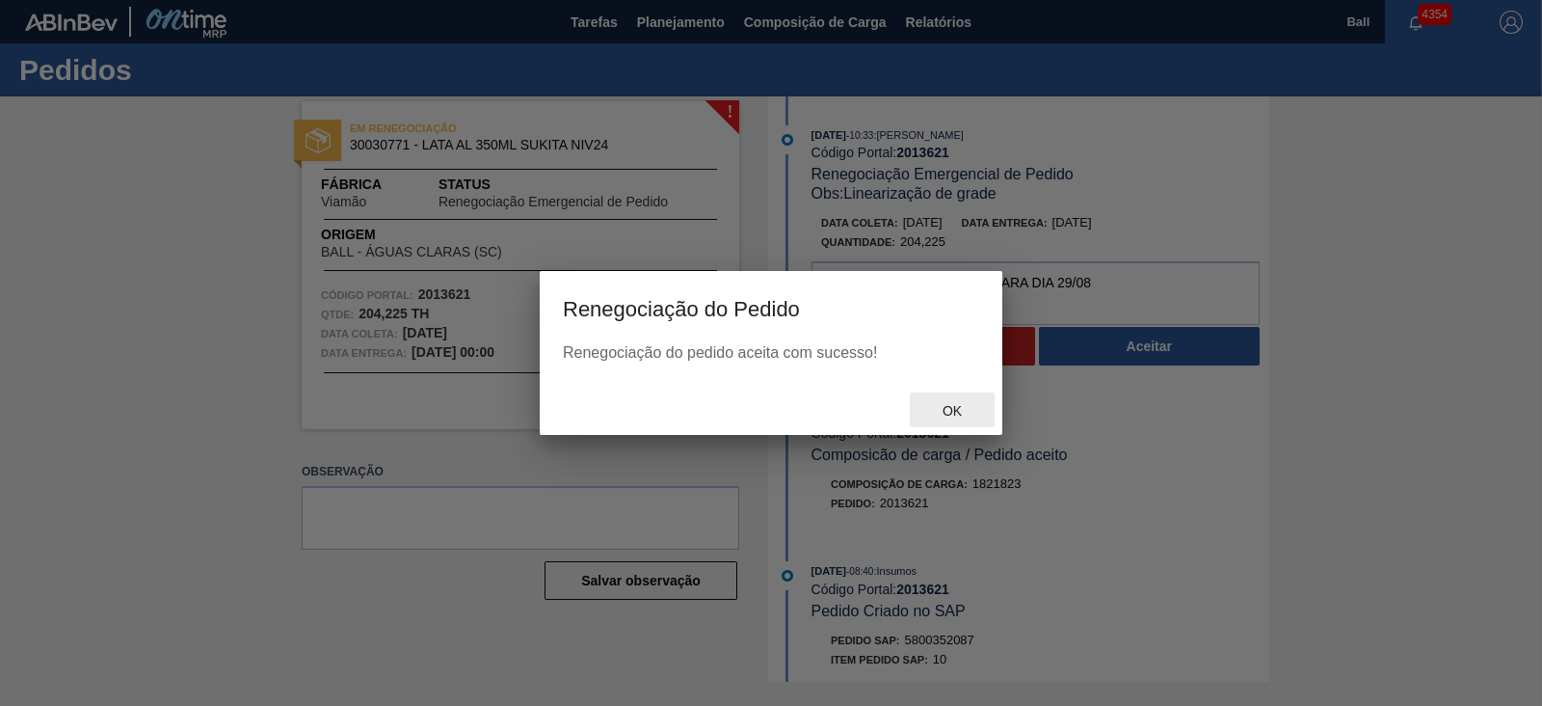
click at [954, 413] on span "Ok" at bounding box center [952, 410] width 50 height 15
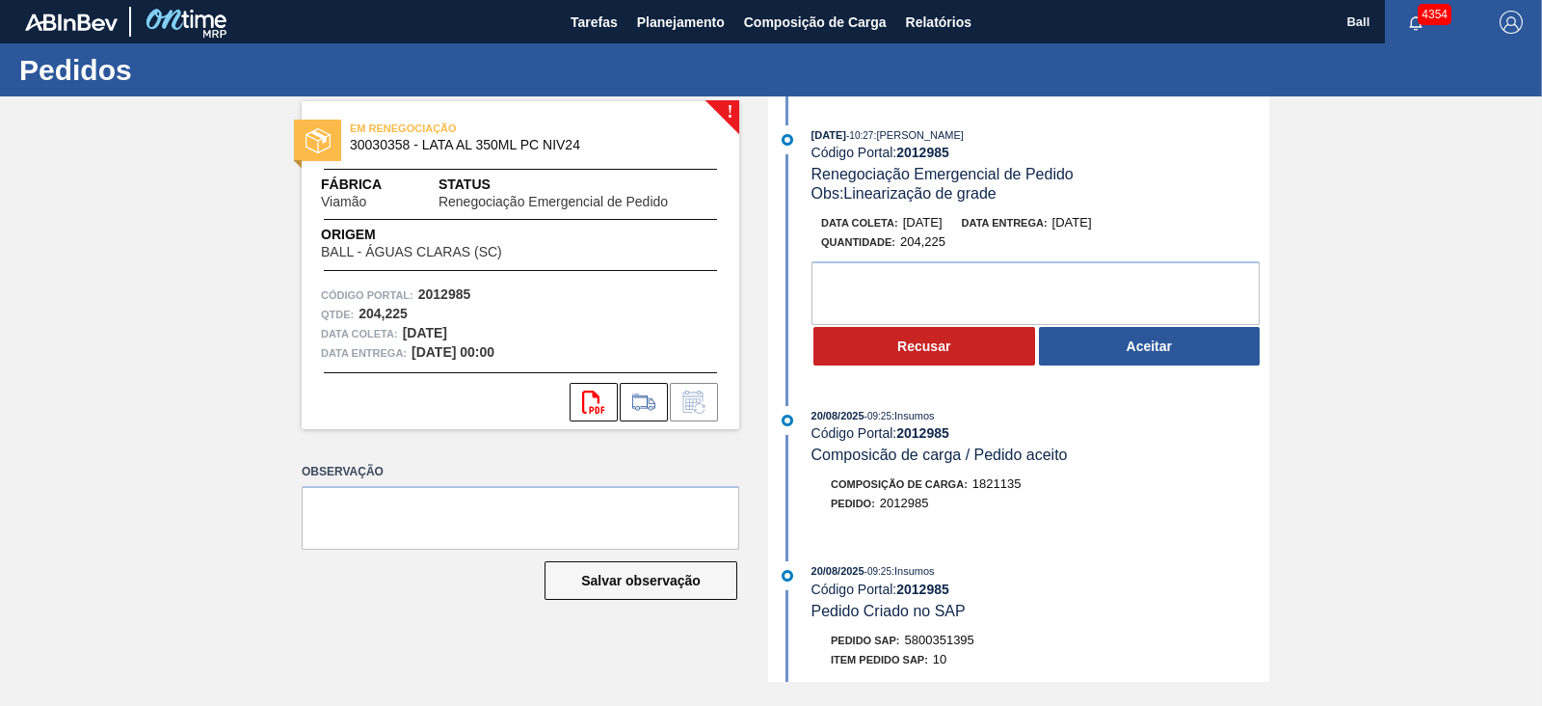
scroll to position [120, 0]
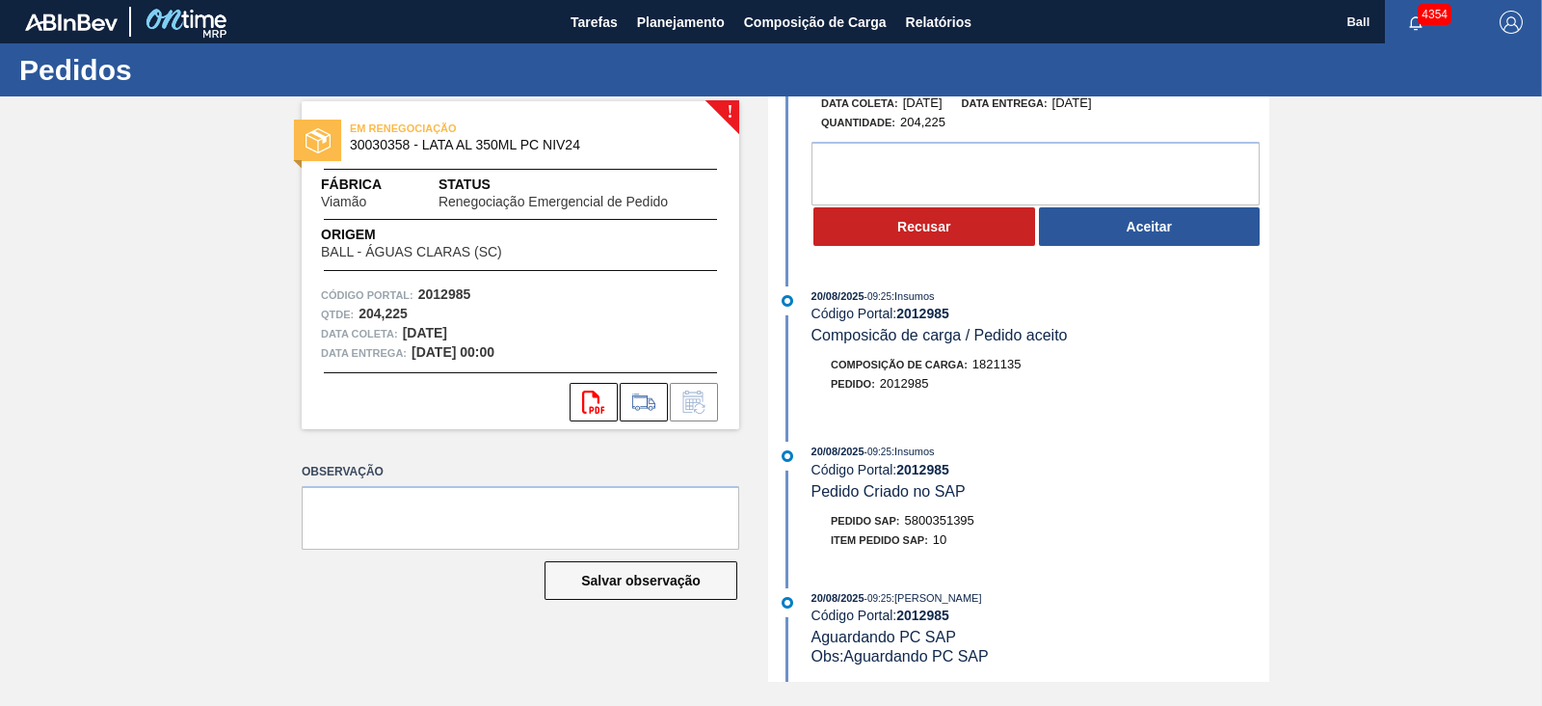
click at [944, 527] on span "5800351395" at bounding box center [939, 520] width 69 height 14
copy span "5800351395"
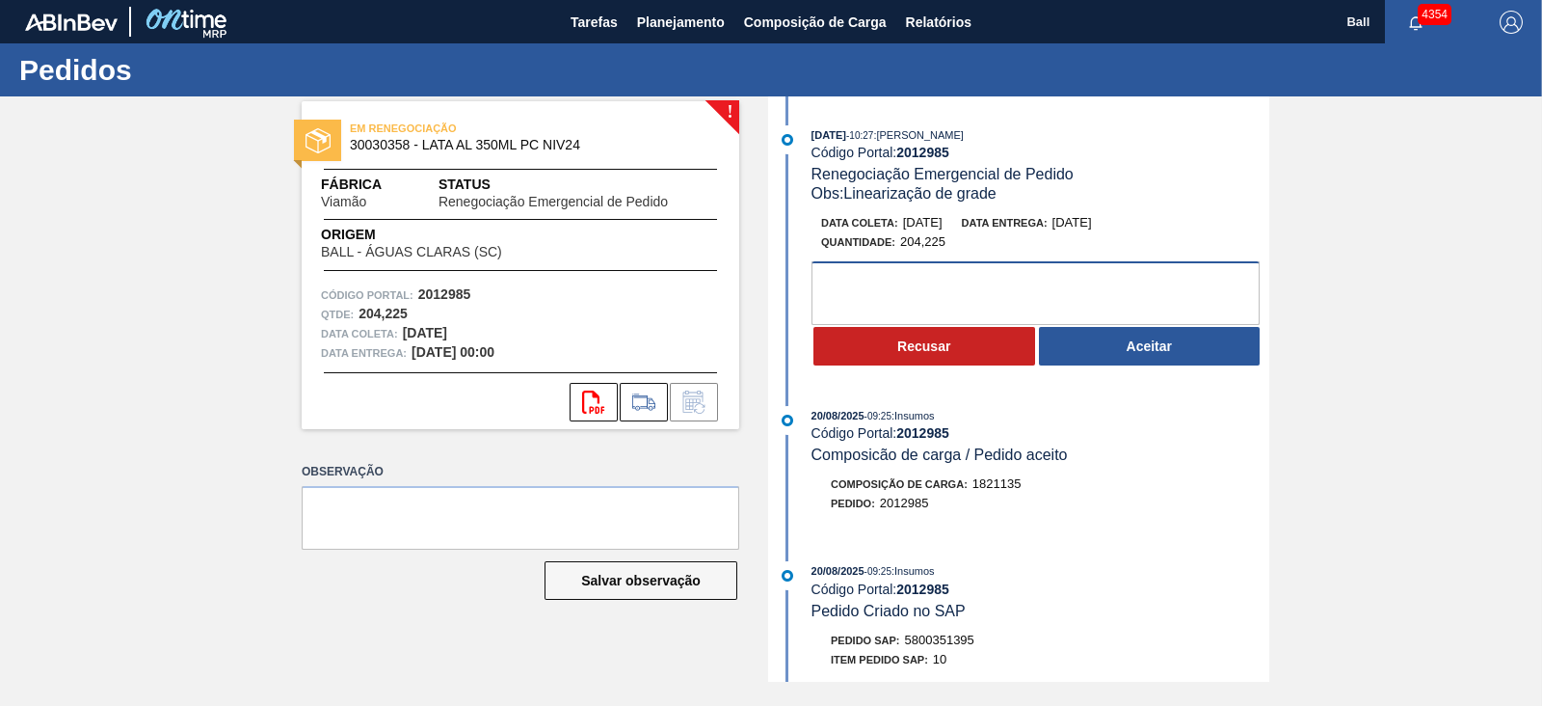
click at [982, 296] on textarea at bounding box center [1036, 293] width 448 height 64
click at [983, 283] on textarea "ok para antecipação" at bounding box center [1036, 293] width 448 height 64
click at [1049, 294] on textarea "OK, PARA ANTECIPAÇÃO" at bounding box center [1036, 293] width 448 height 64
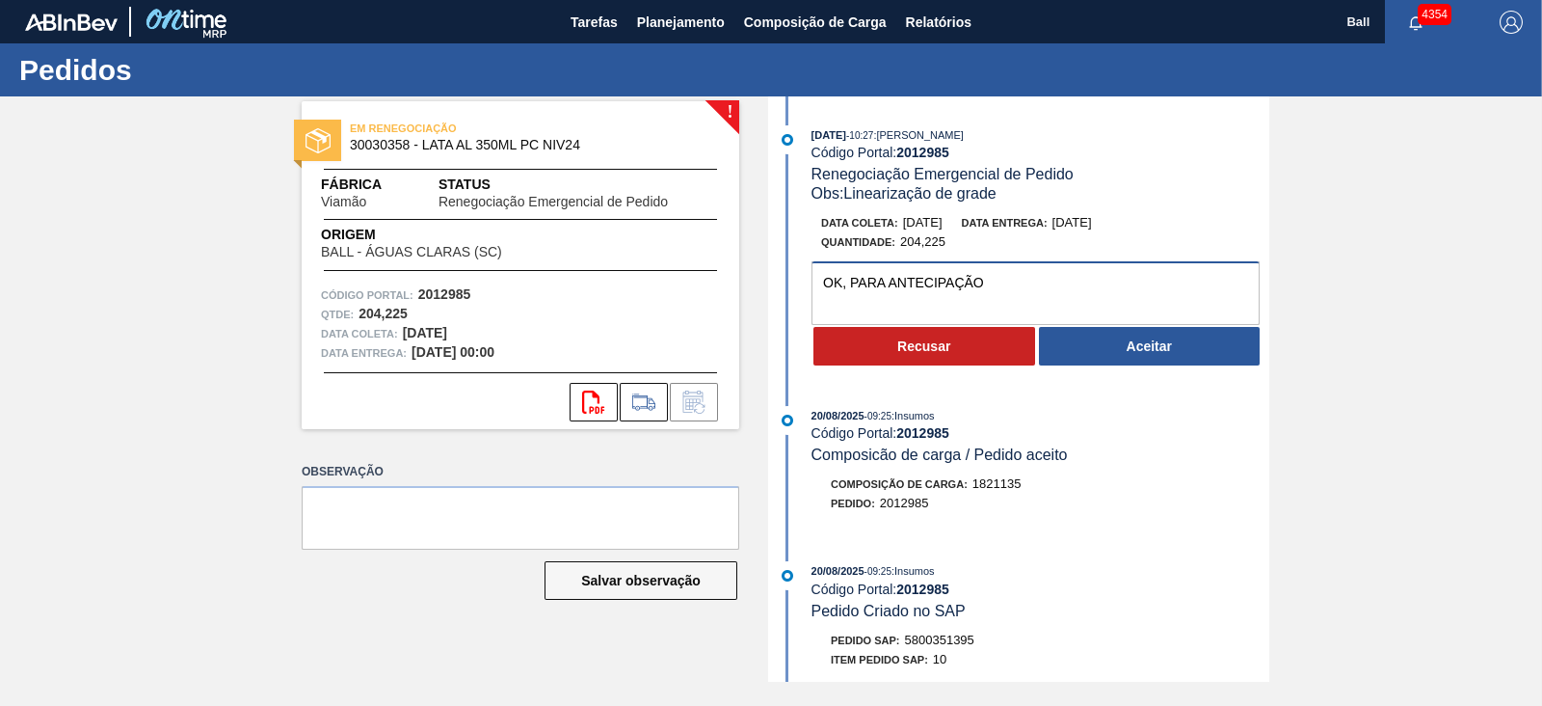
click at [1049, 294] on textarea "OK, PARA ANTECIPAÇÃO" at bounding box center [1036, 293] width 448 height 64
type textarea "OK, PARA ANTECIPAÇÃO"
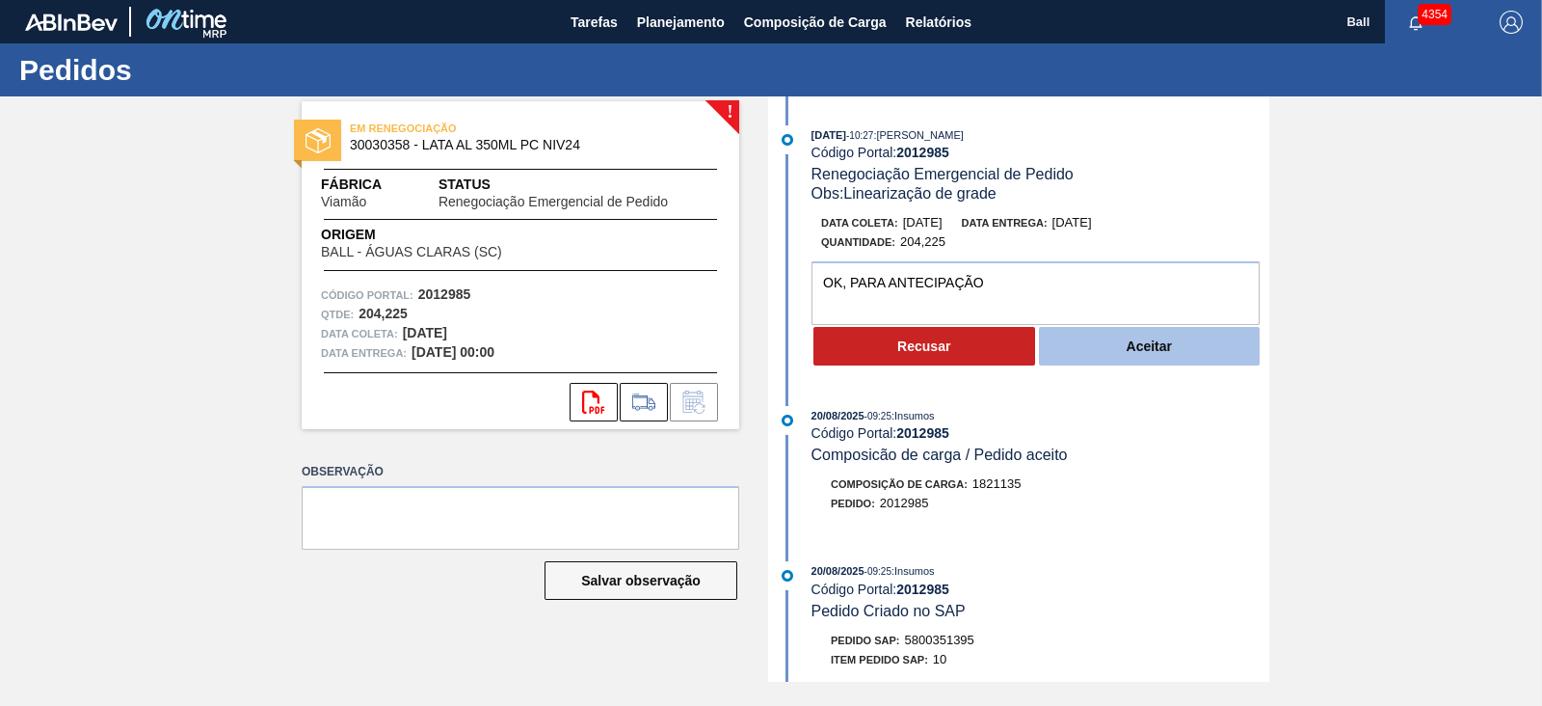
click at [1134, 334] on button "Aceitar" at bounding box center [1150, 346] width 222 height 39
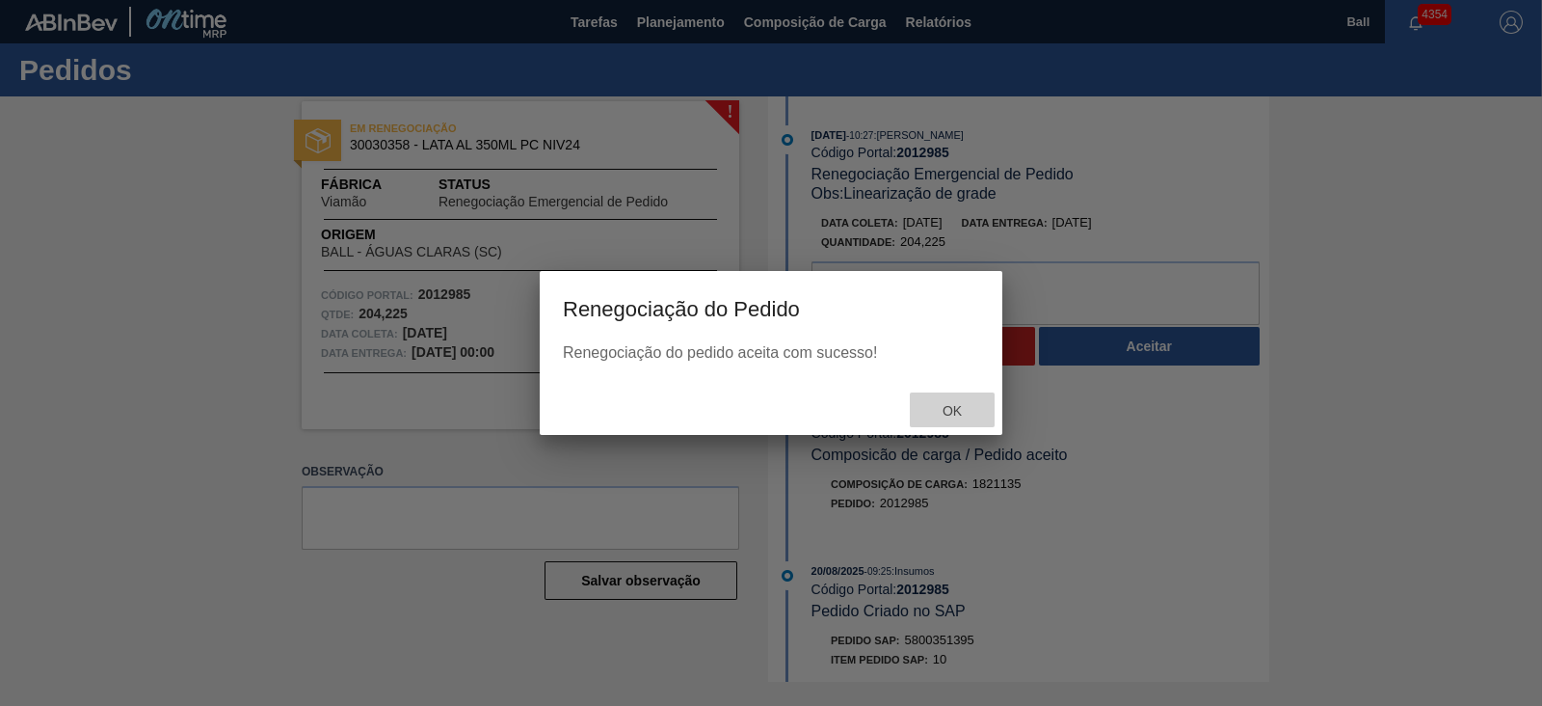
click at [950, 407] on span "Ok" at bounding box center [952, 410] width 50 height 15
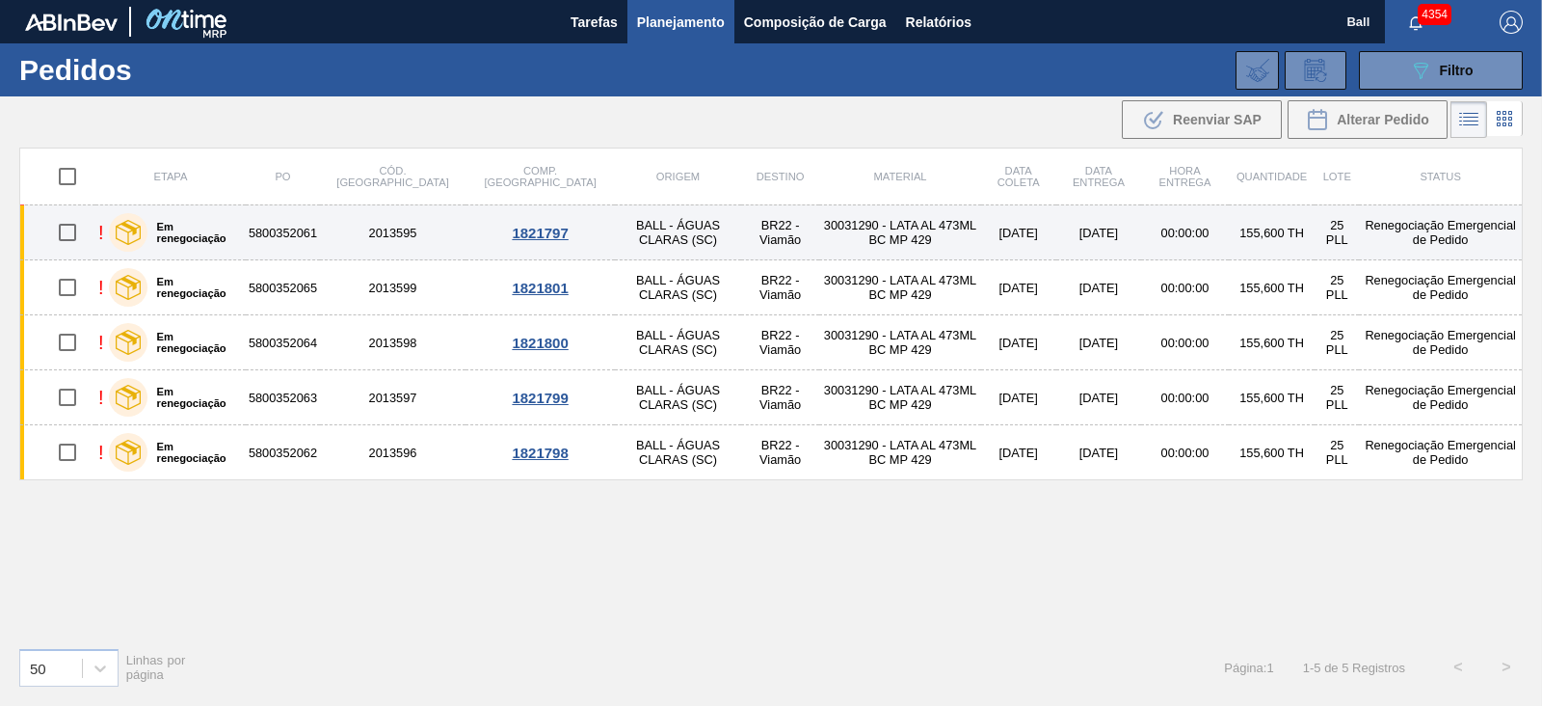
click at [997, 236] on td "[DATE]" at bounding box center [1018, 232] width 75 height 55
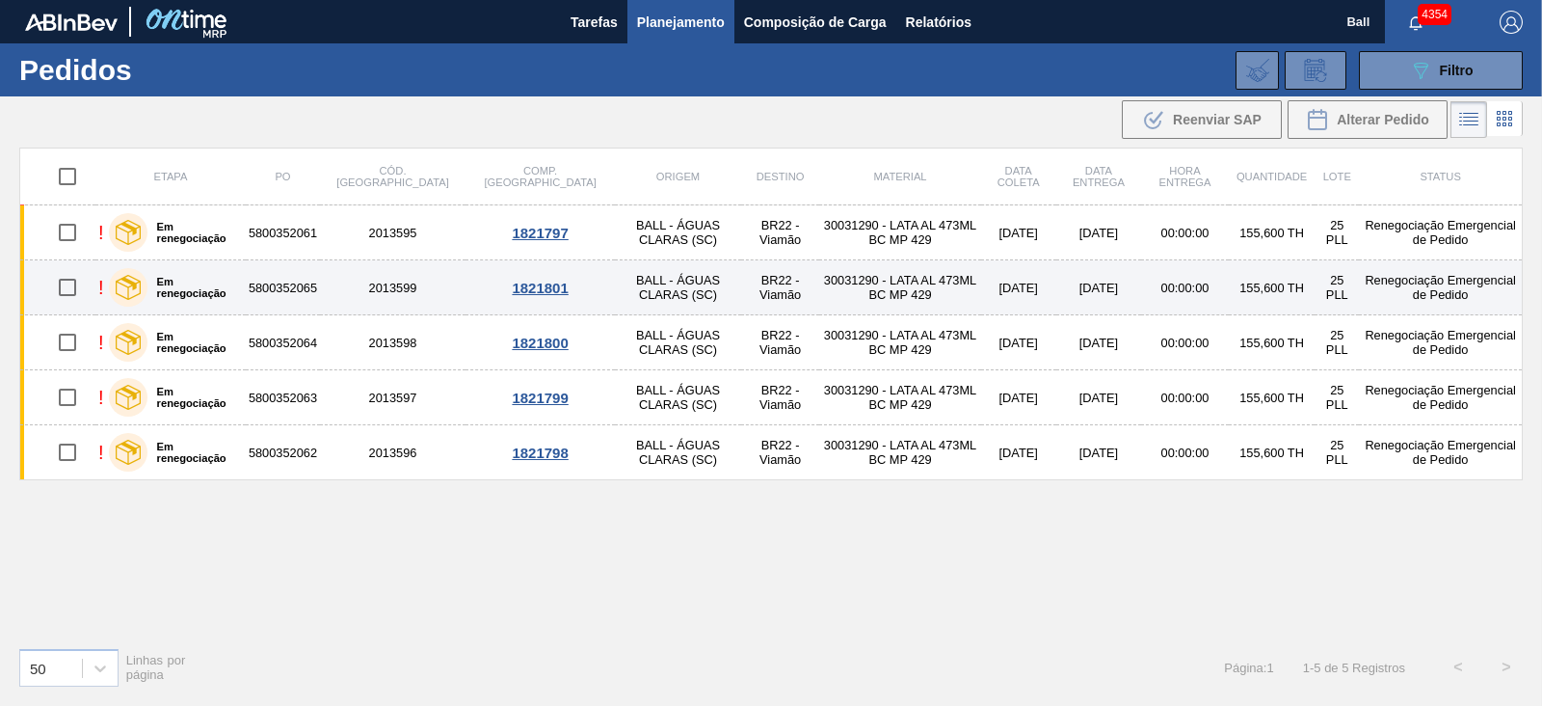
click at [982, 292] on td "[DATE]" at bounding box center [1018, 287] width 75 height 55
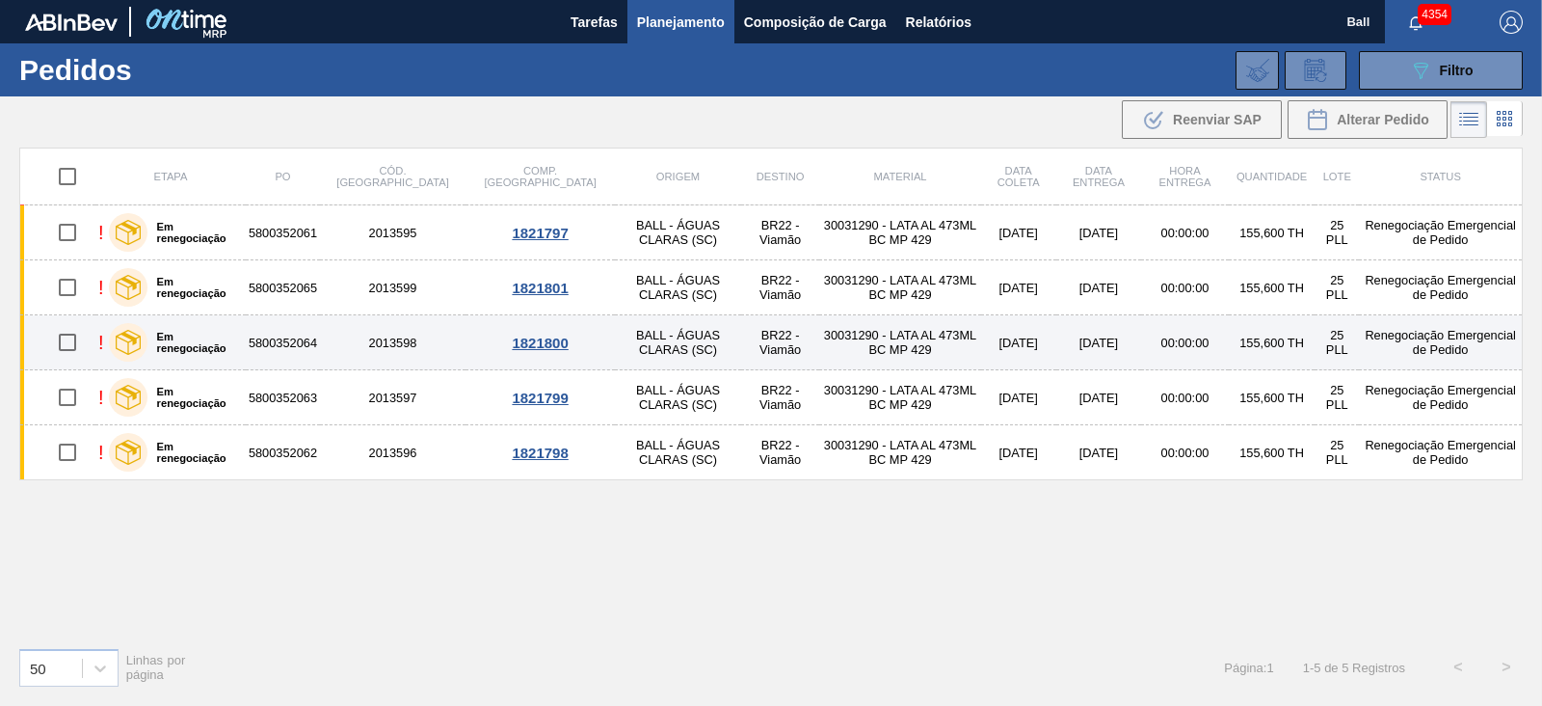
click at [981, 335] on td "[DATE]" at bounding box center [1018, 342] width 75 height 55
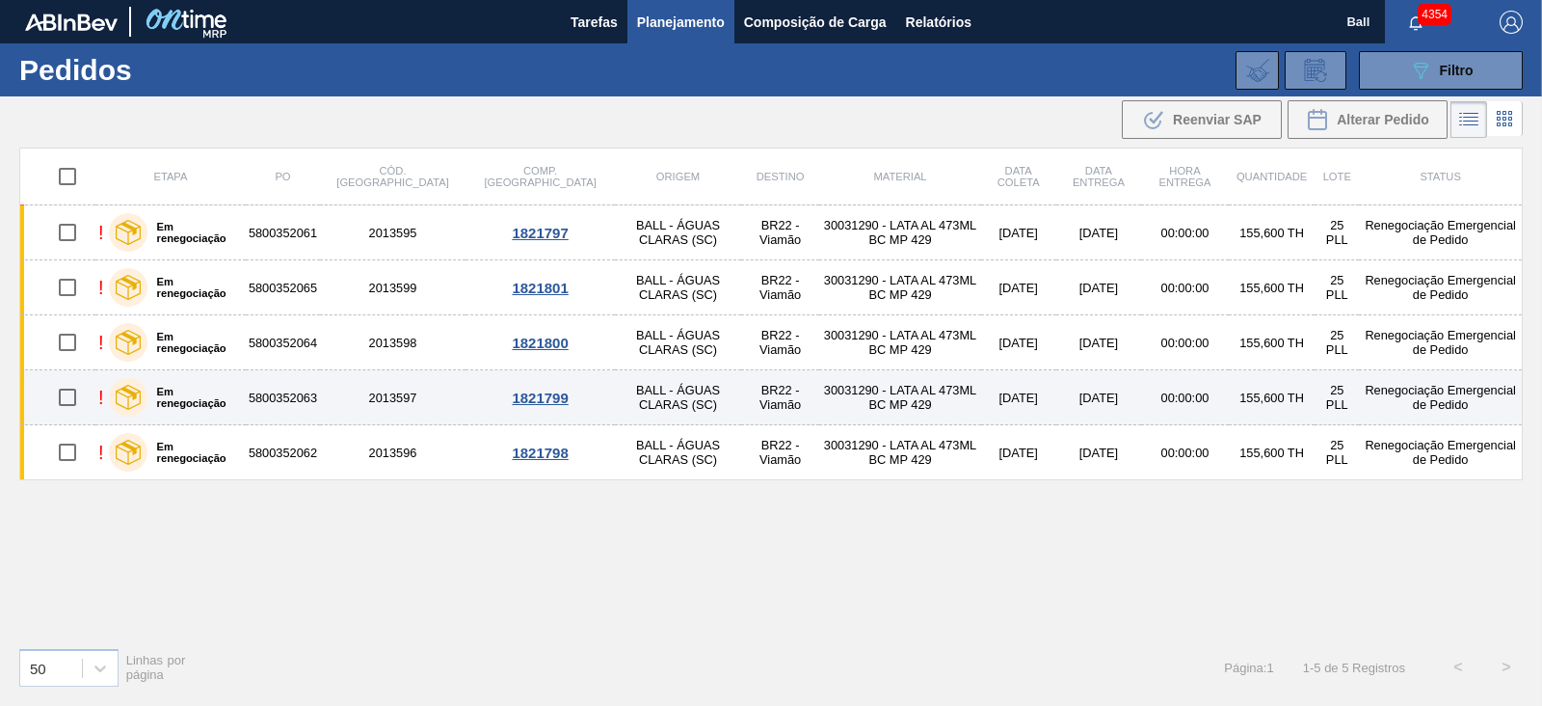
click at [981, 392] on td "30/08/2025" at bounding box center [1018, 397] width 75 height 55
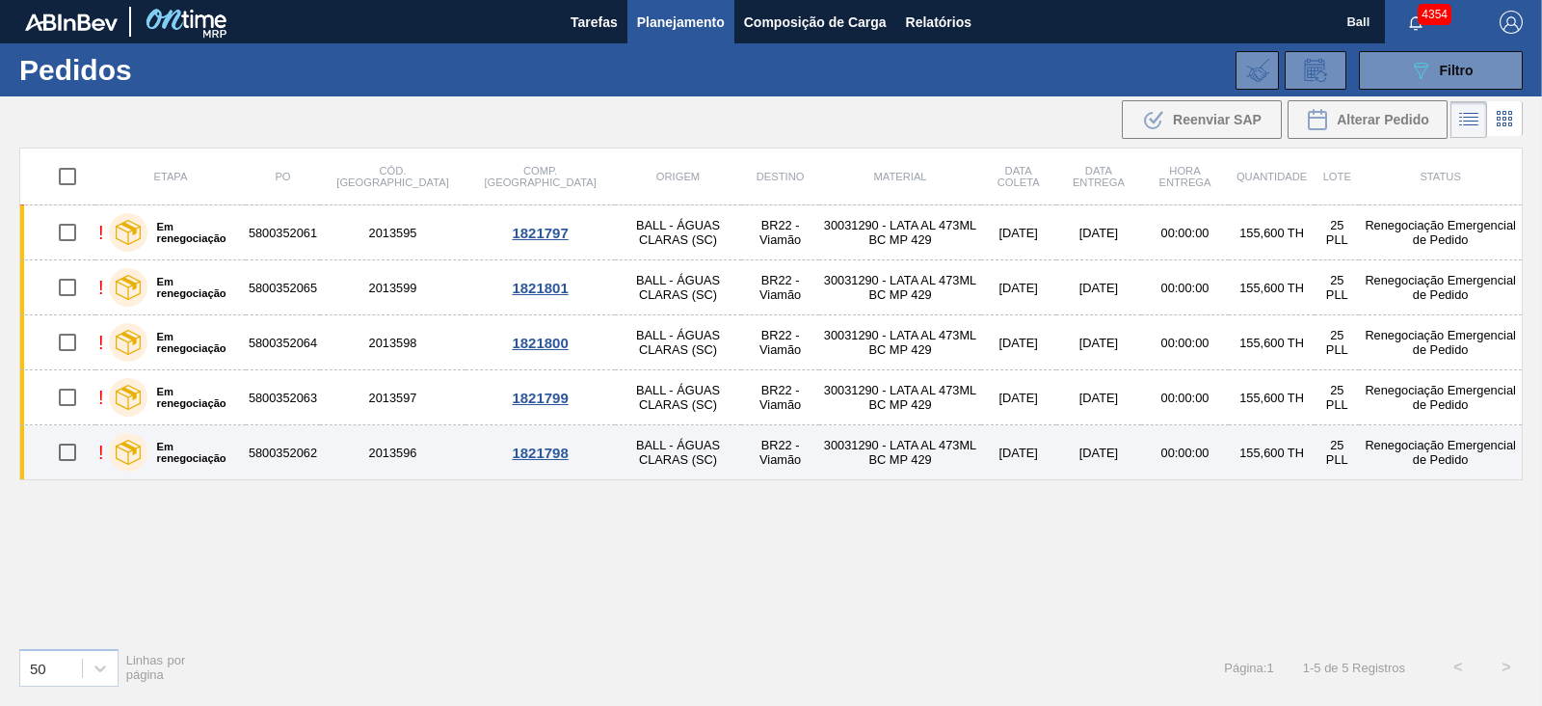
click at [981, 456] on td "[DATE]" at bounding box center [1018, 452] width 75 height 55
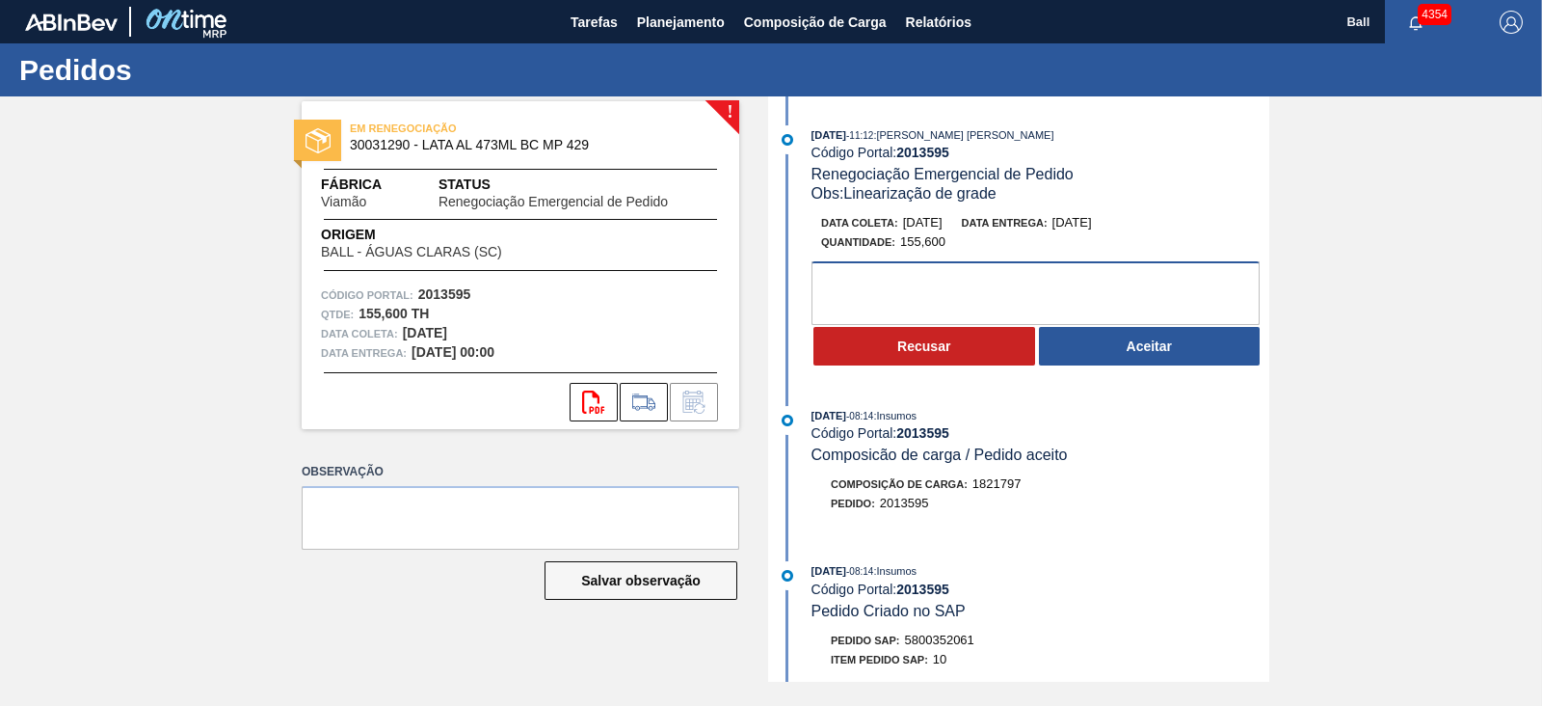
click at [976, 286] on textarea at bounding box center [1036, 293] width 448 height 64
paste textarea "OK PARA POSTERGAÇÃO PARA DIA 09/09"
click at [1066, 284] on textarea "OK PARA POSTERGAÇÃO PARA DIA 09/09" at bounding box center [1036, 293] width 448 height 64
click at [1092, 284] on textarea "OK PARA POSTERGAÇÃO PARA DIA 04/09" at bounding box center [1036, 293] width 448 height 64
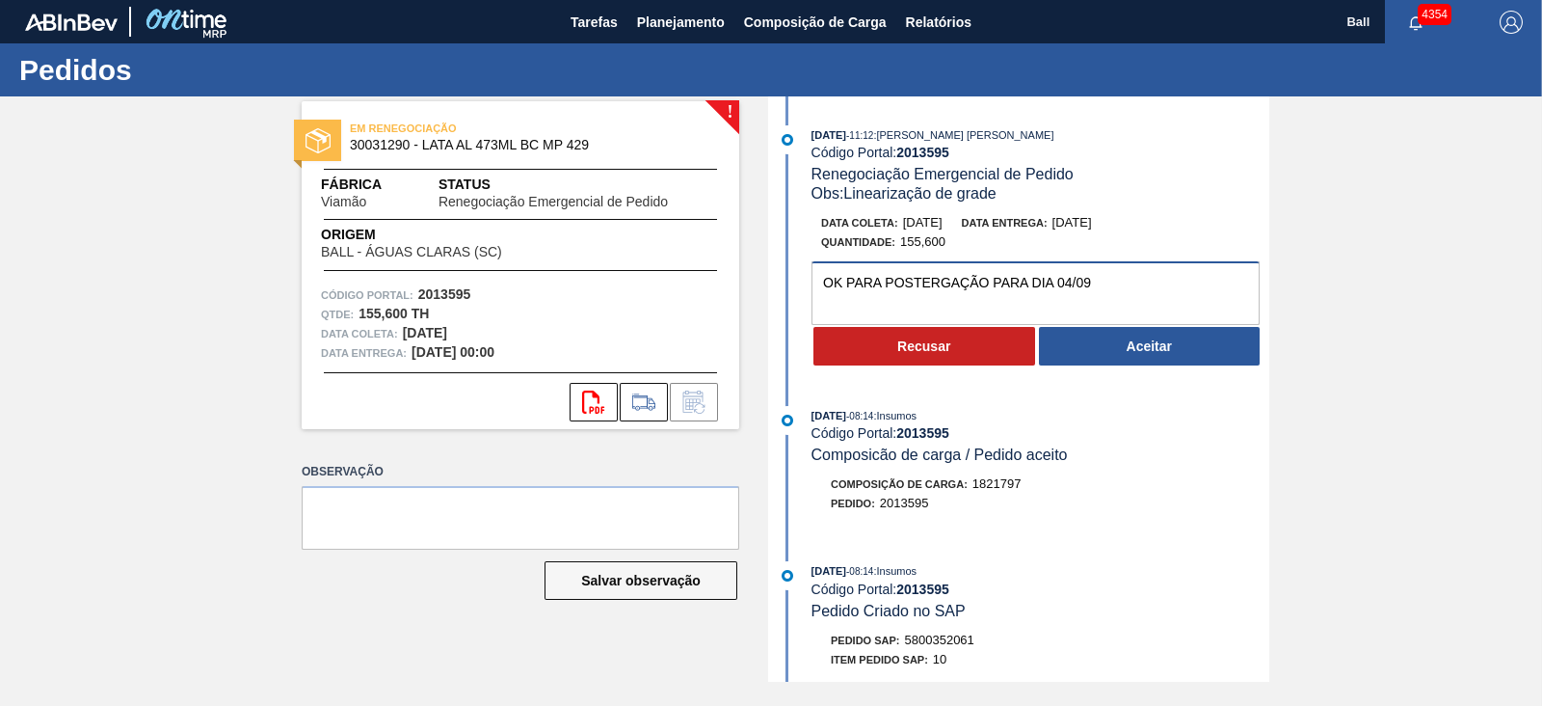
click at [1092, 284] on textarea "OK PARA POSTERGAÇÃO PARA DIA 04/09" at bounding box center [1036, 293] width 448 height 64
type textarea "OK PARA POSTERGAÇÃO PARA DIA 04/09"
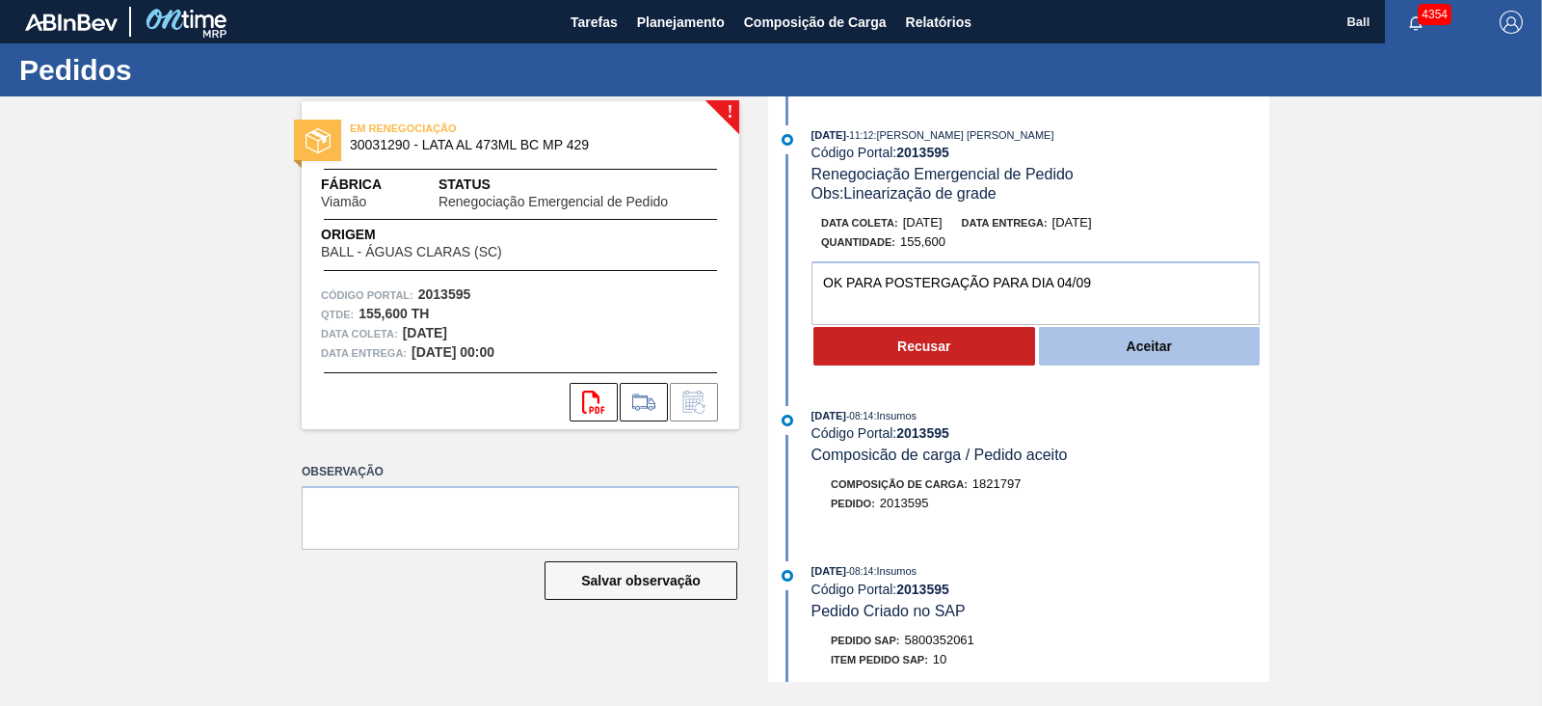
click at [1171, 354] on button "Aceitar" at bounding box center [1150, 346] width 222 height 39
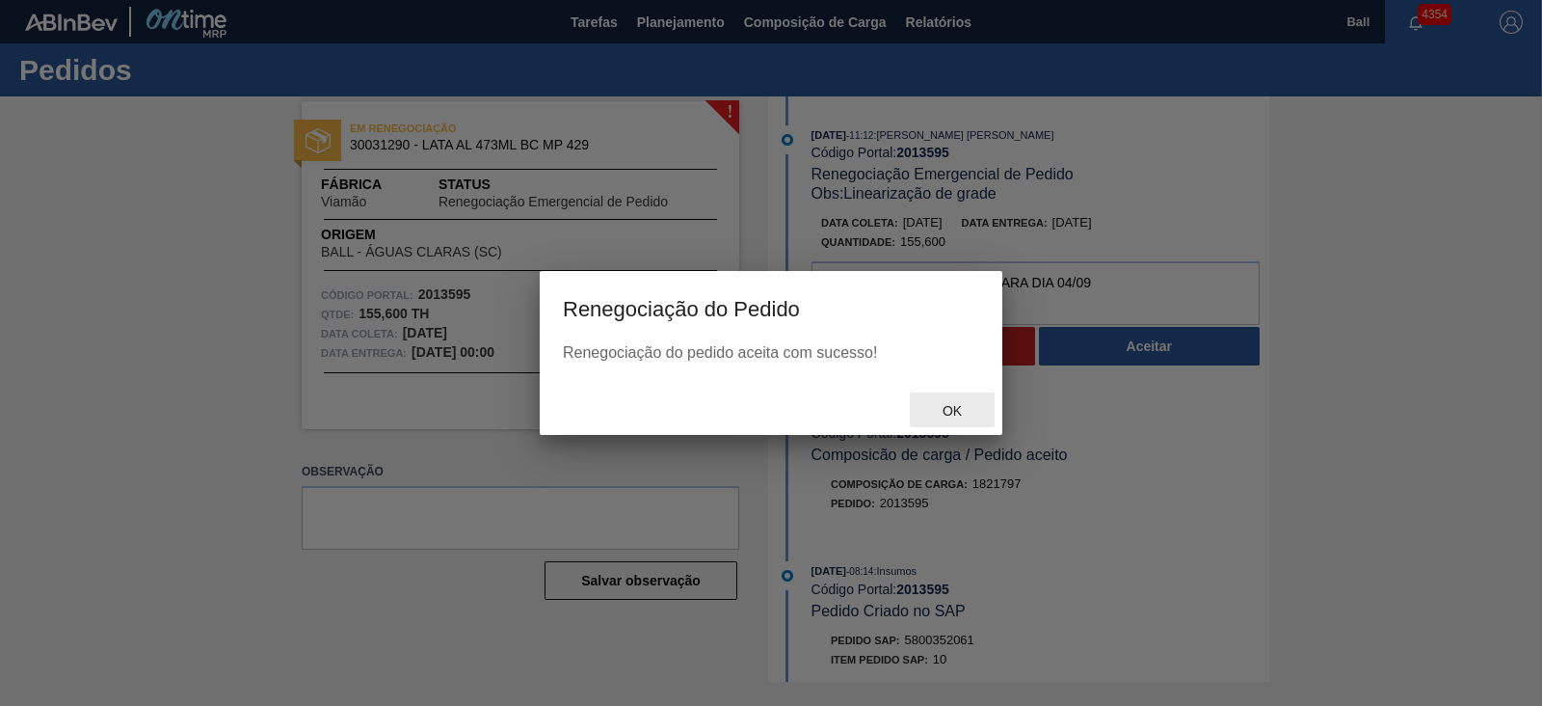
click at [940, 407] on span "Ok" at bounding box center [952, 410] width 50 height 15
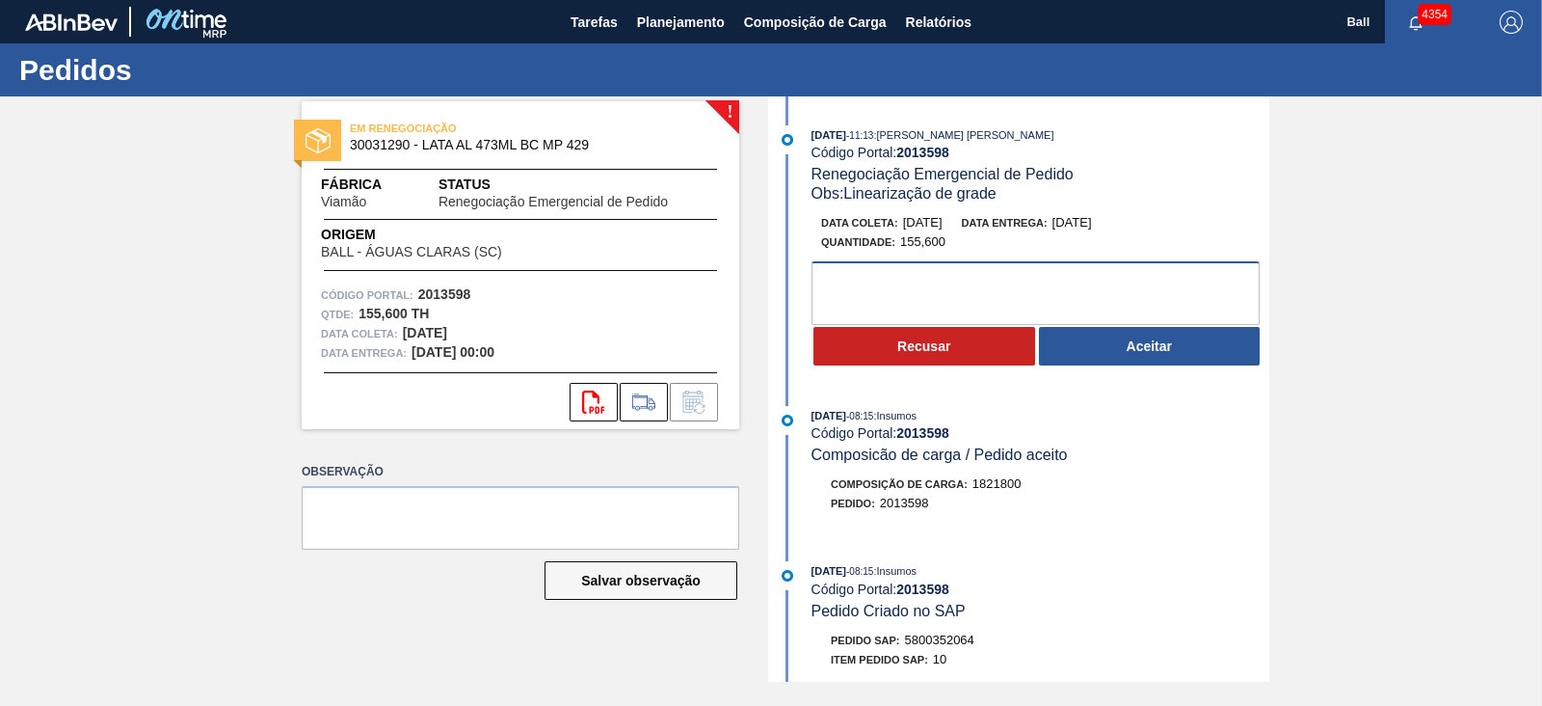
click at [1052, 323] on textarea at bounding box center [1036, 293] width 448 height 64
paste textarea "OK PARA POSTERGAÇÃO PARA DIA 05/09"
type textarea "OK PARA POSTERGAÇÃO PARA DIA 05/09"
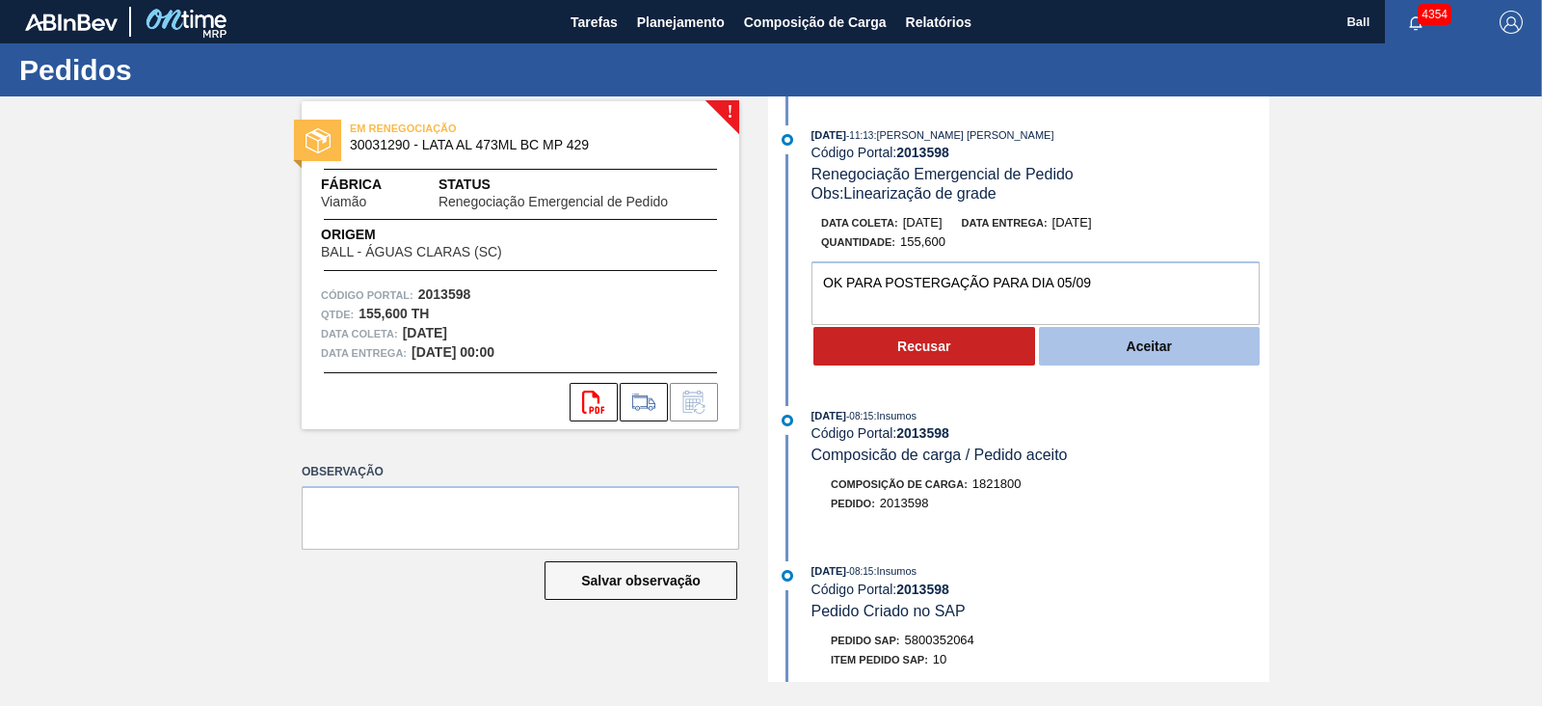
click at [1134, 339] on button "Aceitar" at bounding box center [1150, 346] width 222 height 39
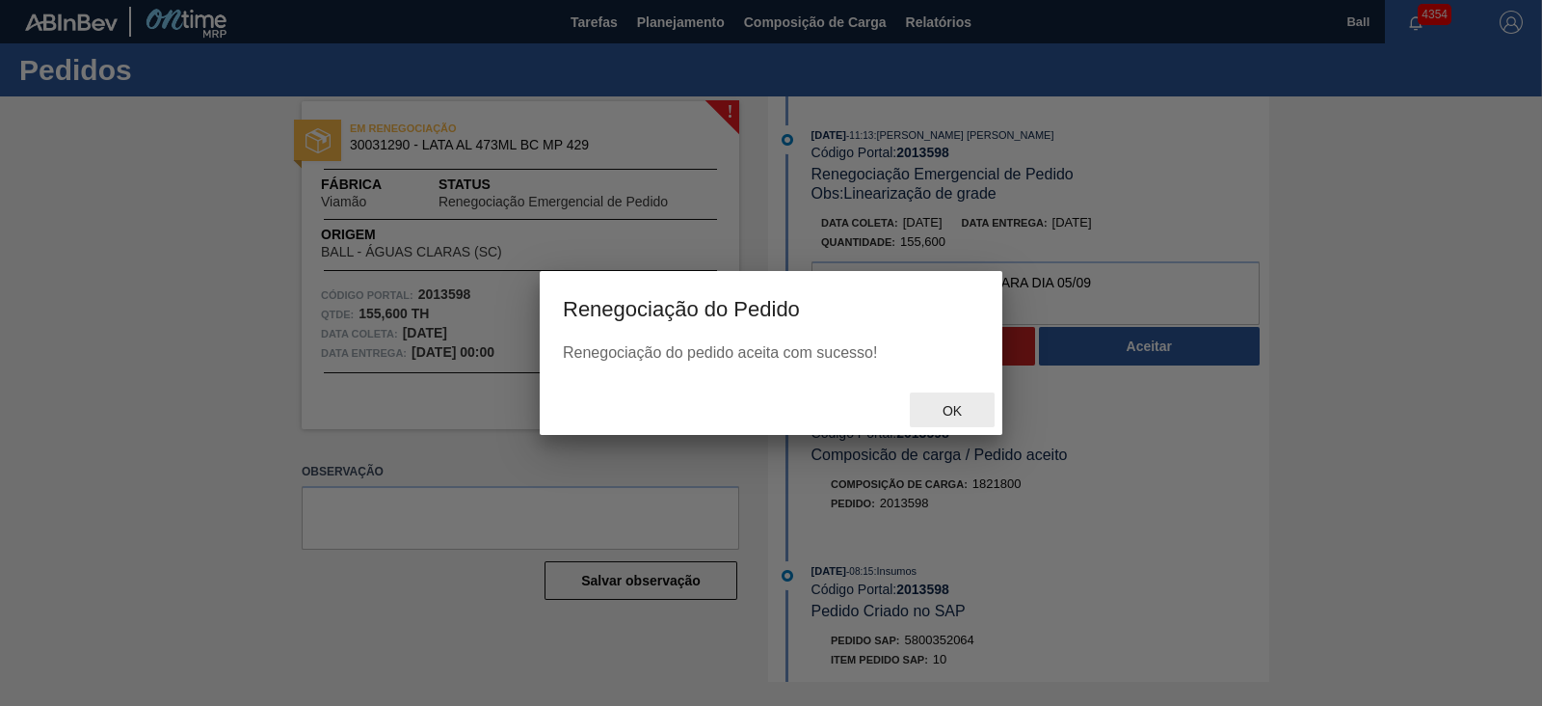
click at [945, 406] on span "Ok" at bounding box center [952, 410] width 50 height 15
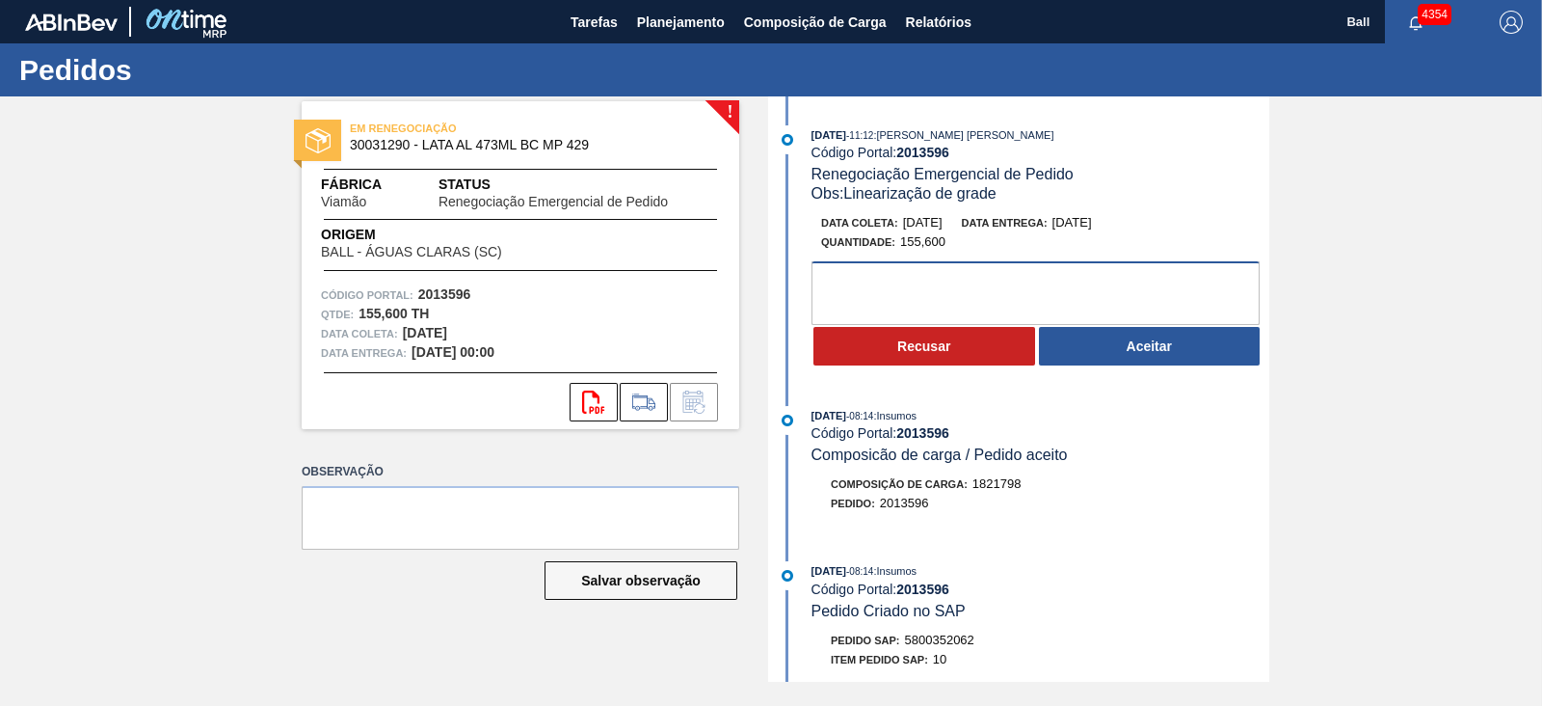
click at [996, 278] on textarea at bounding box center [1036, 293] width 448 height 64
paste textarea "OK PARA POSTERGAÇÃO PARA DIA 04/09"
type textarea "OK PARA POSTERGAÇÃO PARA DIA 04/09"
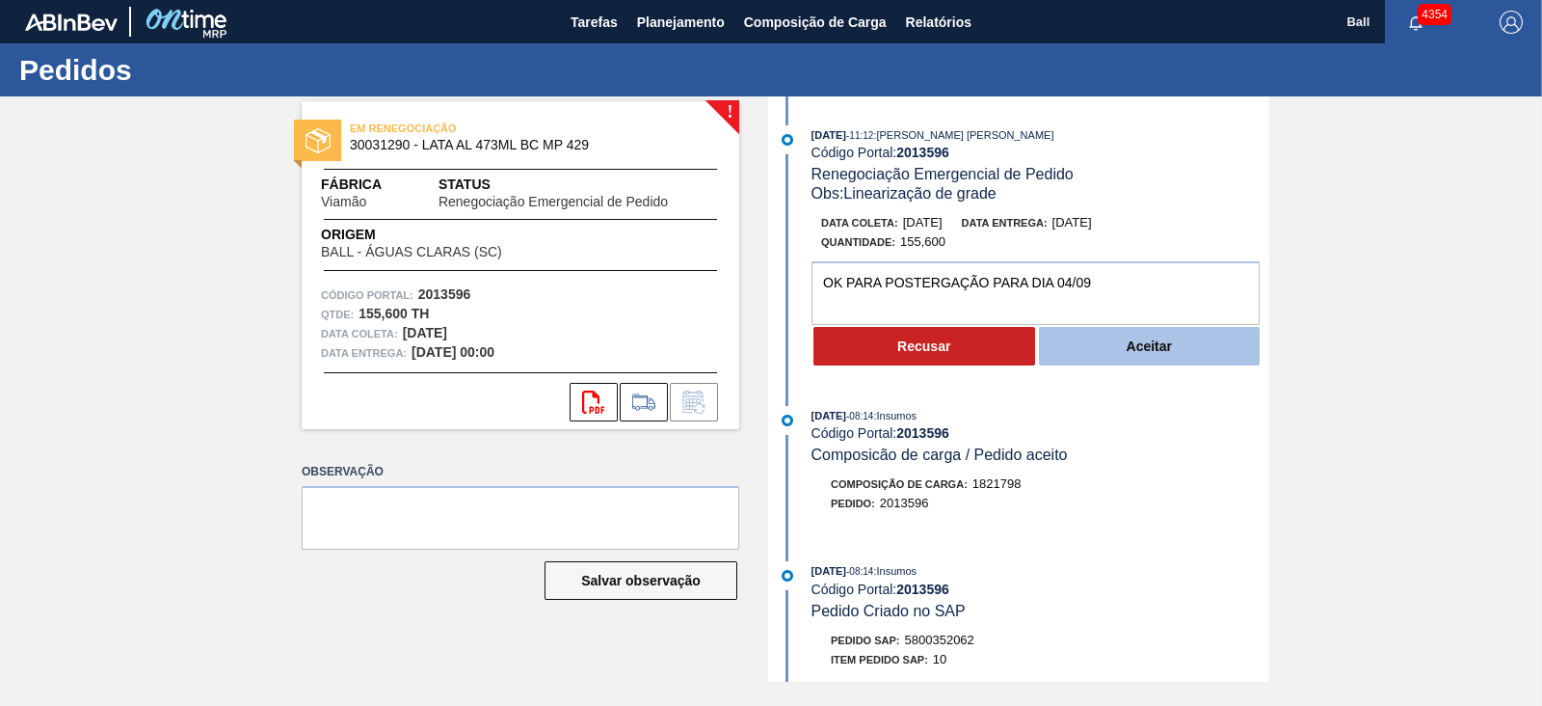
click at [1133, 359] on button "Aceitar" at bounding box center [1150, 346] width 222 height 39
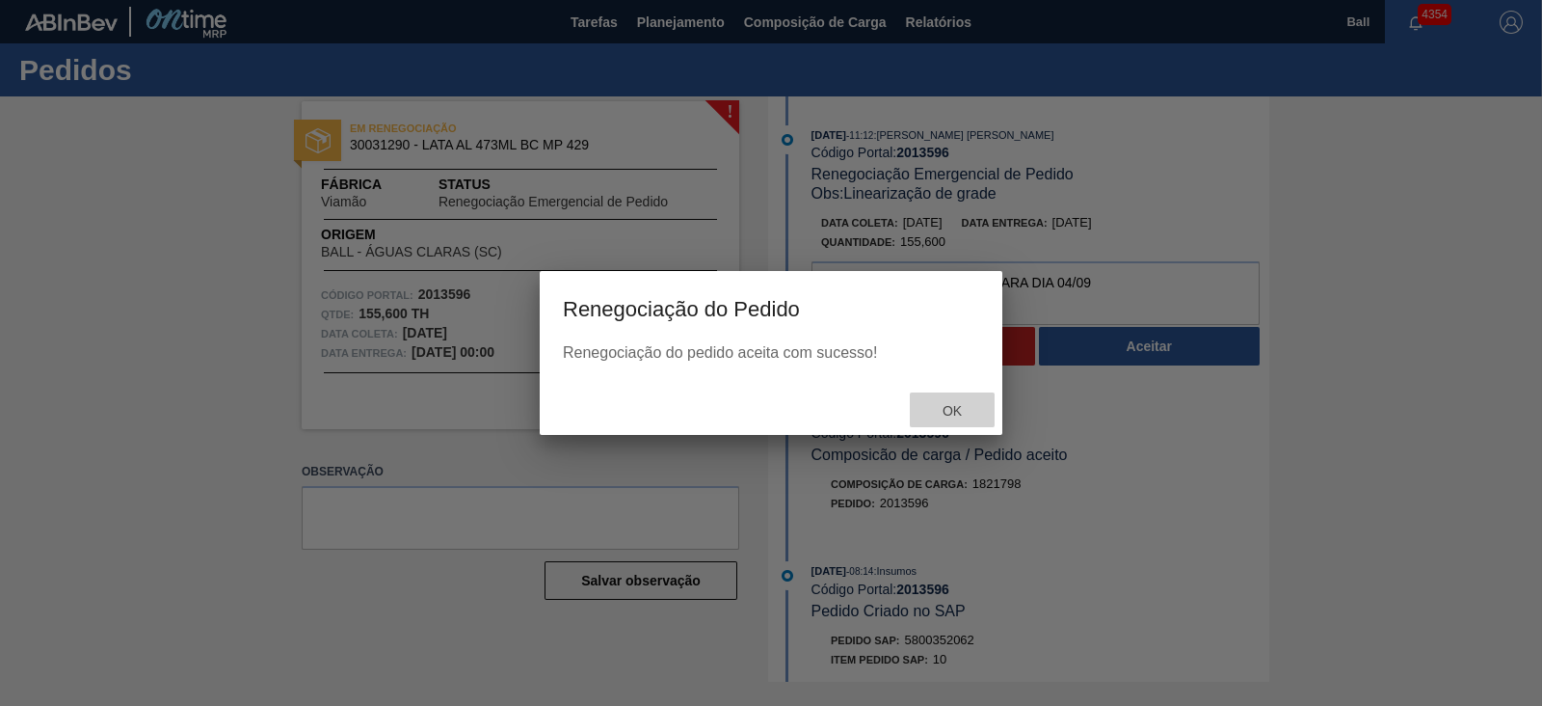
click at [959, 414] on span "Ok" at bounding box center [952, 410] width 50 height 15
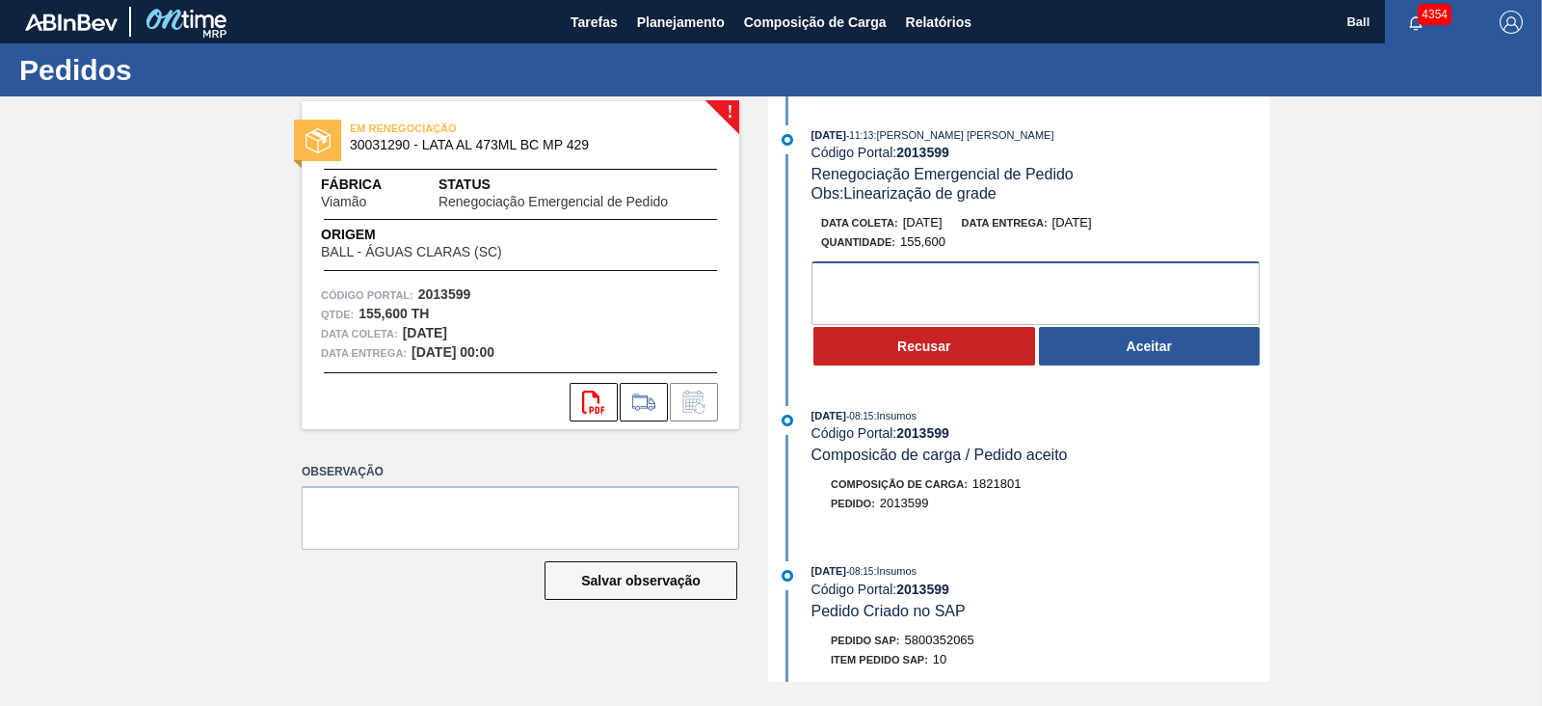
click at [993, 280] on textarea at bounding box center [1036, 293] width 448 height 64
paste textarea "OK PARA POSTERGAÇÃO PARA DIA 09/09"
type textarea "OK PARA POSTERGAÇÃO PARA DIA 09/09"
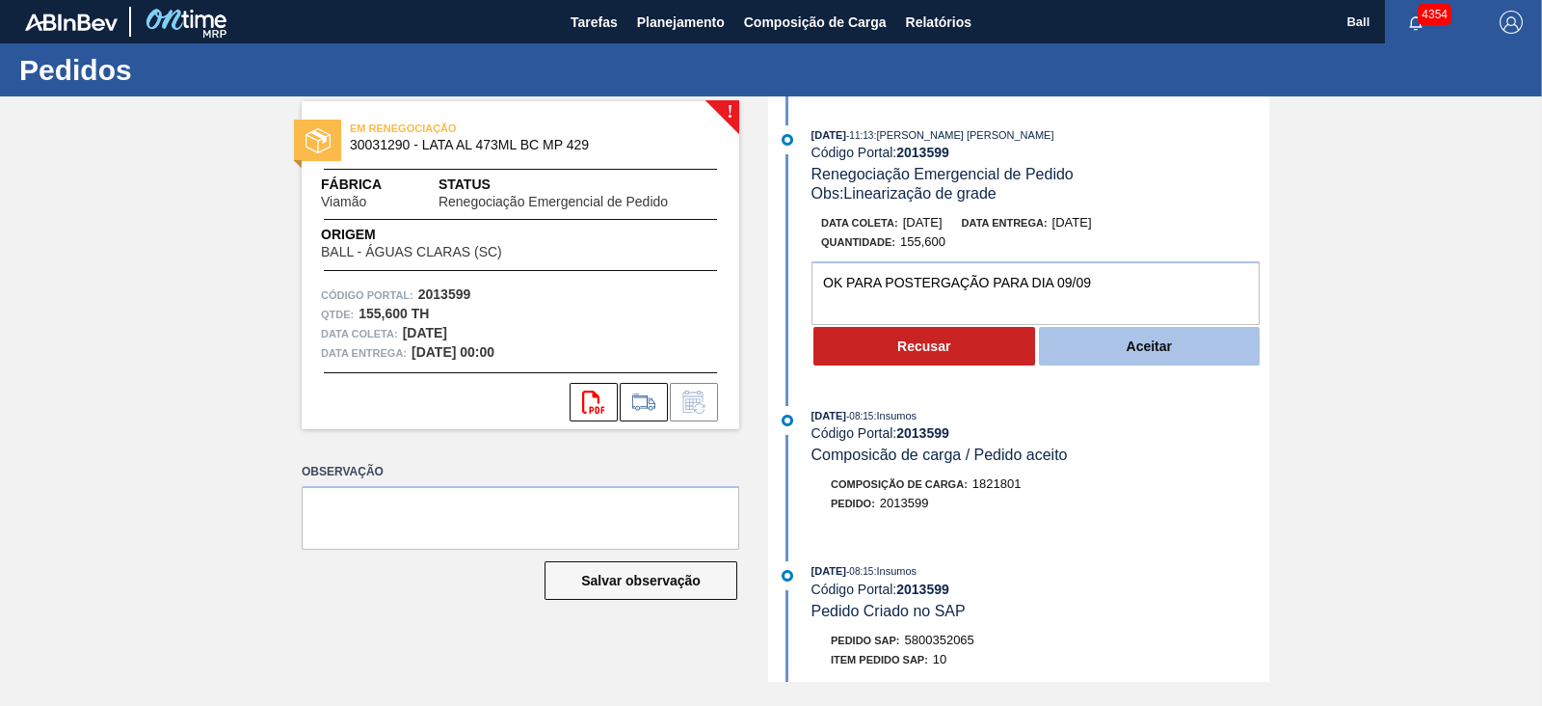
click at [1163, 358] on button "Aceitar" at bounding box center [1150, 346] width 222 height 39
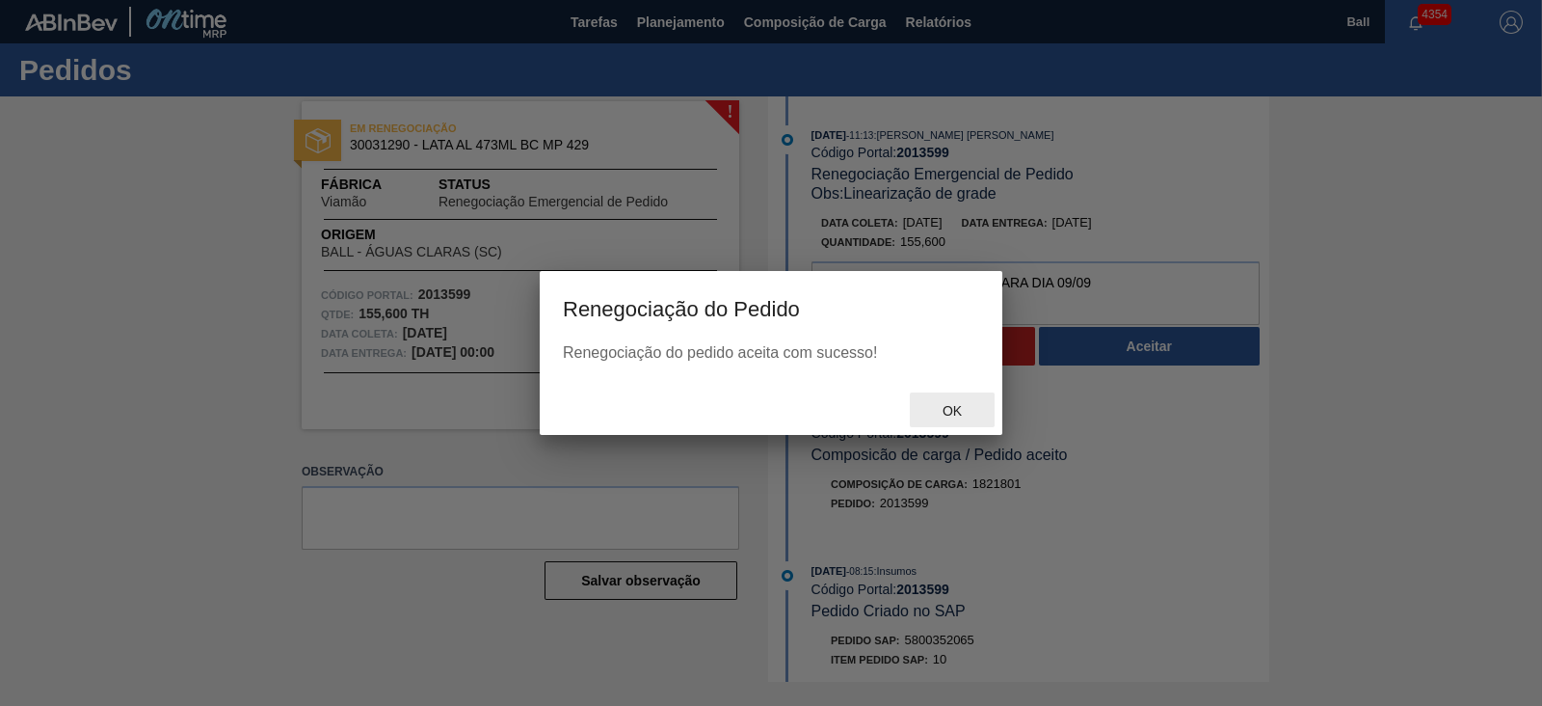
click at [955, 414] on span "Ok" at bounding box center [952, 410] width 50 height 15
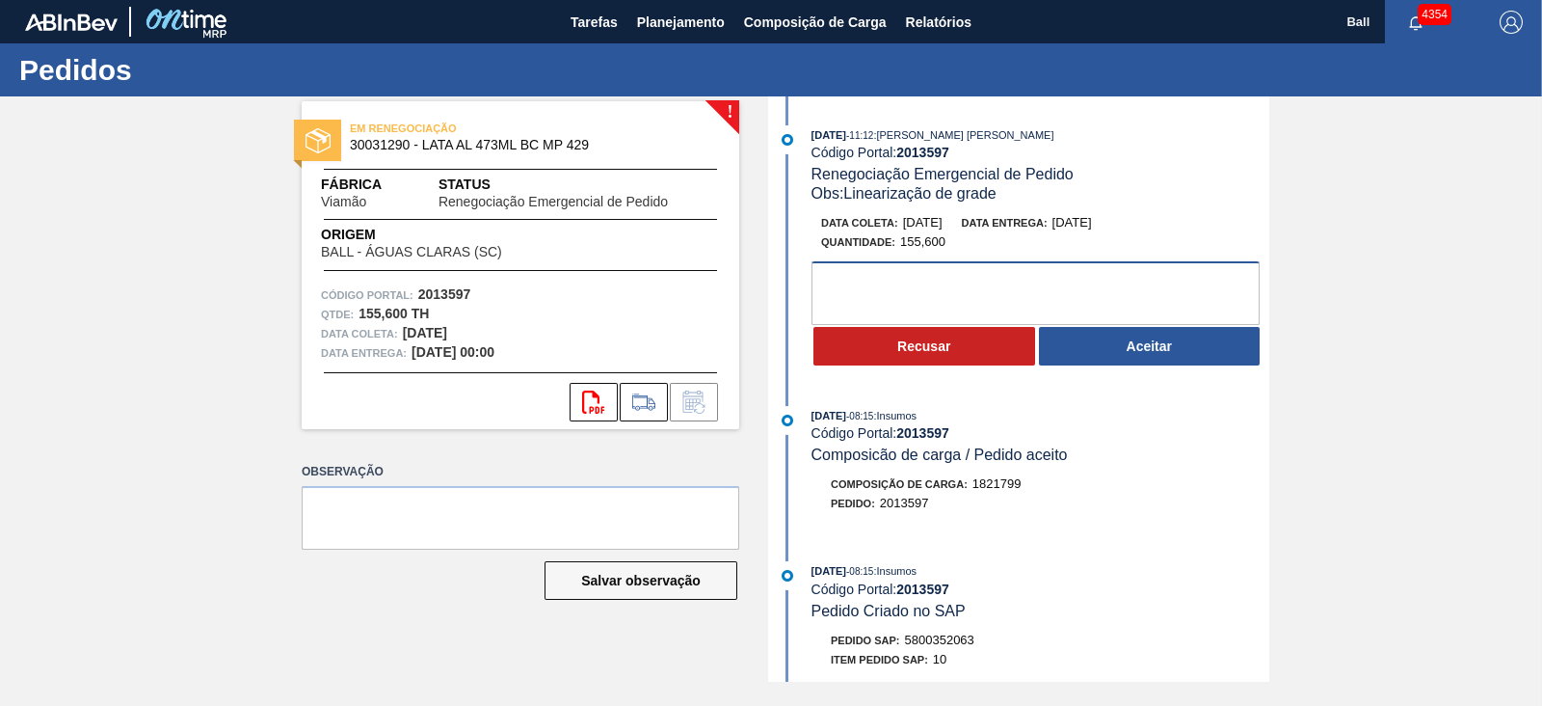
click at [1022, 301] on textarea at bounding box center [1036, 293] width 448 height 64
paste textarea "OK PARA POSTERGAÇÃO PARA DIA 05/09"
type textarea "OK PARA POSTERGAÇÃO PARA DIA 05/09"
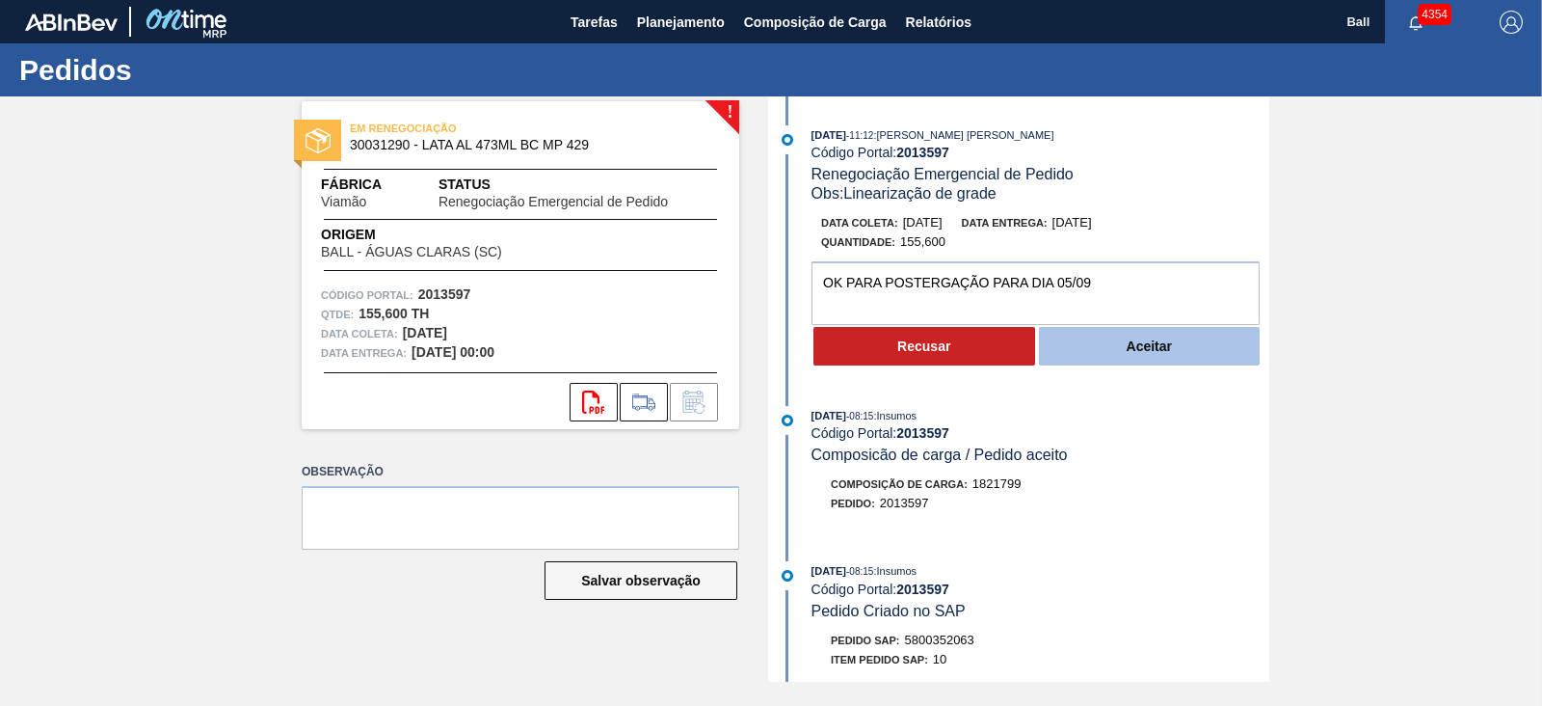
click at [1165, 359] on button "Aceitar" at bounding box center [1150, 346] width 222 height 39
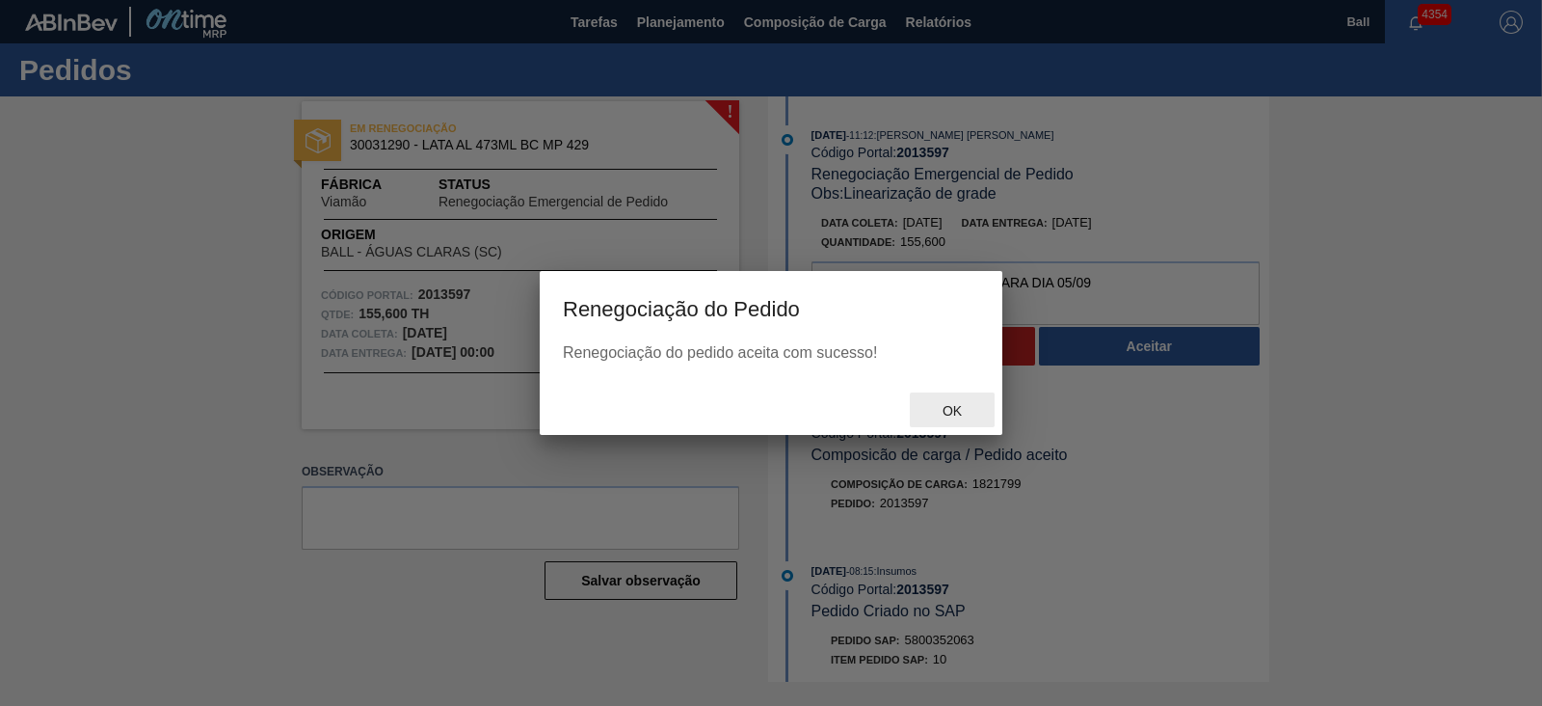
click at [959, 398] on div "Ok" at bounding box center [952, 410] width 85 height 36
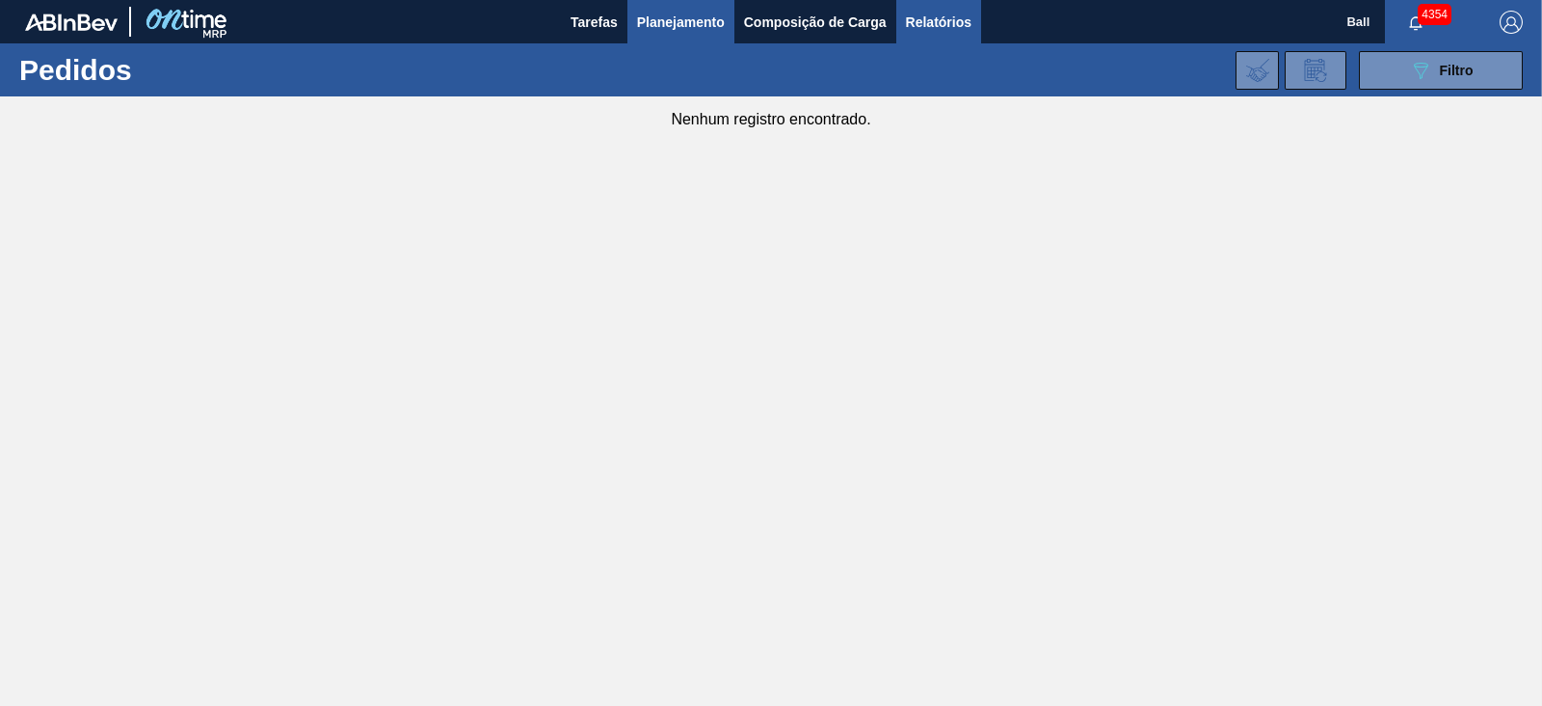
click at [954, 26] on span "Relatórios" at bounding box center [939, 22] width 66 height 23
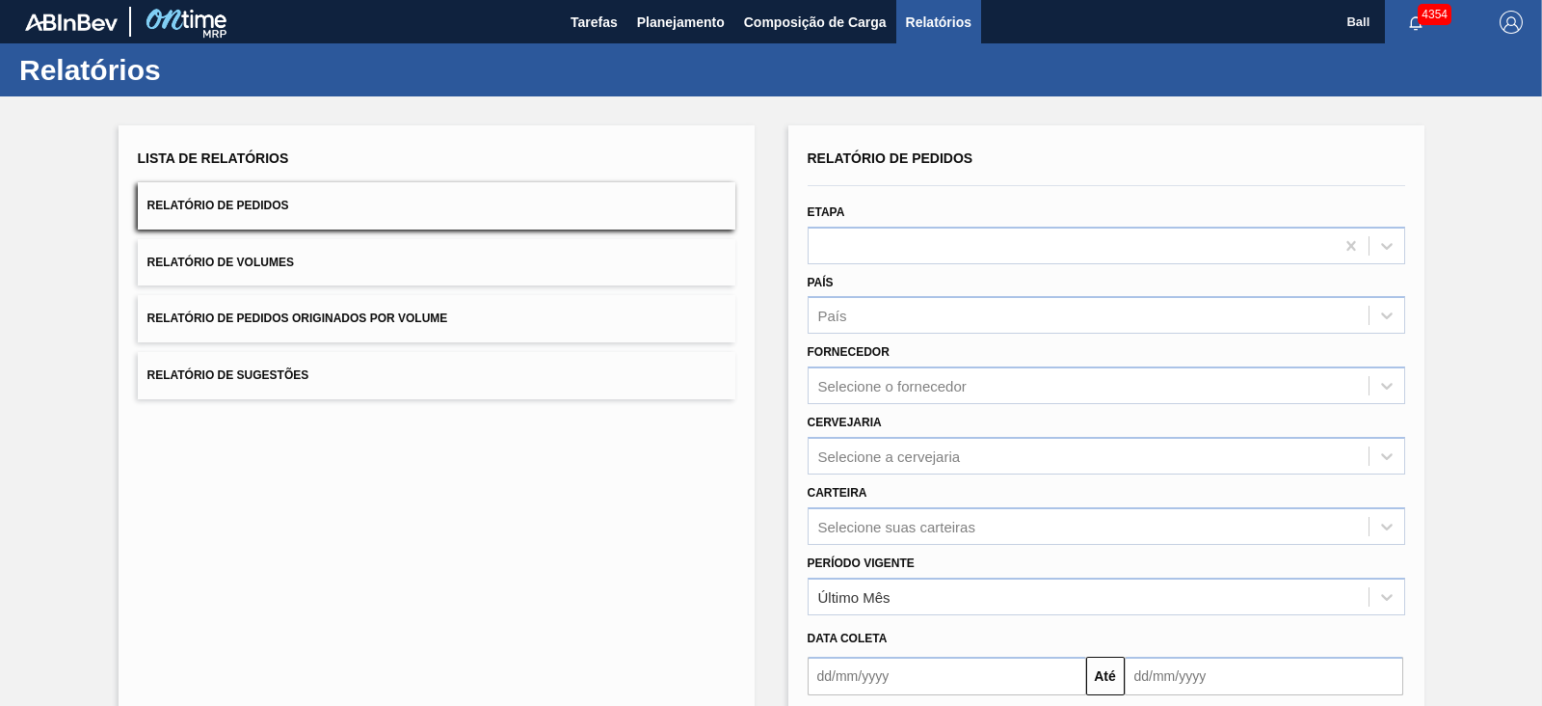
click at [356, 254] on button "Relatório de Volumes" at bounding box center [437, 262] width 598 height 47
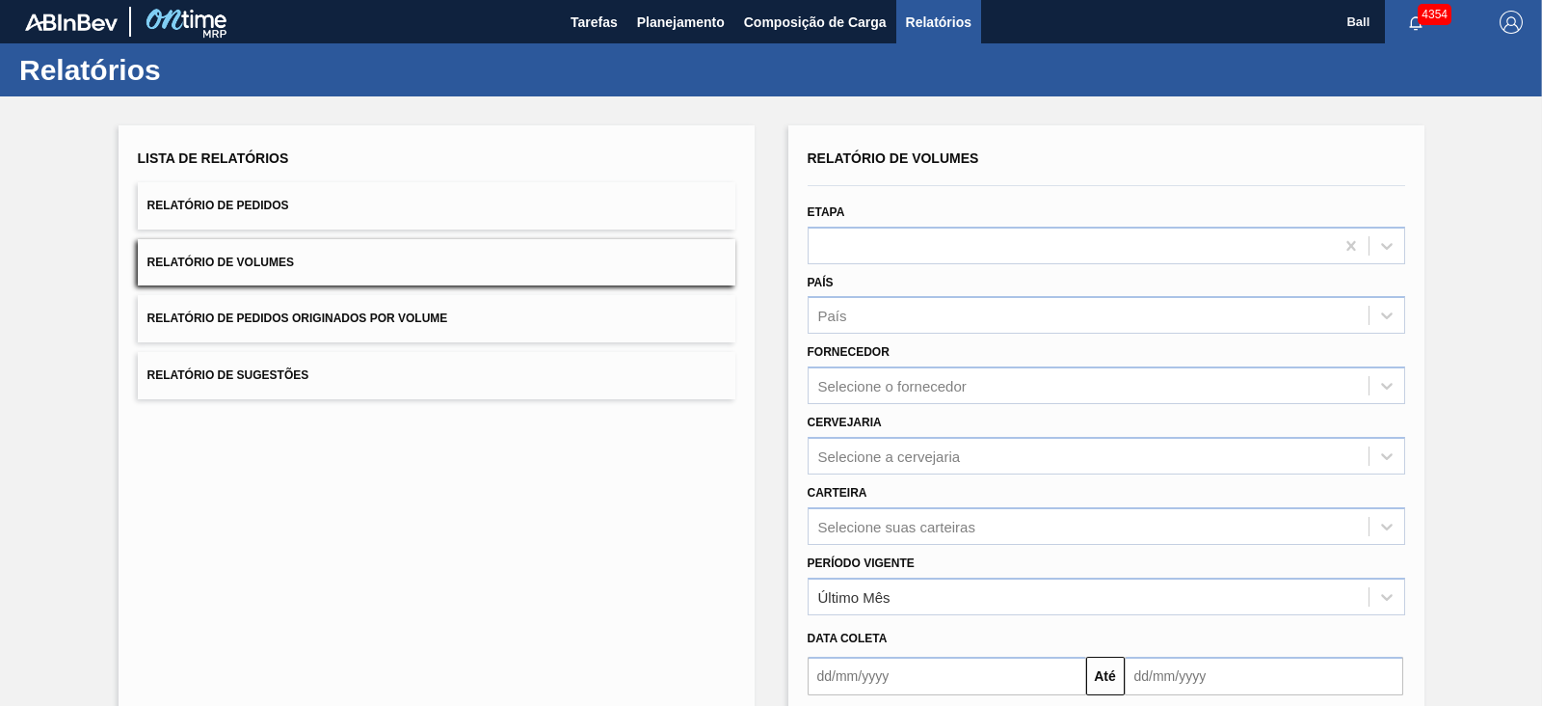
click at [379, 195] on button "Relatório de Pedidos" at bounding box center [437, 205] width 598 height 47
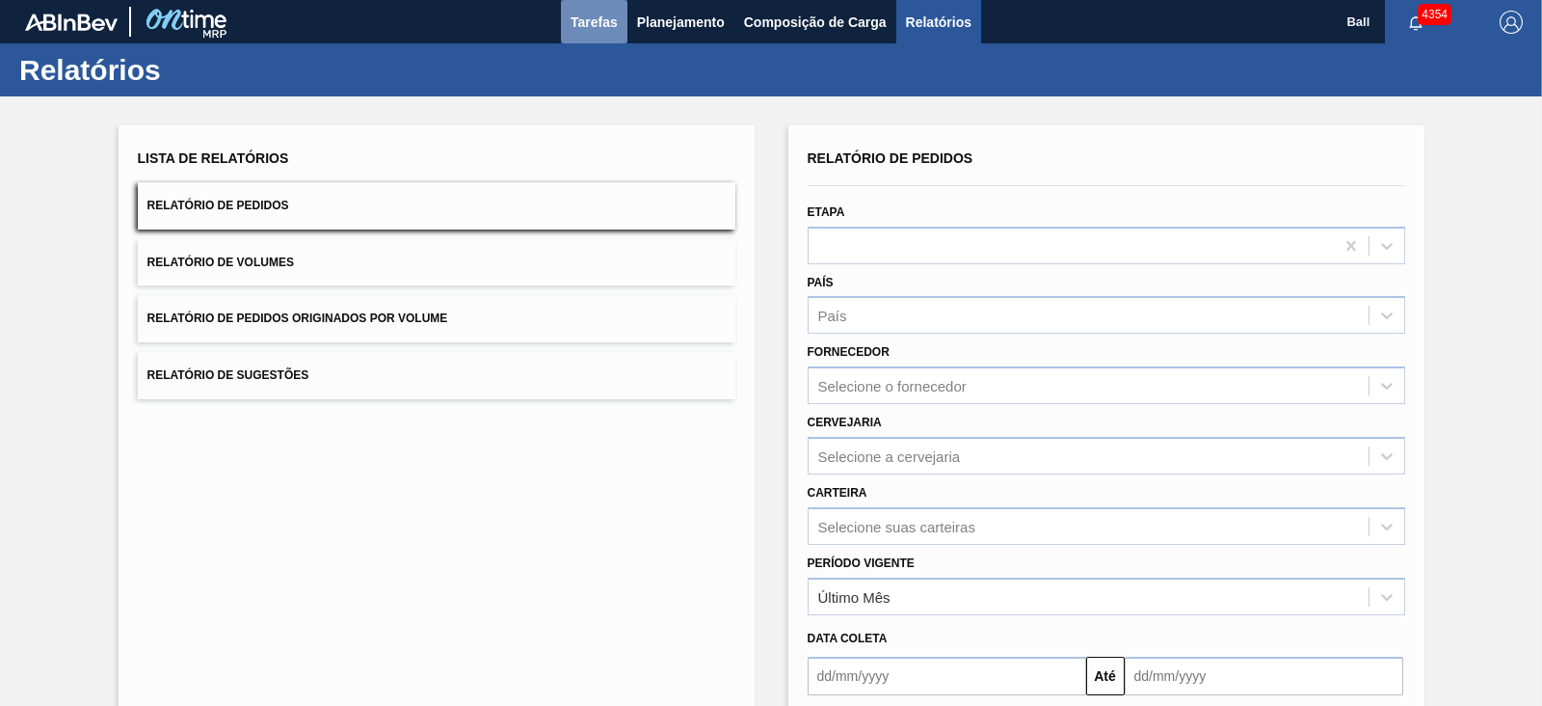
click at [592, 20] on span "Tarefas" at bounding box center [594, 22] width 47 height 23
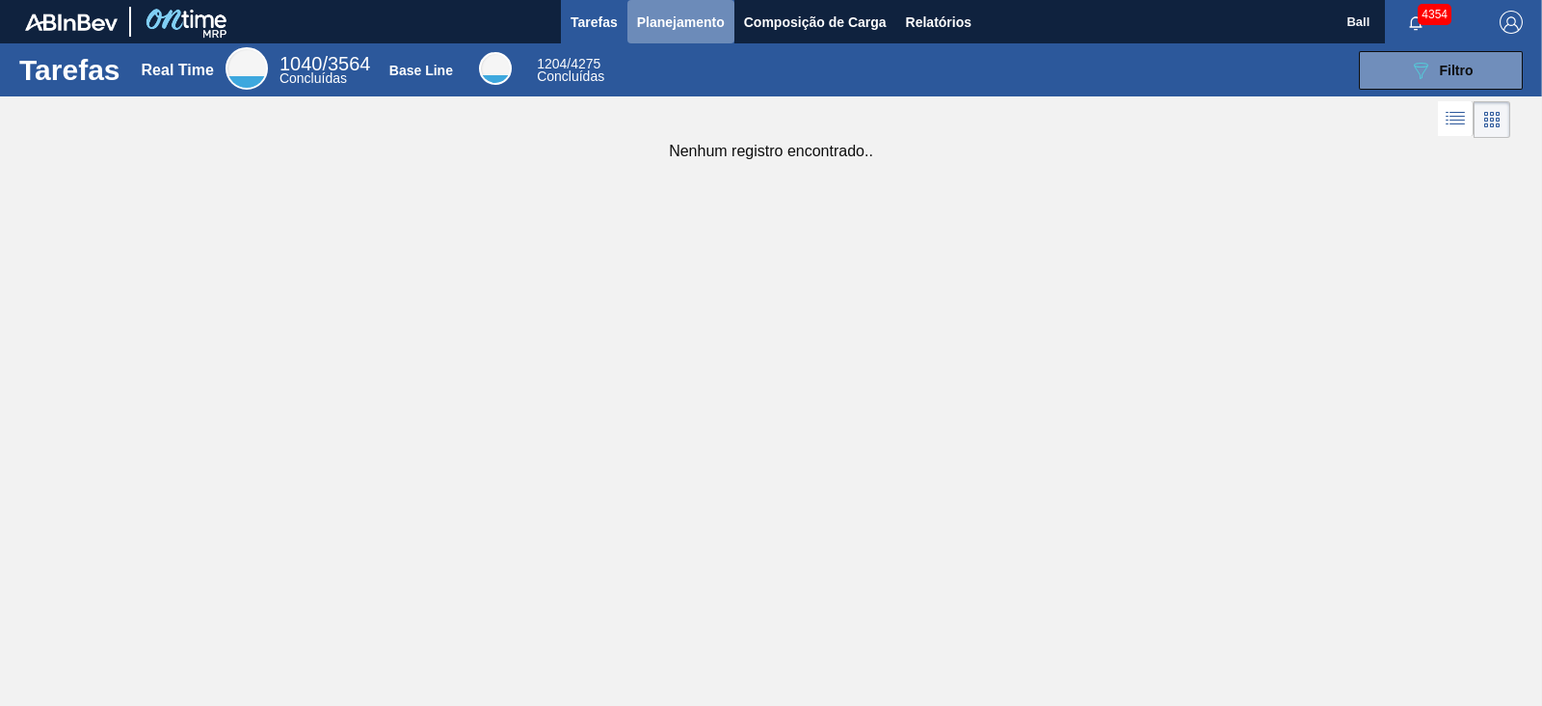
click at [708, 24] on span "Planejamento" at bounding box center [681, 22] width 88 height 23
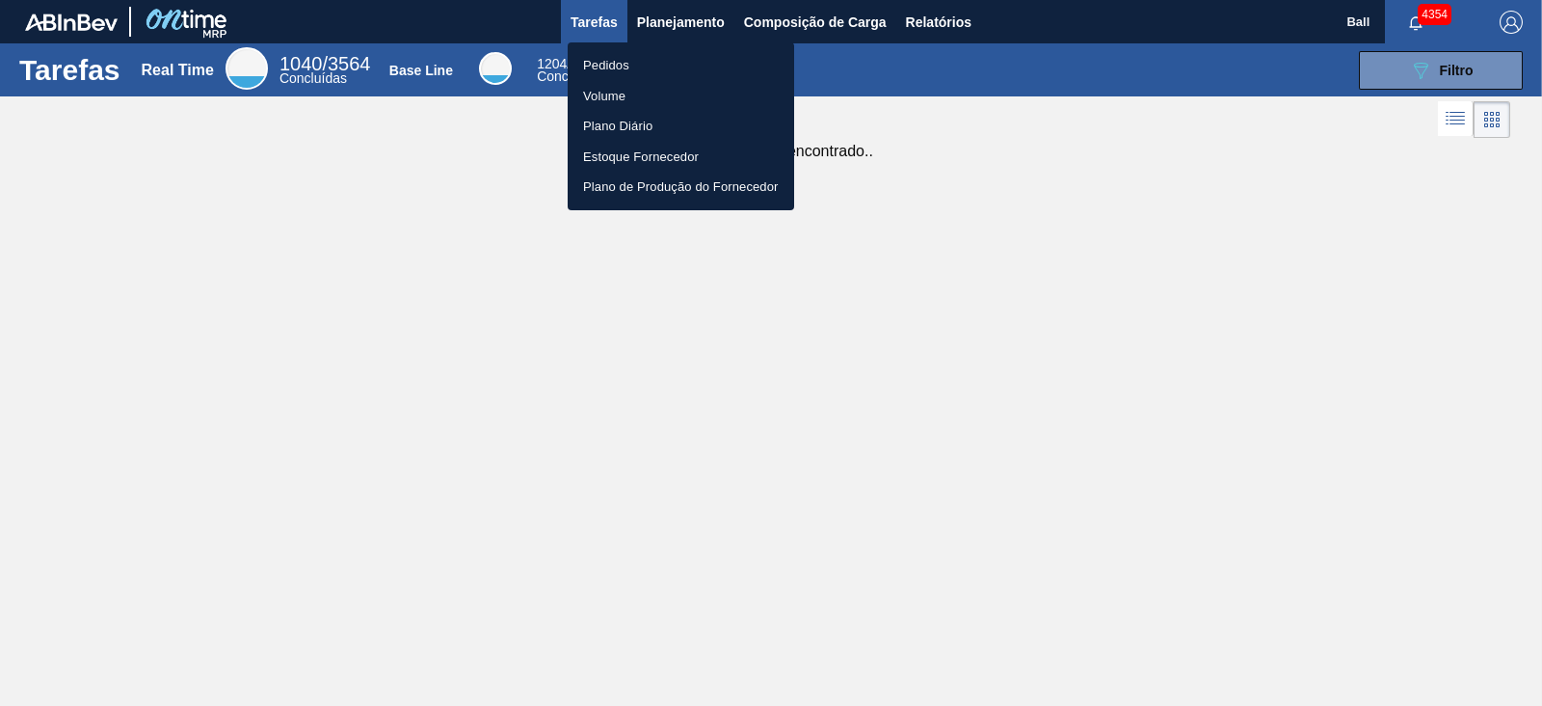
click at [637, 93] on li "Volume" at bounding box center [681, 96] width 227 height 31
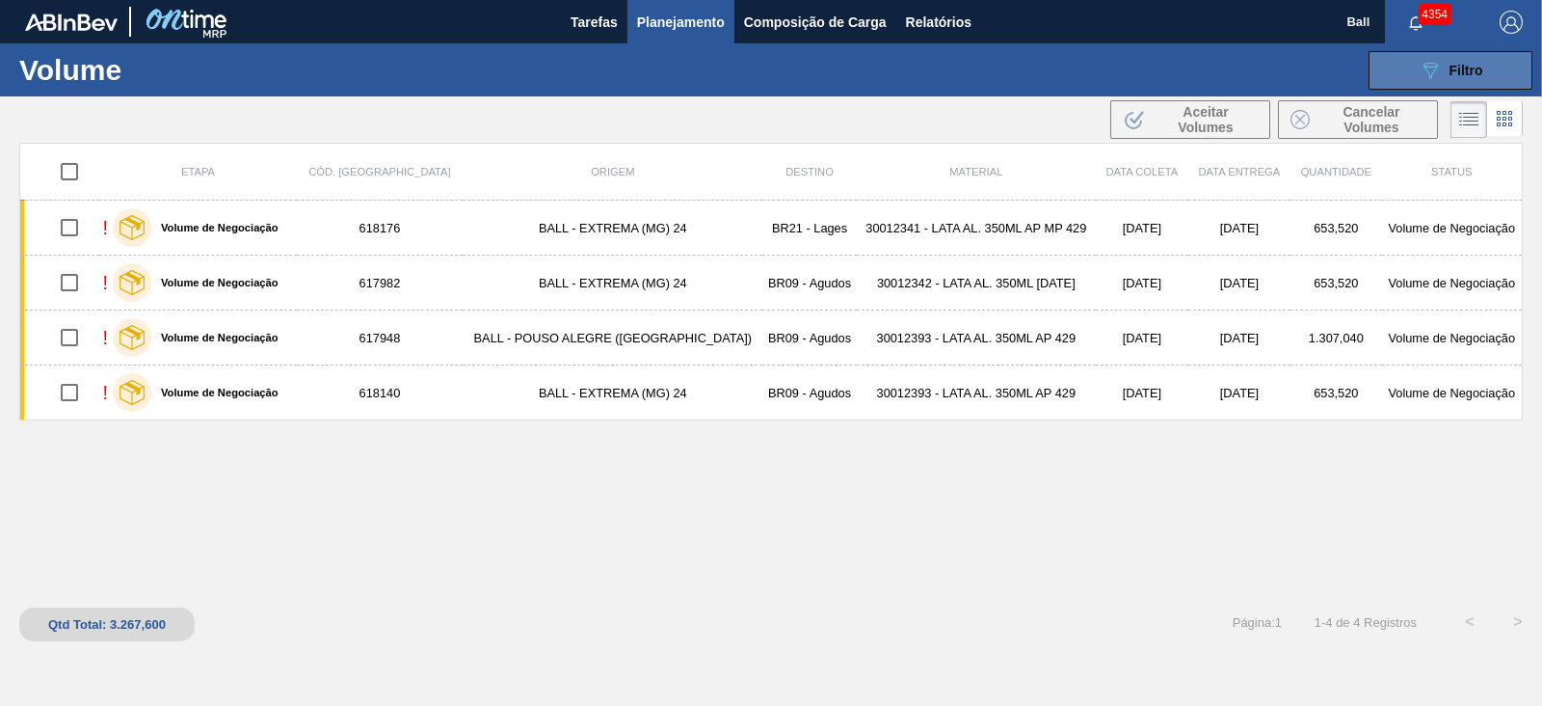
click at [1482, 74] on span "Filtro" at bounding box center [1467, 70] width 34 height 15
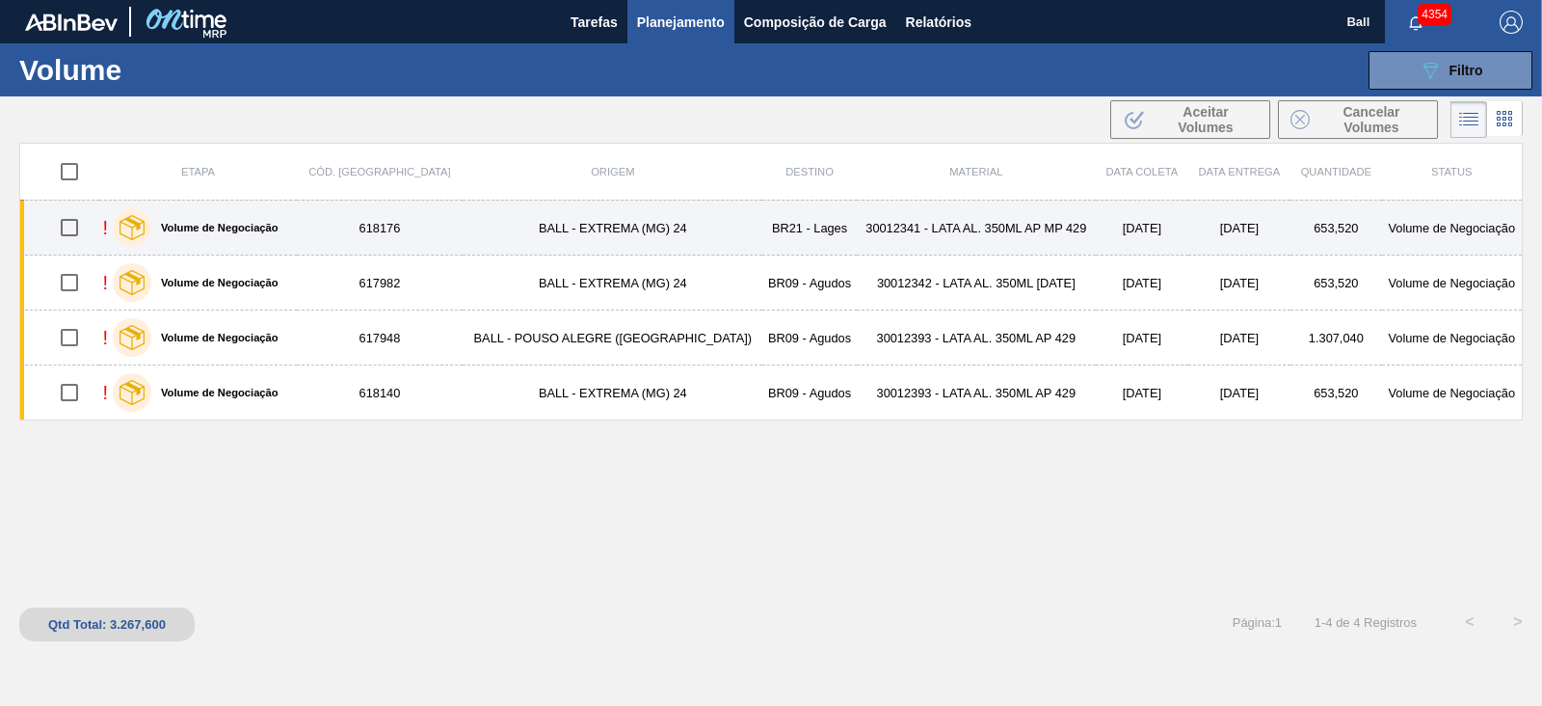
click at [293, 237] on div "! Volume de Negociação" at bounding box center [197, 227] width 191 height 48
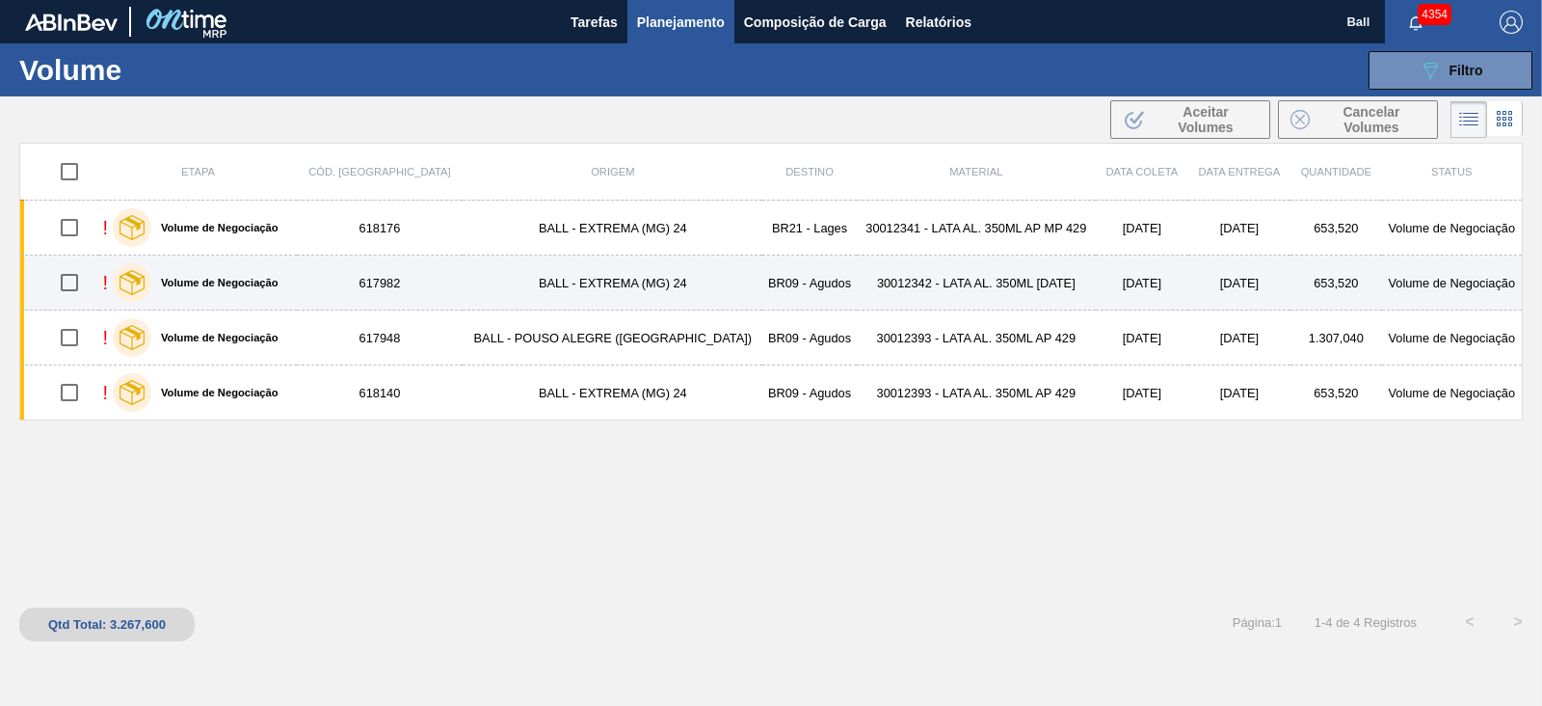
click at [293, 271] on div "! Volume de Negociação" at bounding box center [197, 282] width 191 height 48
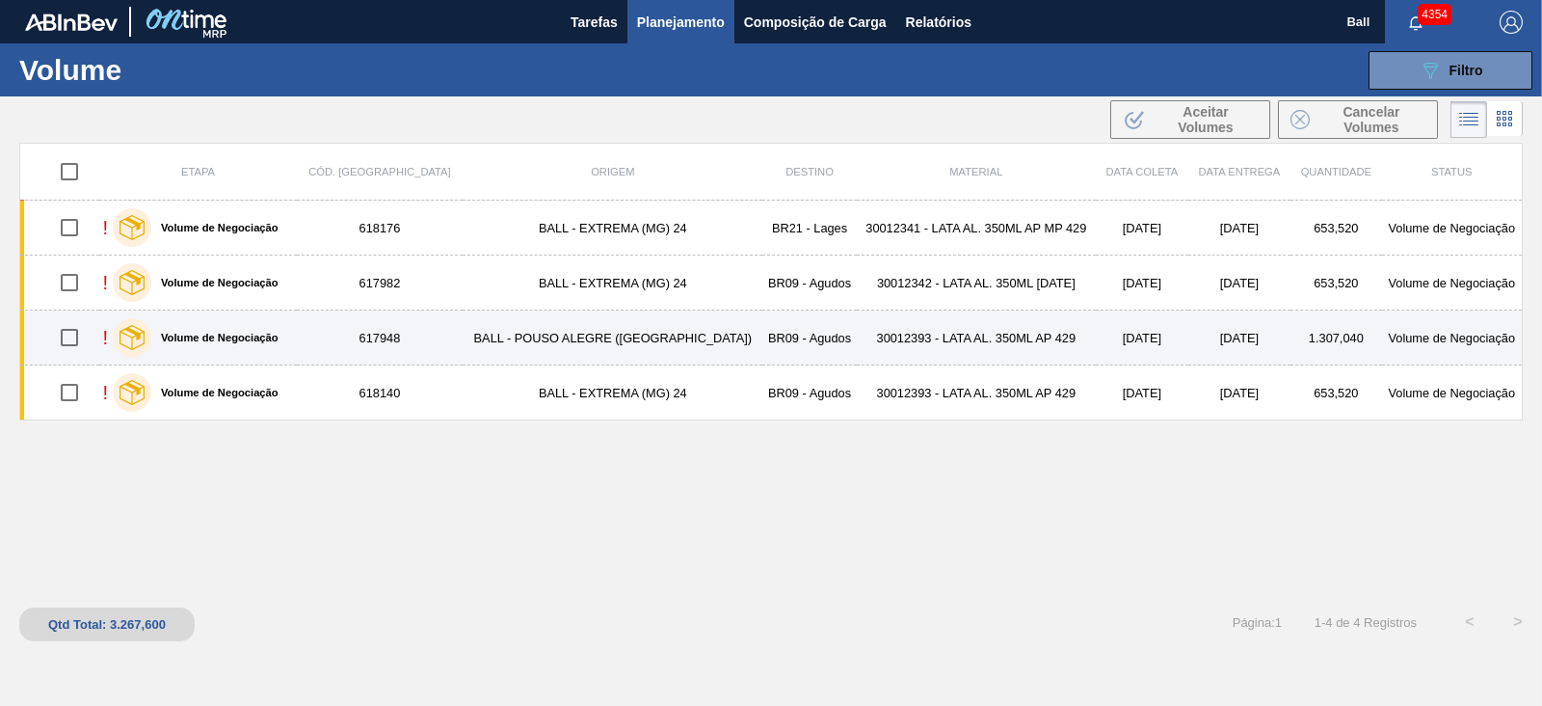
click at [293, 337] on div "! Volume de Negociação" at bounding box center [197, 337] width 191 height 48
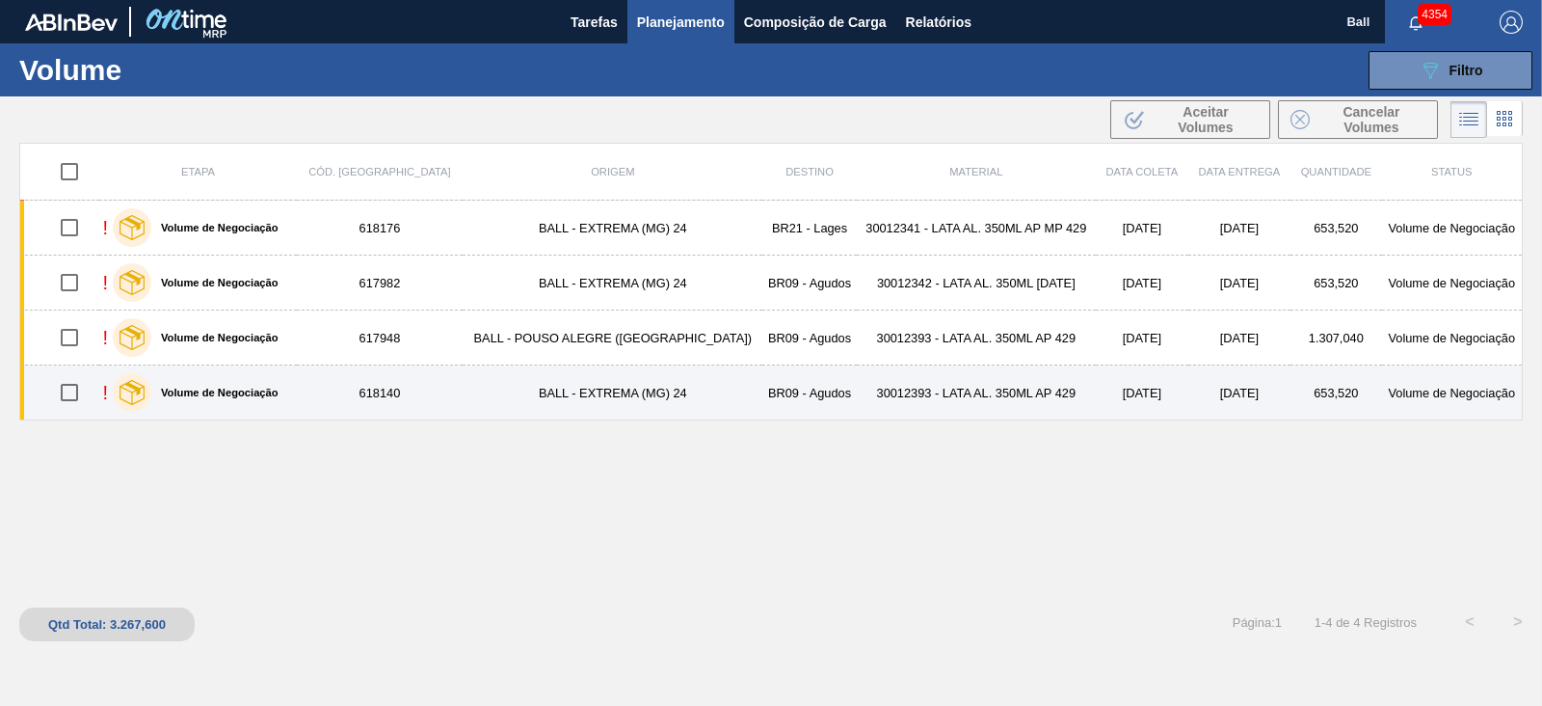
click at [293, 388] on div "! Volume de Negociação" at bounding box center [197, 392] width 191 height 48
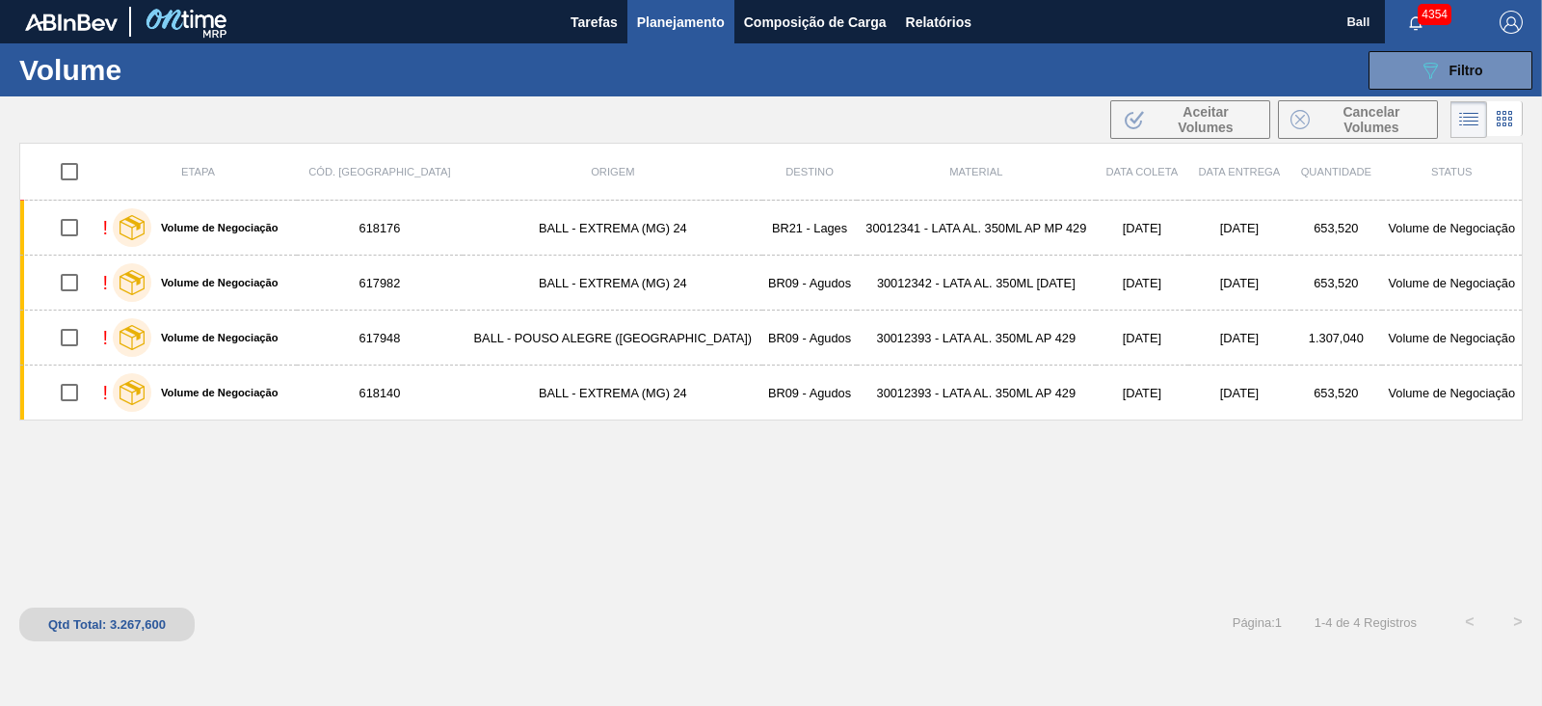
click at [670, 585] on div "Etapa Cód. Pedido Origem Destino Material Data coleta Data entrega Quantidade S…" at bounding box center [771, 370] width 1504 height 455
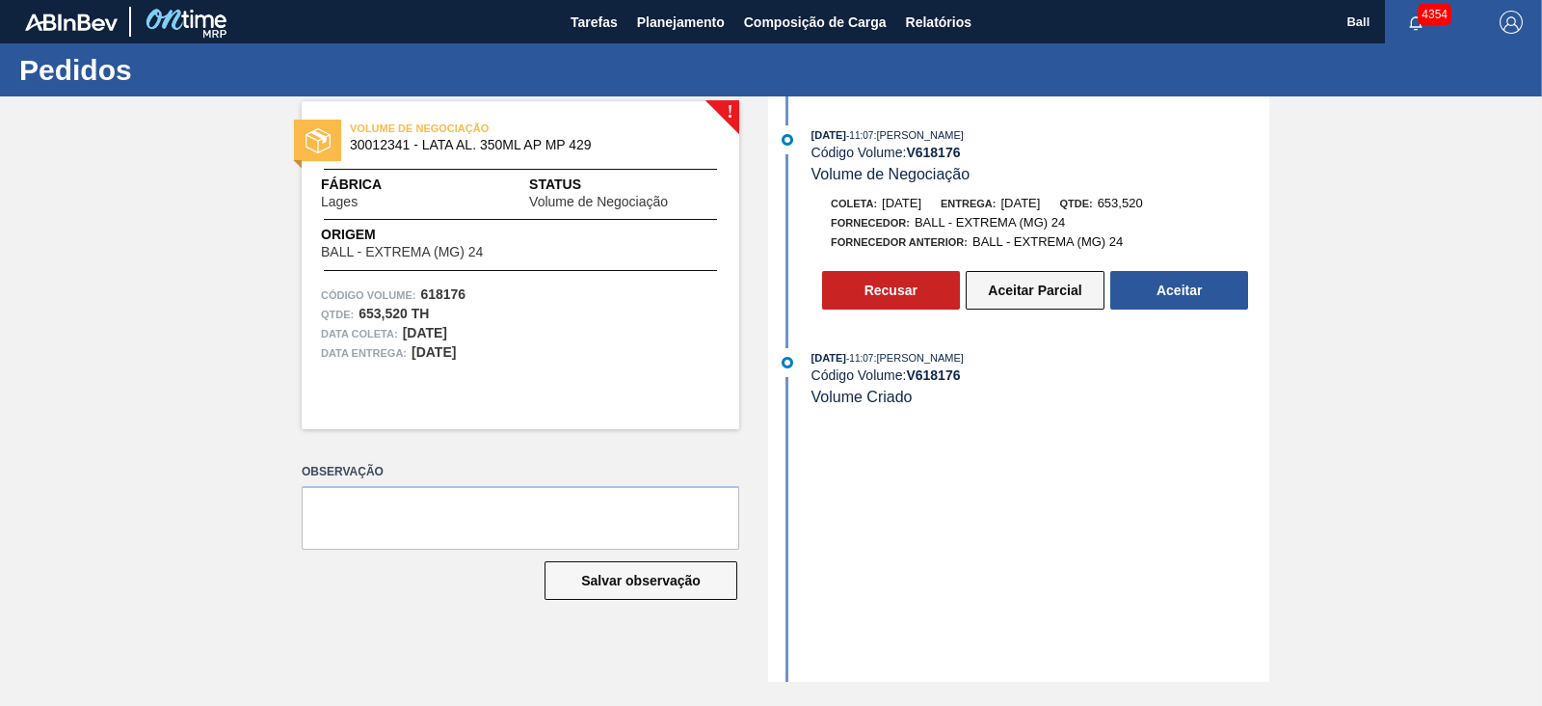
click at [1036, 301] on button "Aceitar Parcial" at bounding box center [1035, 290] width 139 height 39
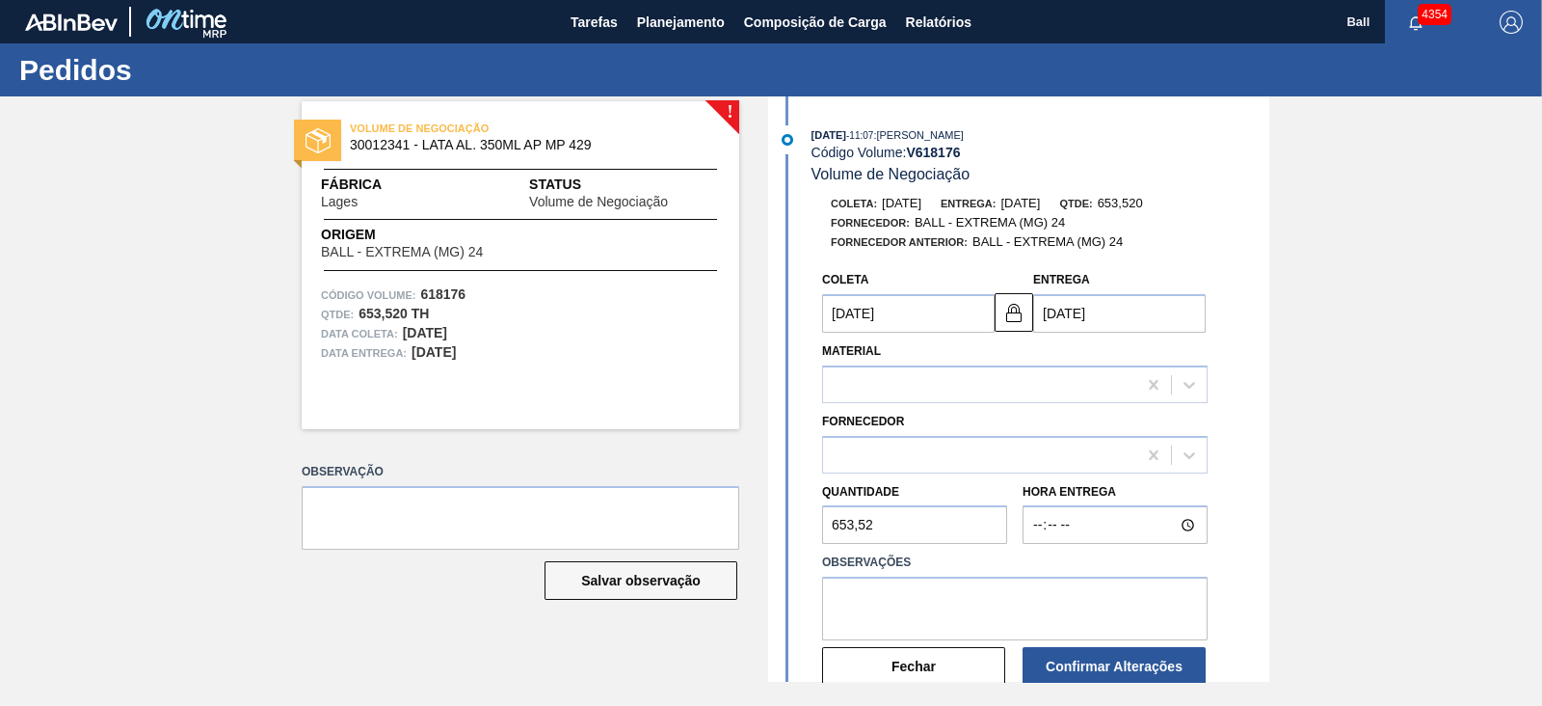
type input "[DATE]"
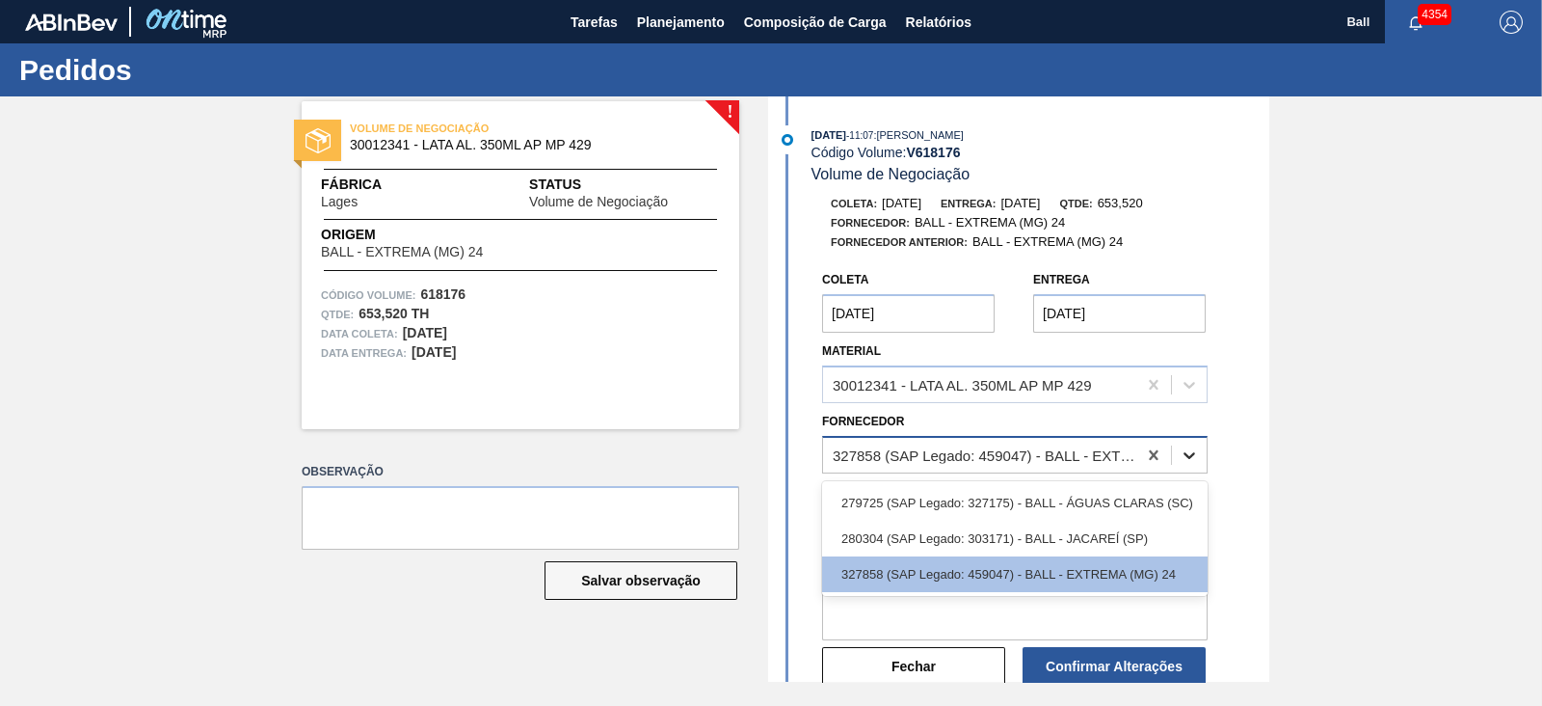
click at [1188, 461] on icon at bounding box center [1189, 454] width 19 height 19
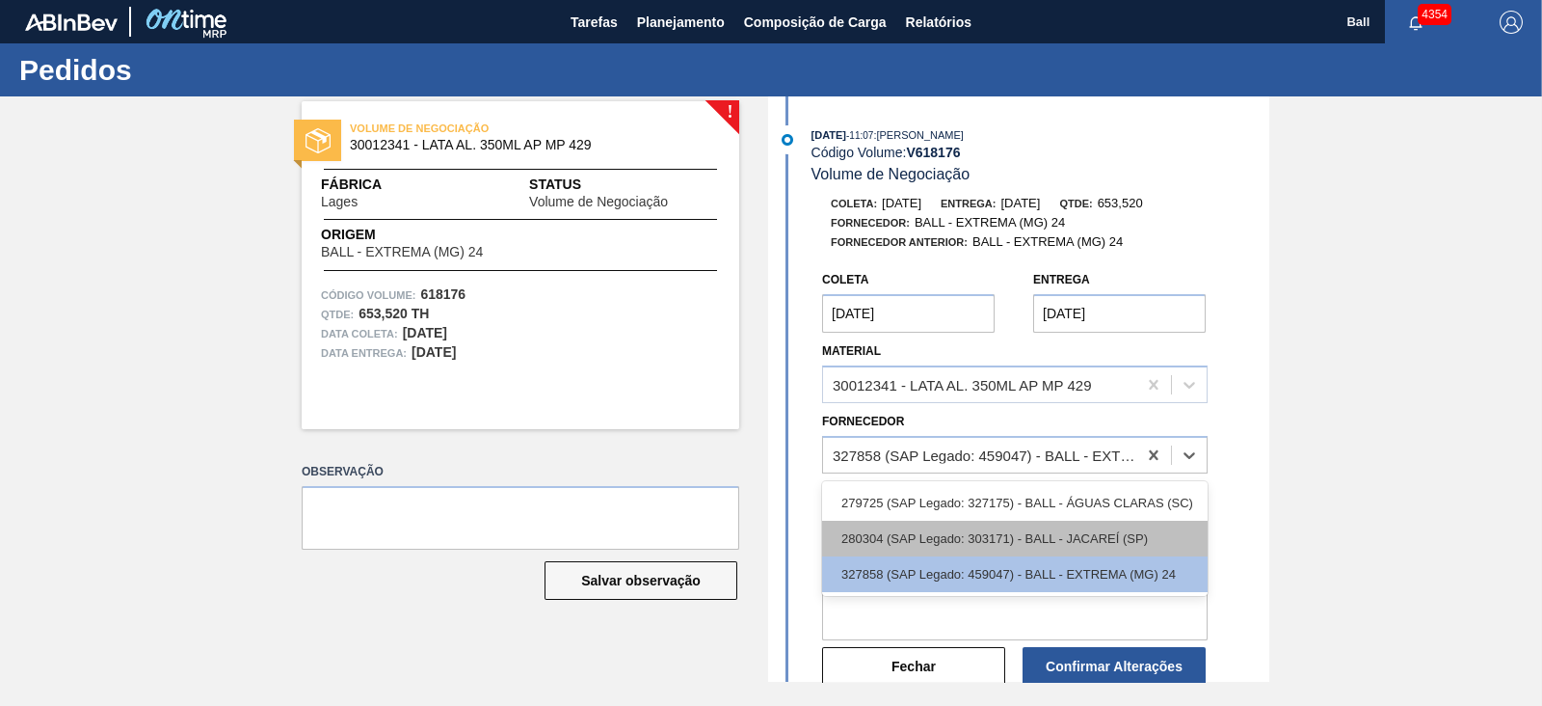
click at [1153, 539] on div "280304 (SAP Legado: 303171) - BALL - JACAREÍ (SP)" at bounding box center [1015, 539] width 386 height 36
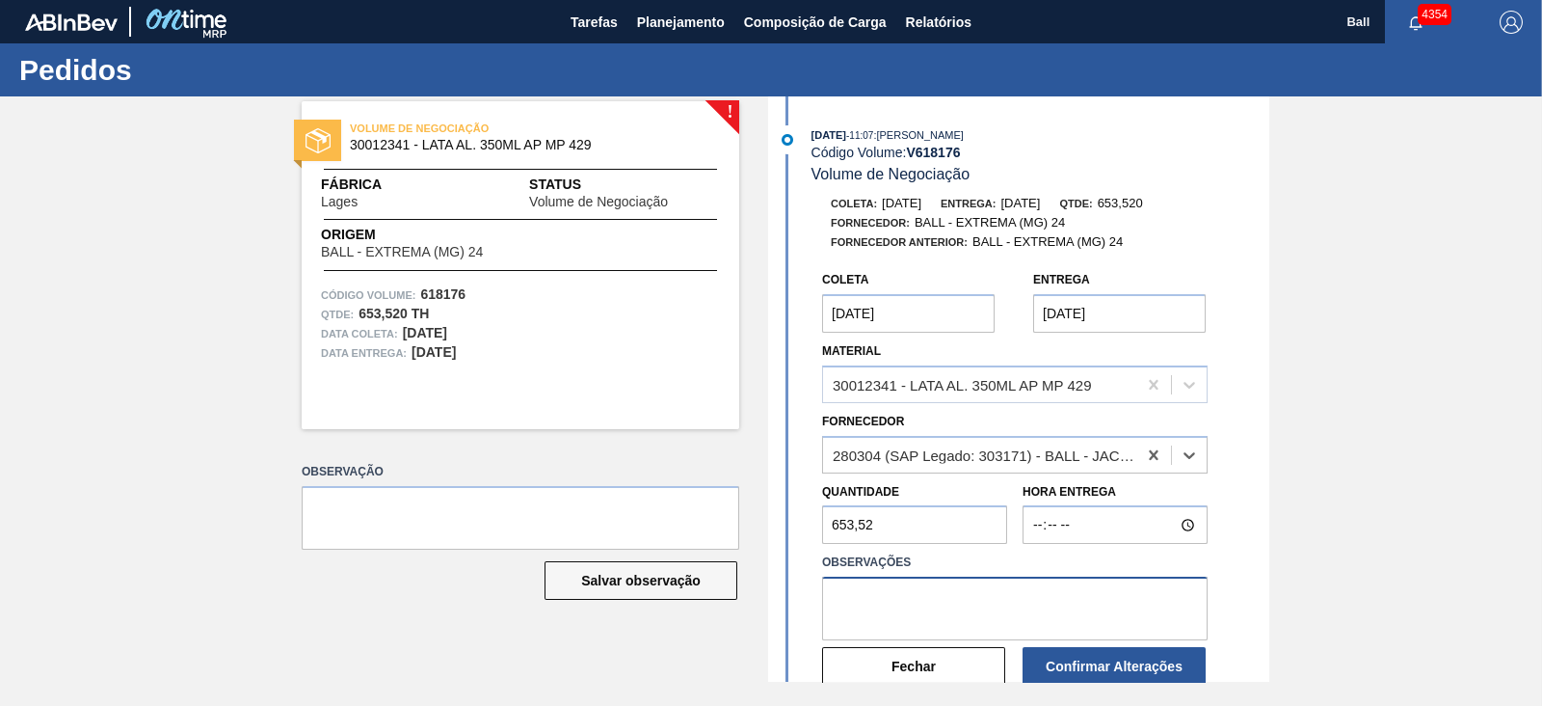
click at [1010, 611] on textarea at bounding box center [1015, 608] width 386 height 64
paste textarea "OK POR CAÇAPAVA, CUSTO AMBEV FORA DO SLA"
type textarea "OK POR CAÇAPAVA, CUSTO AMBEV FORA DO SLA"
click at [947, 319] on input "29/08/2025" at bounding box center [908, 313] width 173 height 39
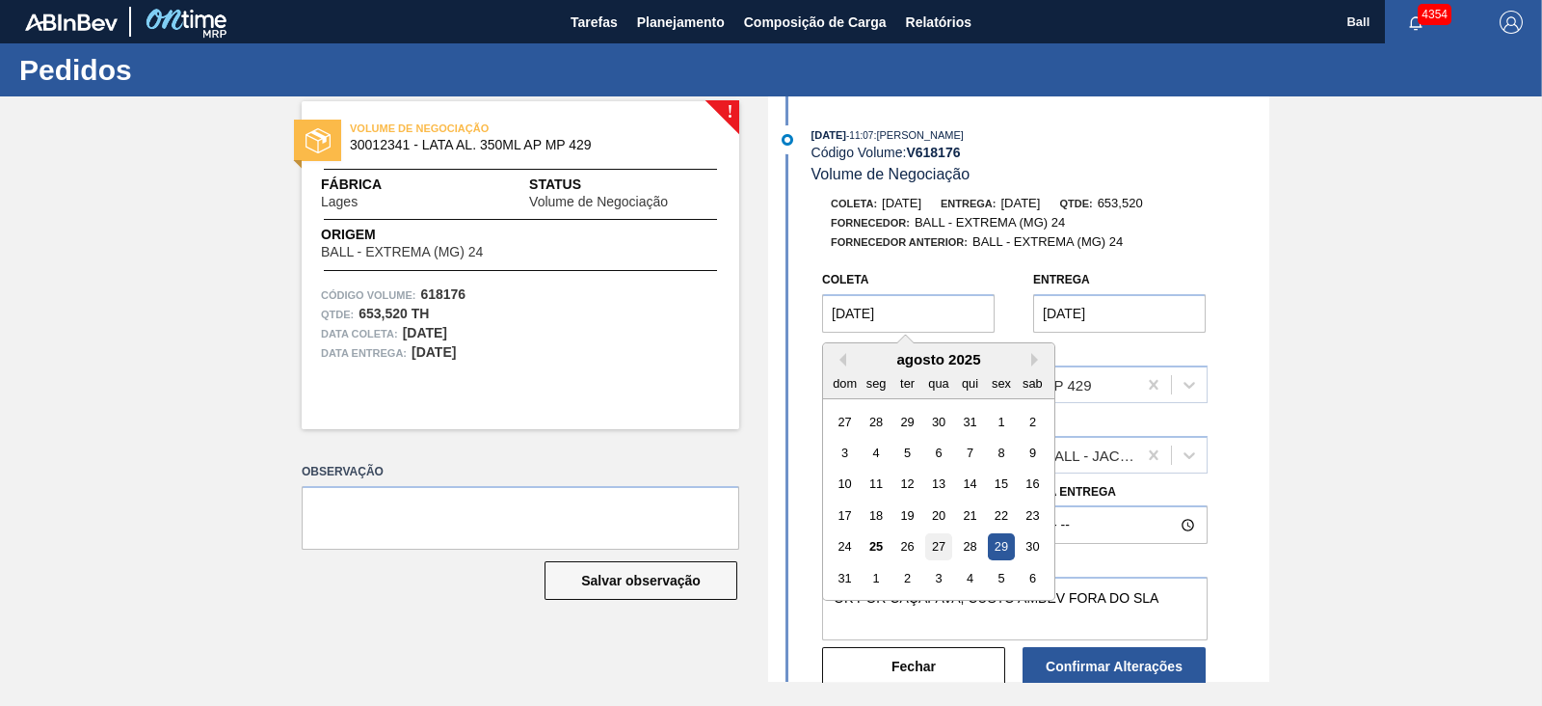
click at [935, 551] on div "27" at bounding box center [938, 546] width 26 height 26
type input "27/08/2025"
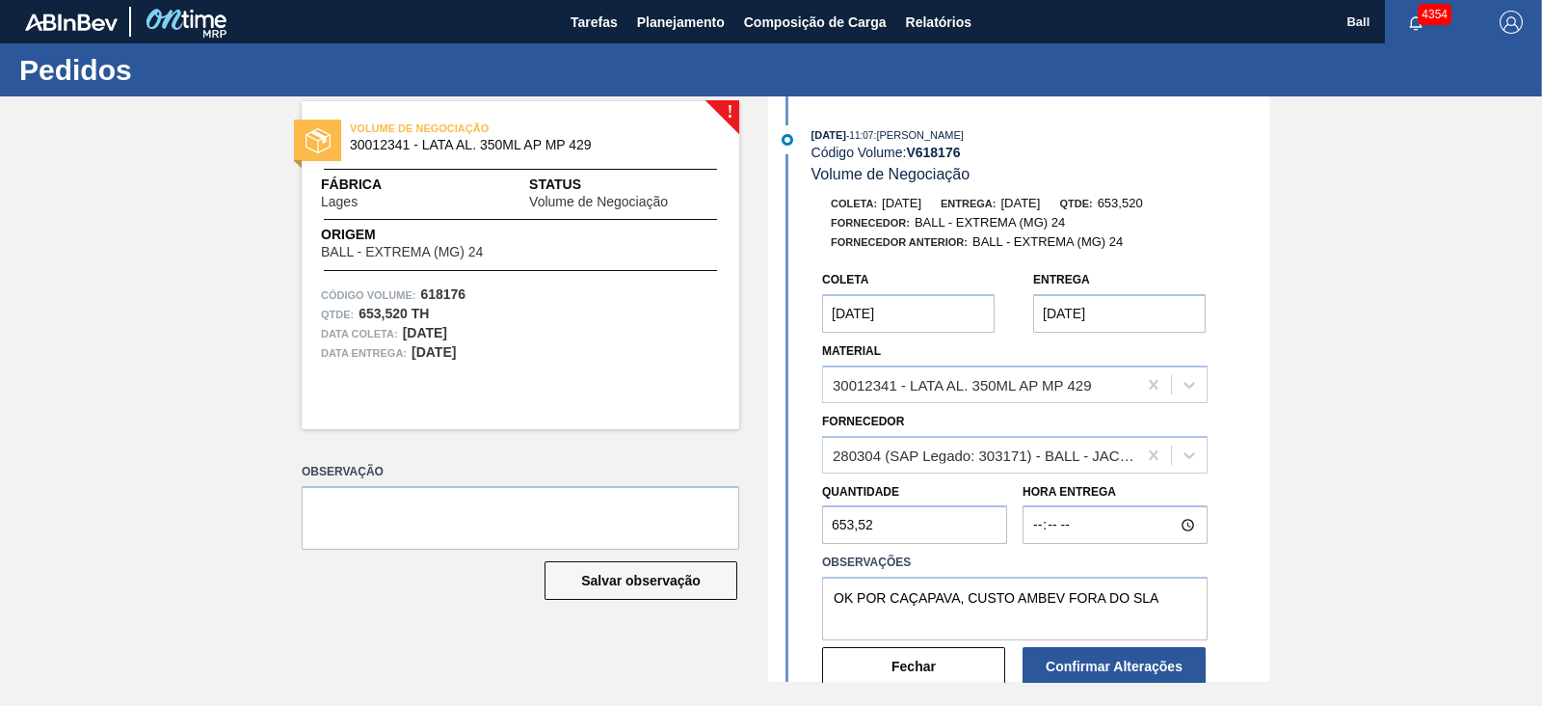
click at [1240, 341] on div "Coleta 27/08/2025 Entrega 29/08/2025 Material 30012341 - LATA AL. 350ML AP MP 4…" at bounding box center [1037, 474] width 431 height 426
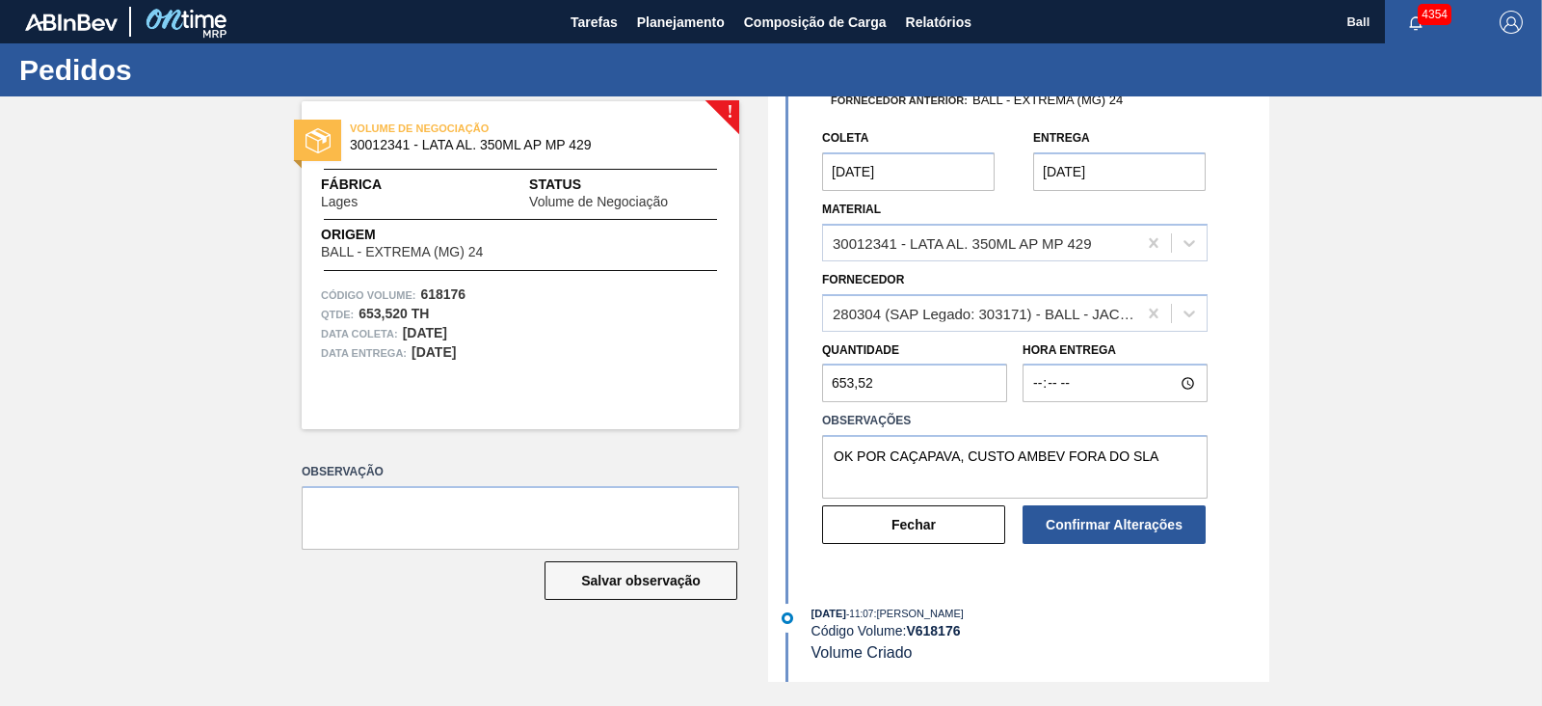
scroll to position [146, 0]
click at [1123, 518] on button "Confirmar Alterações" at bounding box center [1114, 524] width 183 height 39
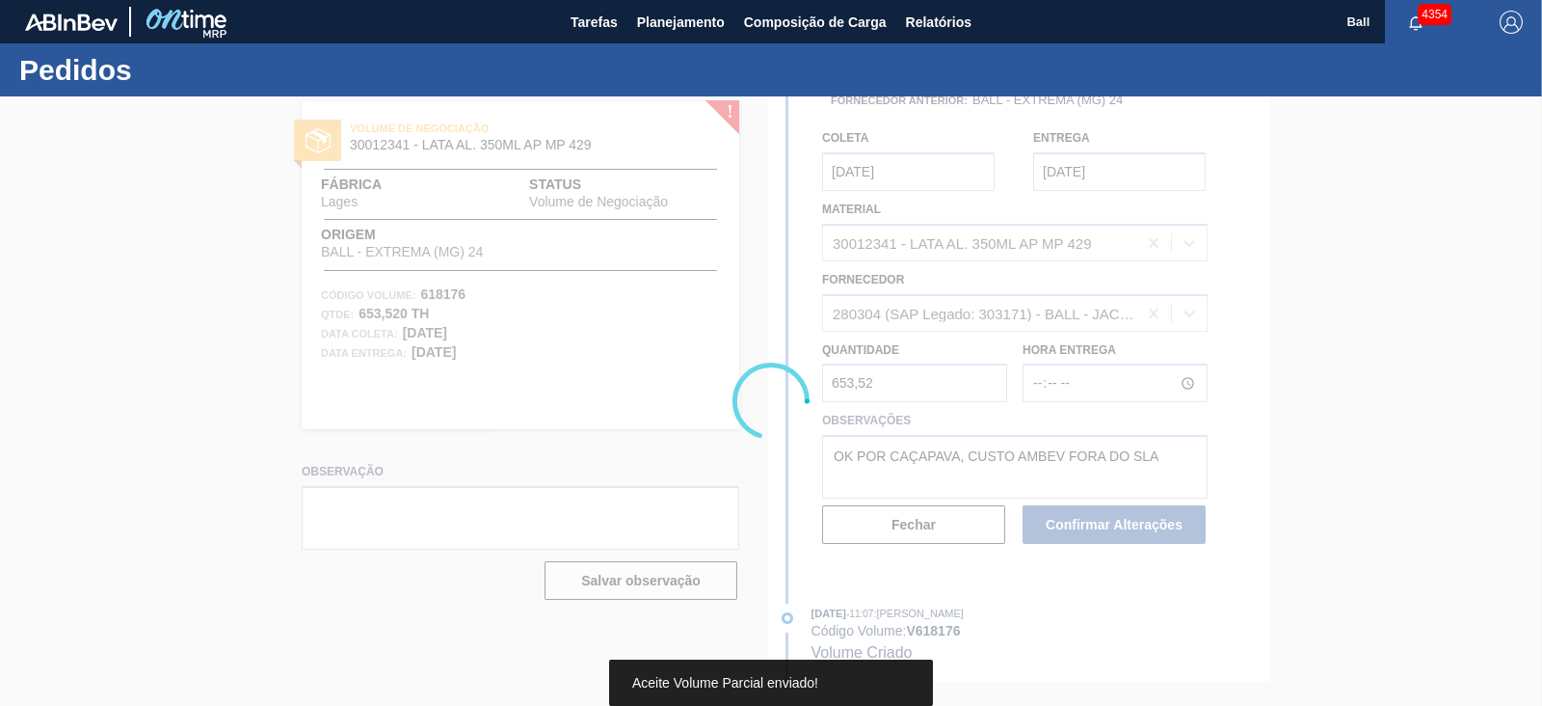
scroll to position [0, 0]
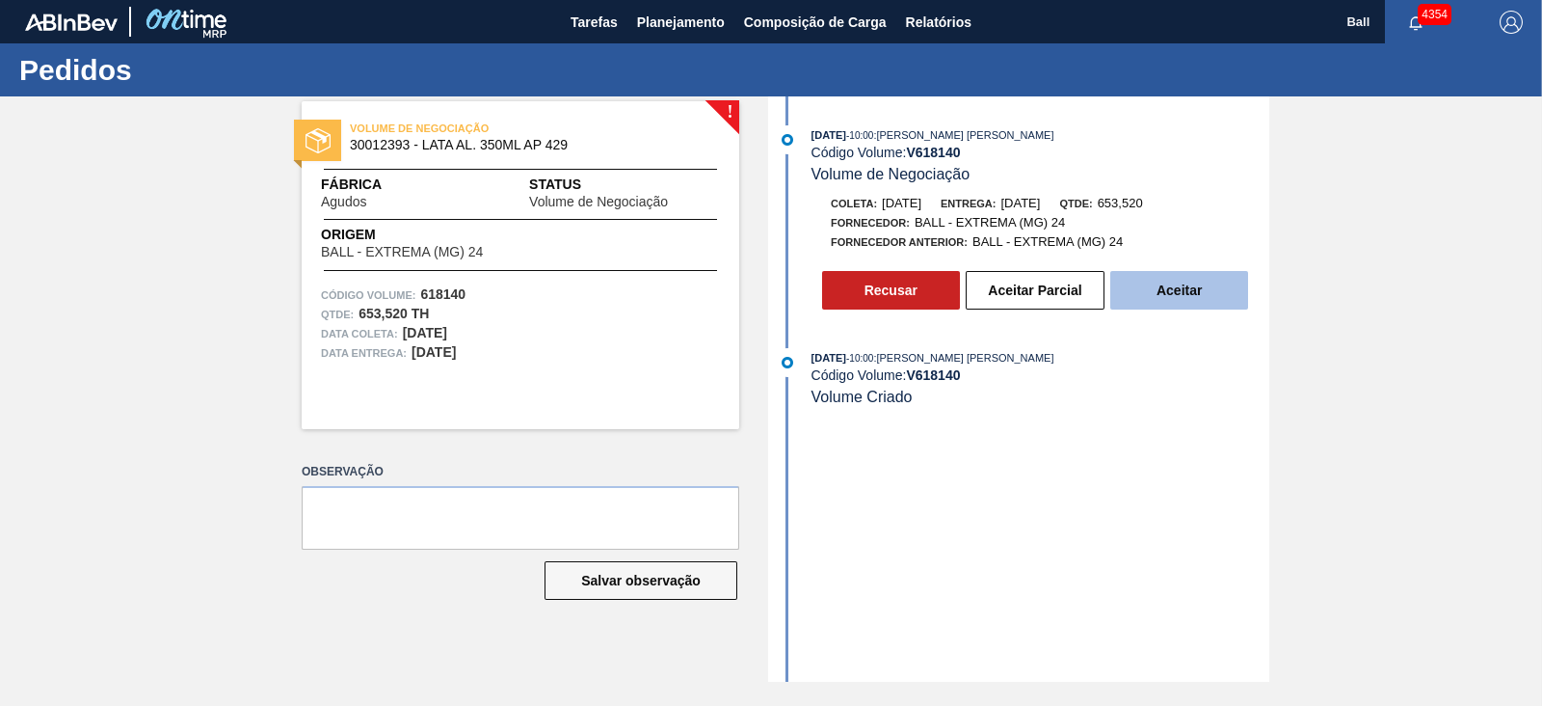
click at [1194, 303] on button "Aceitar" at bounding box center [1179, 290] width 138 height 39
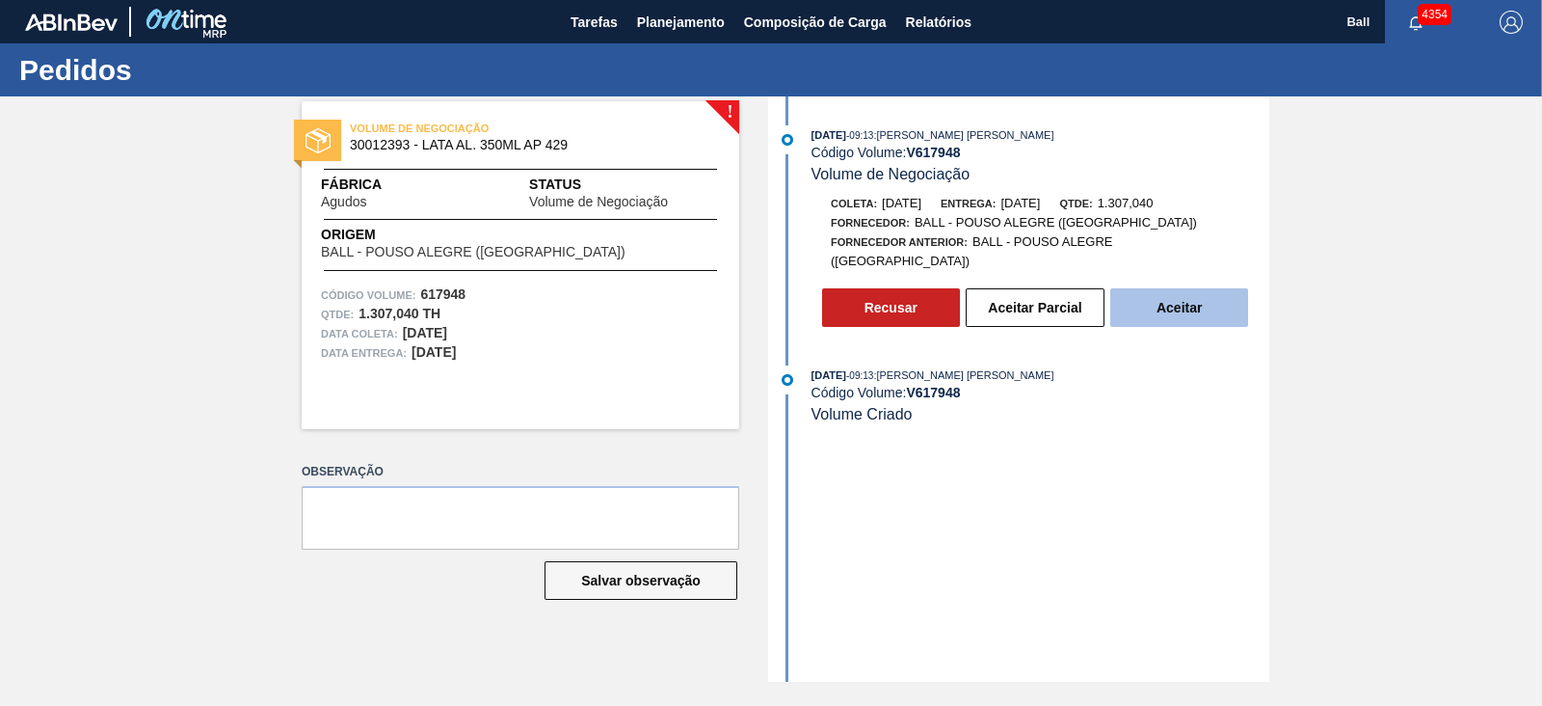
click at [1210, 306] on button "Aceitar" at bounding box center [1179, 307] width 138 height 39
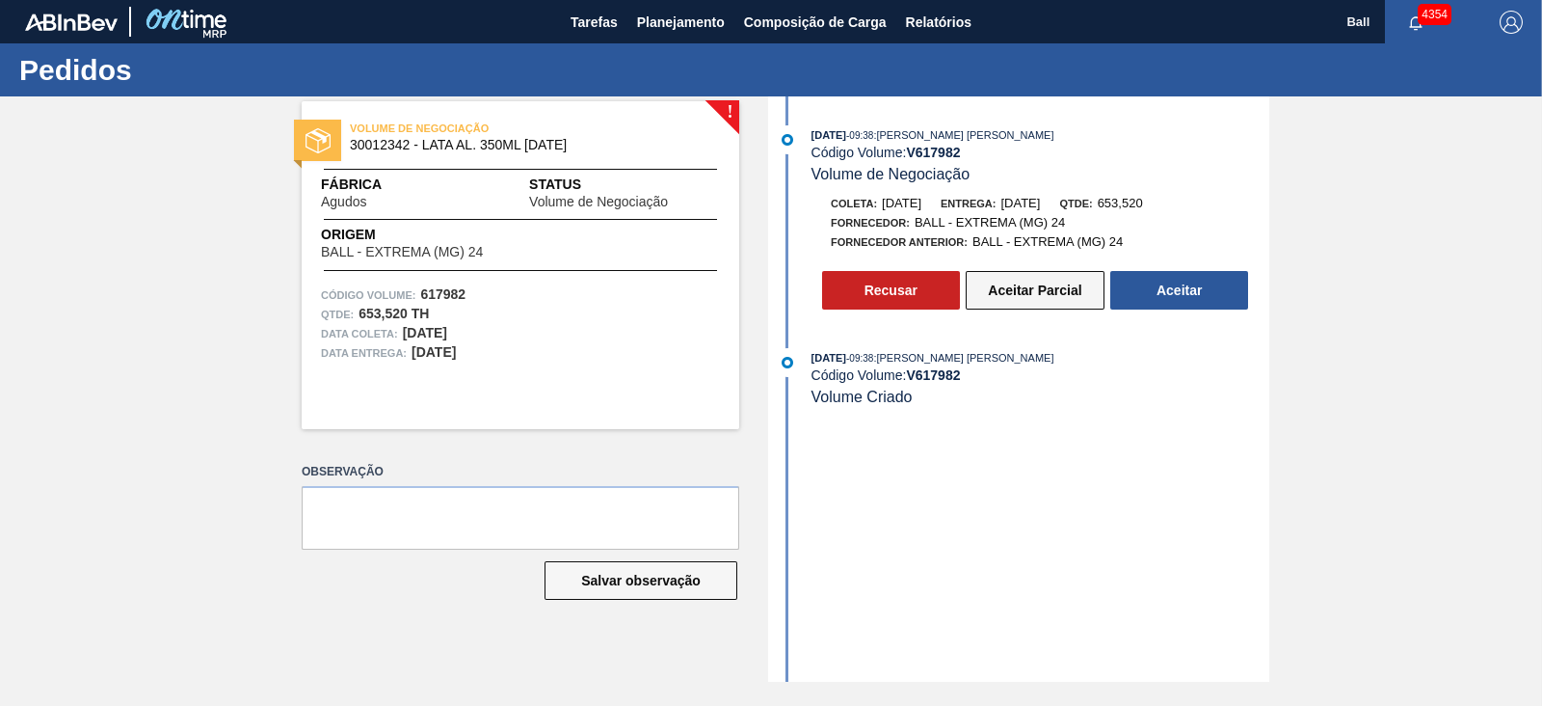
click at [1039, 306] on button "Aceitar Parcial" at bounding box center [1035, 290] width 139 height 39
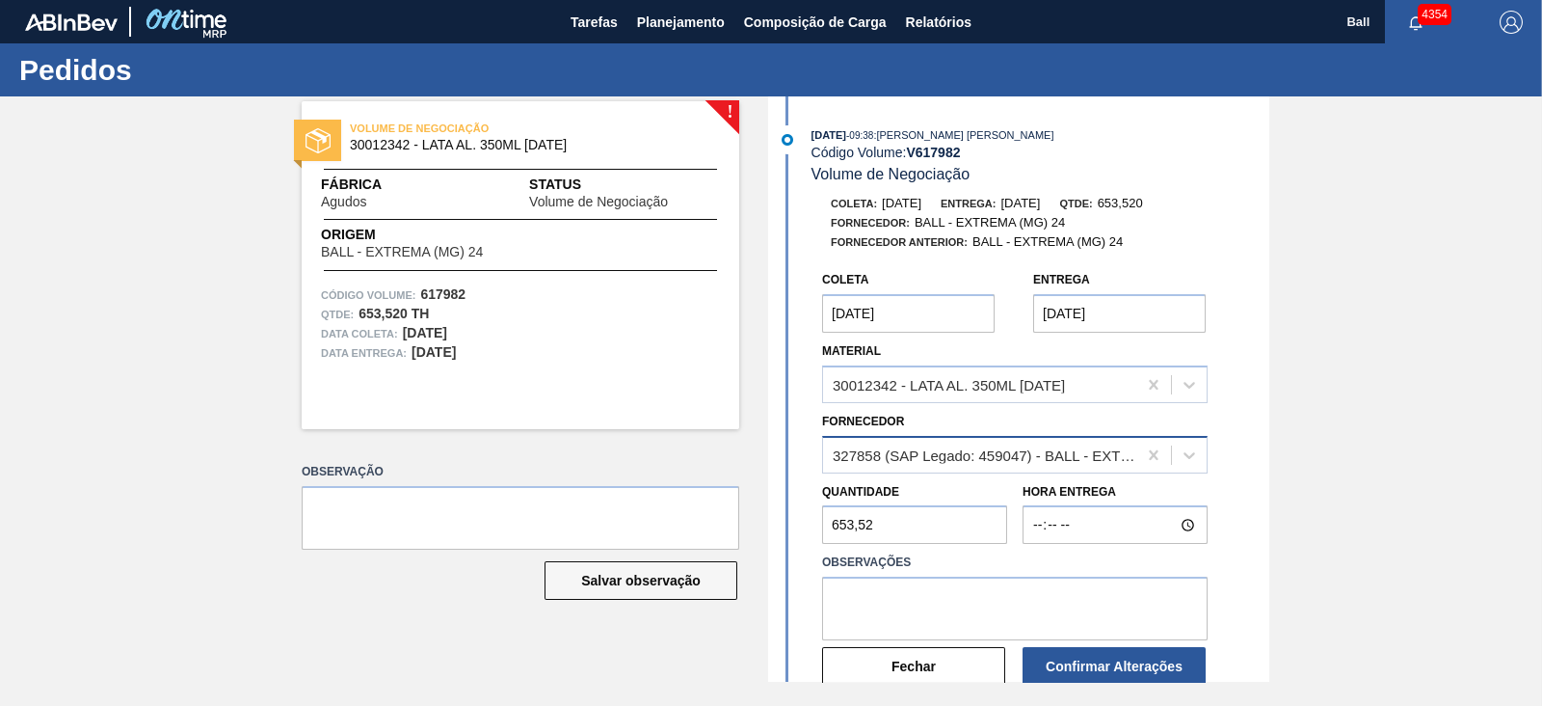
click at [1056, 457] on div "327858 (SAP Legado: 459047) - BALL - EXTREMA (MG) 24" at bounding box center [986, 454] width 306 height 16
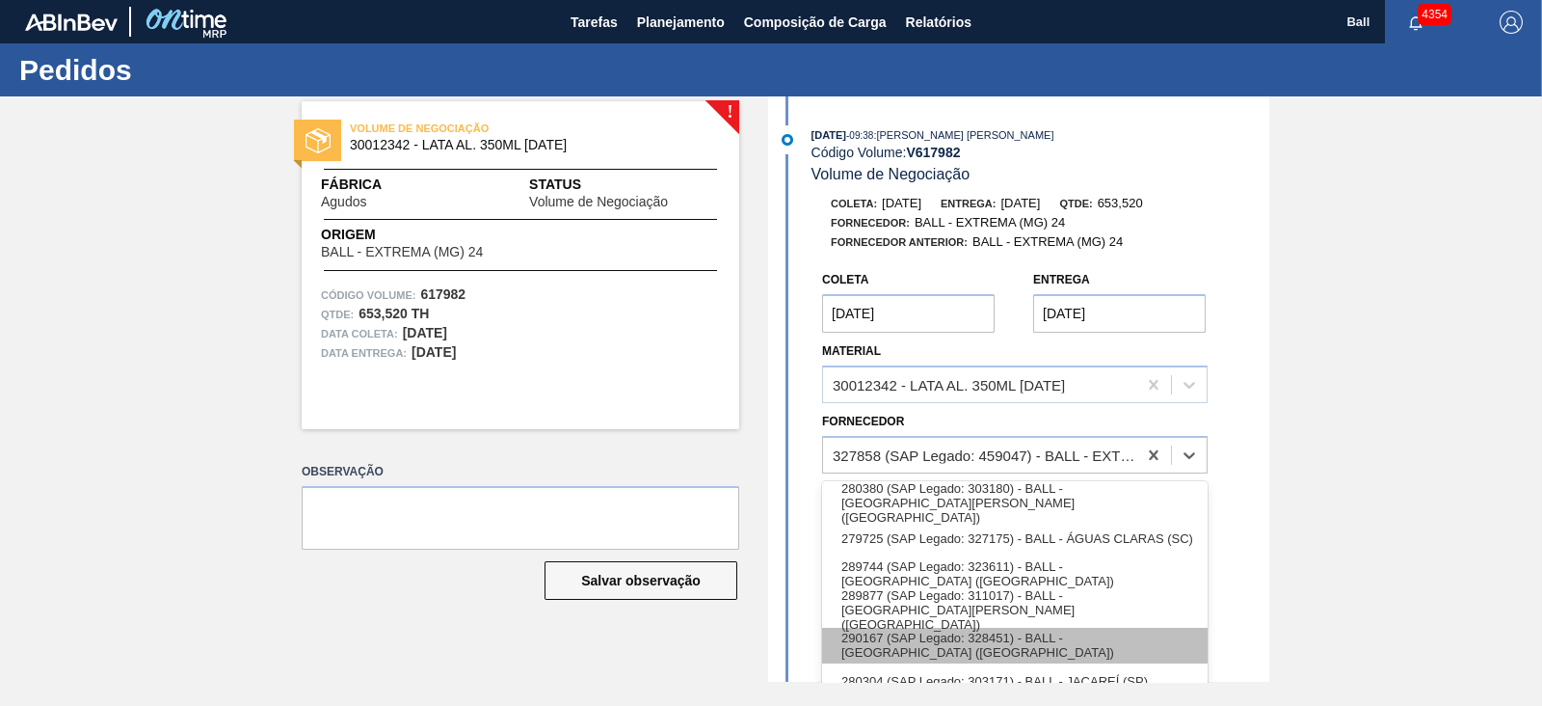
scroll to position [42, 0]
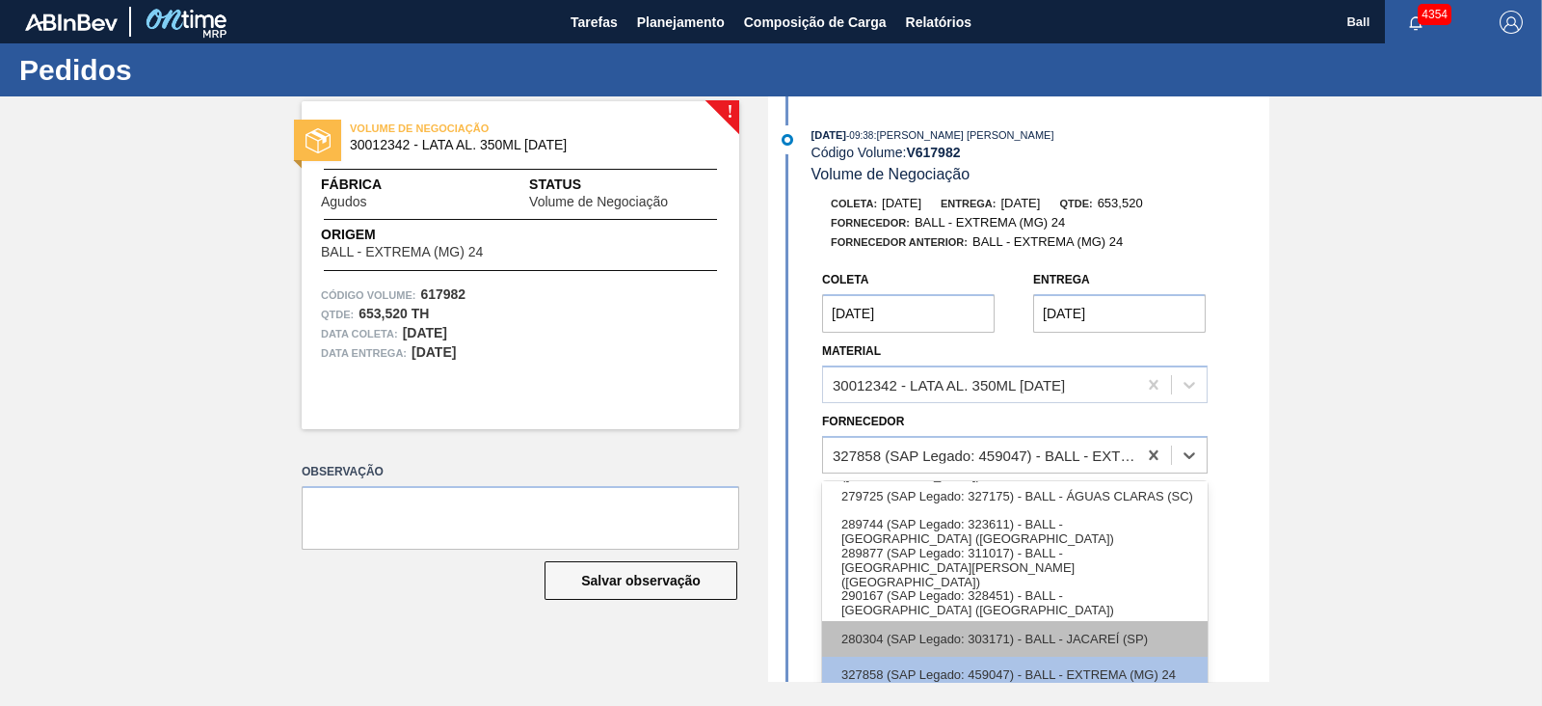
click at [1124, 645] on div "280304 (SAP Legado: 303171) - BALL - JACAREÍ (SP)" at bounding box center [1015, 639] width 386 height 36
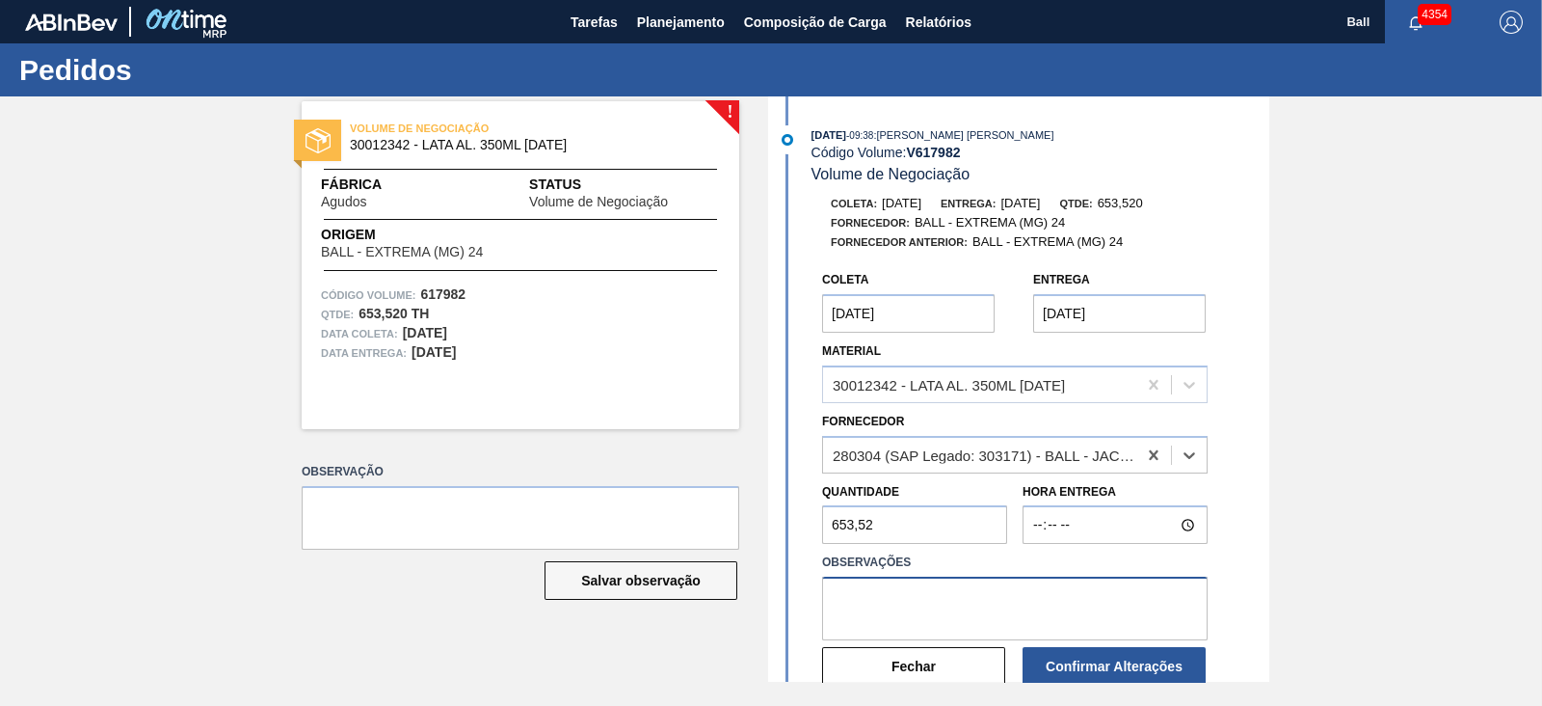
click at [1078, 623] on textarea at bounding box center [1015, 608] width 386 height 64
paste textarea "OK POR CAÇAPAVA, CUSTO AMBEV FORA DO SLA"
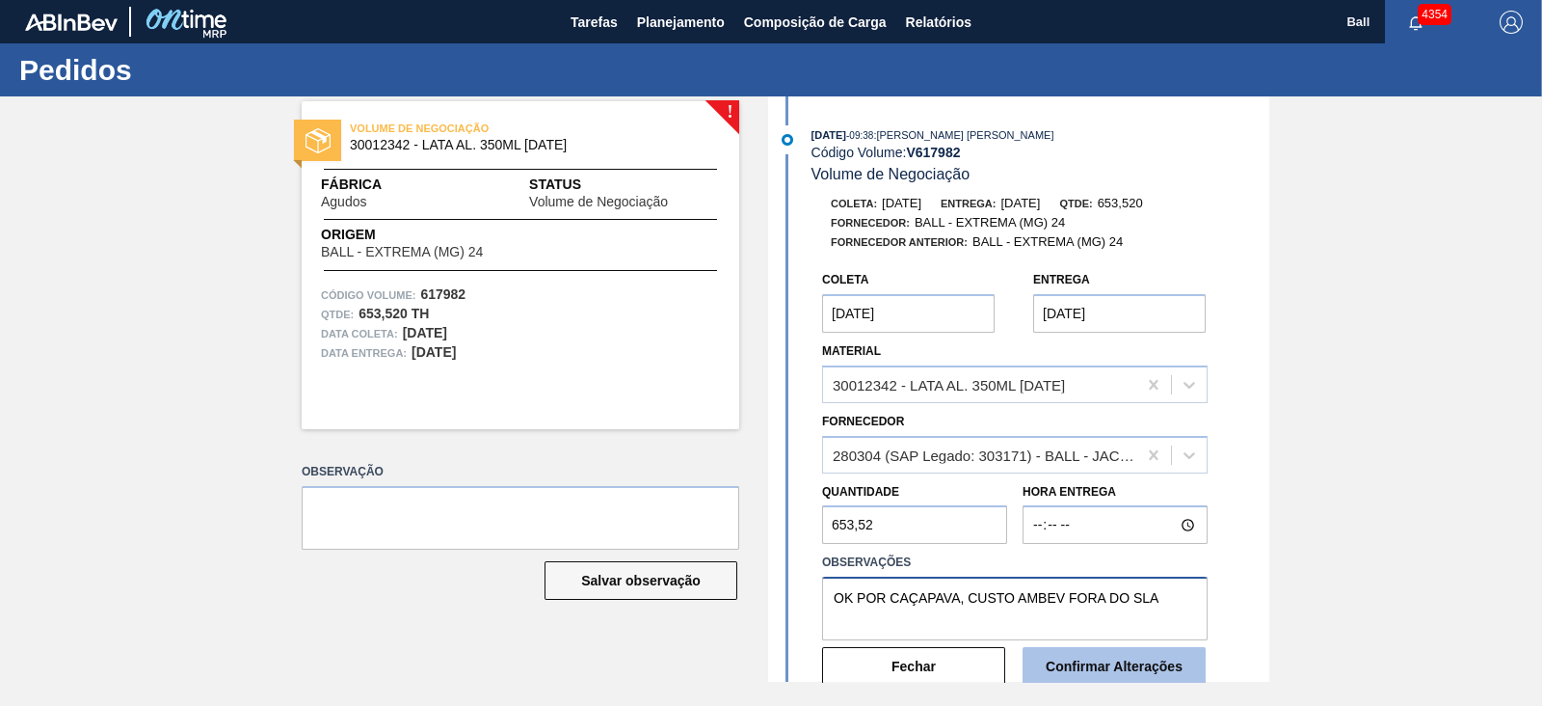
type textarea "OK POR CAÇAPAVA, CUSTO AMBEV FORA DO SLA"
click at [1151, 668] on button "Confirmar Alterações" at bounding box center [1114, 666] width 183 height 39
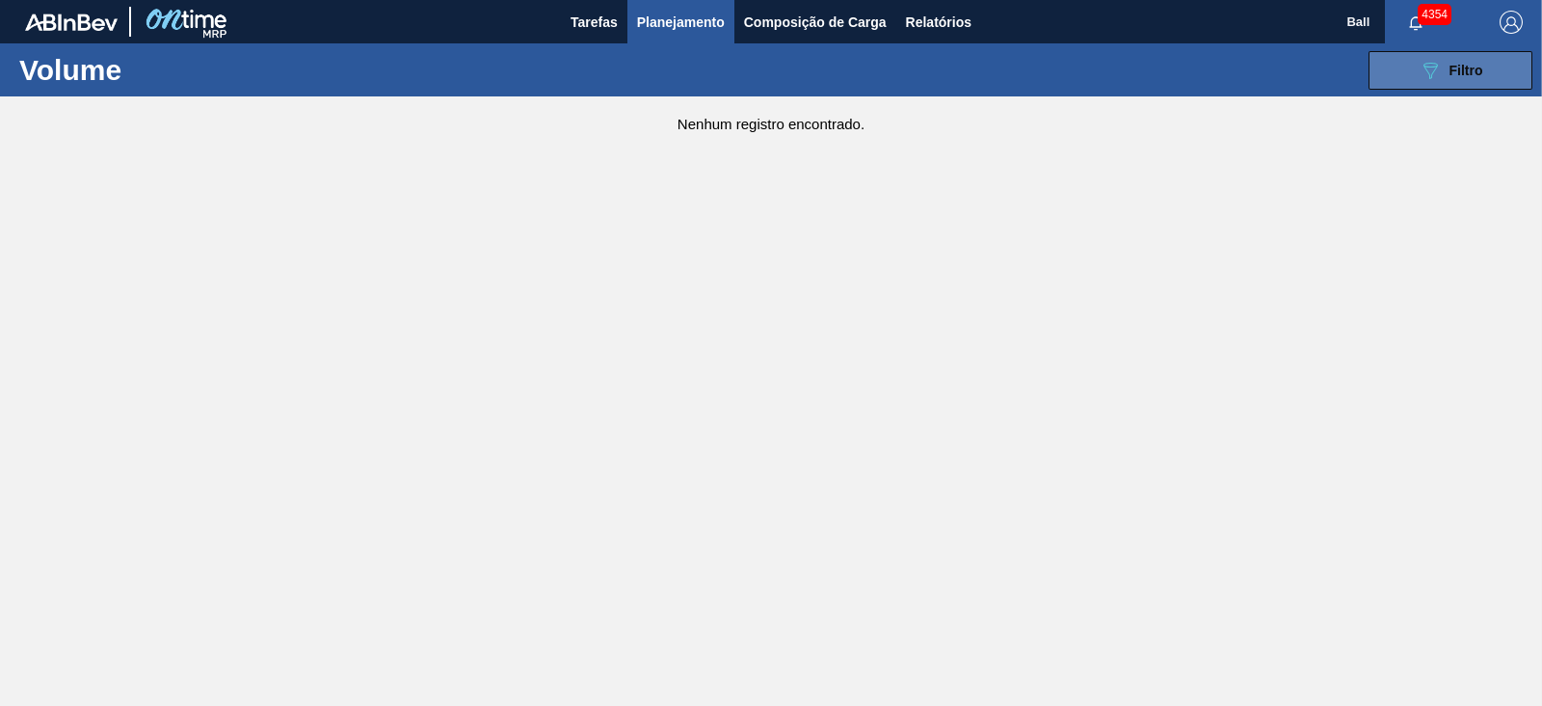
click at [1472, 70] on span "Filtro" at bounding box center [1467, 70] width 34 height 15
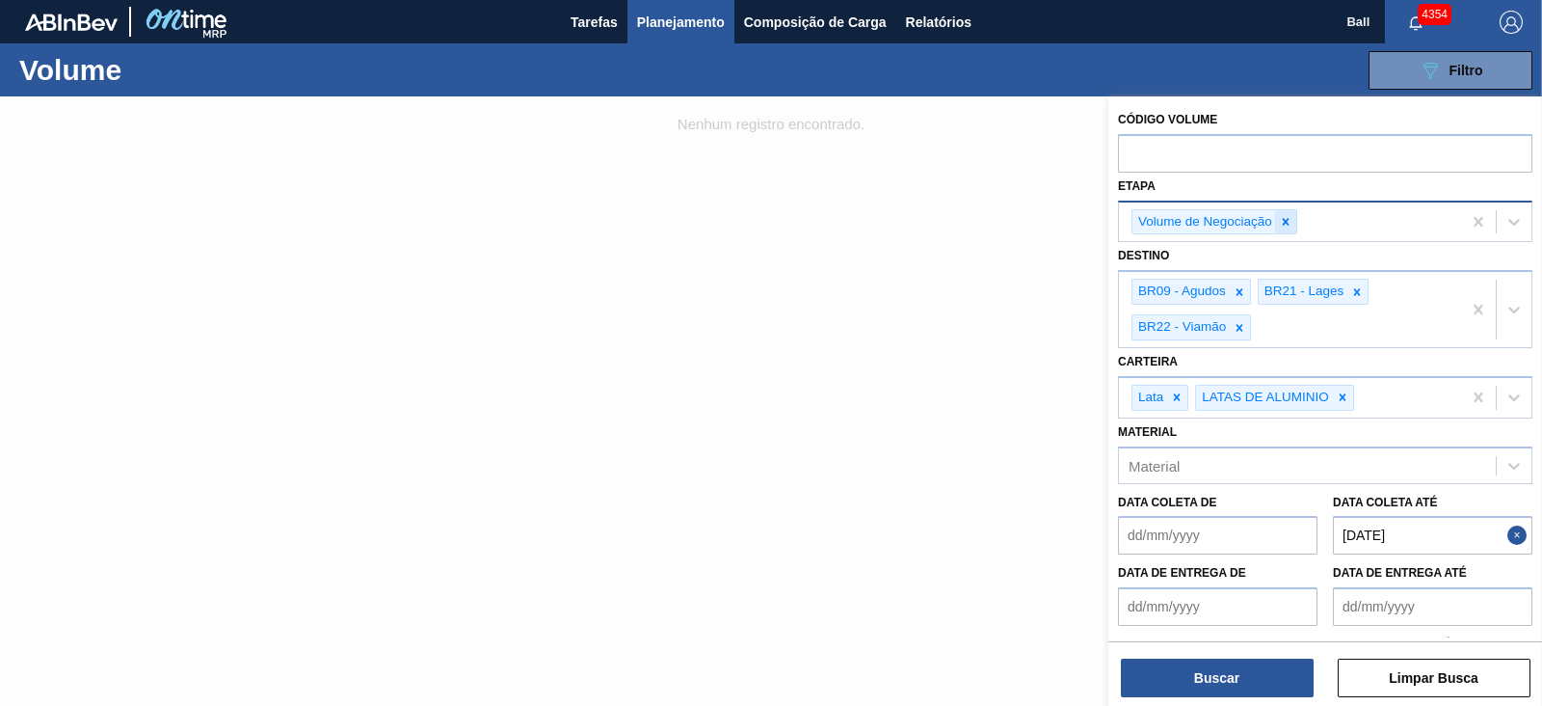
click at [1282, 224] on icon at bounding box center [1285, 221] width 13 height 13
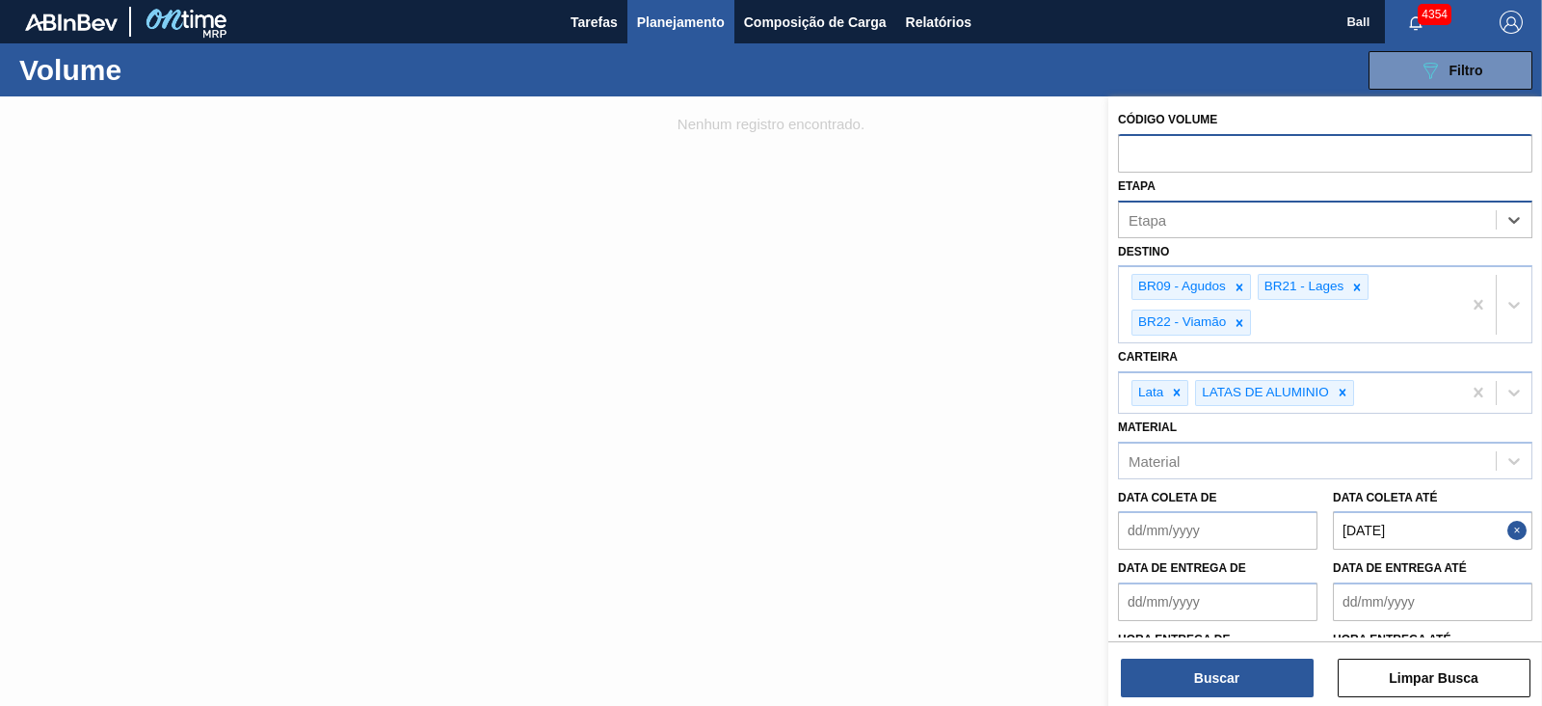
click at [1236, 163] on input "text" at bounding box center [1325, 152] width 414 height 37
paste input "text"
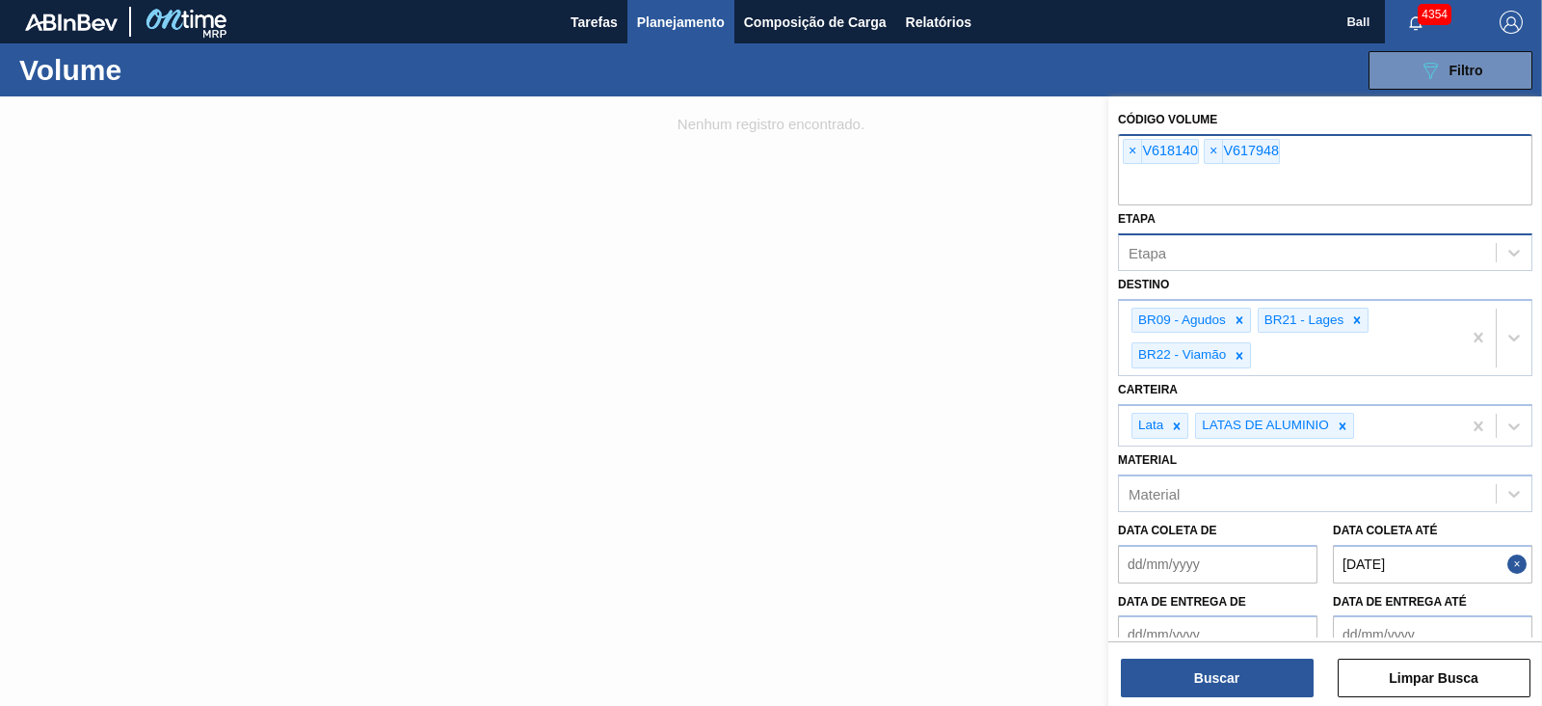
click at [1152, 151] on div "× V618140" at bounding box center [1161, 151] width 76 height 25
click at [1128, 155] on span "×" at bounding box center [1133, 151] width 18 height 23
click at [1128, 158] on span "×" at bounding box center [1133, 151] width 18 height 23
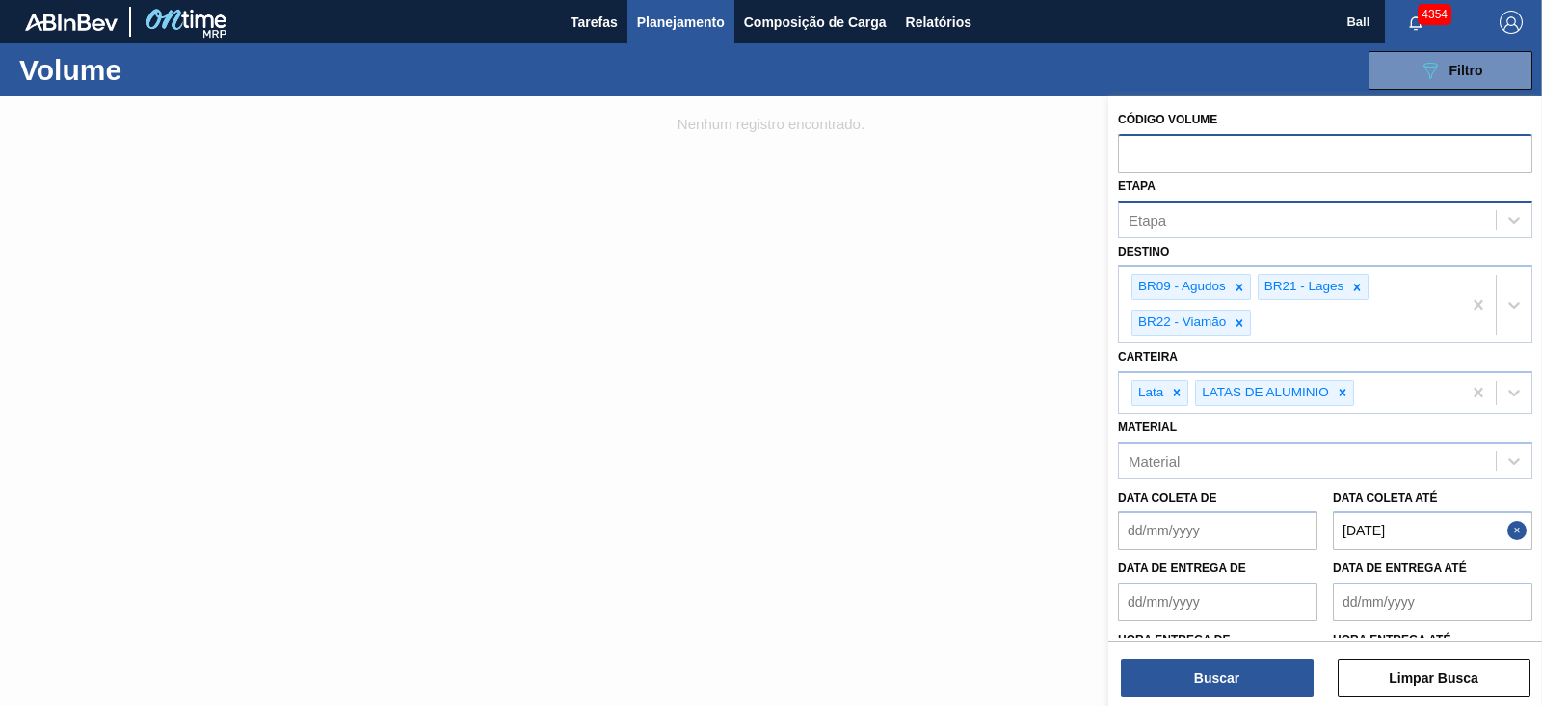
paste input "618140"
type input "618140"
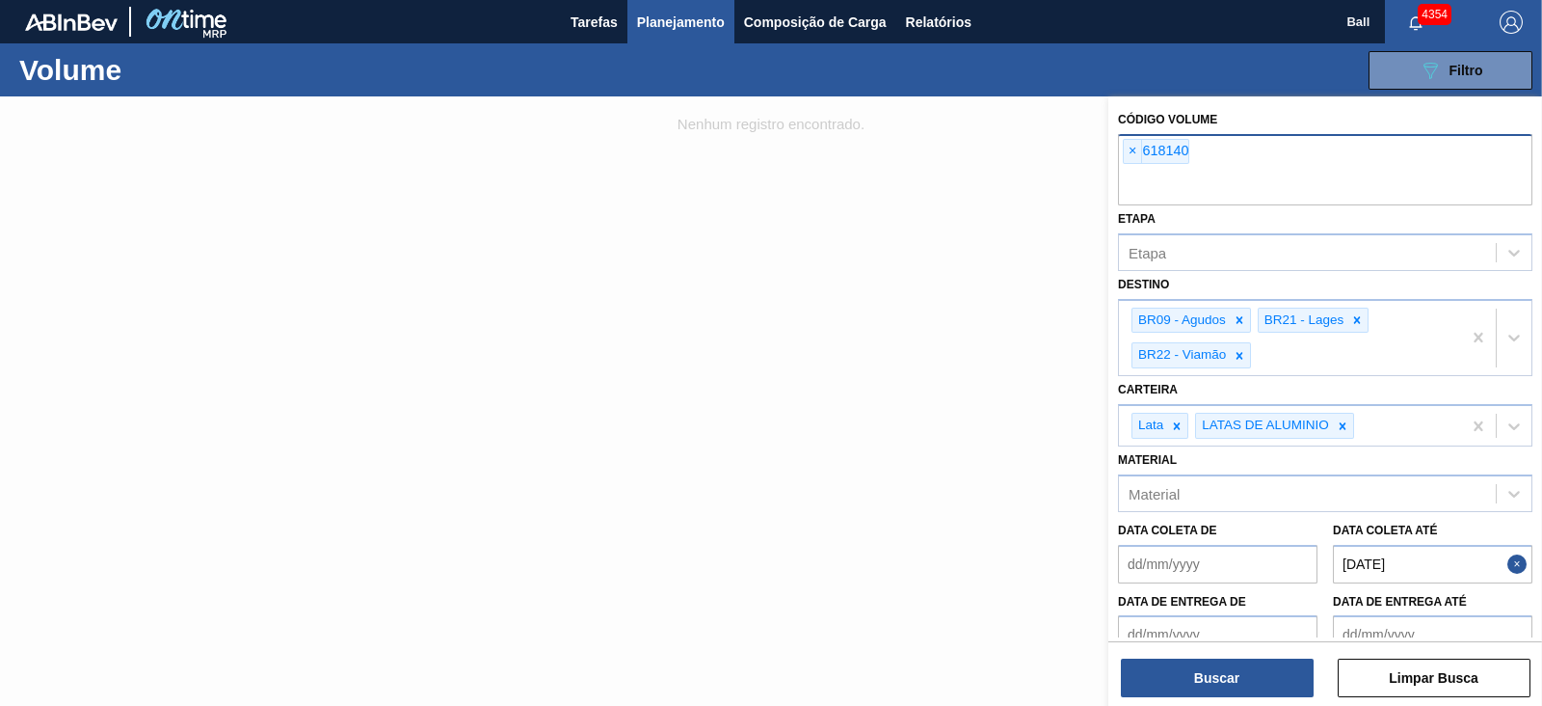
paste input "617948"
type input "617948"
click at [1239, 672] on button "Buscar" at bounding box center [1217, 677] width 193 height 39
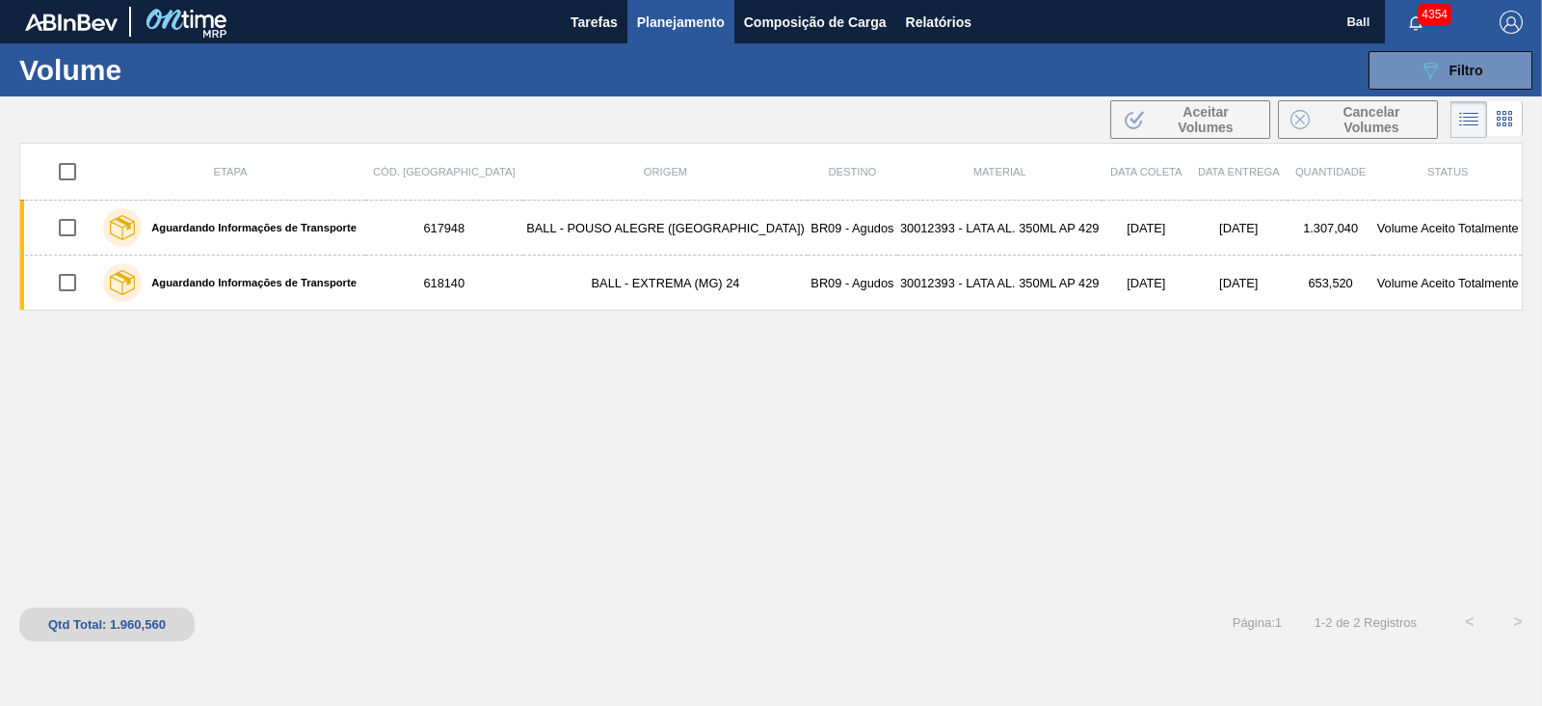
click at [715, 466] on div "Etapa Cód. Pedido Origem Destino Material Data coleta Data entrega Quantidade S…" at bounding box center [771, 370] width 1504 height 455
click at [1468, 55] on button "089F7B8B-B2A5-4AFE-B5C0-19BA573D28AC Filtro" at bounding box center [1451, 70] width 164 height 39
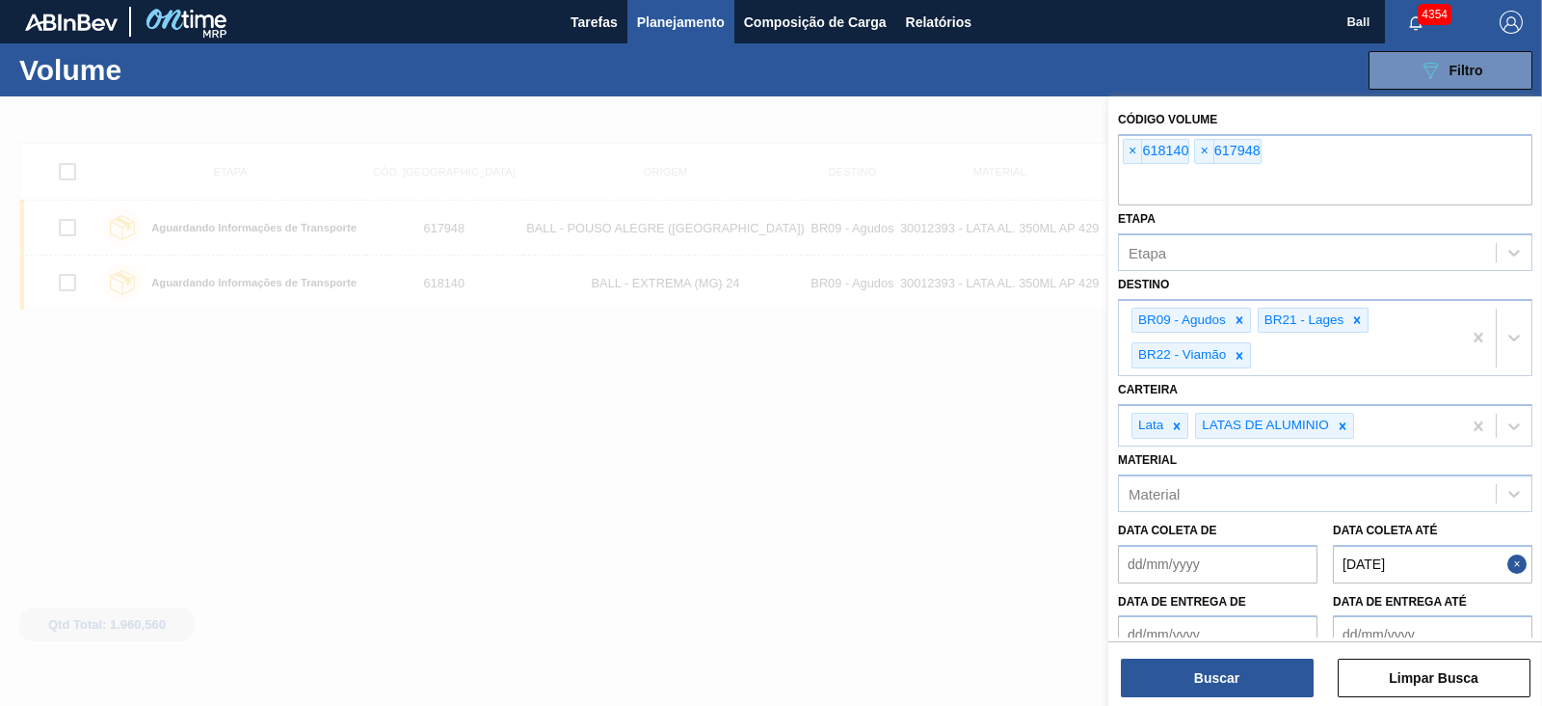
drag, startPoint x: 1343, startPoint y: 180, endPoint x: 1063, endPoint y: 175, distance: 279.6
click at [1108, 175] on div "Código Volume × 618140 × 617948 Etapa Etapa Destino BR09 - Agudos BR21 - Lages …" at bounding box center [1325, 449] width 434 height 706
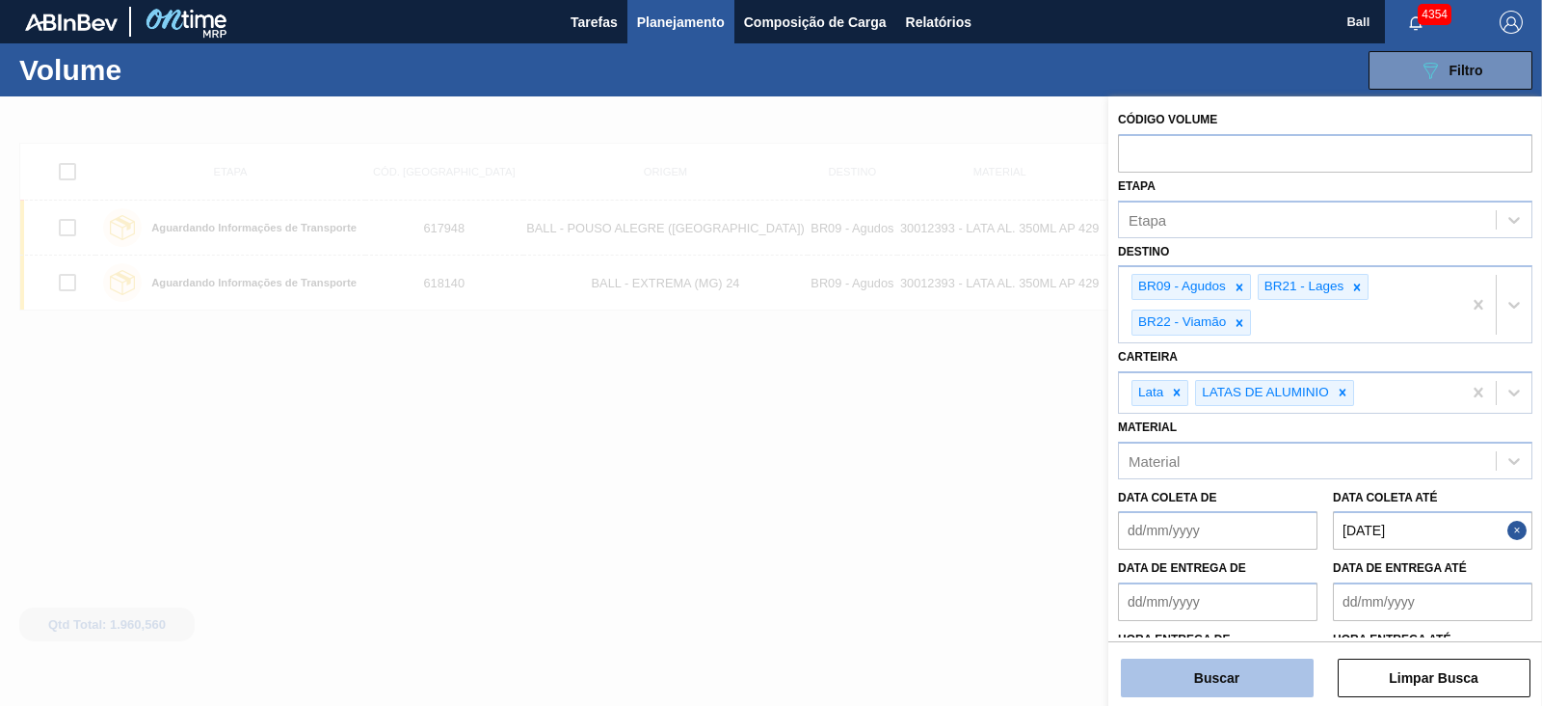
click at [1215, 677] on button "Buscar" at bounding box center [1217, 677] width 193 height 39
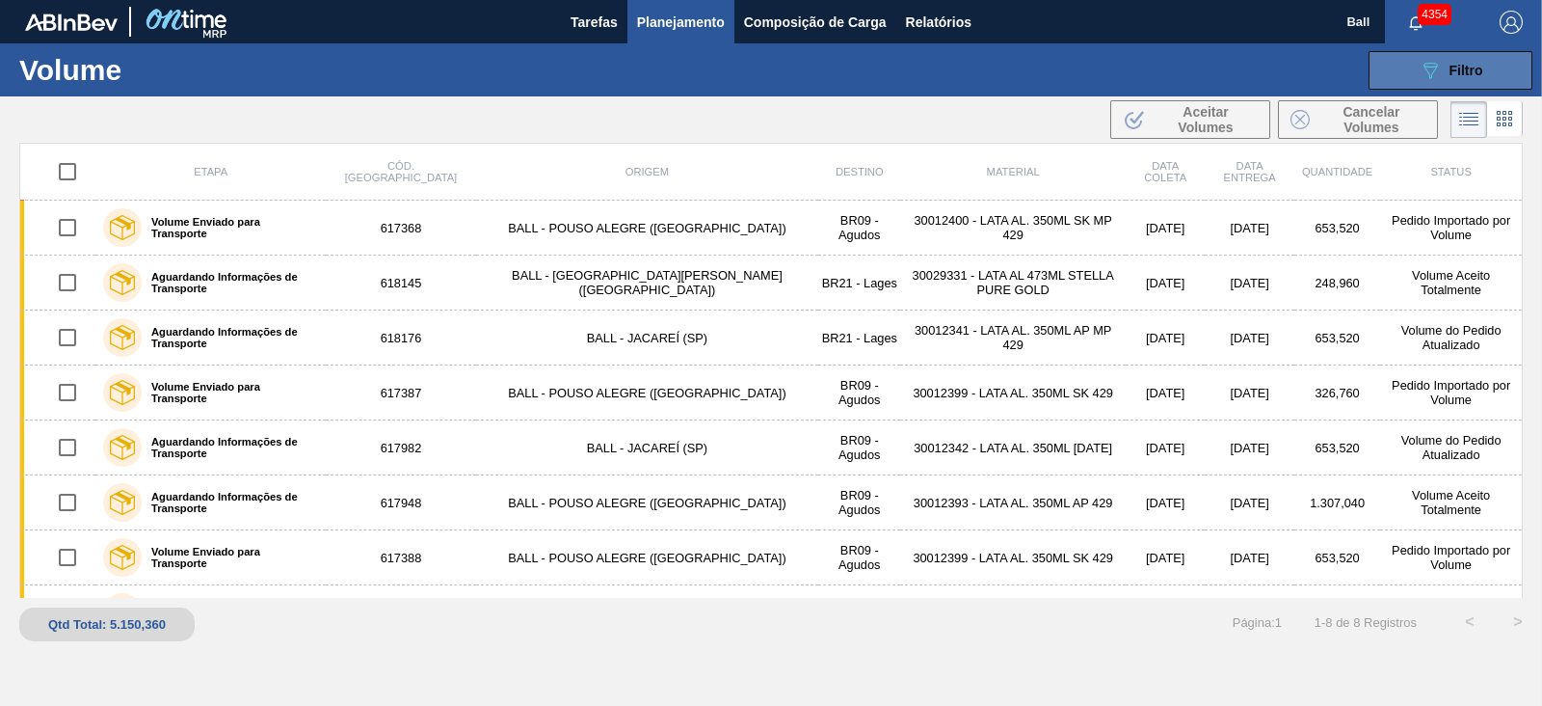
click at [1427, 79] on icon "089F7B8B-B2A5-4AFE-B5C0-19BA573D28AC" at bounding box center [1430, 70] width 23 height 23
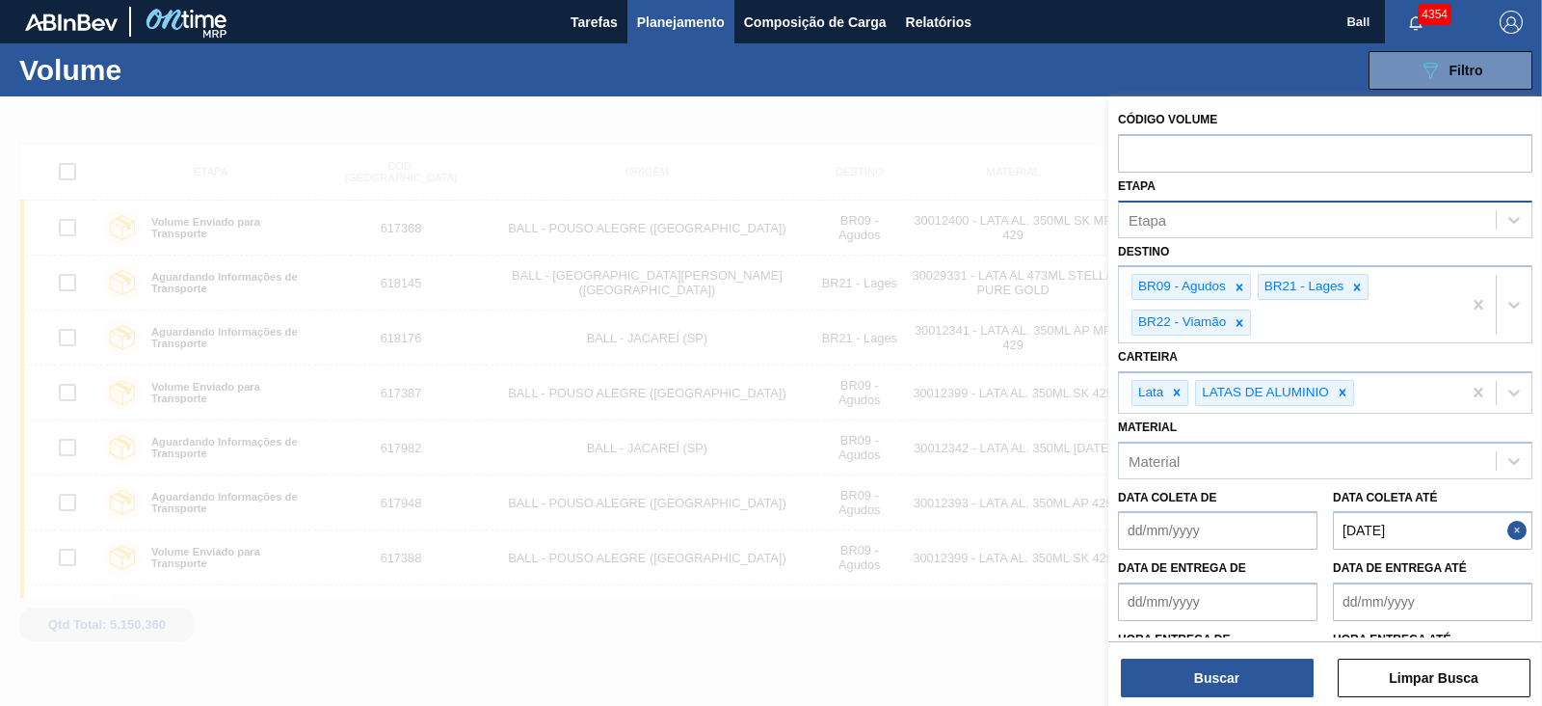
click at [1277, 201] on div "Etapa" at bounding box center [1325, 219] width 414 height 38
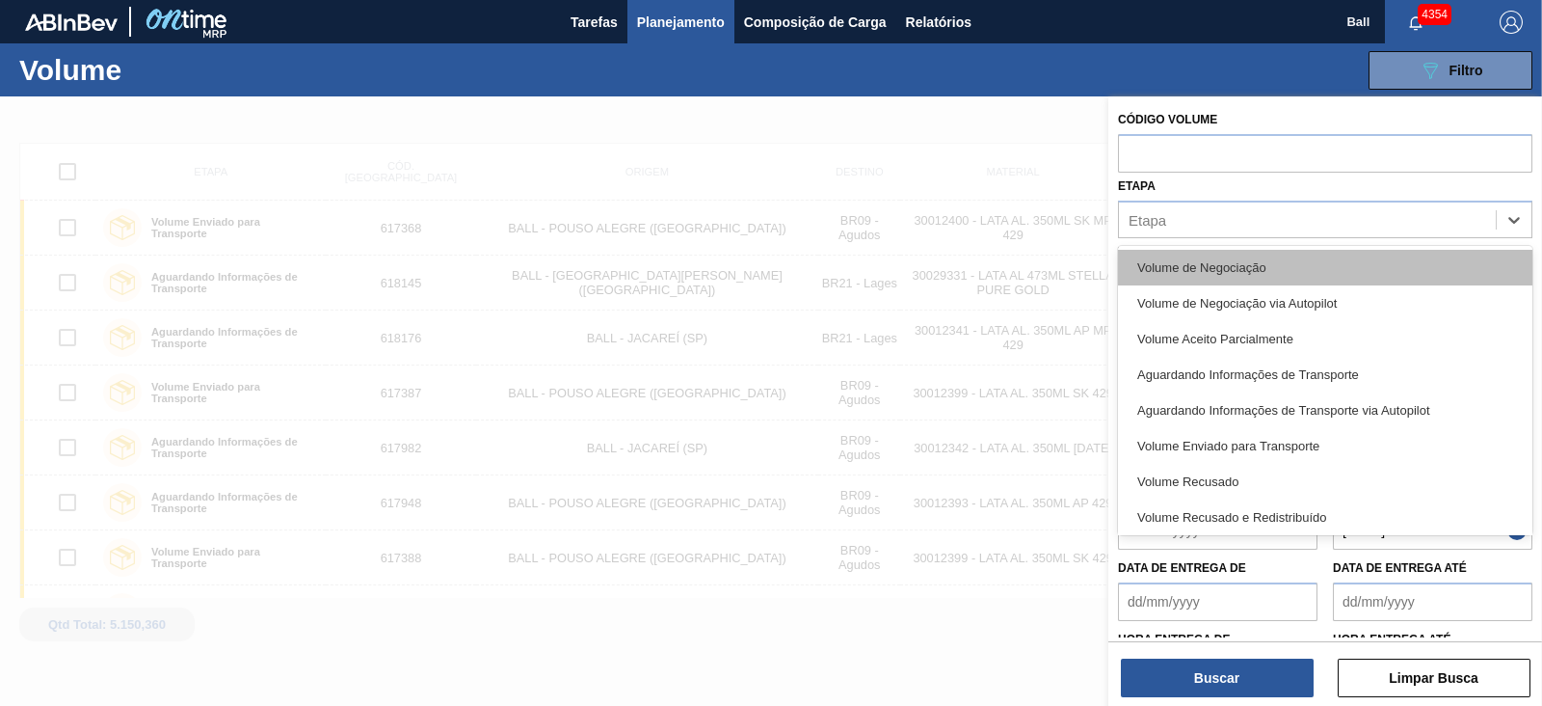
click at [1233, 267] on div "Volume de Negociação" at bounding box center [1325, 268] width 414 height 36
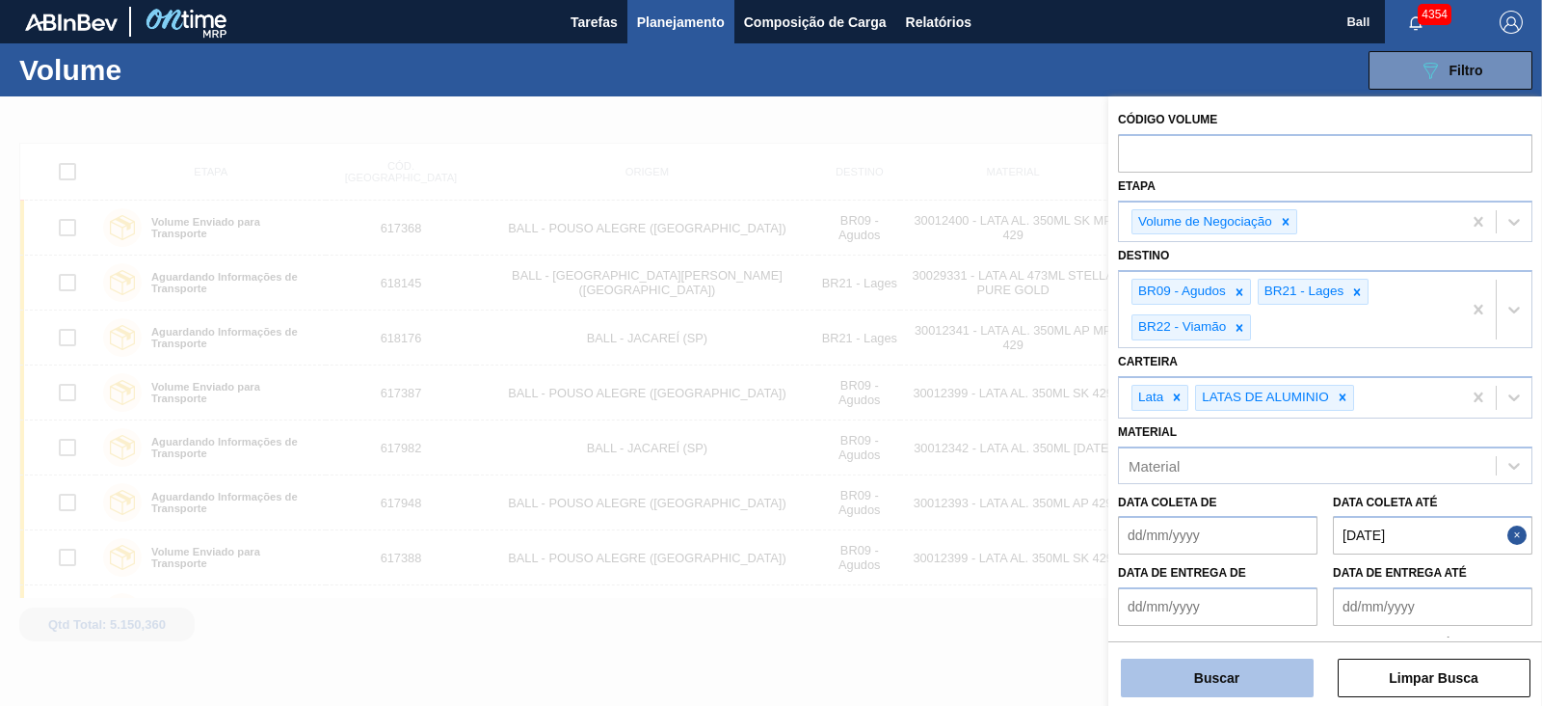
click at [1235, 673] on button "Buscar" at bounding box center [1217, 677] width 193 height 39
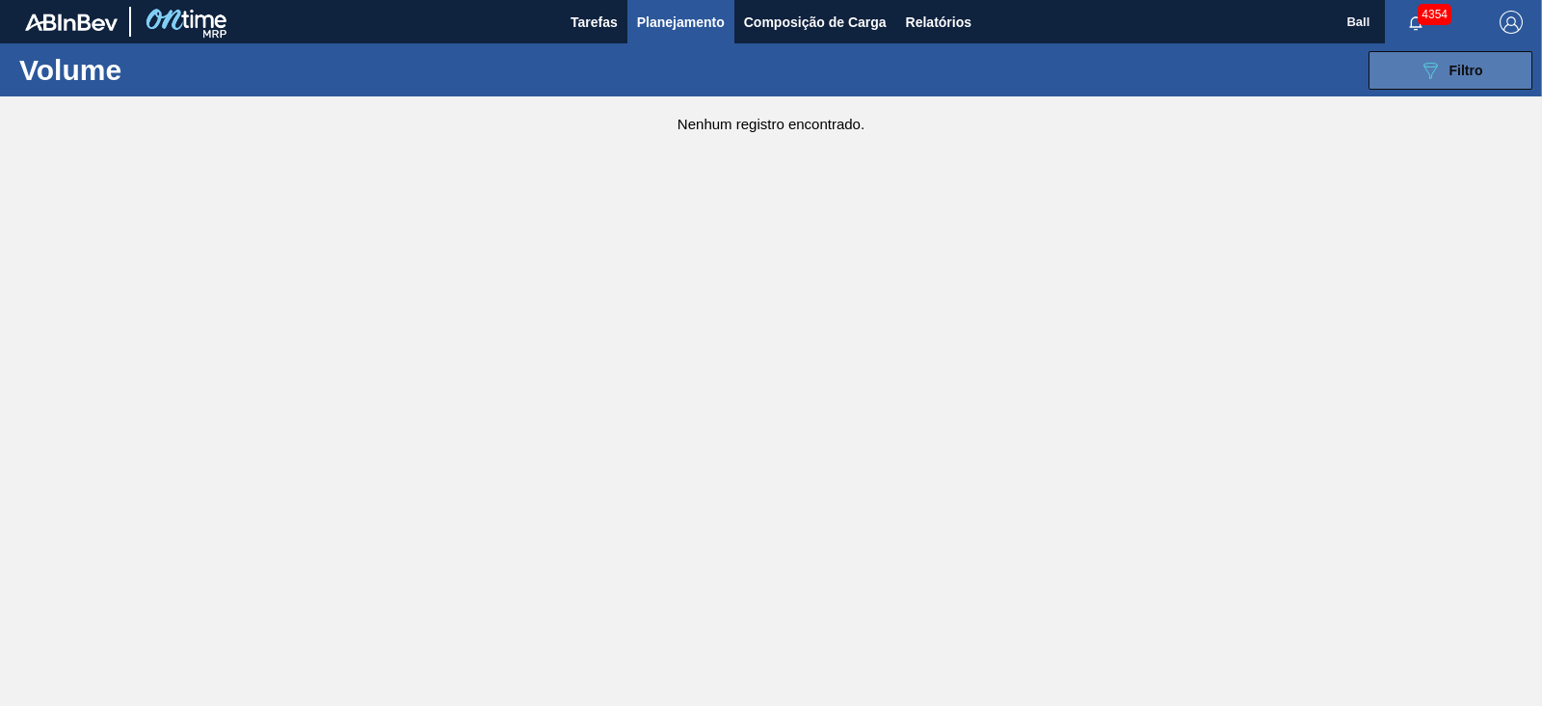
click at [1478, 76] on span "Filtro" at bounding box center [1467, 70] width 34 height 15
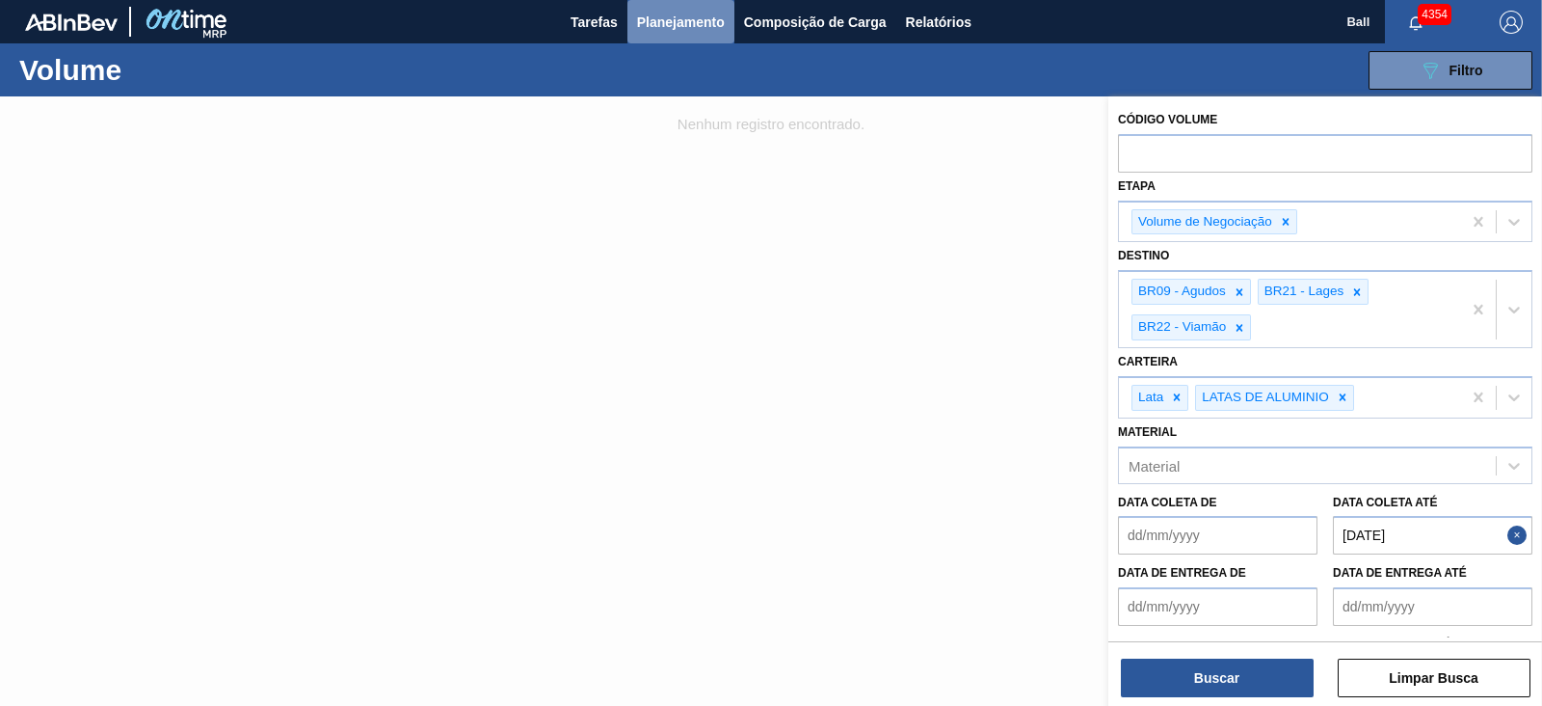
click at [690, 13] on span "Planejamento" at bounding box center [681, 22] width 88 height 23
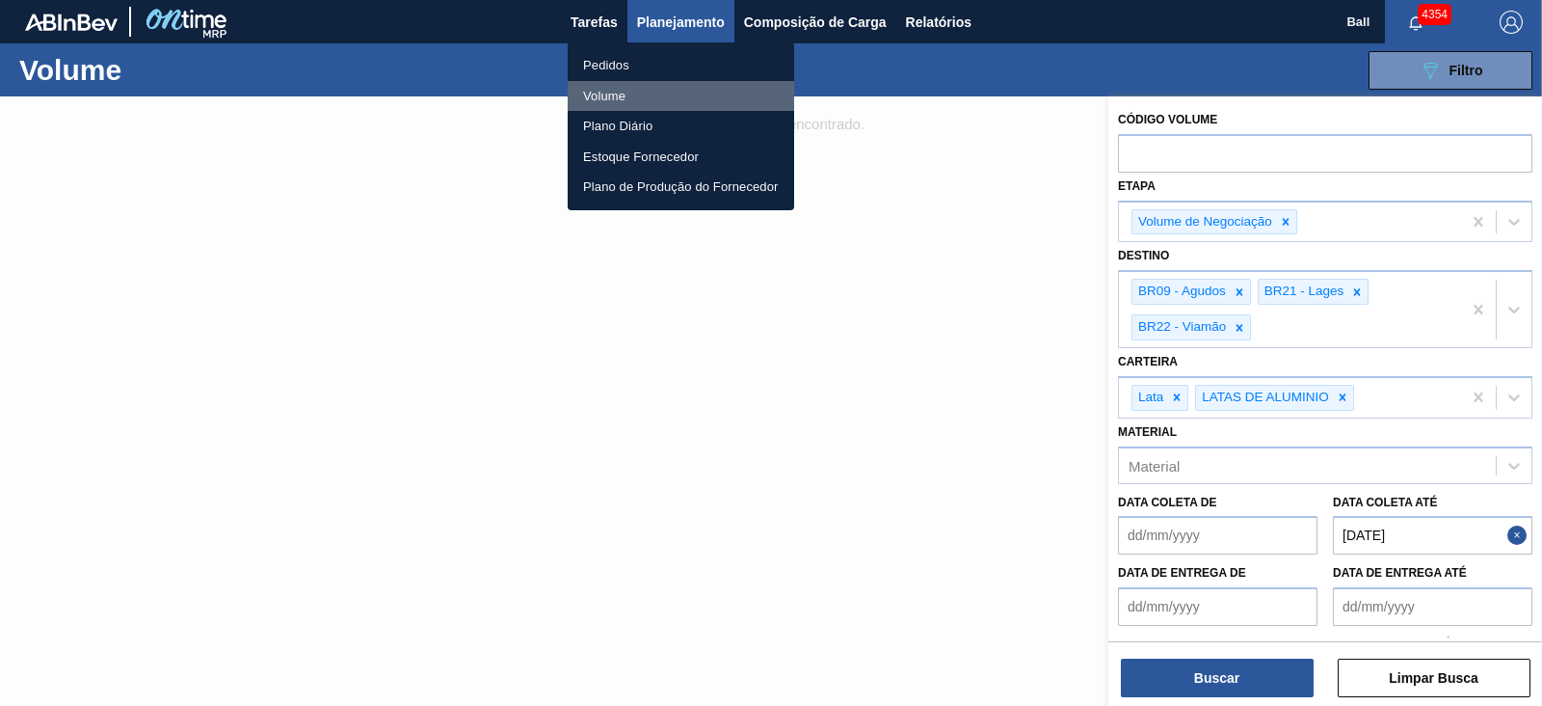
click at [610, 83] on li "Volume" at bounding box center [681, 96] width 227 height 31
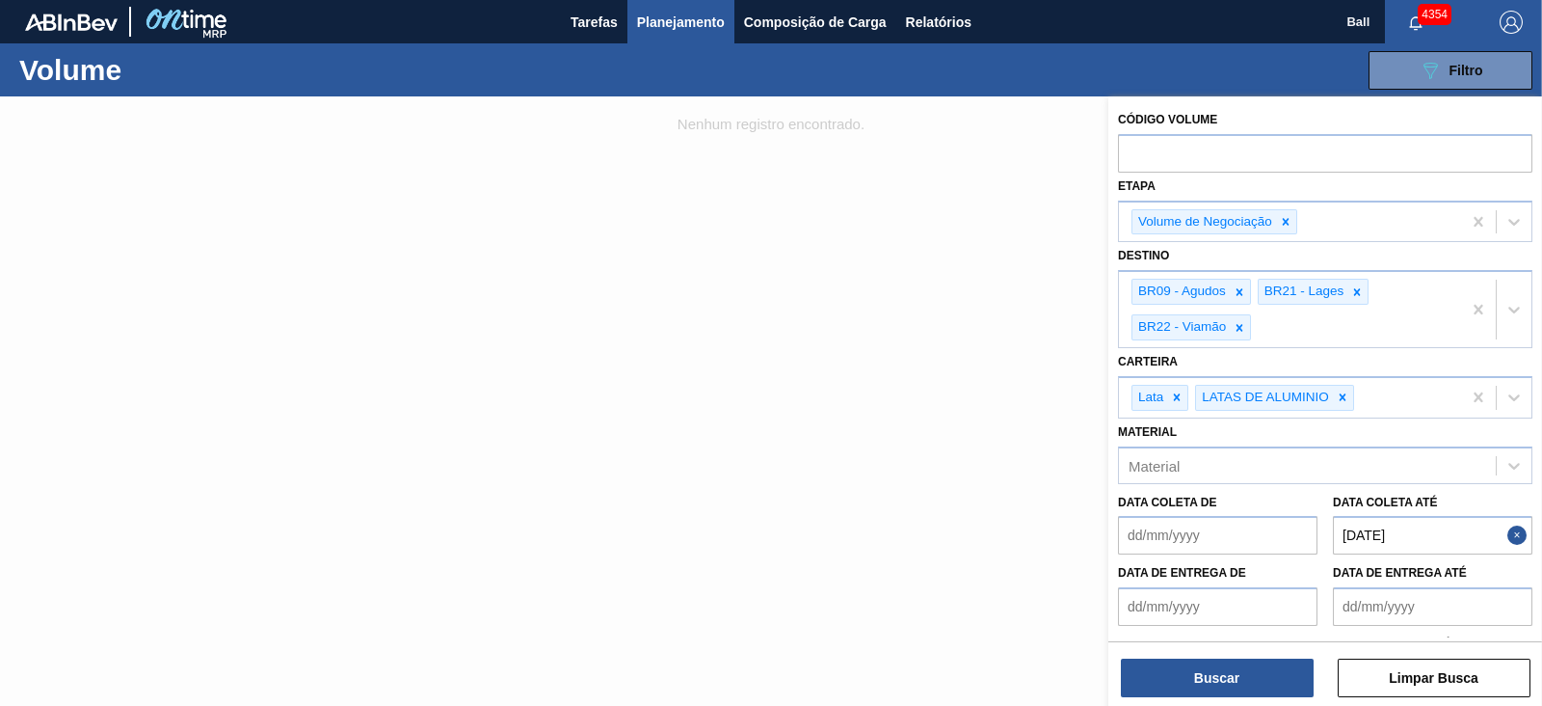
click at [696, 11] on span "Planejamento" at bounding box center [681, 22] width 88 height 23
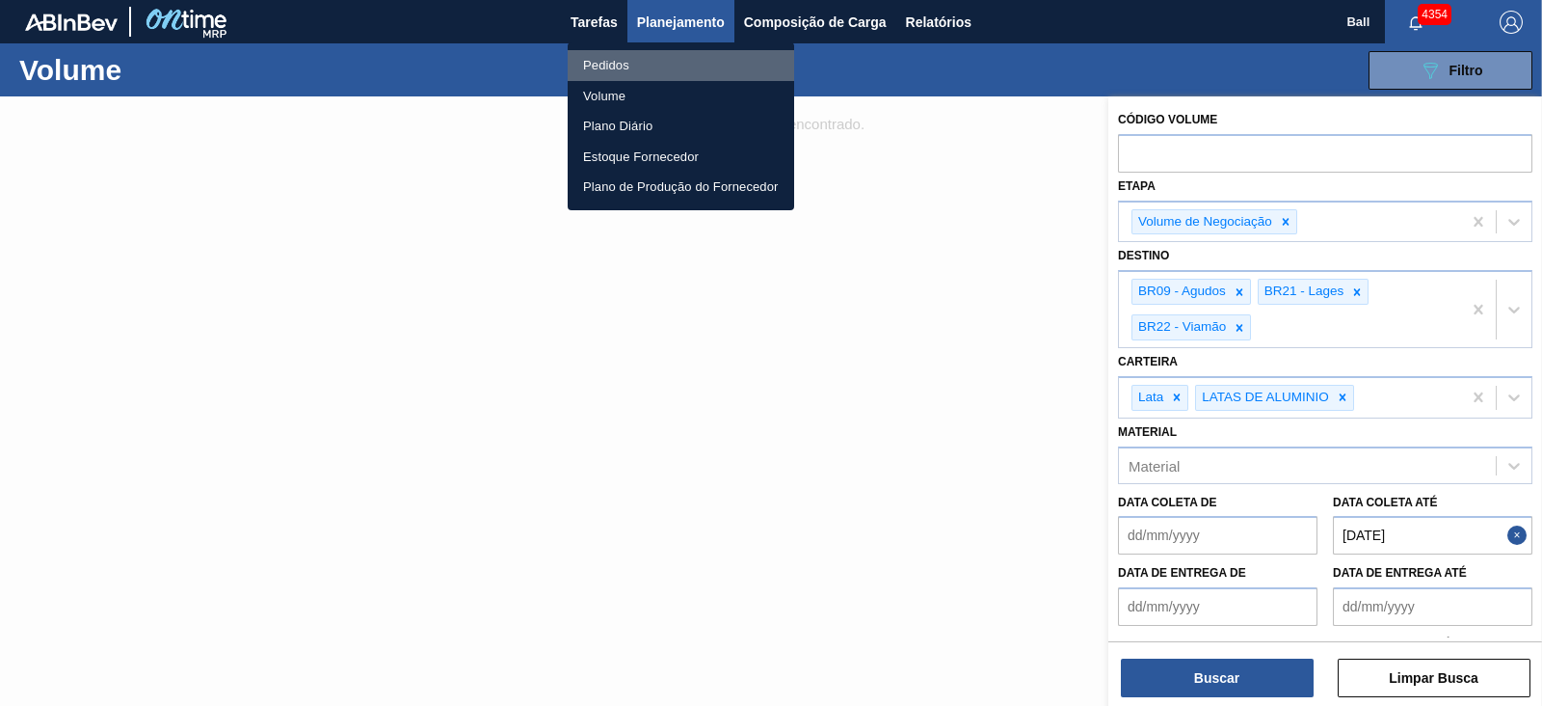
click at [635, 74] on li "Pedidos" at bounding box center [681, 65] width 227 height 31
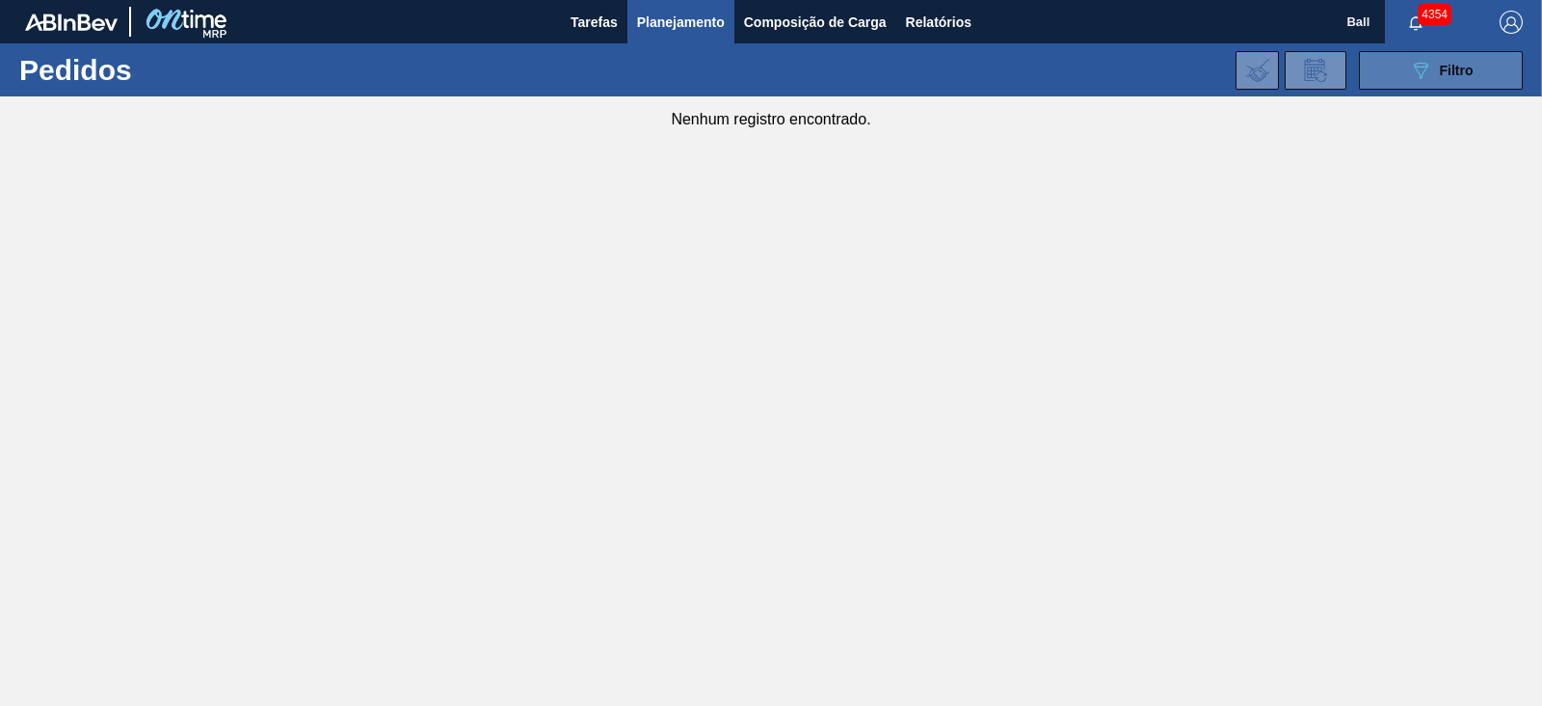
click at [1449, 67] on span "Filtro" at bounding box center [1457, 70] width 34 height 15
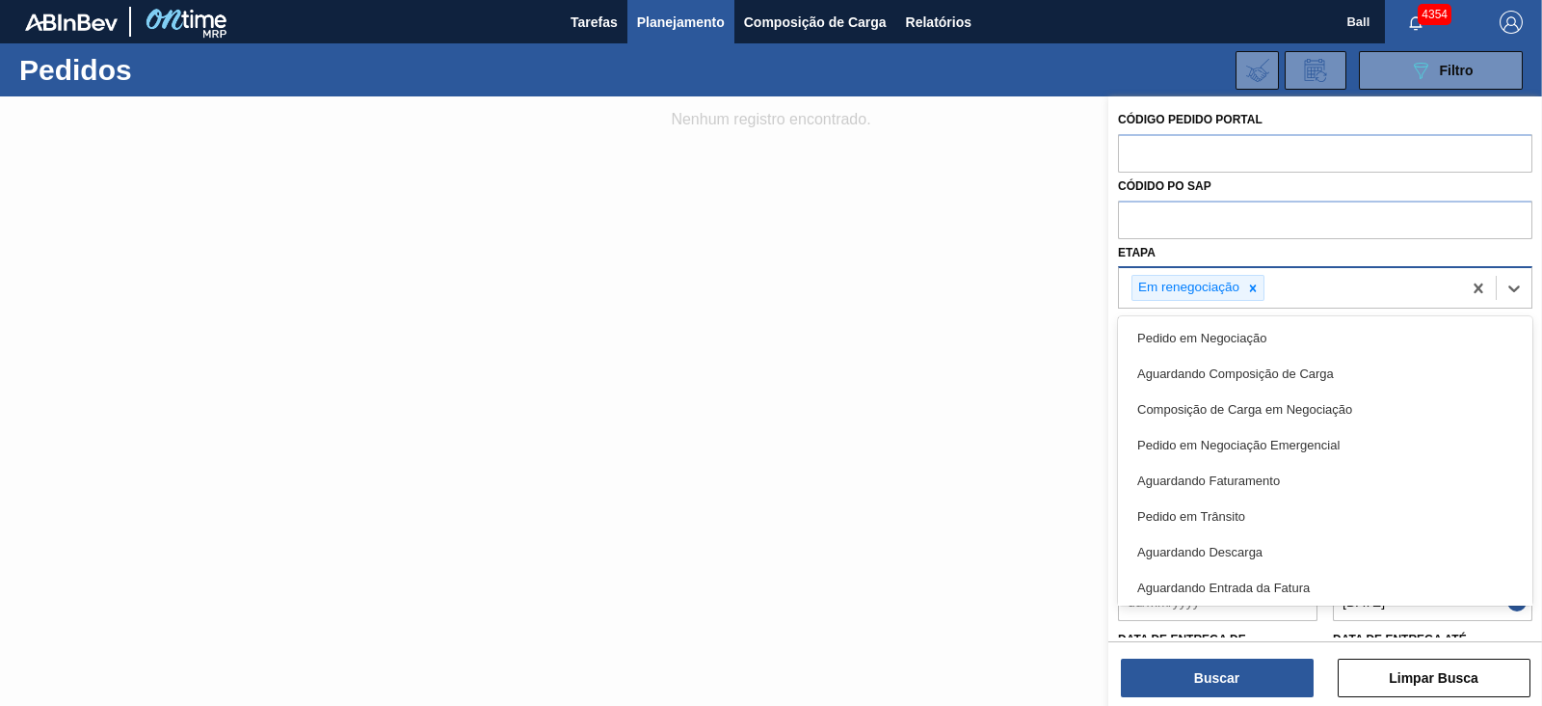
click at [1366, 296] on div "Em renegociação" at bounding box center [1290, 288] width 342 height 40
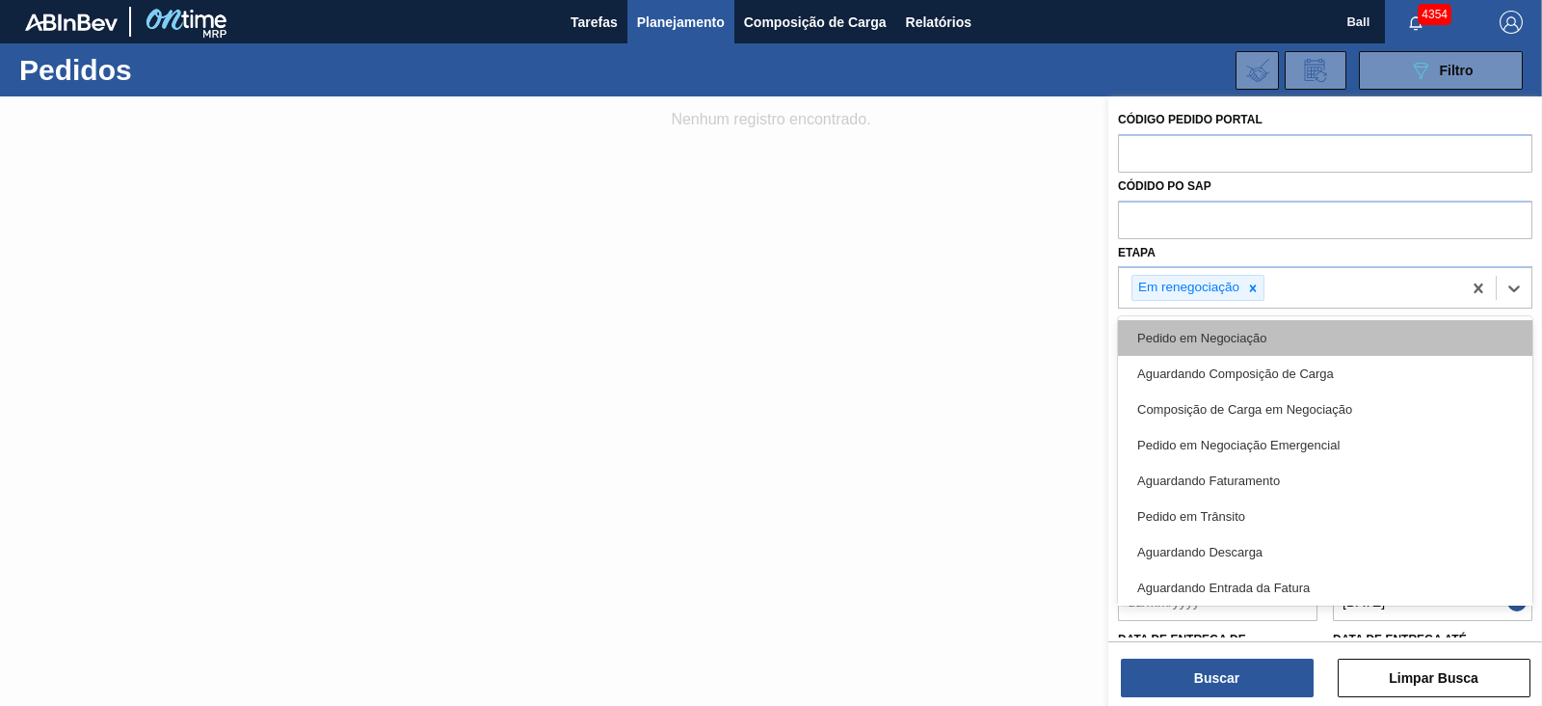
click at [1274, 341] on div "Pedido em Negociação" at bounding box center [1325, 338] width 414 height 36
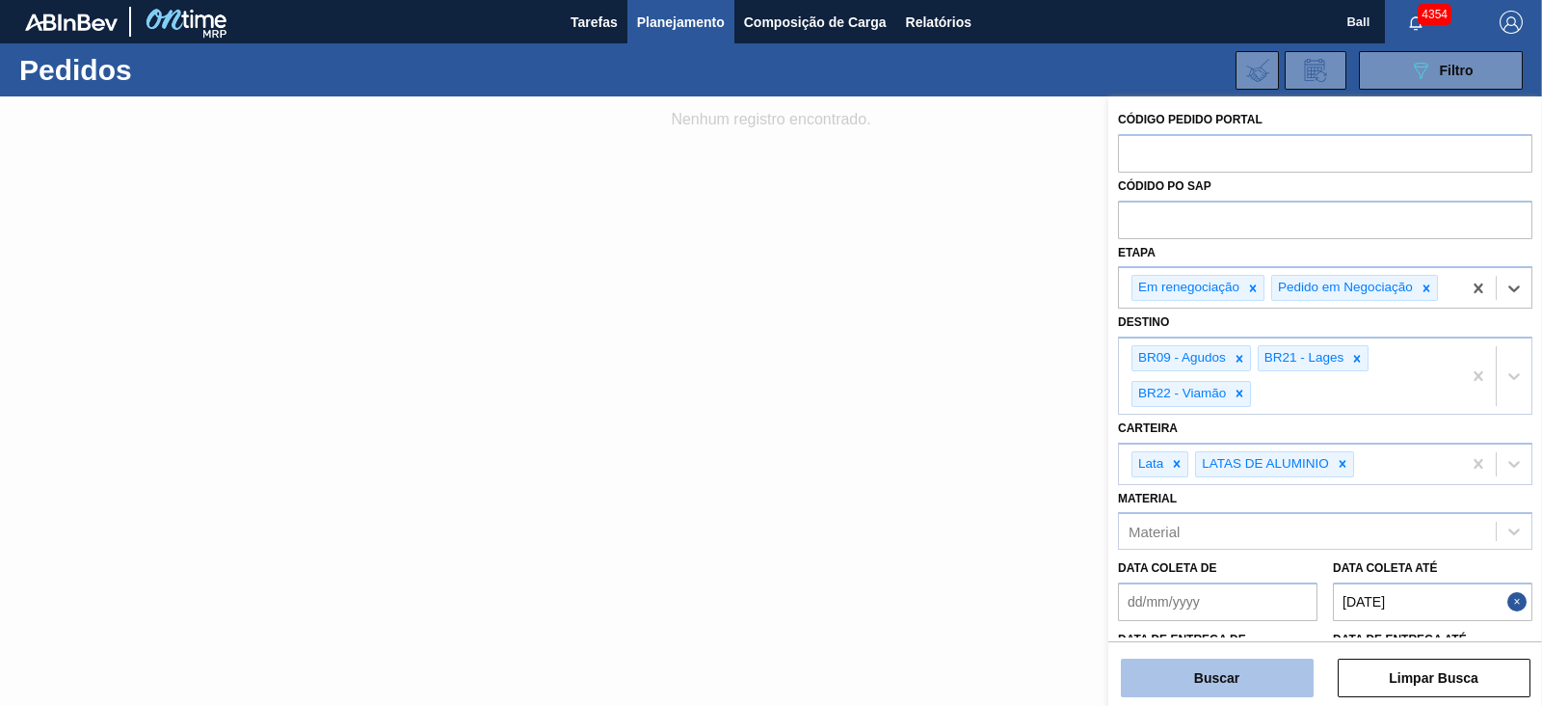
click at [1287, 667] on button "Buscar" at bounding box center [1217, 677] width 193 height 39
